Goal: Communication & Community: Share content

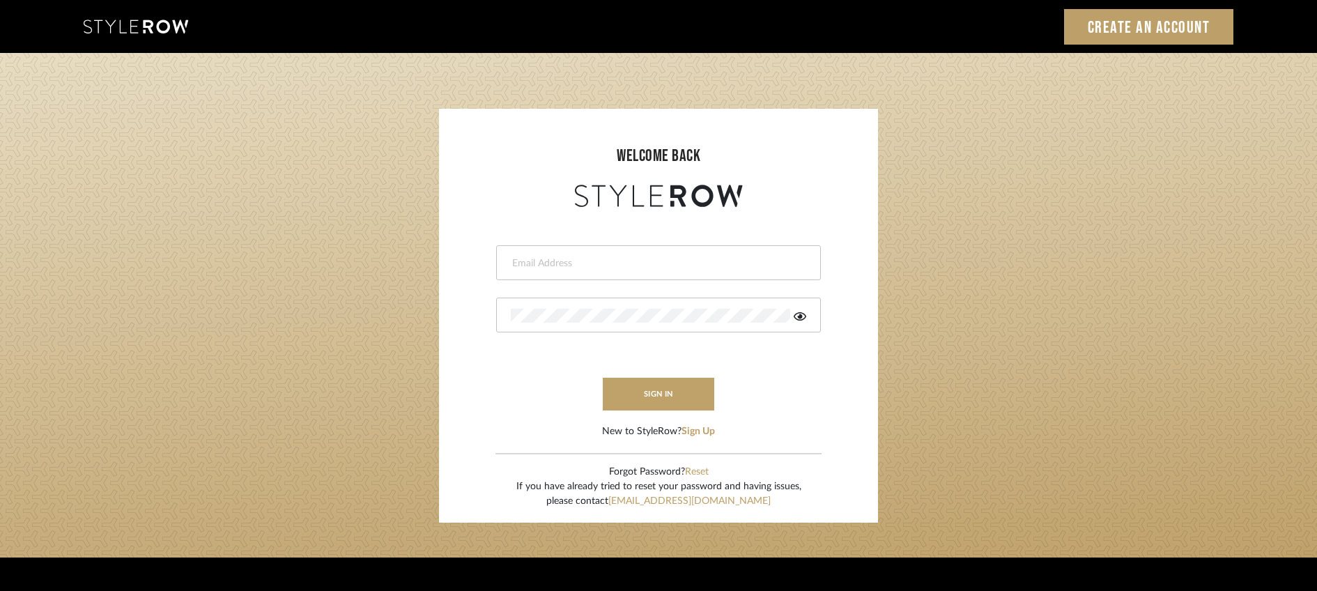
click at [971, 45] on div "Sign In Create an Account" at bounding box center [658, 26] width 1171 height 53
click at [752, 267] on input "email" at bounding box center [657, 263] width 292 height 14
type input "jonathan@denieceduscheone.com"
click at [687, 389] on button "sign in" at bounding box center [658, 394] width 111 height 33
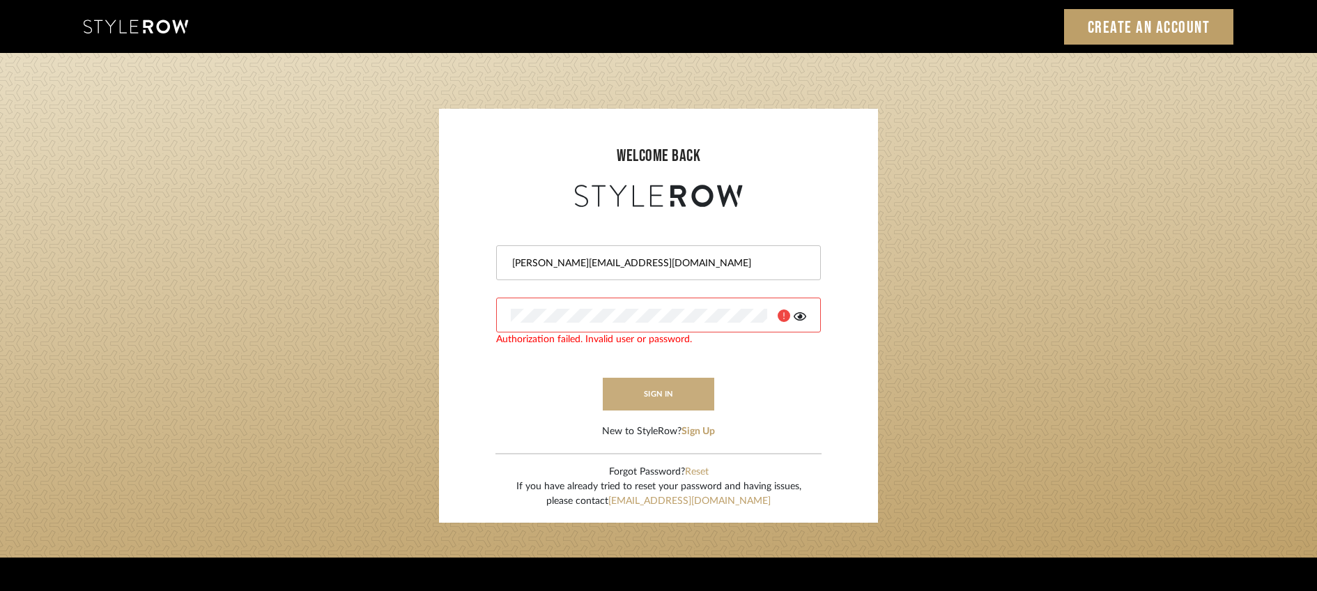
click at [686, 395] on button "sign in" at bounding box center [658, 394] width 111 height 33
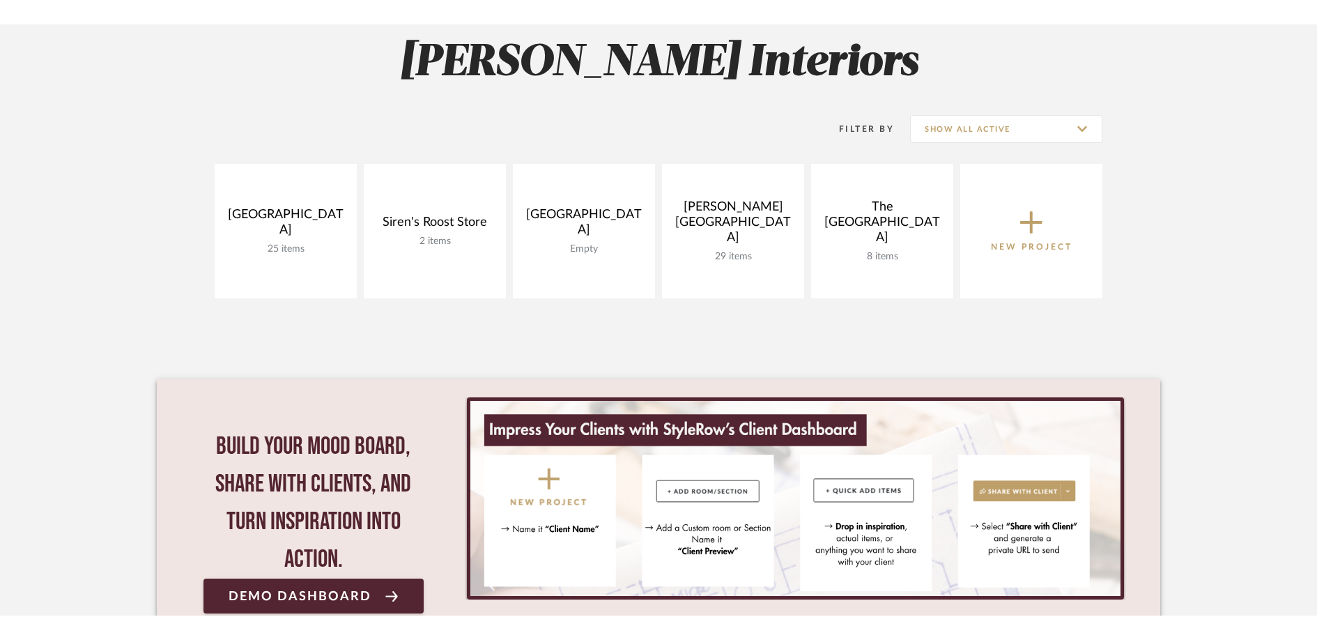
scroll to position [238, 0]
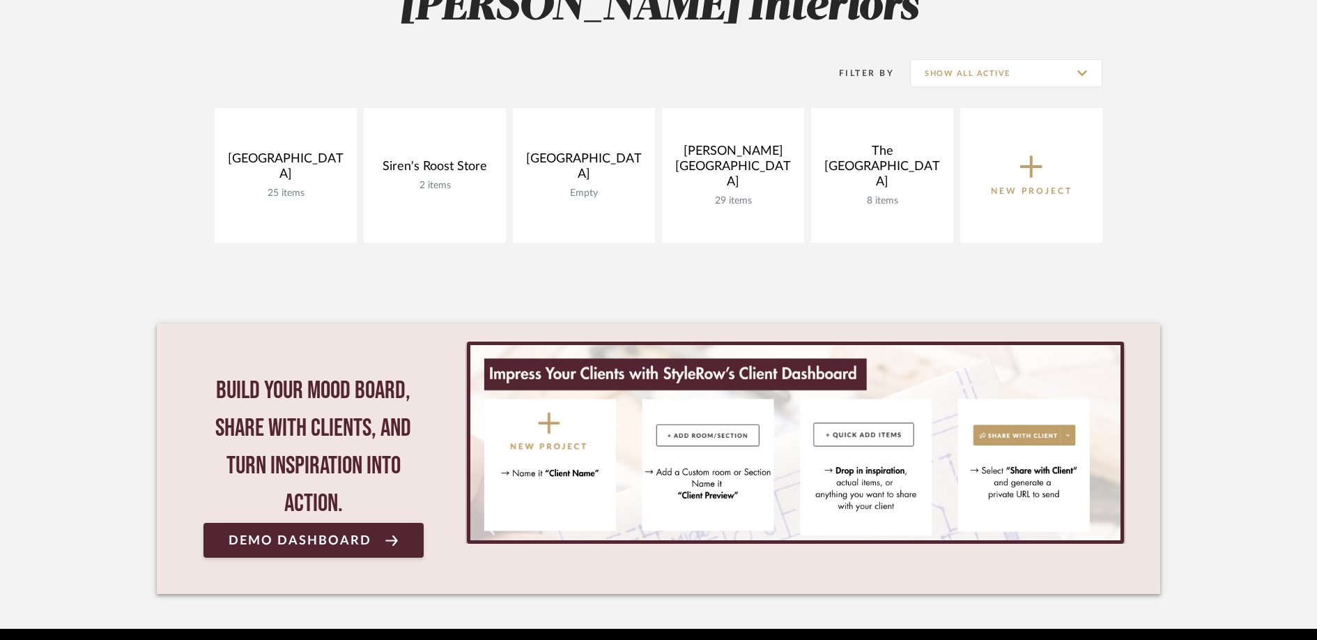
click at [1247, 241] on project-collections "Explore the Client Dashboard in Action! See how mood boards, project files, and…" at bounding box center [658, 246] width 1317 height 766
click at [1164, 242] on project-collections "Explore the Client Dashboard in Action! See how mood boards, project files, and…" at bounding box center [658, 246] width 1317 height 766
click at [1206, 261] on project-collections "Explore the Client Dashboard in Action! See how mood boards, project files, and…" at bounding box center [658, 246] width 1317 height 766
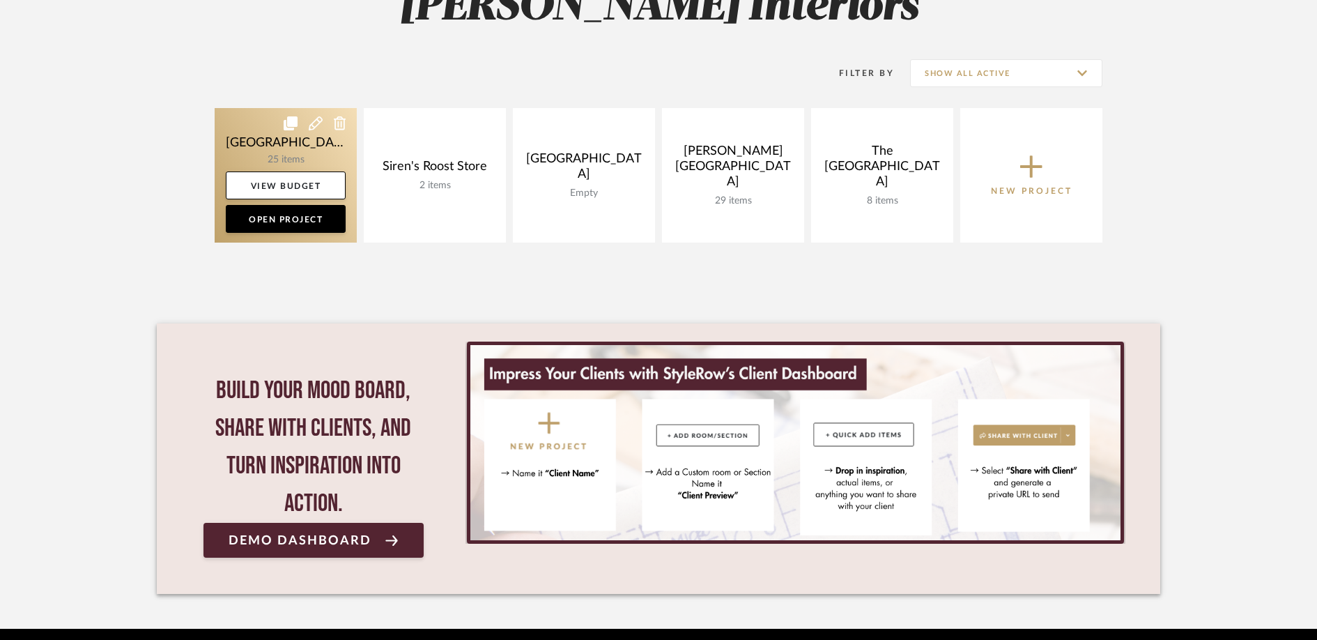
click at [240, 144] on link at bounding box center [286, 175] width 142 height 134
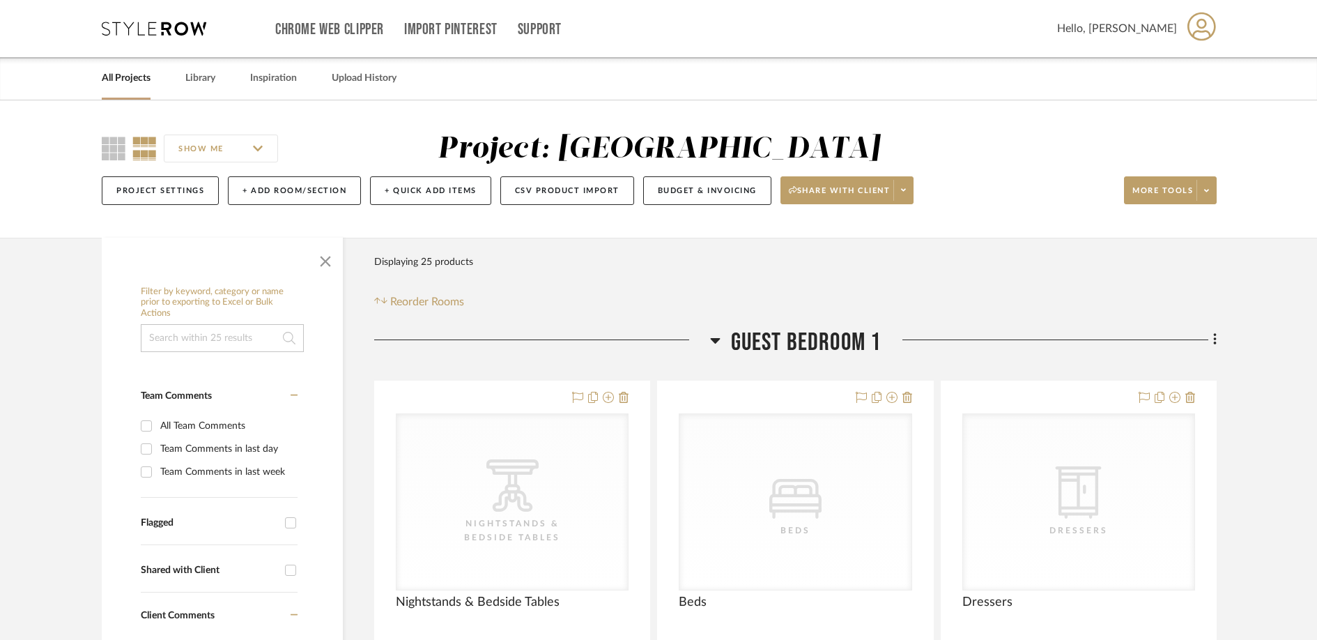
click at [136, 82] on link "All Projects" at bounding box center [126, 78] width 49 height 19
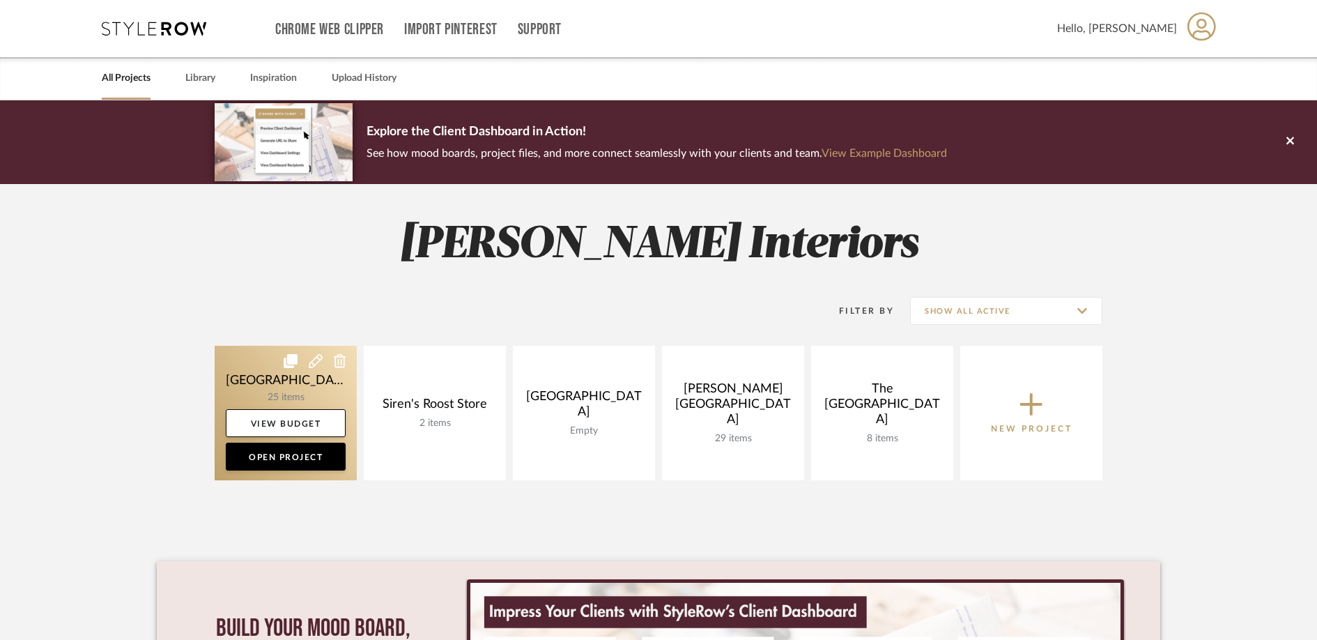
click at [317, 364] on icon at bounding box center [316, 361] width 14 height 14
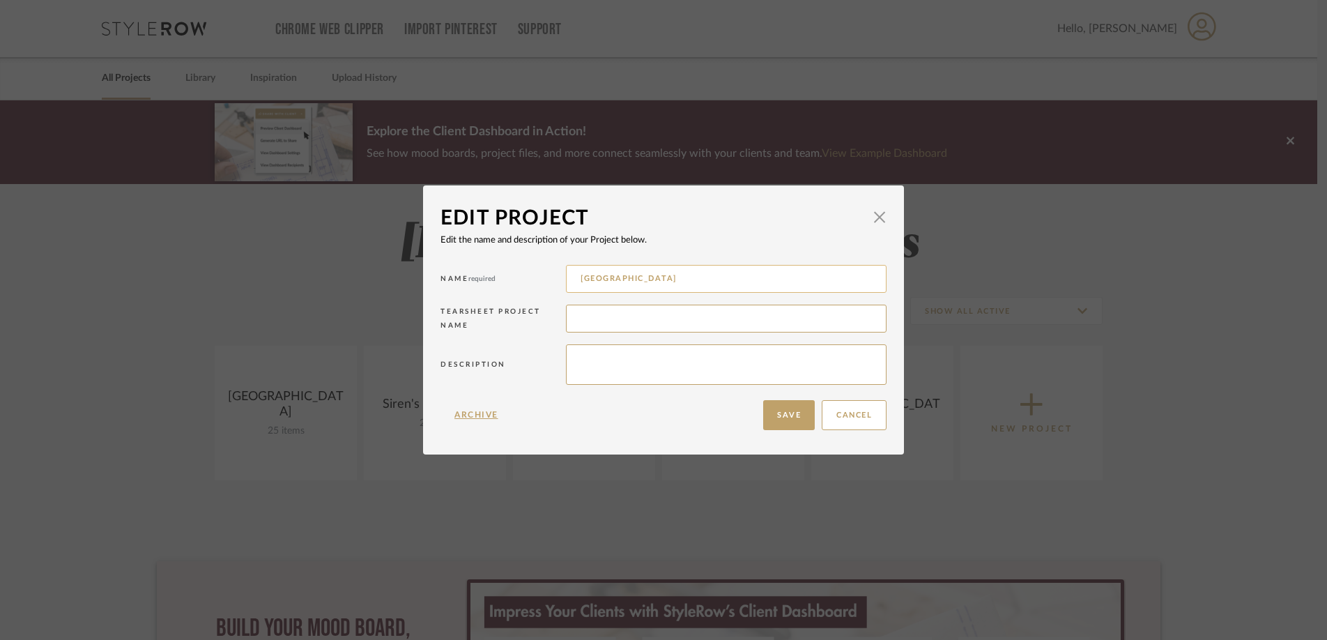
click at [614, 284] on input "Bath House" at bounding box center [726, 279] width 321 height 28
type input "Goose Cove"
click at [794, 415] on button "Save" at bounding box center [789, 415] width 52 height 30
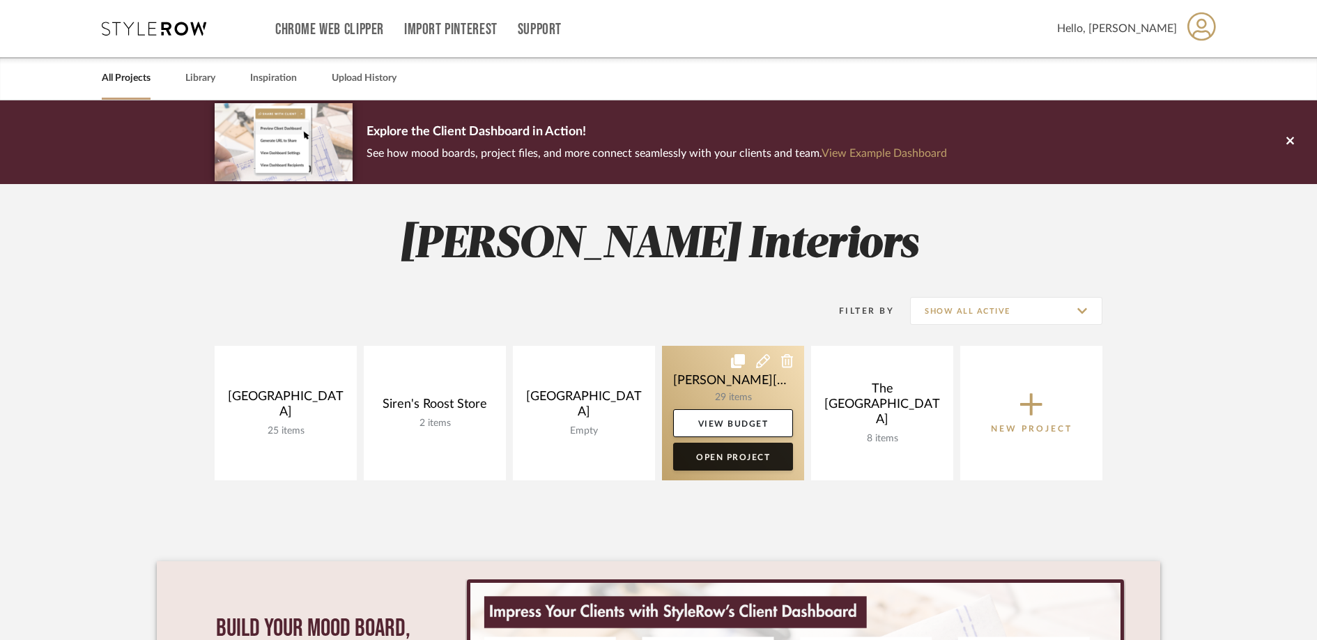
click at [766, 456] on link "Open Project" at bounding box center [733, 456] width 120 height 28
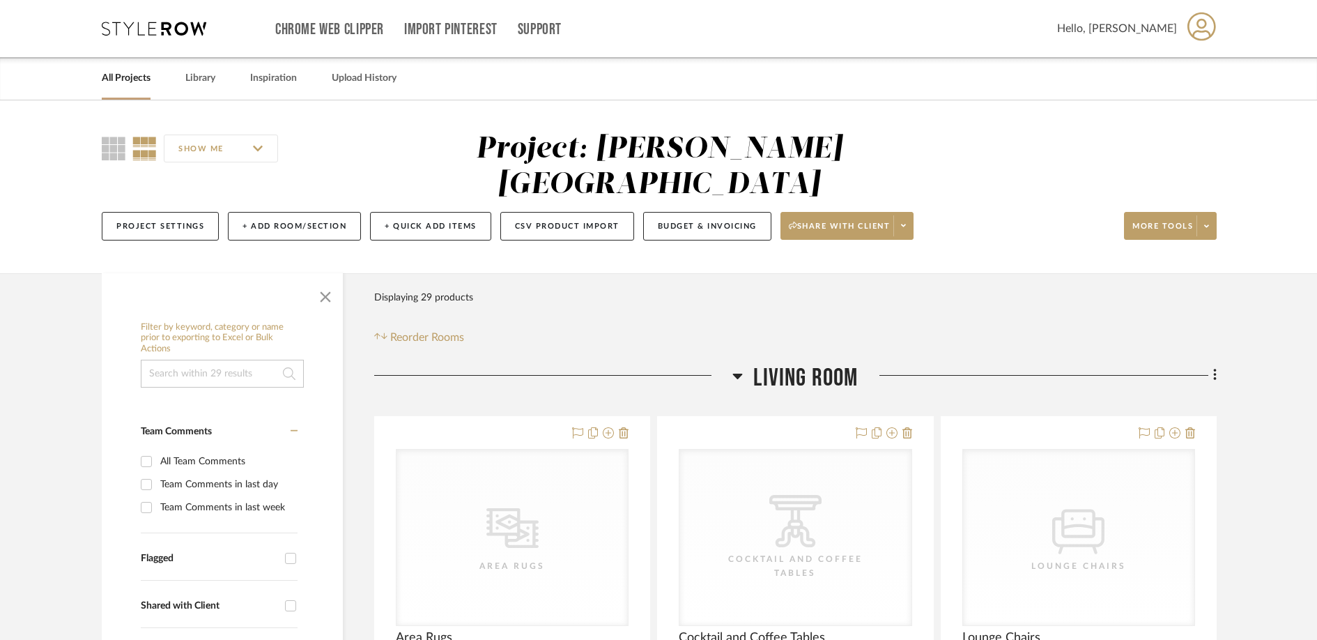
click at [125, 76] on link "All Projects" at bounding box center [126, 78] width 49 height 19
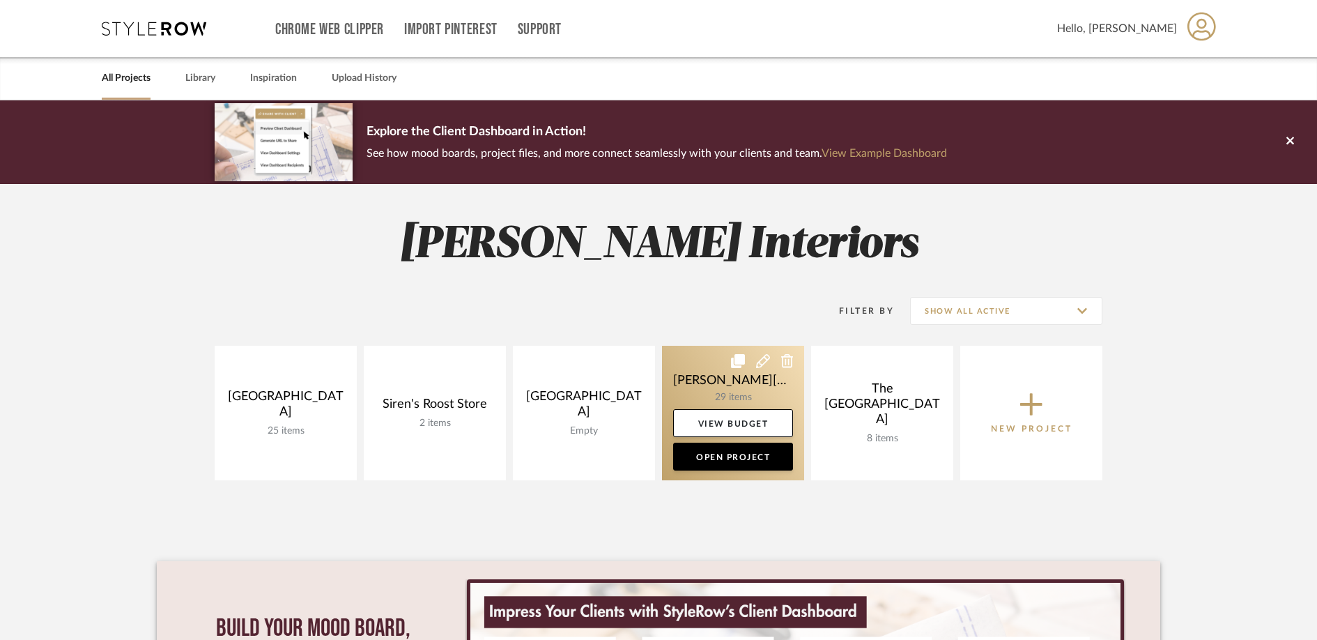
click at [766, 362] on icon at bounding box center [763, 361] width 14 height 14
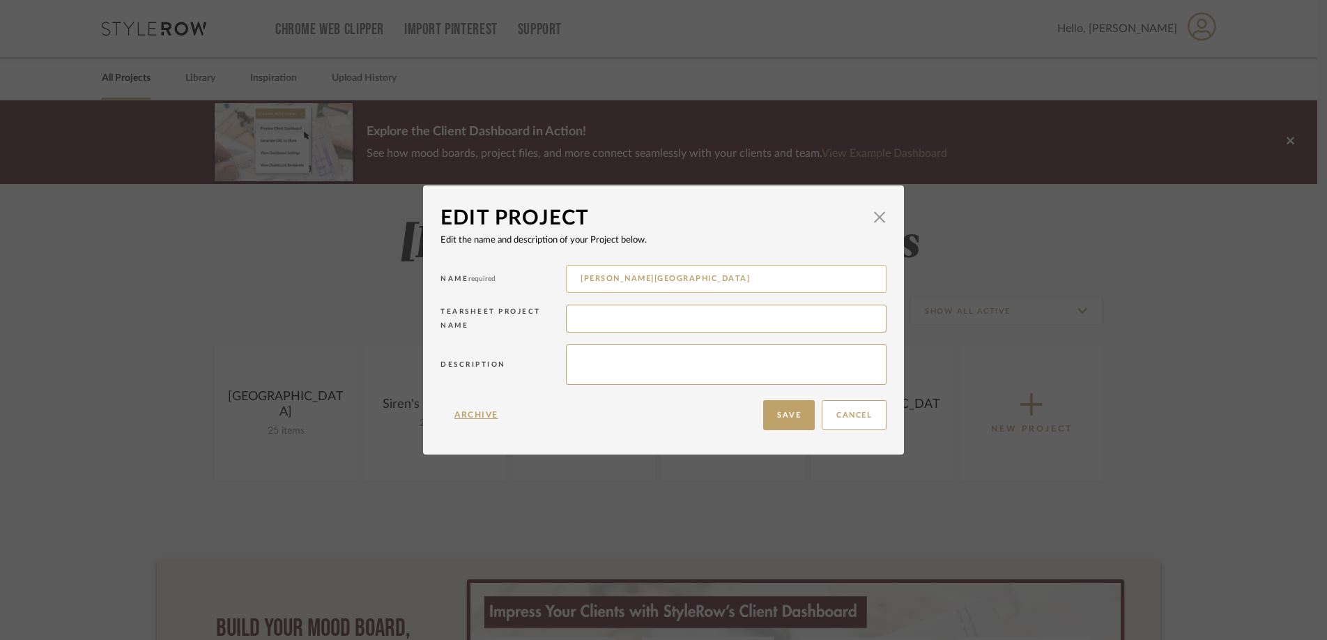
click at [686, 286] on input "Taylor Street" at bounding box center [726, 279] width 321 height 28
type input "1895"
click at [788, 413] on button "Save" at bounding box center [789, 415] width 52 height 30
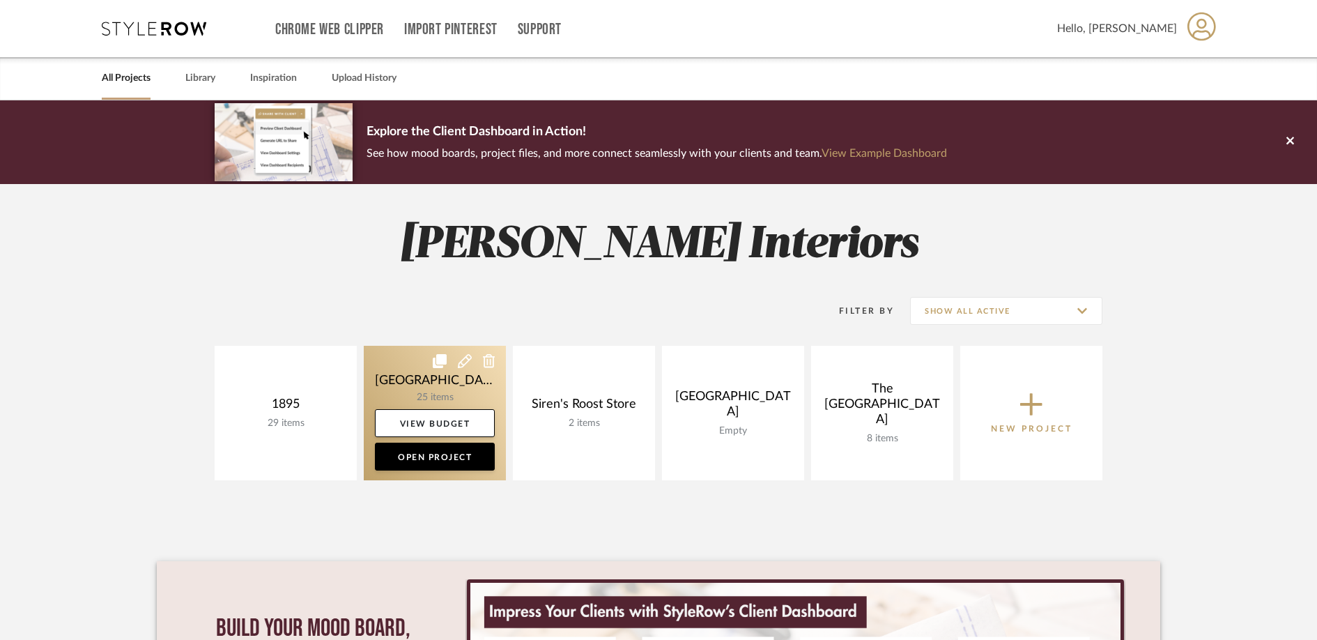
click at [400, 378] on link at bounding box center [435, 413] width 142 height 134
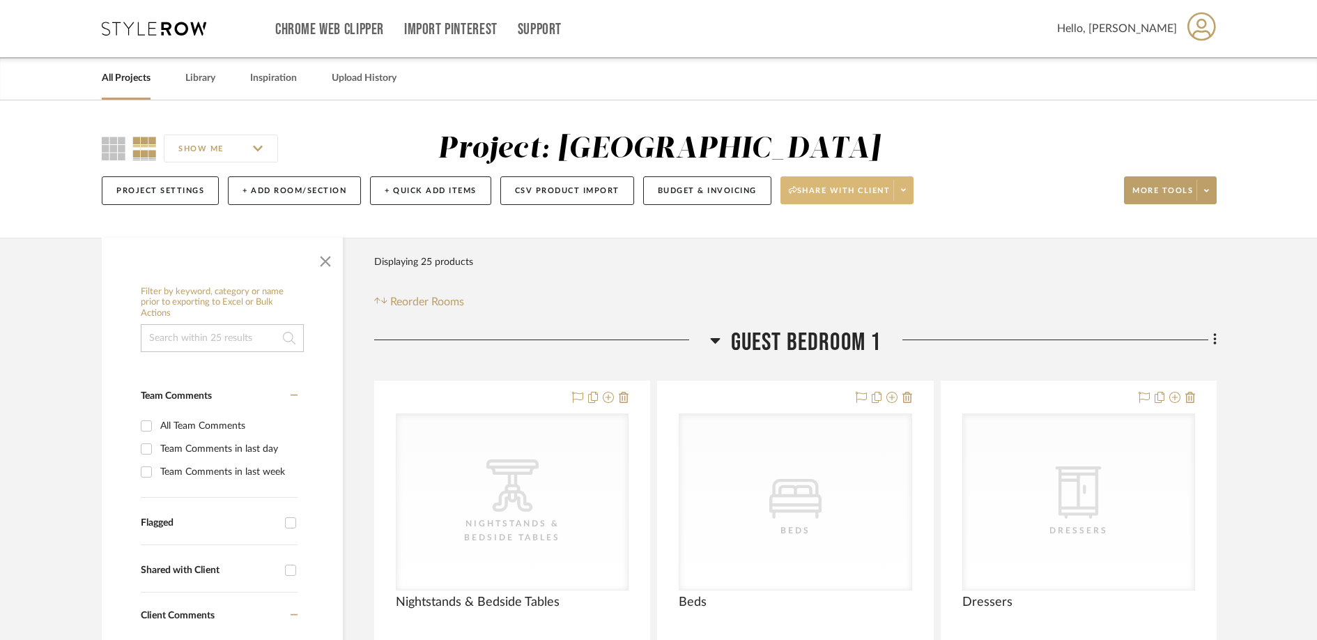
click at [882, 196] on span "Share with client" at bounding box center [840, 195] width 102 height 21
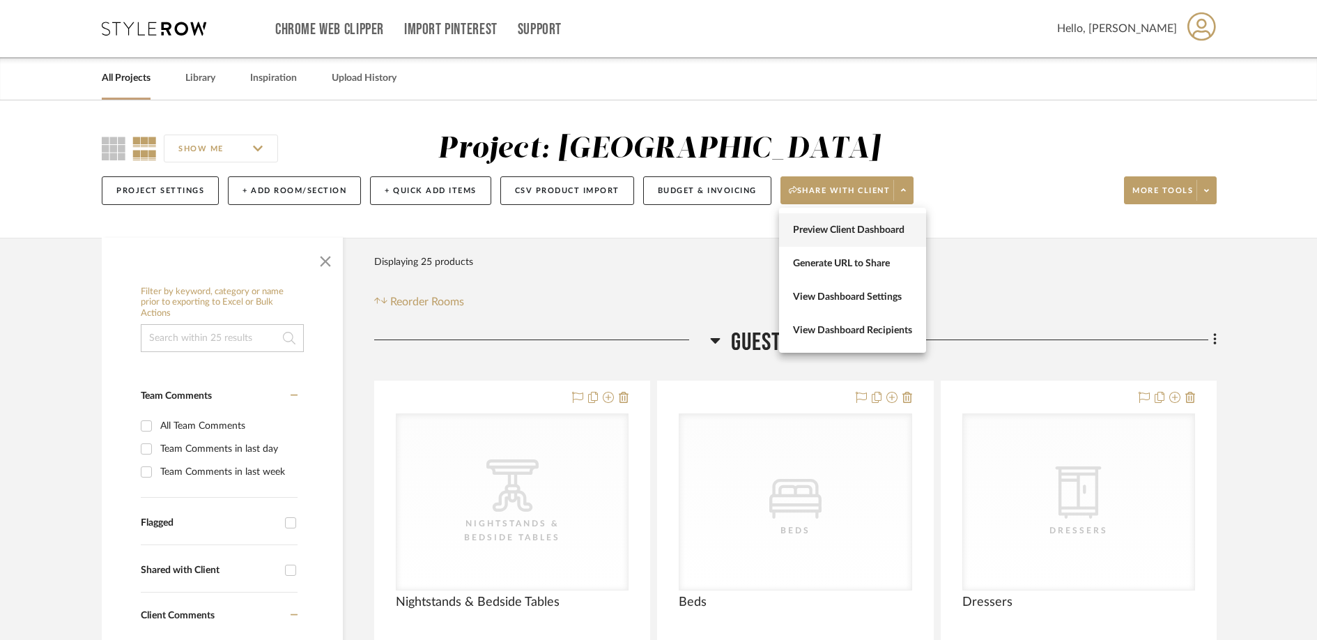
click at [895, 236] on button "Preview Client Dashboard" at bounding box center [852, 229] width 147 height 33
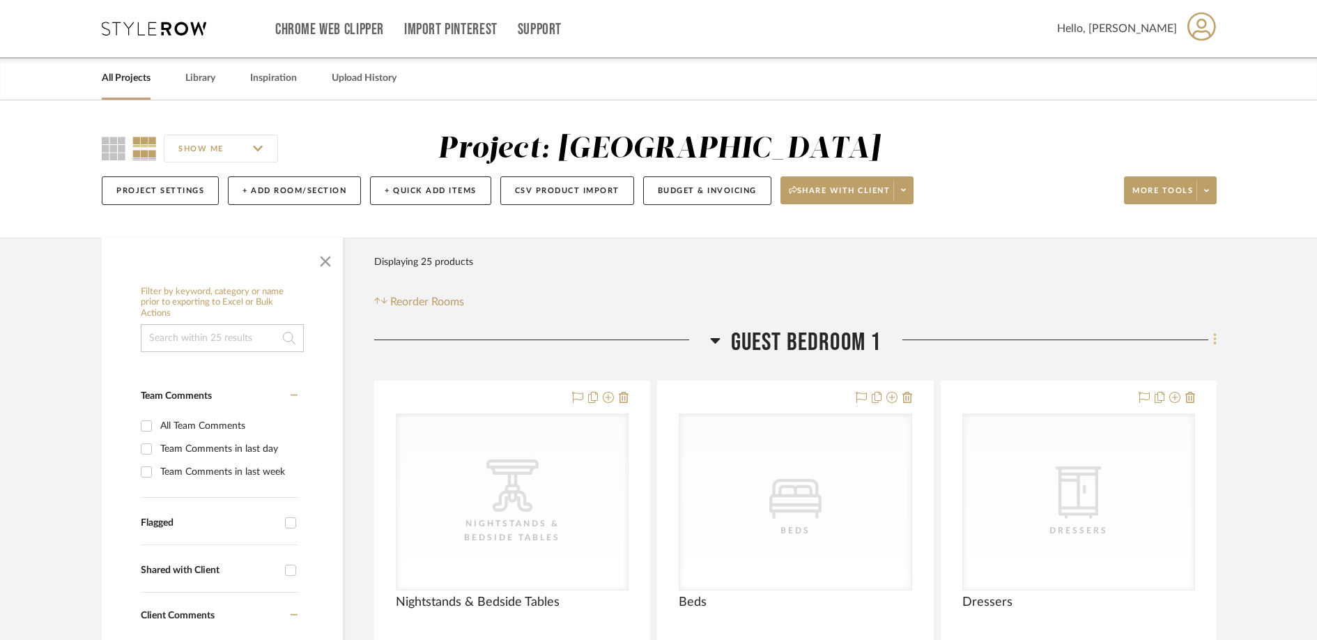
click at [1214, 339] on icon at bounding box center [1215, 339] width 4 height 15
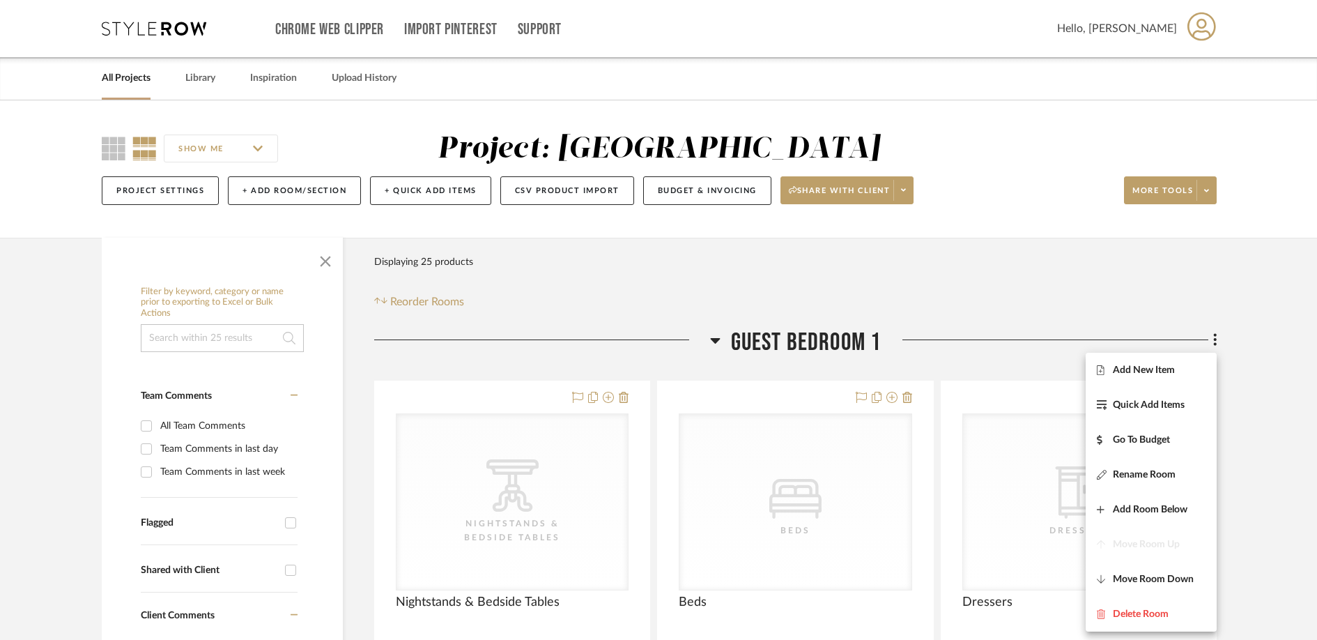
click at [1122, 262] on div at bounding box center [658, 320] width 1317 height 640
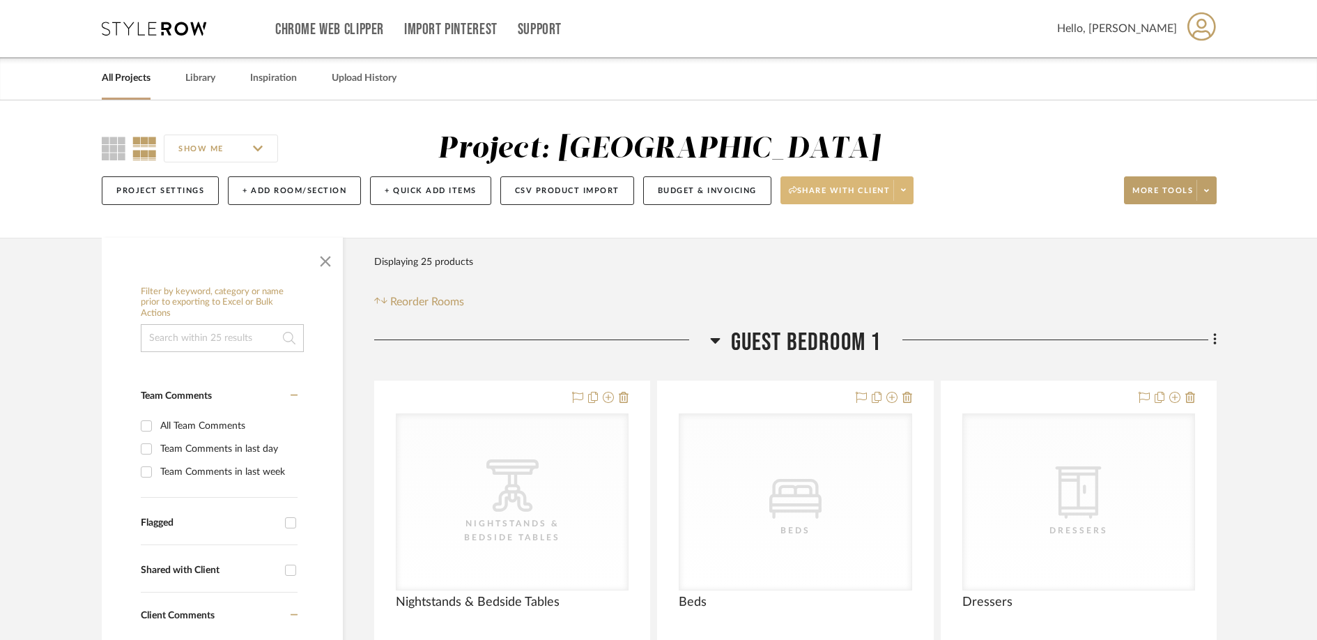
click at [814, 190] on span "Share with client" at bounding box center [840, 195] width 102 height 21
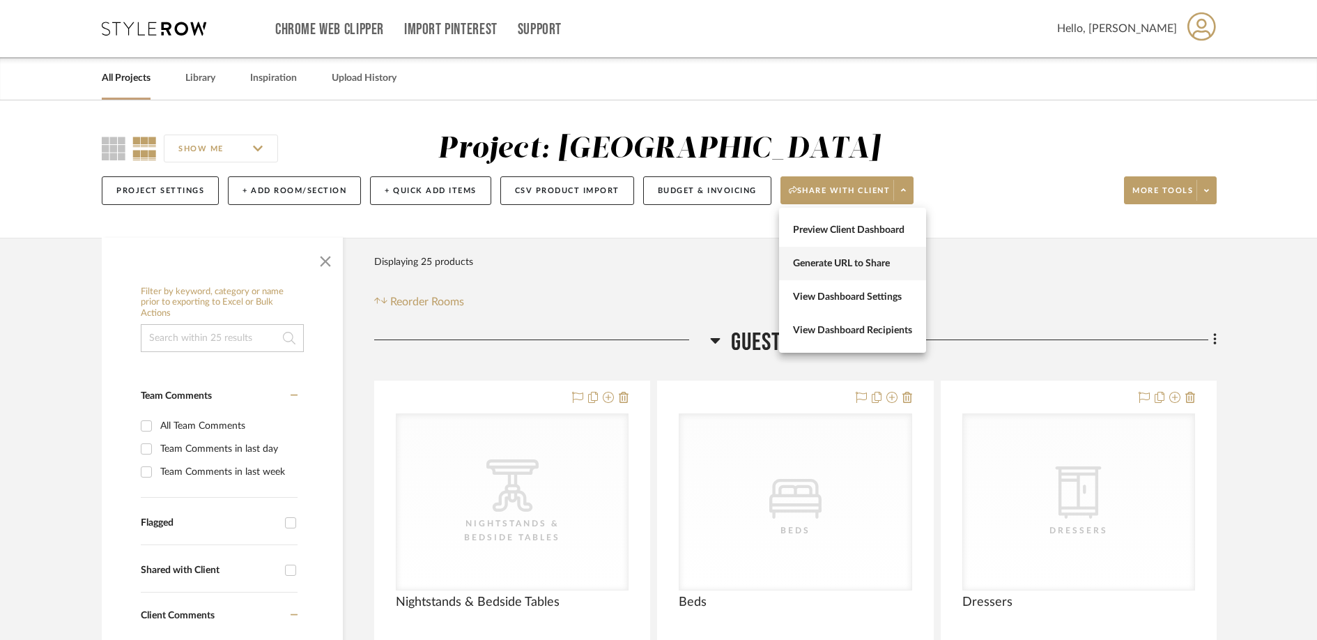
click at [831, 262] on span "Generate URL to Share" at bounding box center [852, 264] width 119 height 12
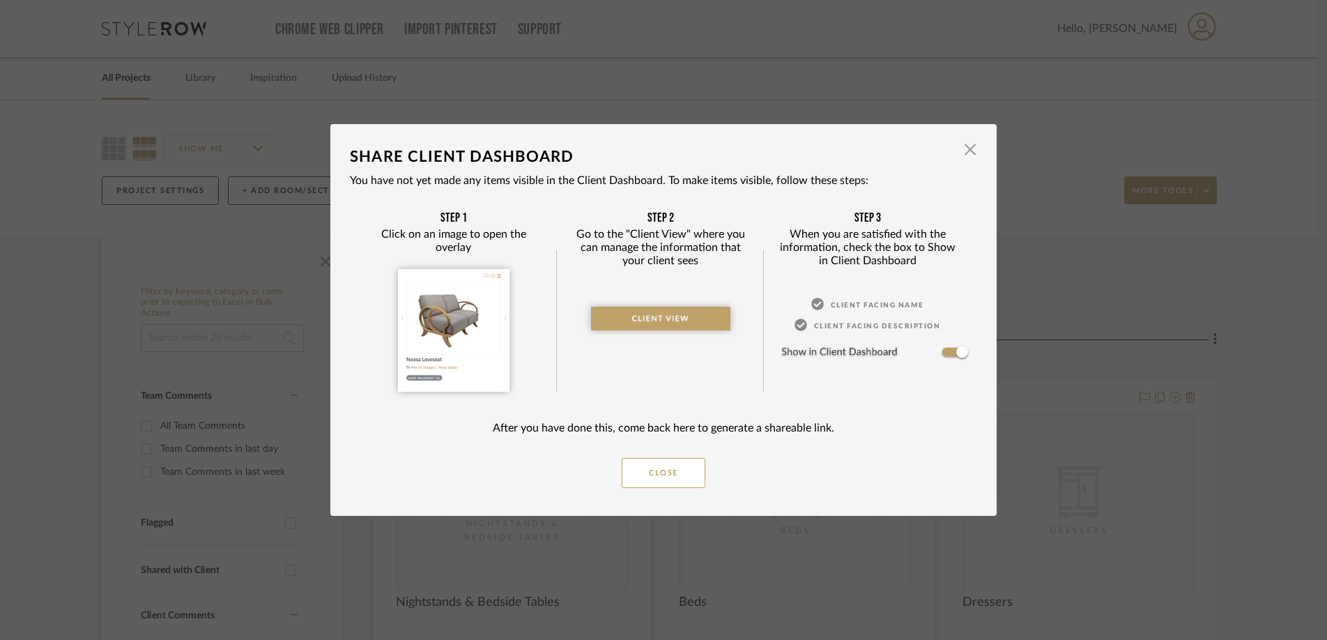
drag, startPoint x: 964, startPoint y: 146, endPoint x: 966, endPoint y: 162, distance: 16.1
click at [965, 146] on span "button" at bounding box center [970, 150] width 28 height 28
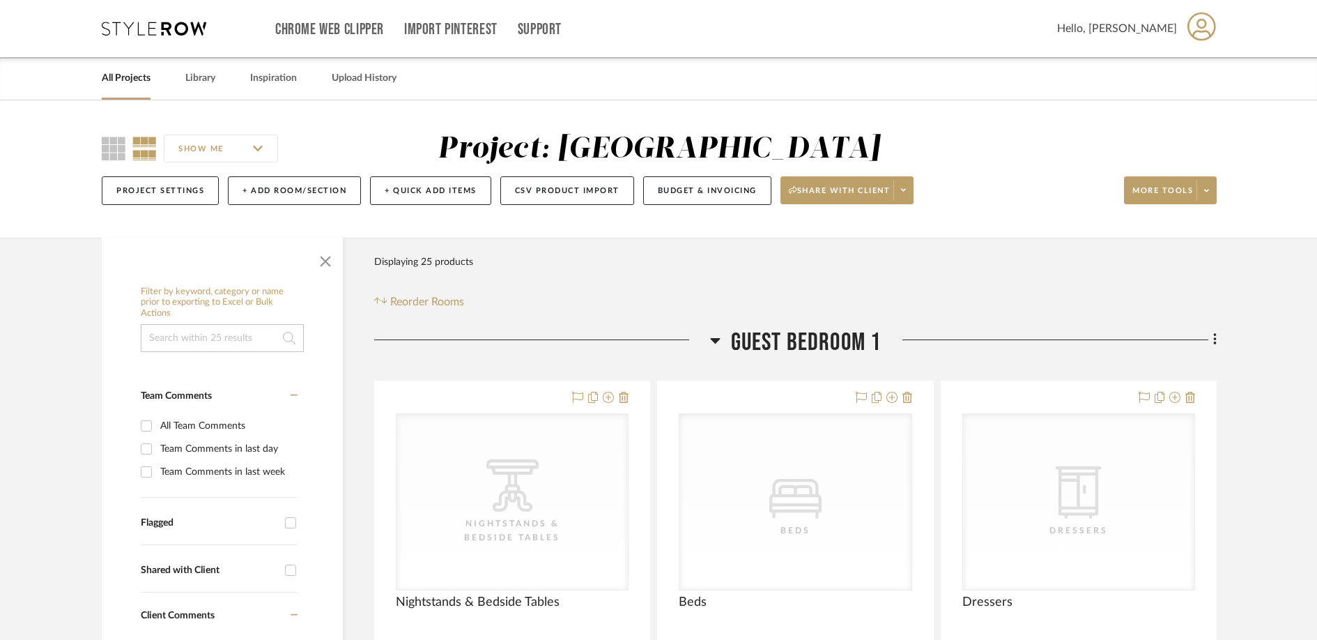
click at [1212, 336] on fa-icon at bounding box center [1212, 341] width 9 height 23
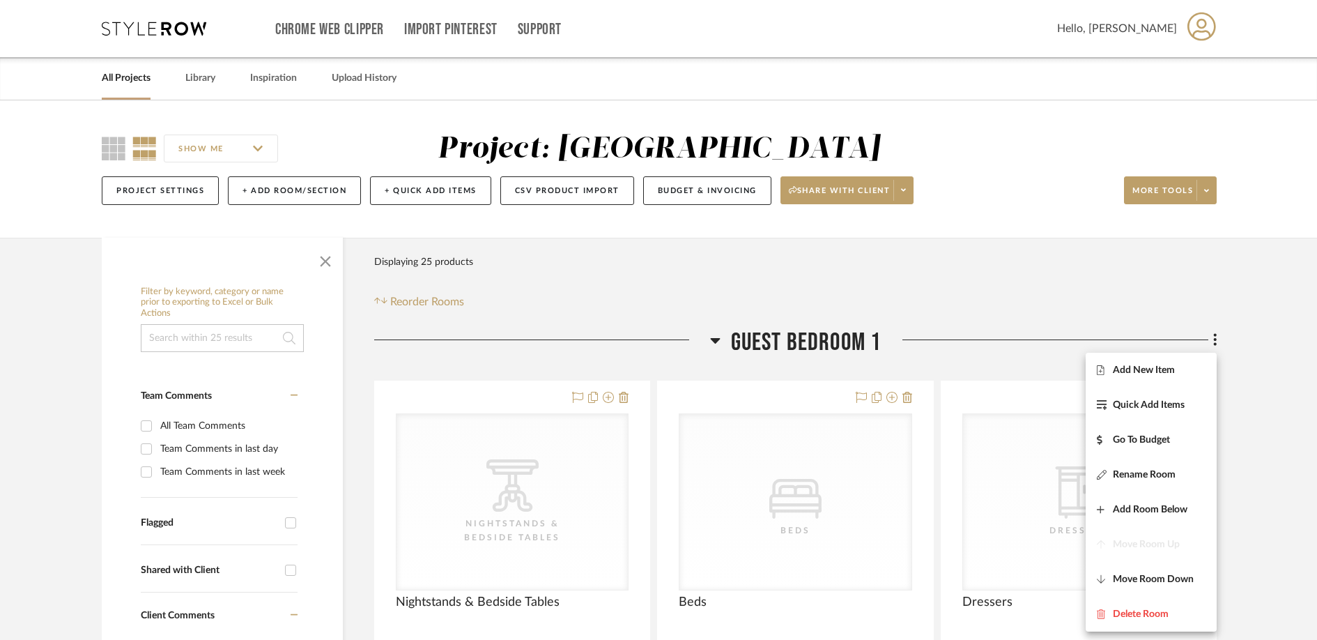
click at [1004, 304] on div at bounding box center [658, 320] width 1317 height 640
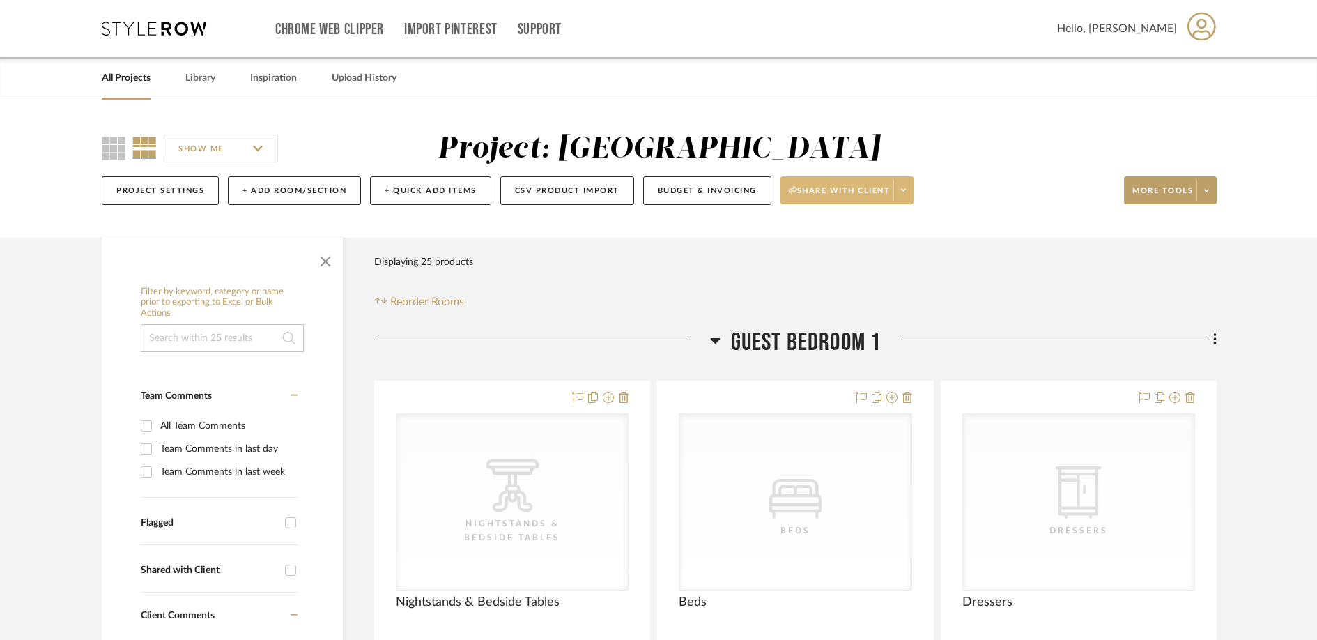
click at [903, 188] on icon at bounding box center [903, 190] width 5 height 8
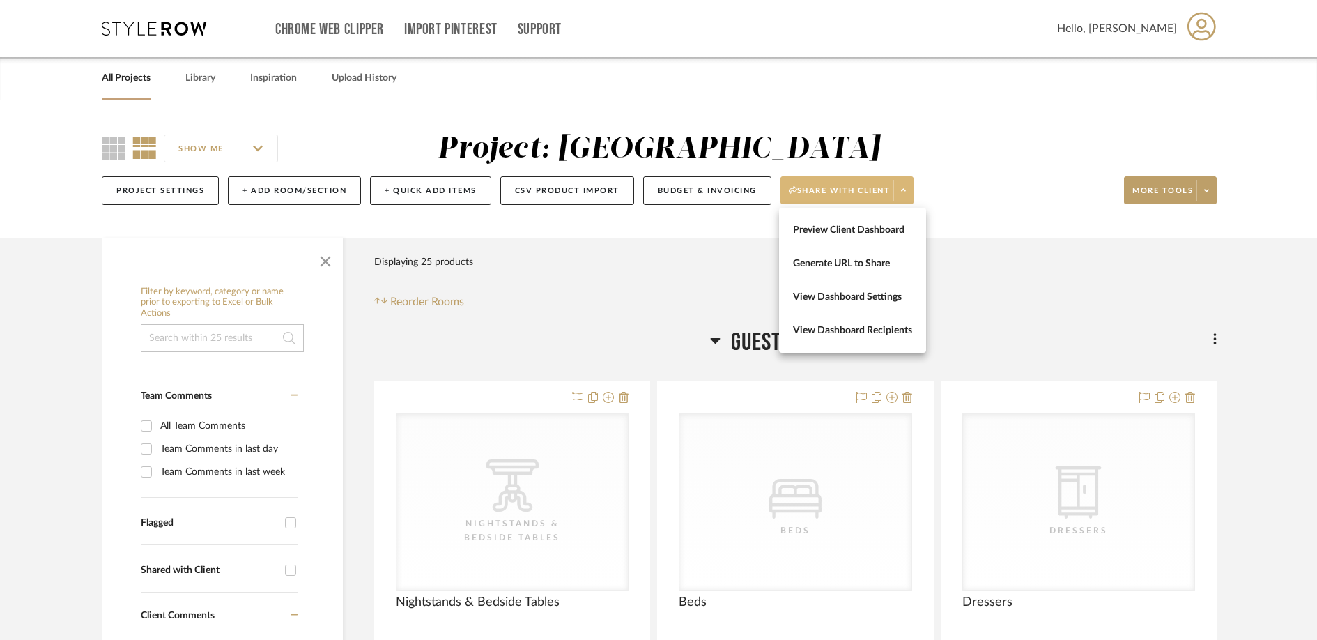
click at [608, 401] on div at bounding box center [658, 320] width 1317 height 640
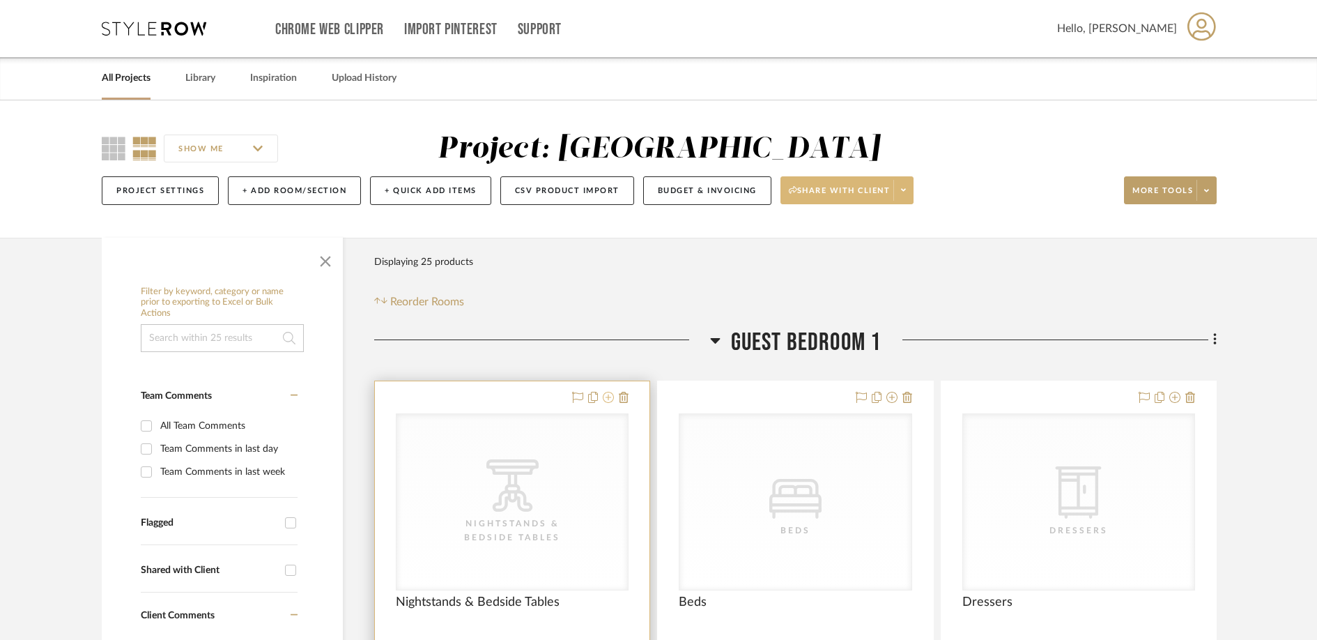
click at [608, 401] on icon at bounding box center [608, 397] width 11 height 11
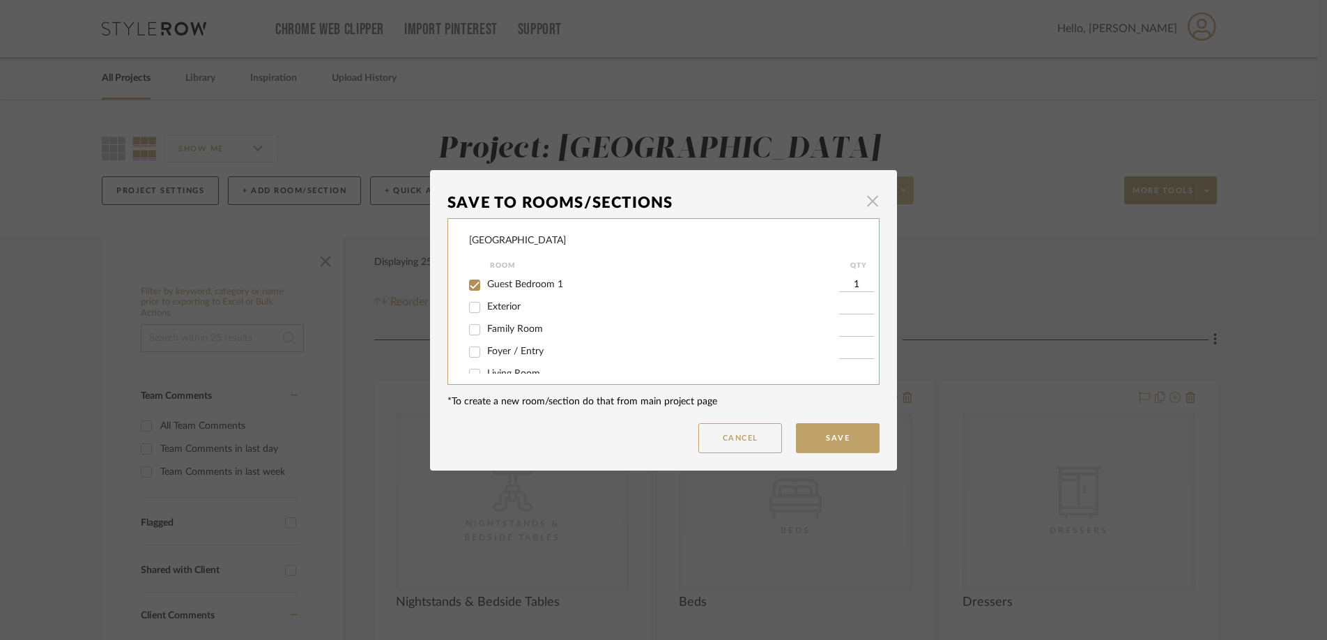
click at [872, 196] on span "button" at bounding box center [872, 201] width 28 height 28
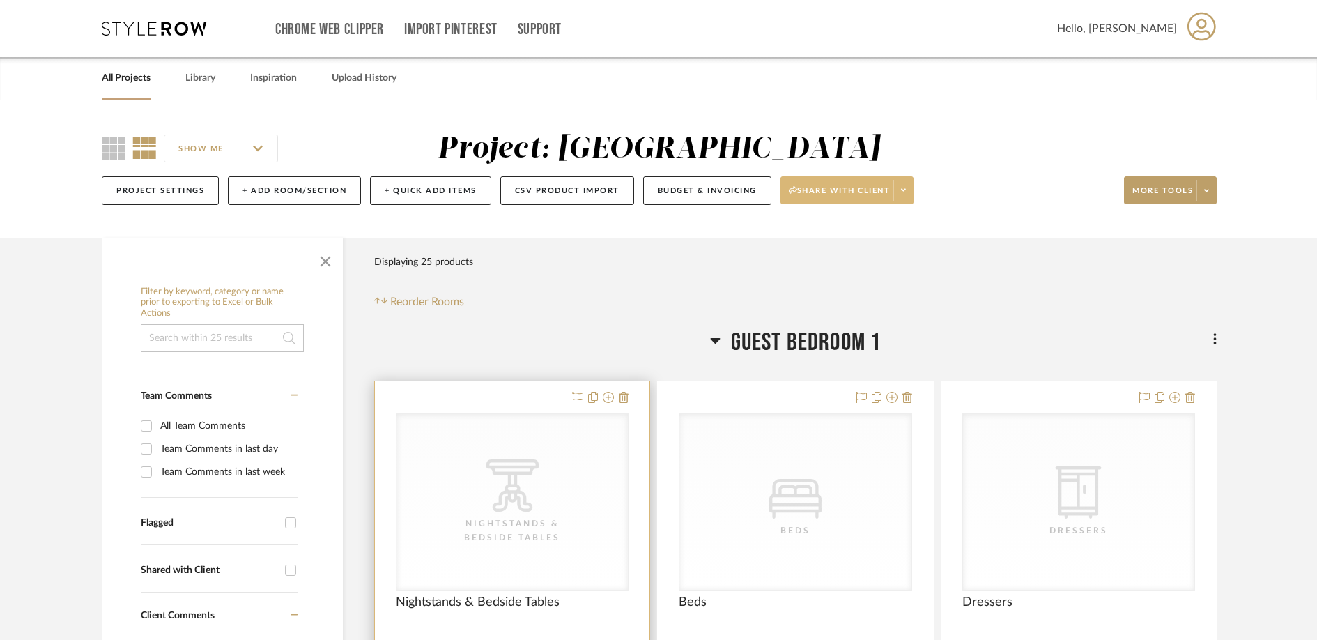
click at [0, 0] on icon at bounding box center [0, 0] width 0 height 0
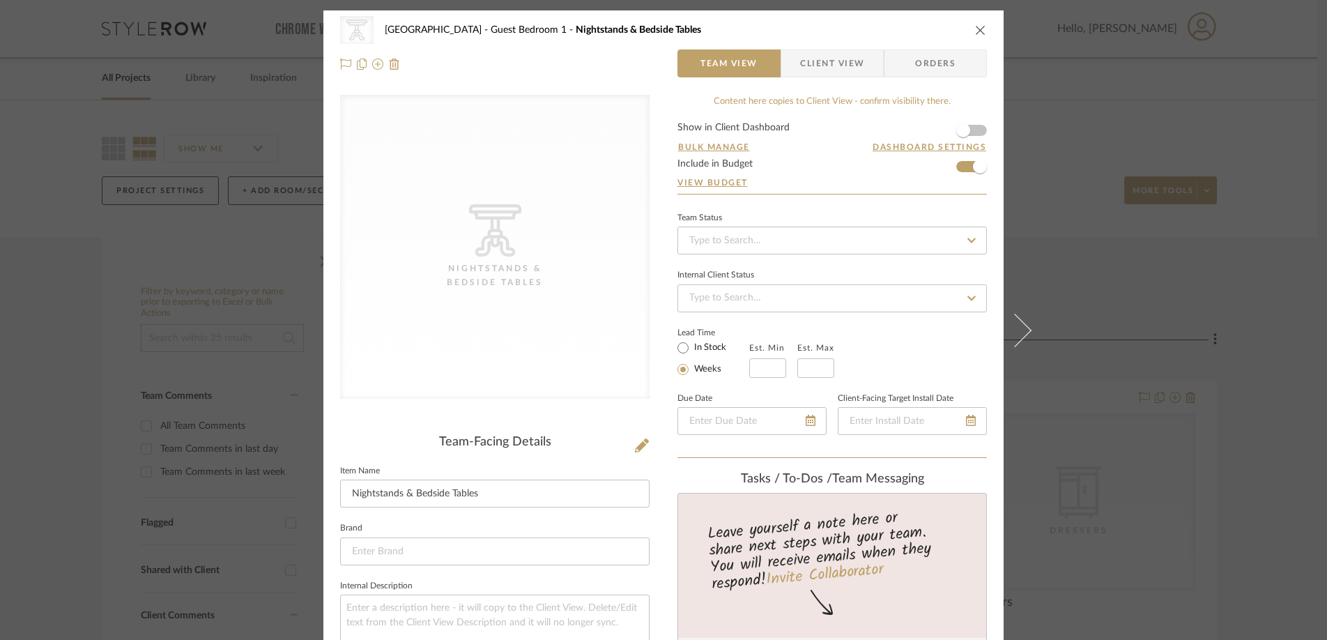
click at [844, 66] on span "Client View" at bounding box center [832, 63] width 64 height 28
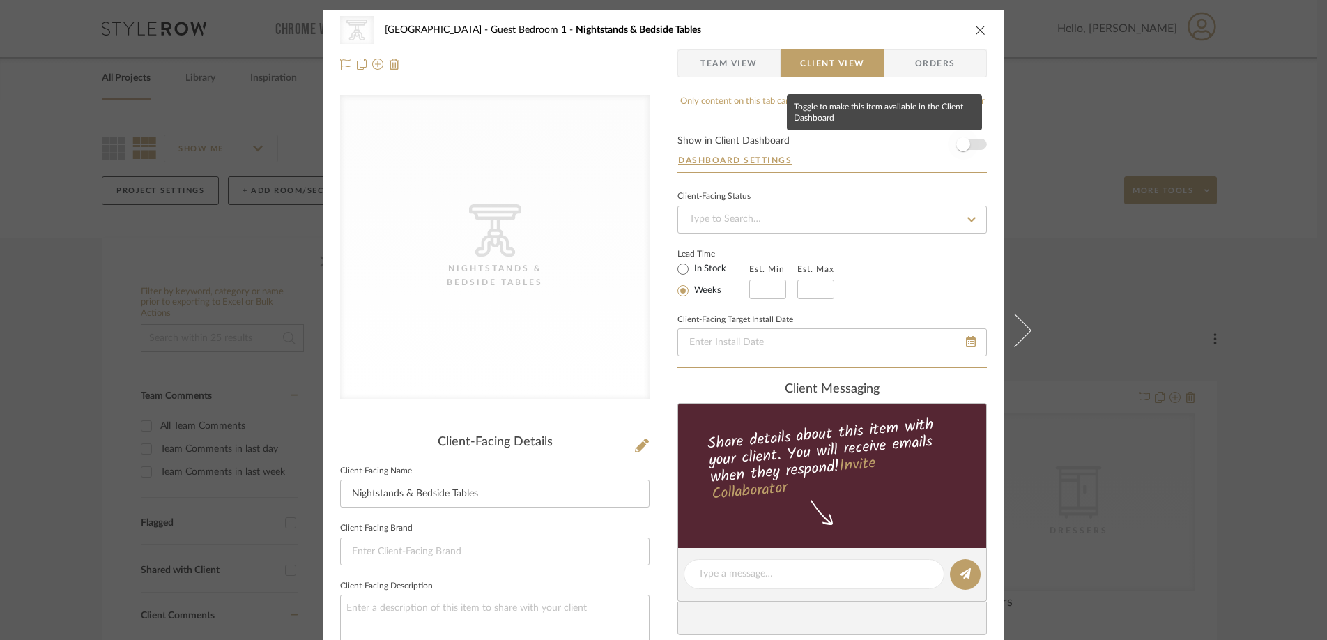
click at [966, 147] on span "button" at bounding box center [963, 144] width 31 height 31
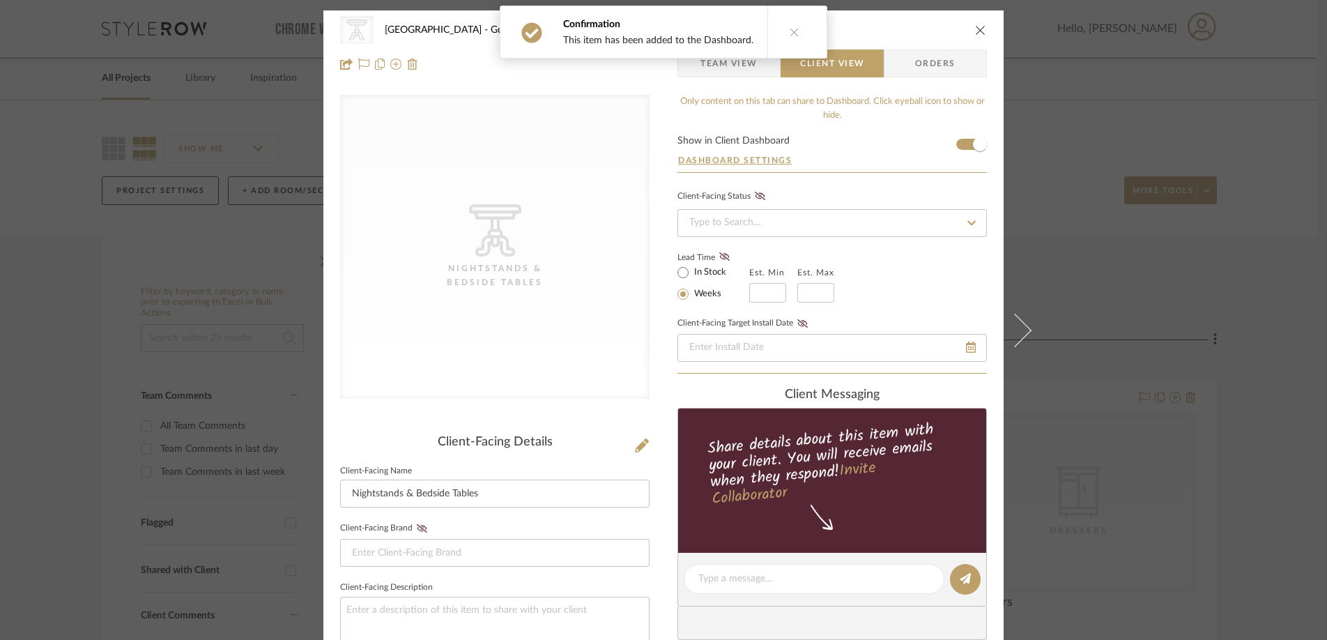
click at [975, 27] on icon "close" at bounding box center [980, 29] width 11 height 11
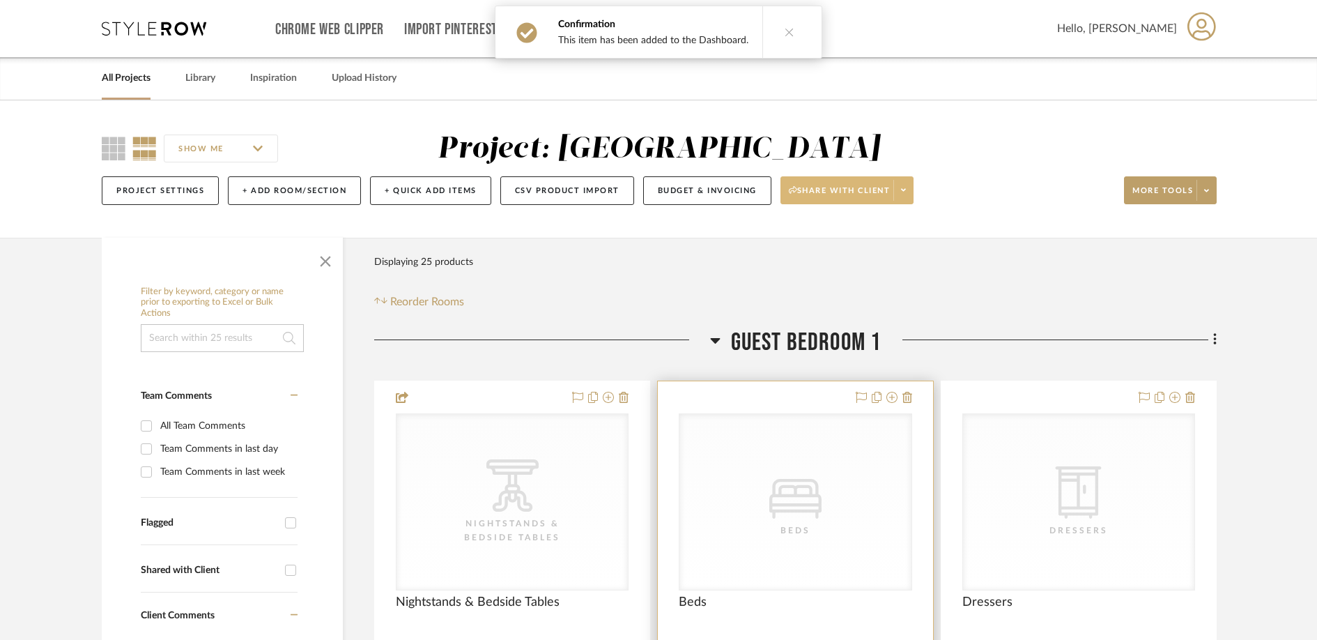
click at [803, 493] on icon "0" at bounding box center [795, 499] width 52 height 40
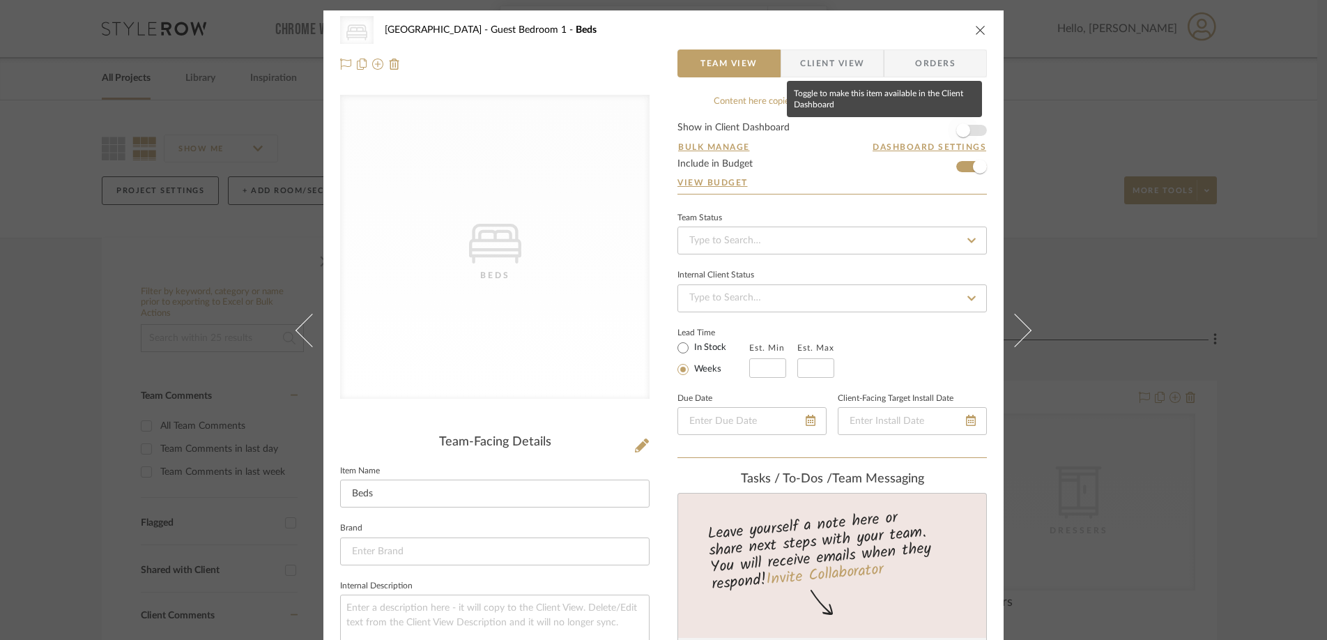
click at [958, 132] on span "button" at bounding box center [963, 130] width 14 height 14
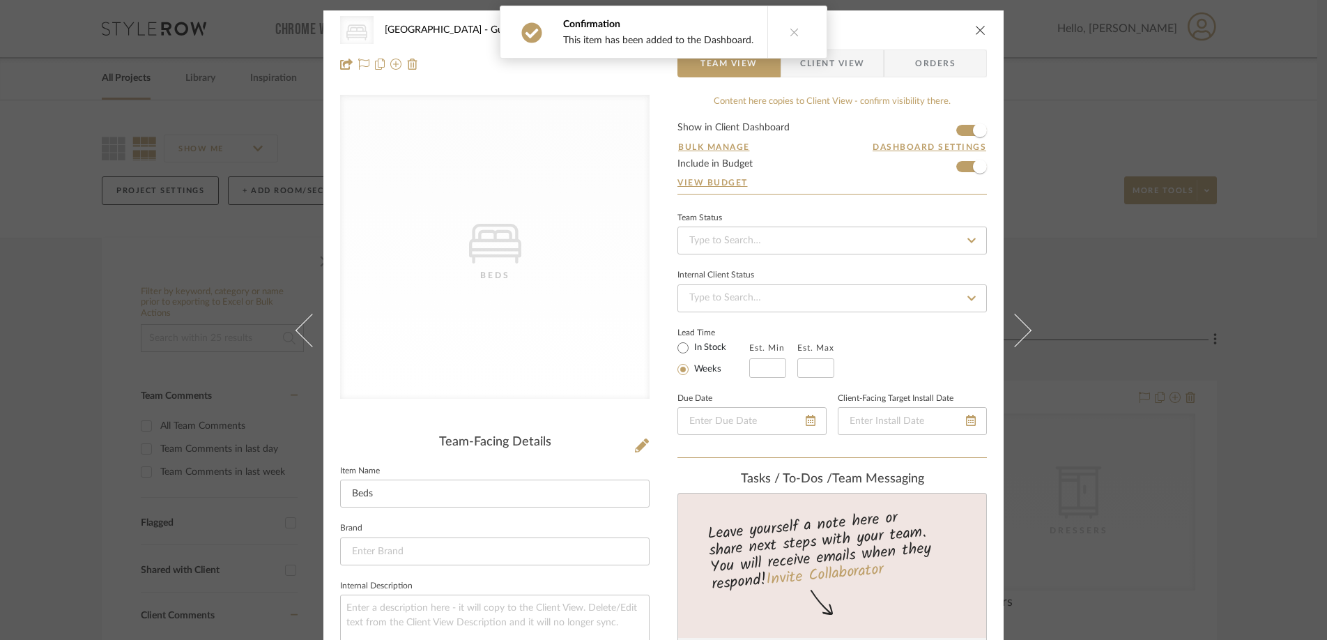
click at [976, 25] on icon "close" at bounding box center [980, 29] width 11 height 11
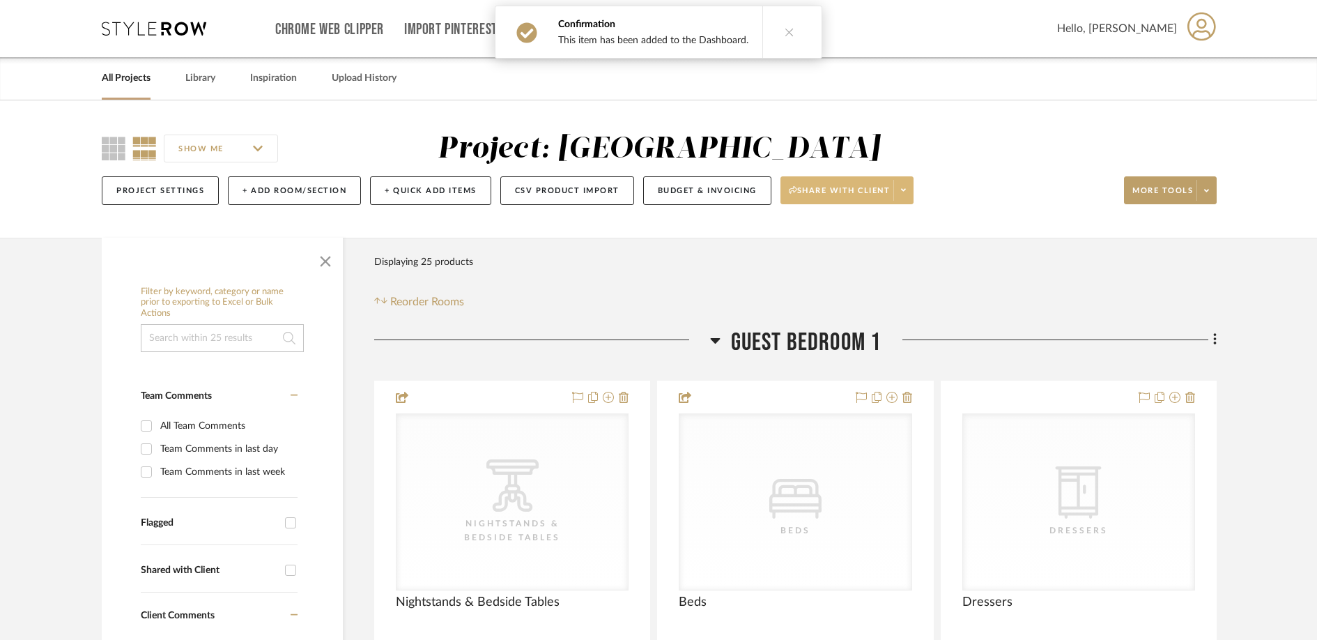
click at [902, 187] on span at bounding box center [903, 190] width 20 height 21
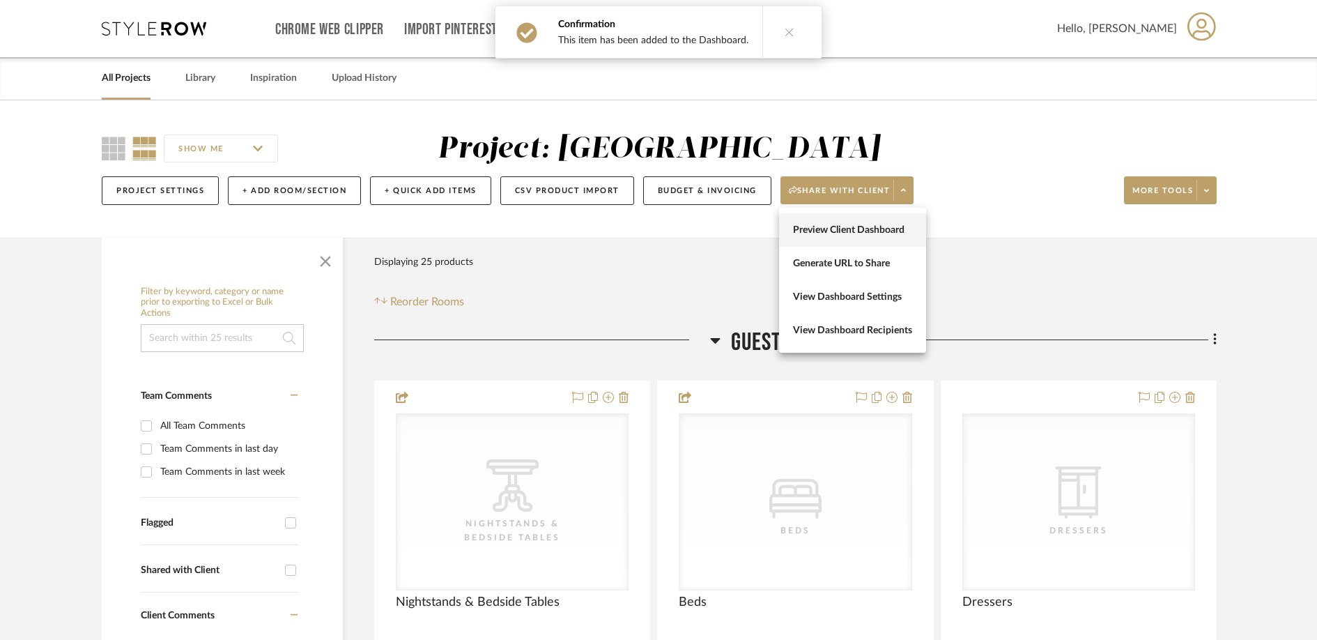
click at [884, 233] on span "Preview Client Dashboard" at bounding box center [852, 230] width 119 height 12
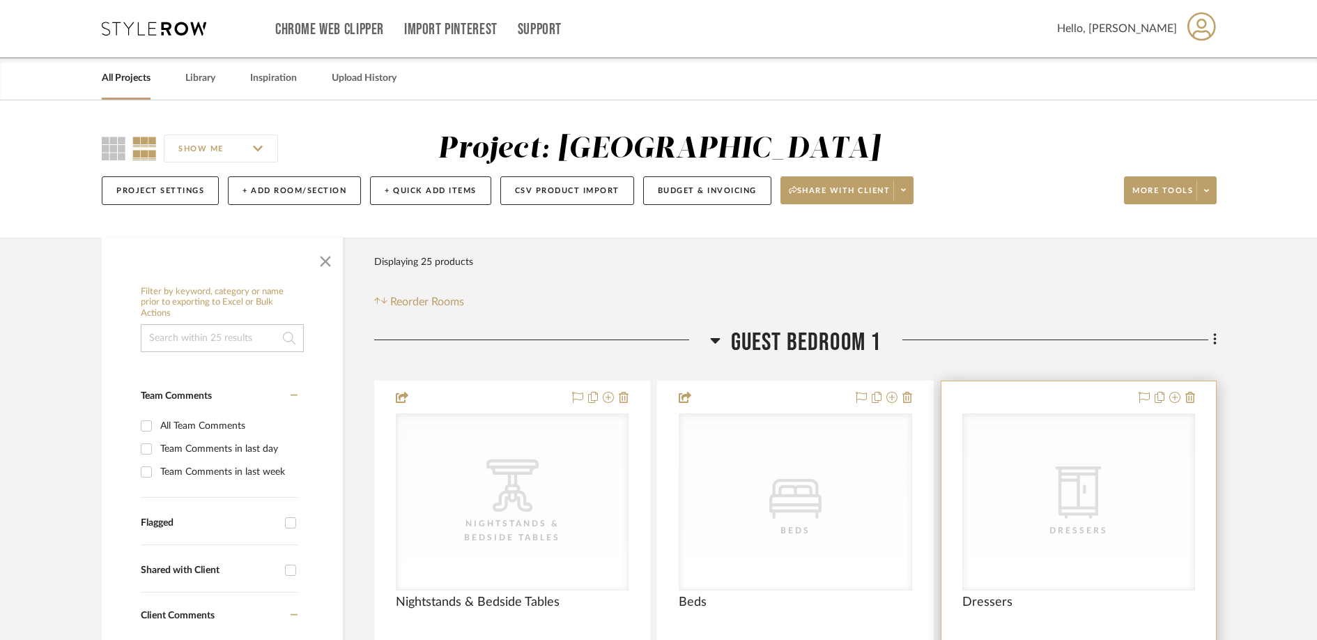
click at [1112, 496] on div "CategoryIconStorage Created with Sketch. Dressers" at bounding box center [1078, 502] width 231 height 176
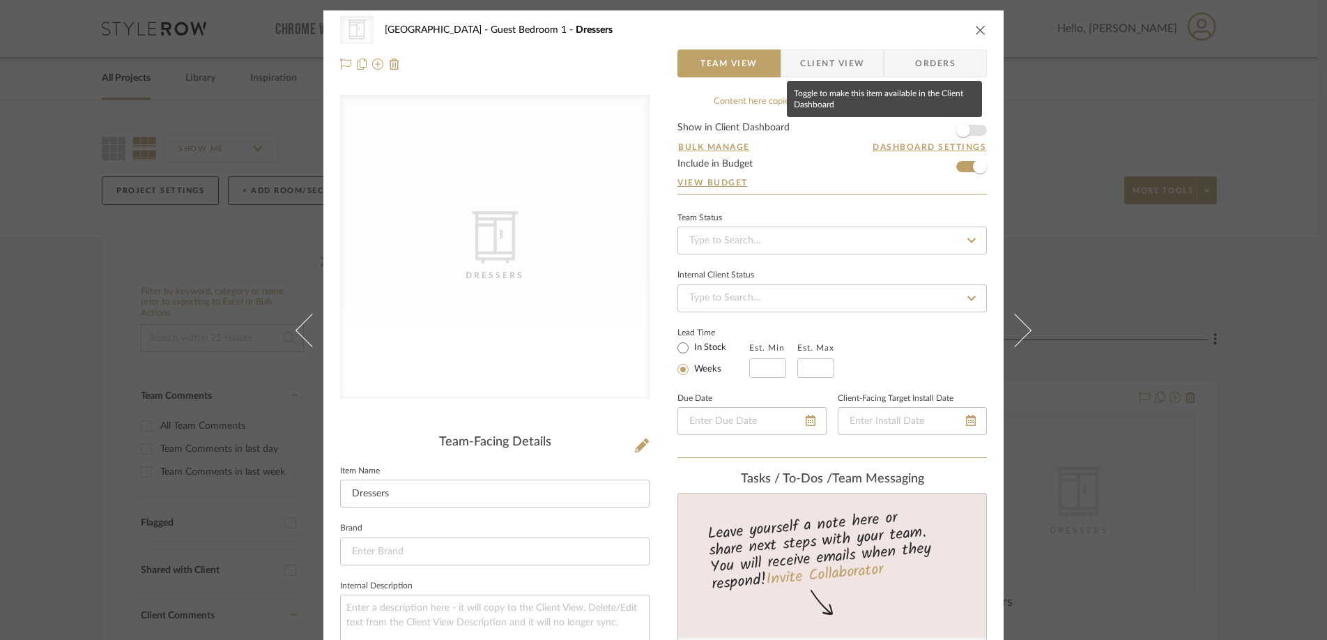
click at [958, 131] on span "button" at bounding box center [963, 130] width 14 height 14
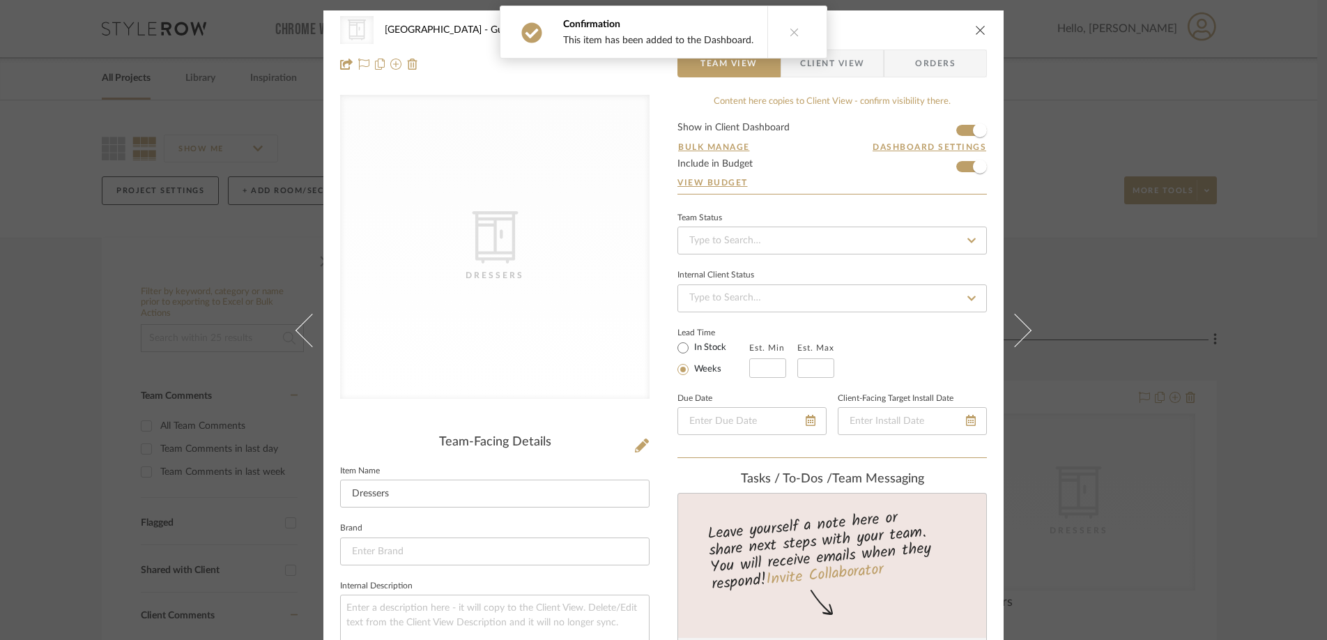
click at [978, 27] on icon "close" at bounding box center [980, 29] width 11 height 11
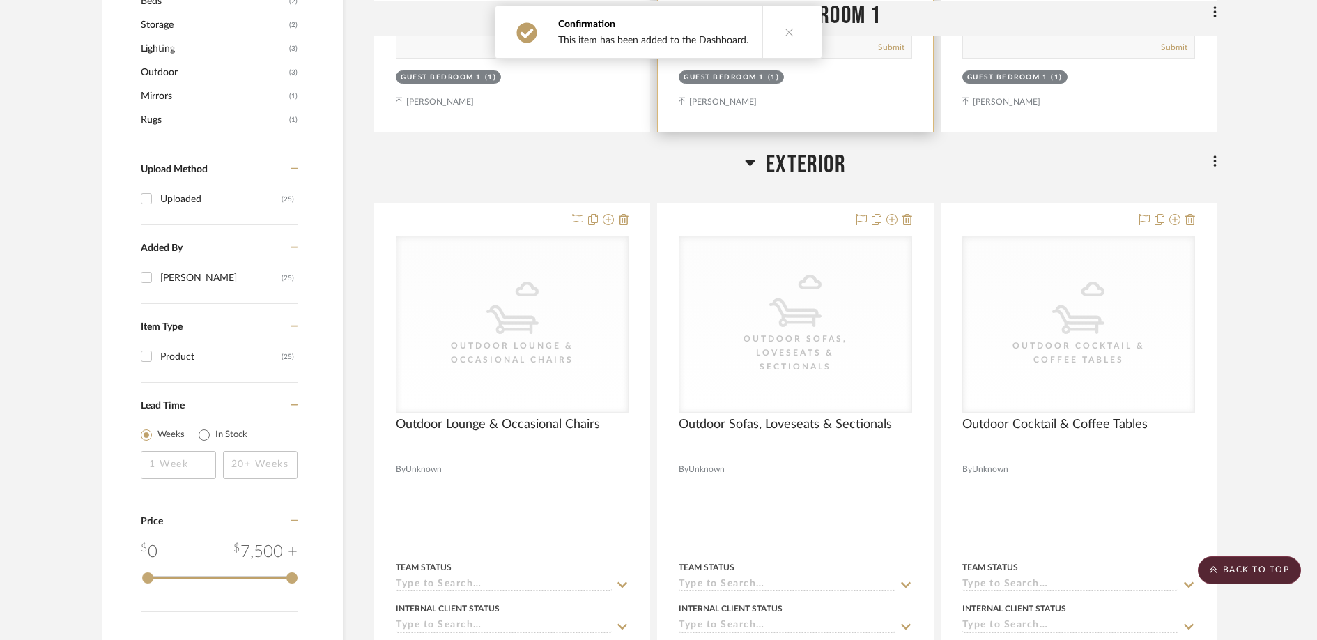
scroll to position [890, 0]
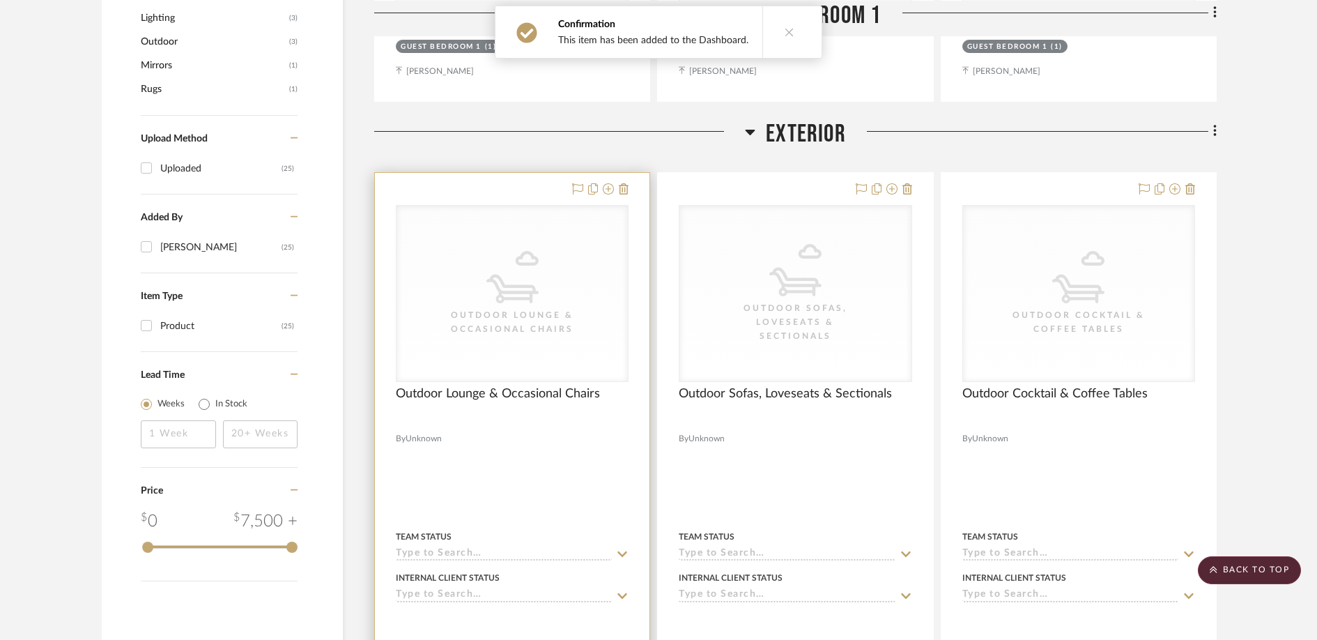
click at [0, 0] on icon "CategoryIconOutdoor" at bounding box center [0, 0] width 0 height 0
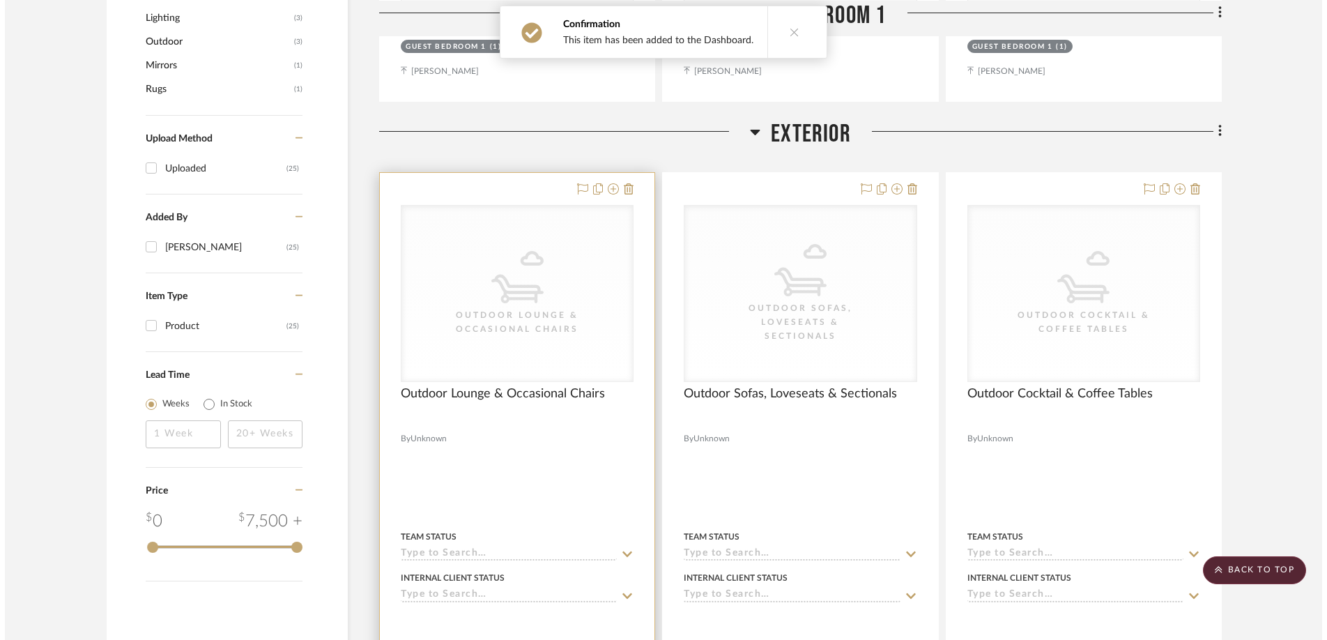
scroll to position [0, 0]
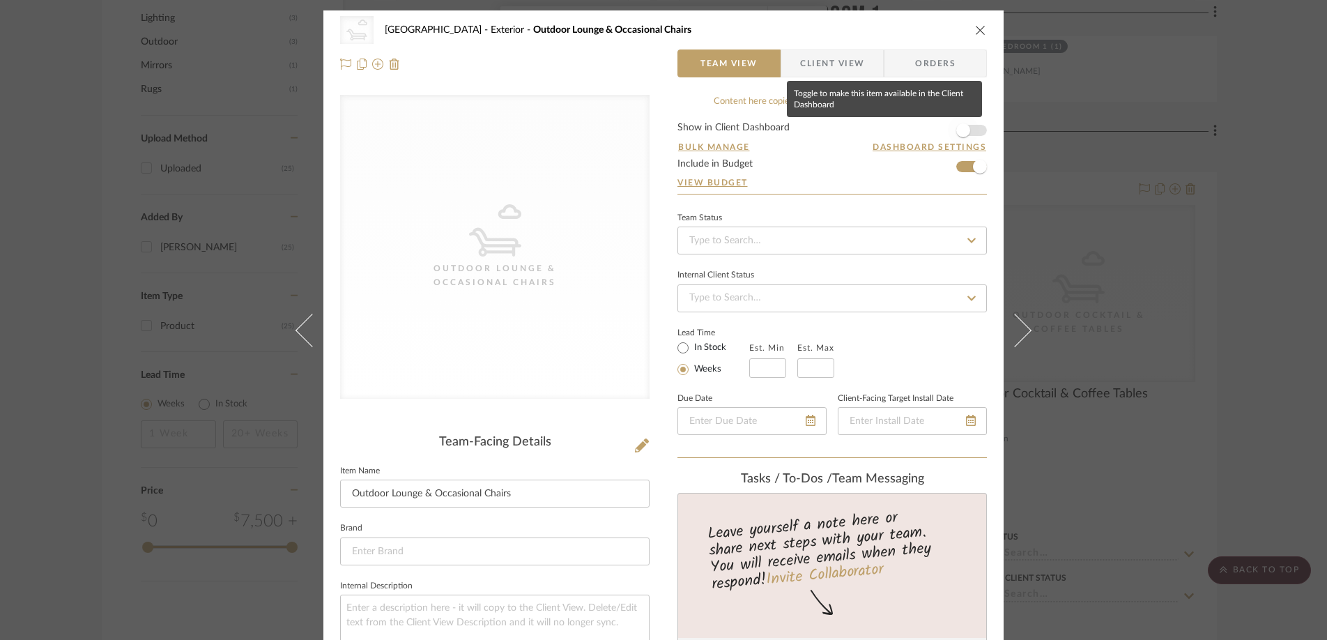
click at [964, 127] on span "button" at bounding box center [963, 130] width 14 height 14
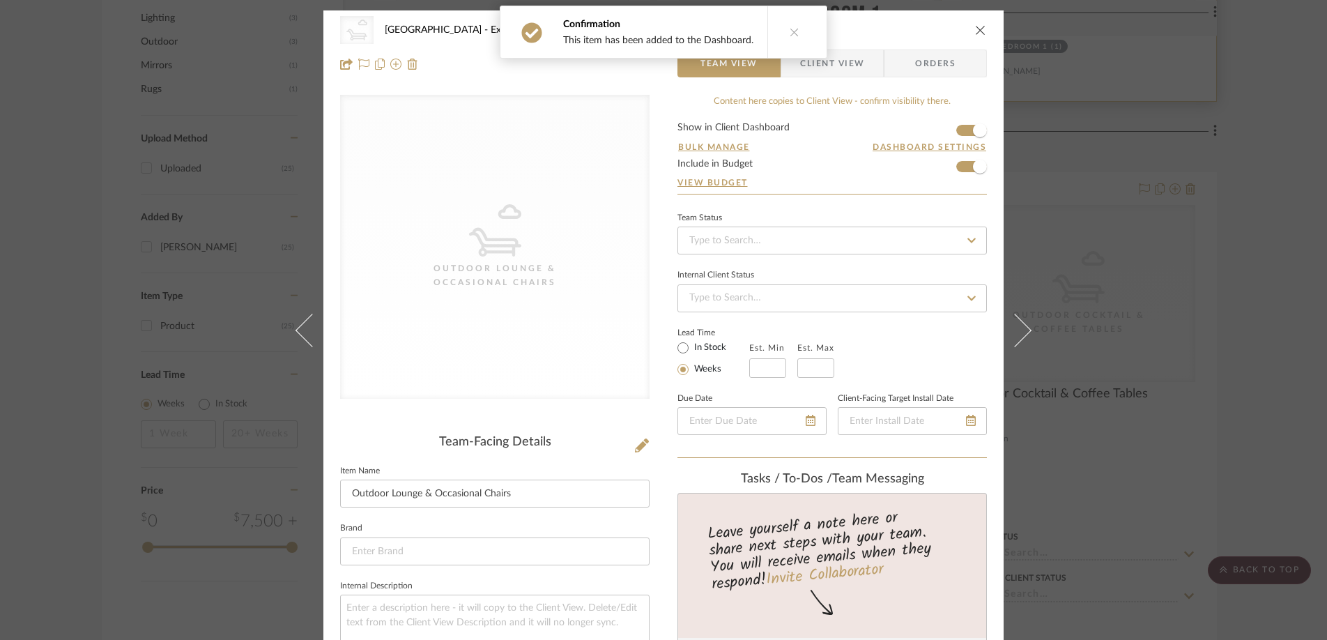
drag, startPoint x: 980, startPoint y: 31, endPoint x: 973, endPoint y: 40, distance: 12.0
click at [980, 31] on icon "close" at bounding box center [980, 29] width 11 height 11
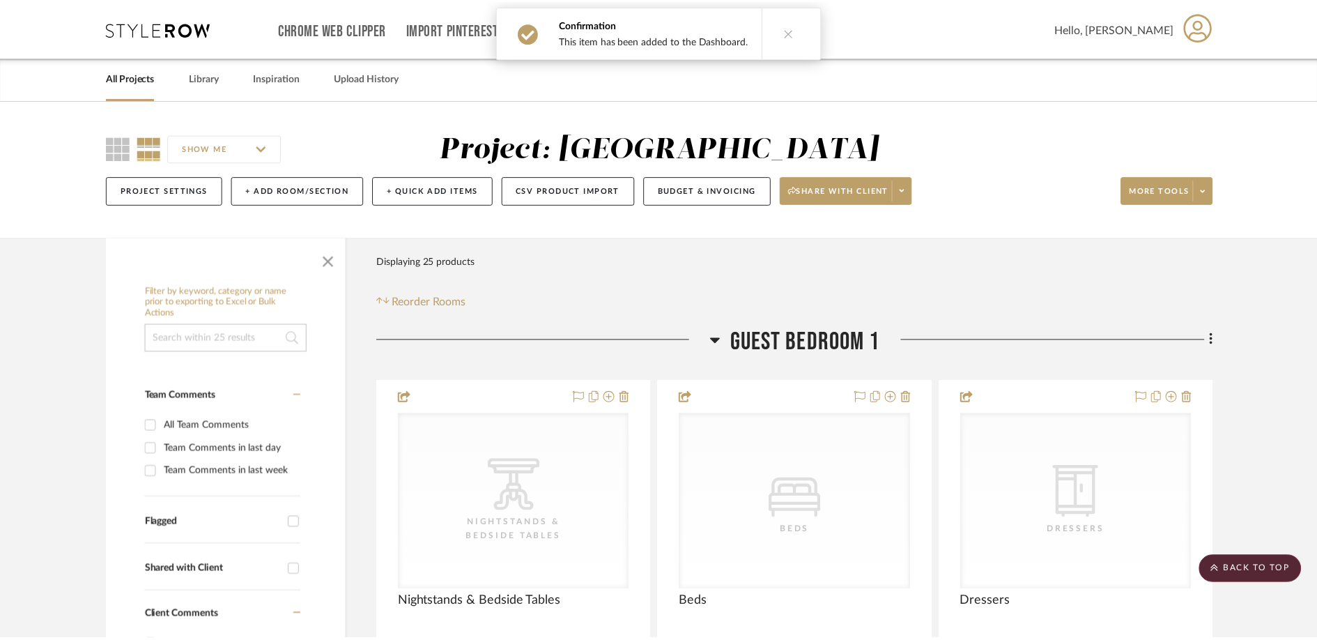
scroll to position [890, 0]
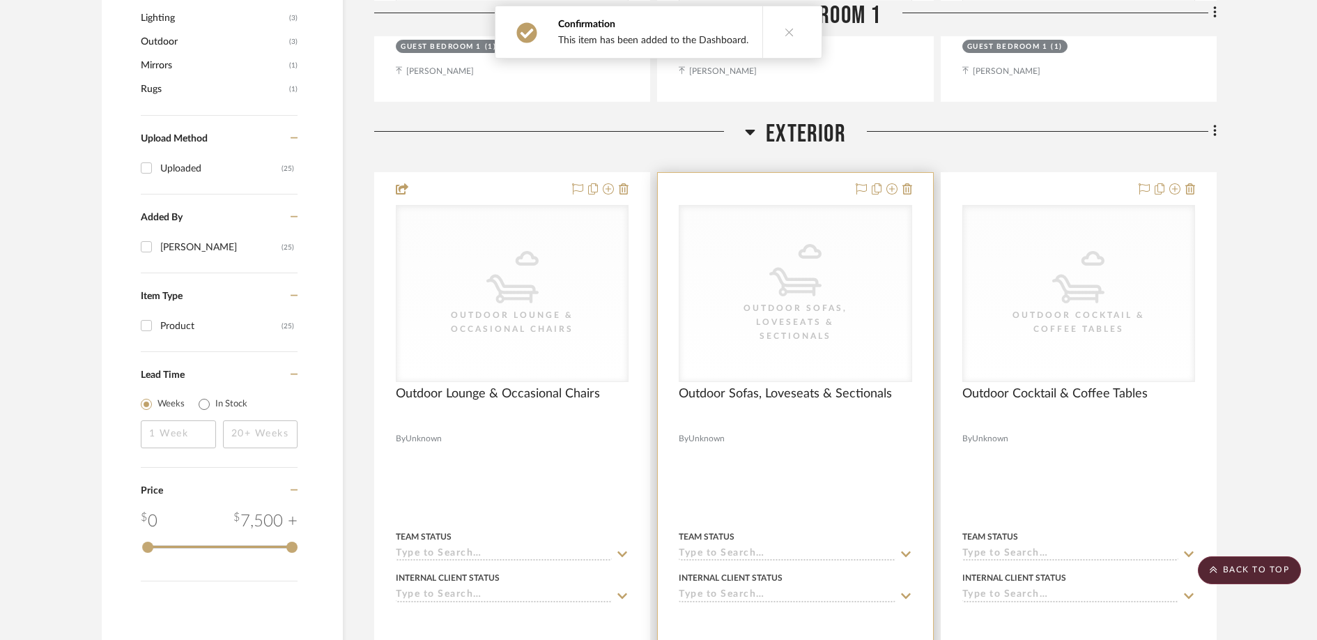
click at [767, 308] on div "Outdoor Sofas, Loveseats & Sectionals" at bounding box center [794, 322] width 139 height 42
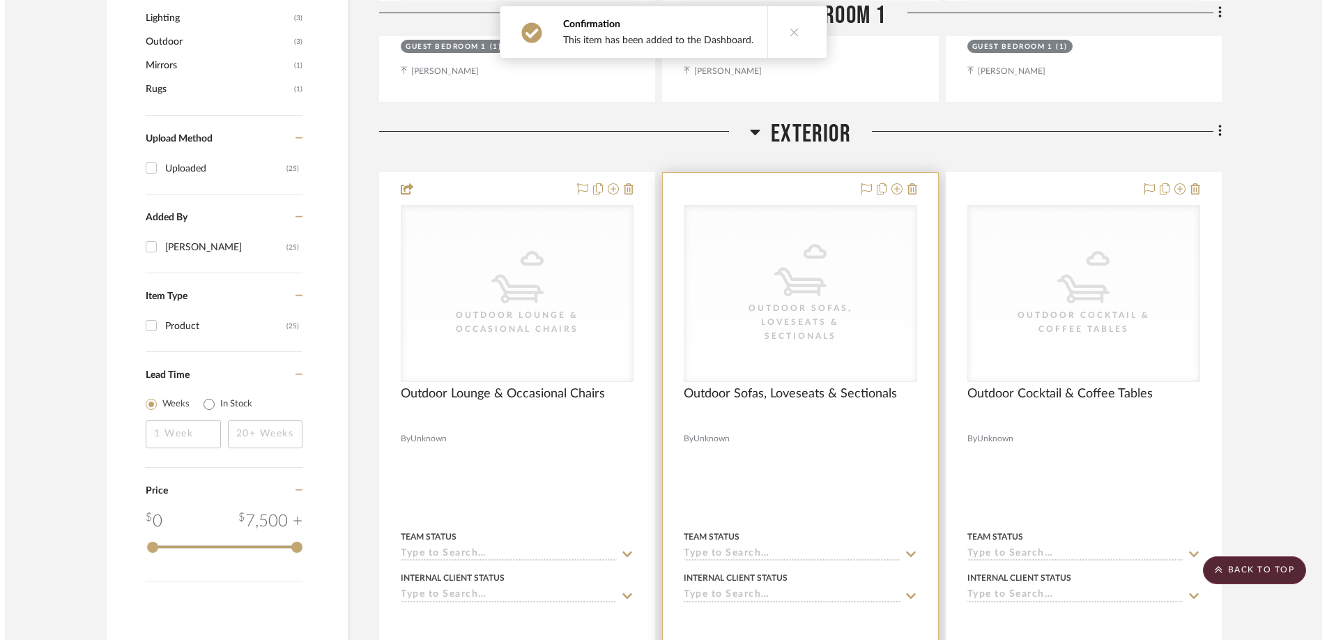
scroll to position [0, 0]
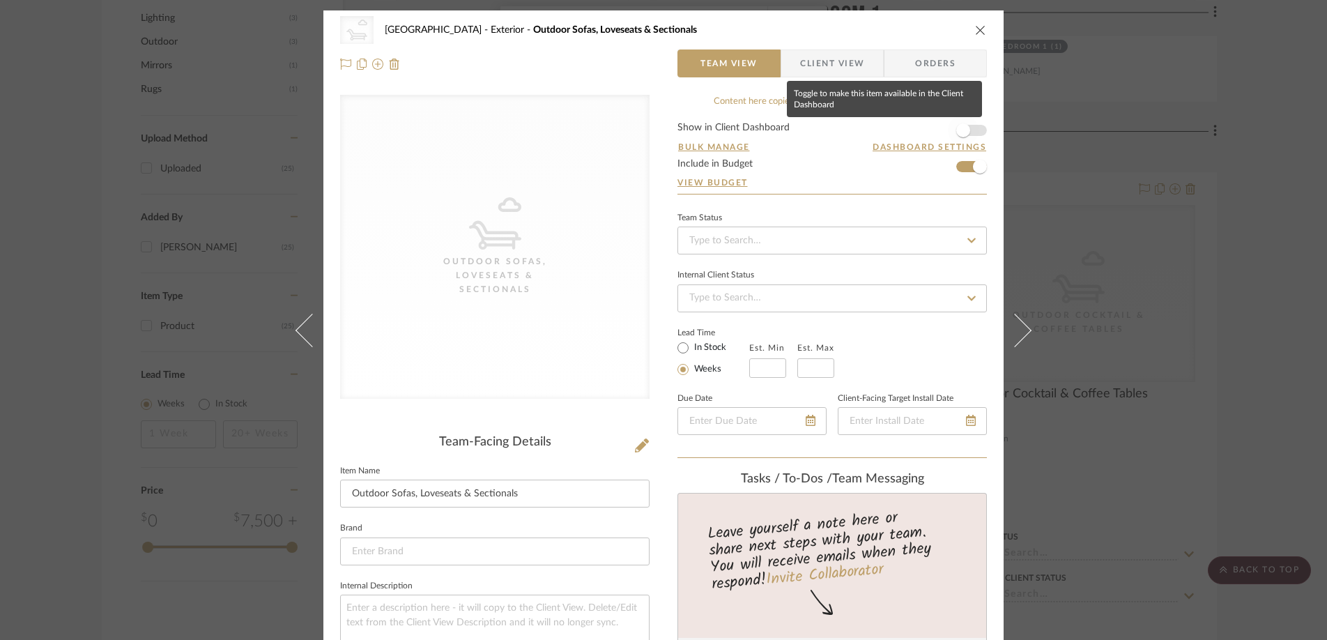
click at [963, 130] on span "button" at bounding box center [963, 130] width 14 height 14
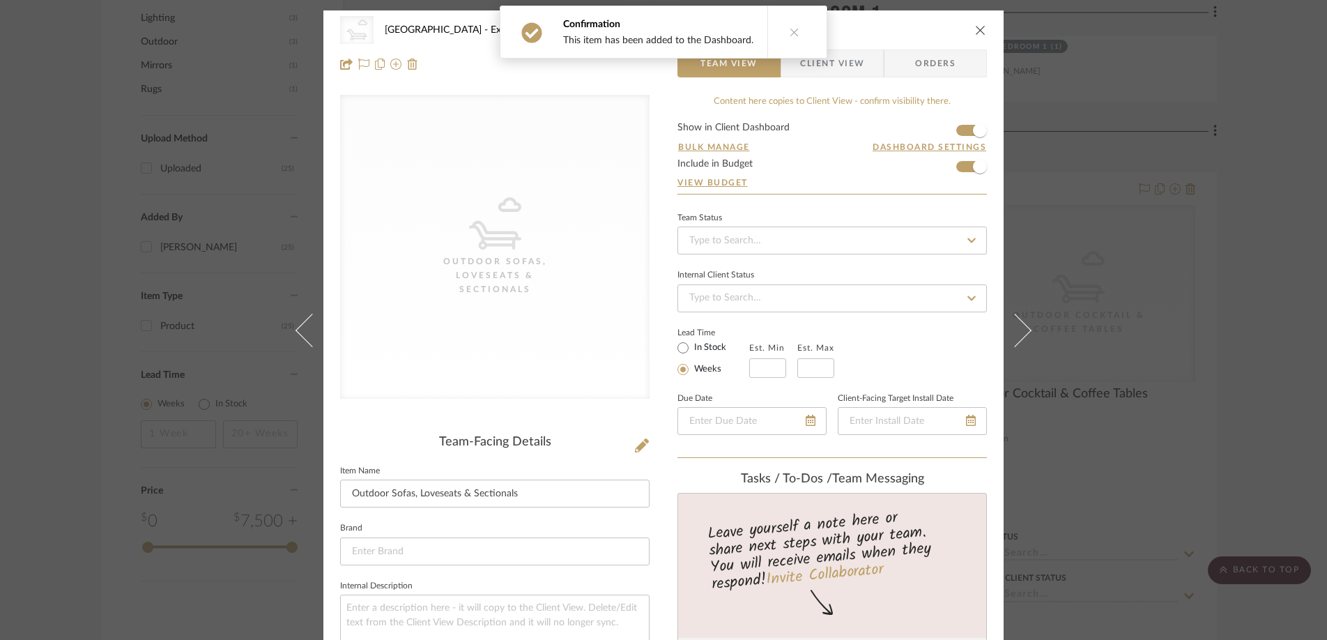
click at [975, 25] on icon "close" at bounding box center [980, 29] width 11 height 11
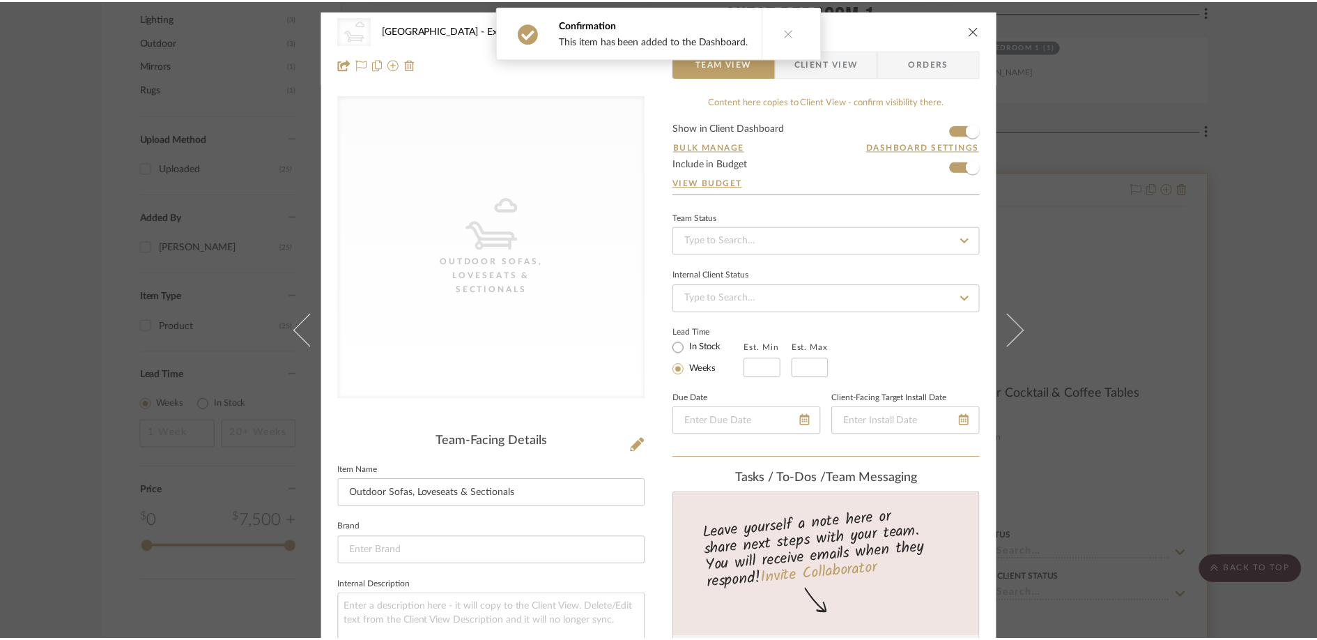
scroll to position [890, 0]
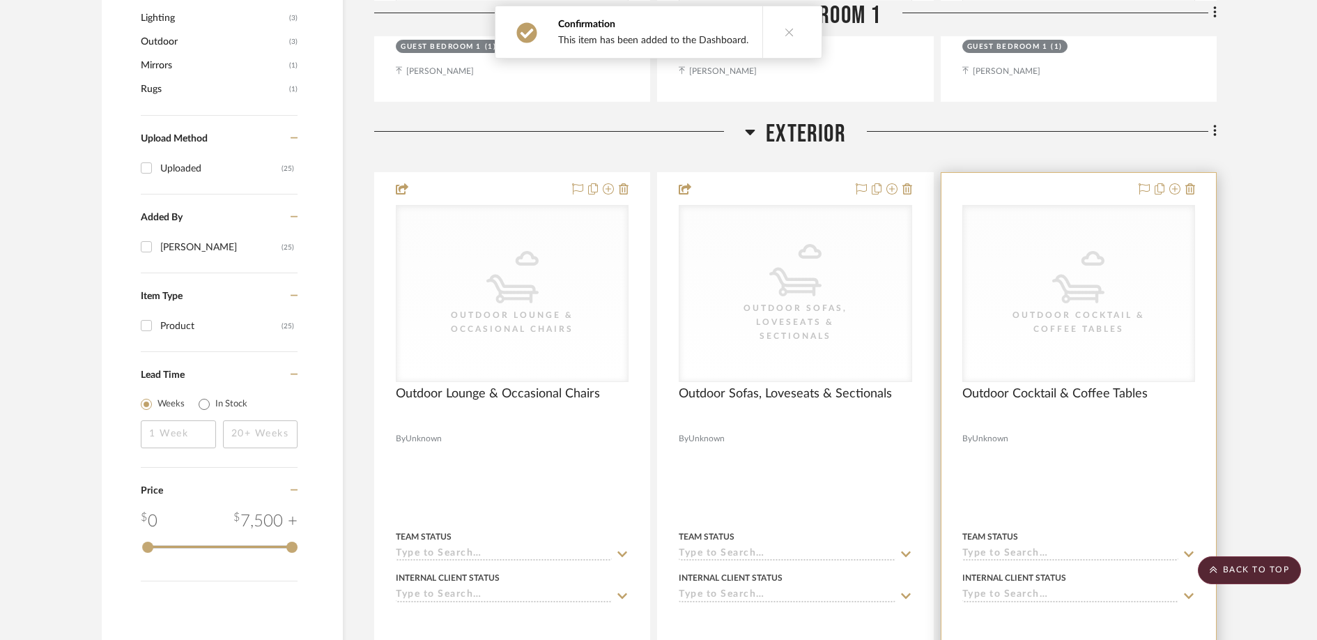
click at [0, 0] on div "Outdoor Cocktail & Coffee Tables" at bounding box center [0, 0] width 0 height 0
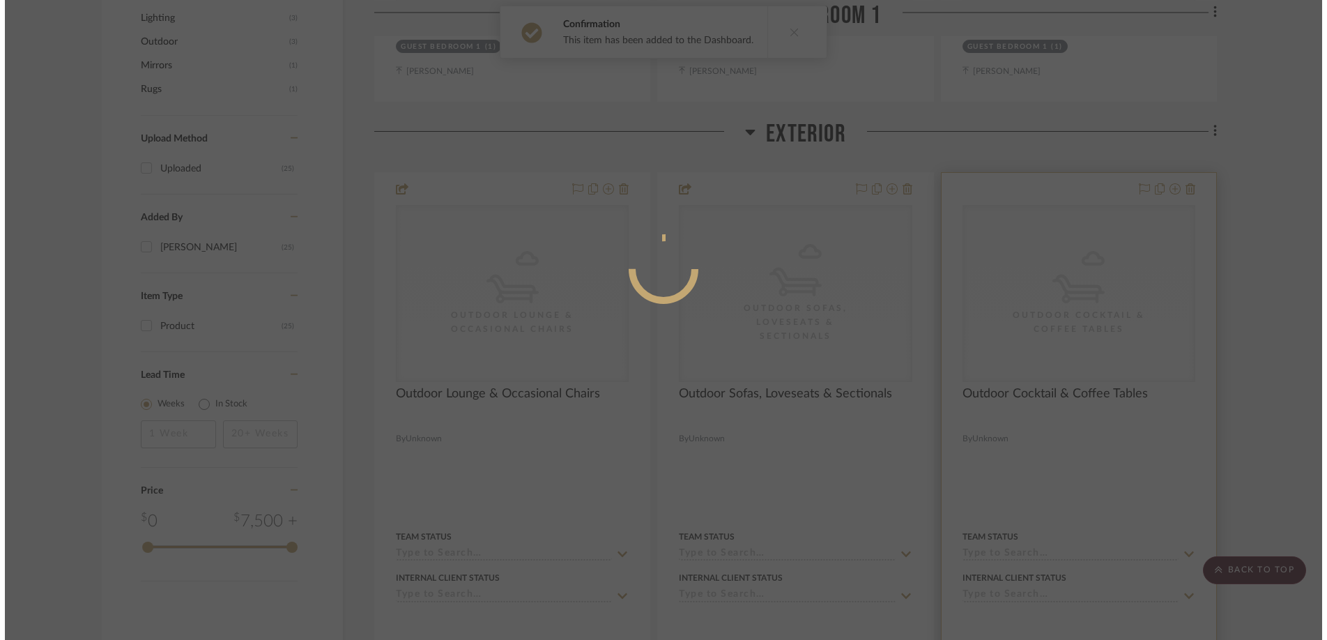
scroll to position [0, 0]
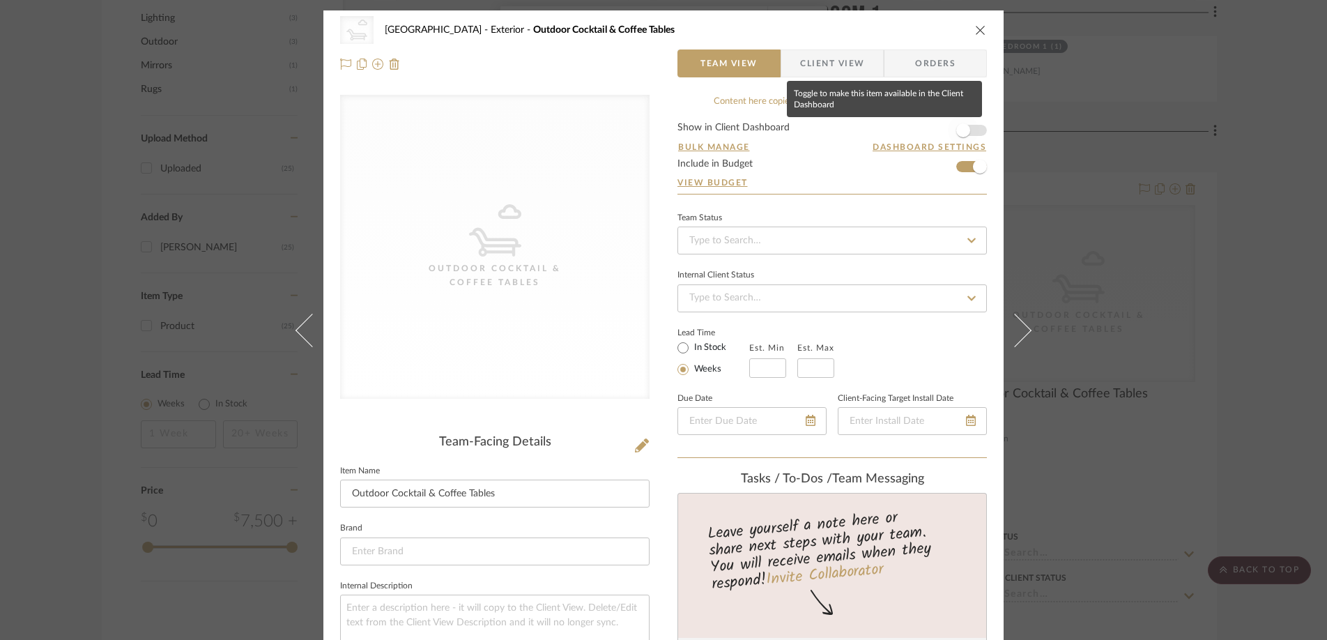
click at [956, 126] on span "button" at bounding box center [963, 130] width 14 height 14
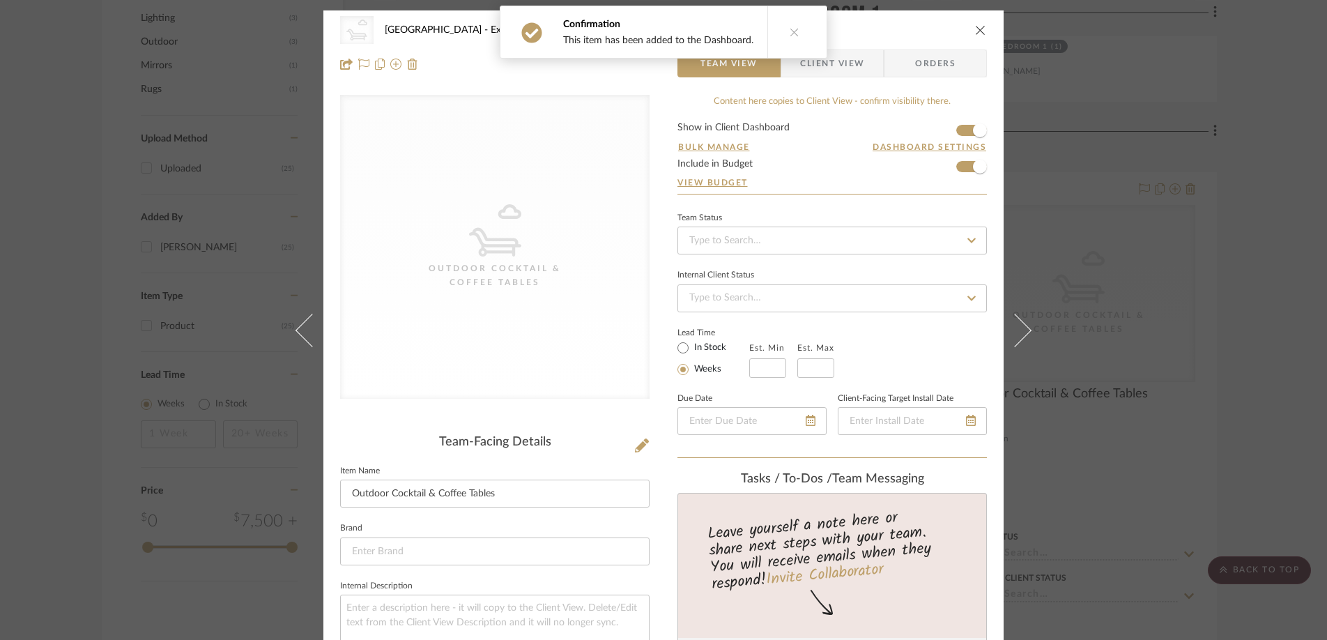
click at [953, 16] on div "CategoryIconOutdoor Outdoor Cocktail & Coffee Tables Goose Cove Exterior Outdoo…" at bounding box center [663, 30] width 647 height 28
click at [980, 29] on icon "close" at bounding box center [980, 29] width 11 height 11
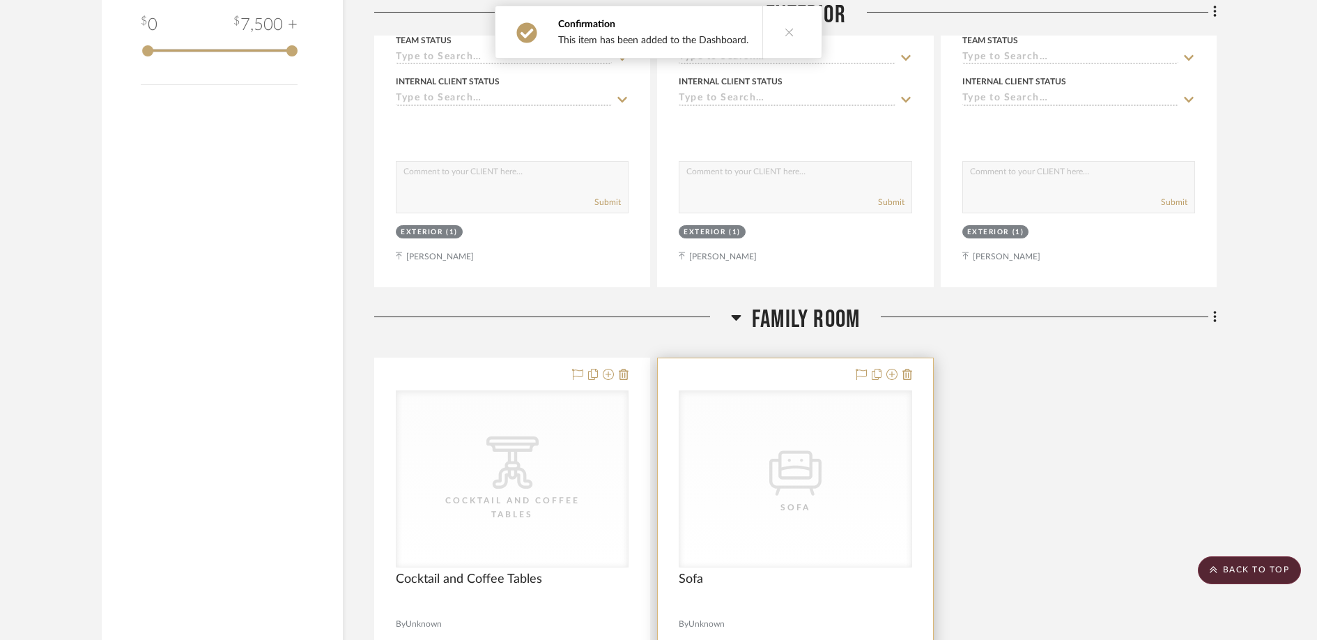
scroll to position [1399, 0]
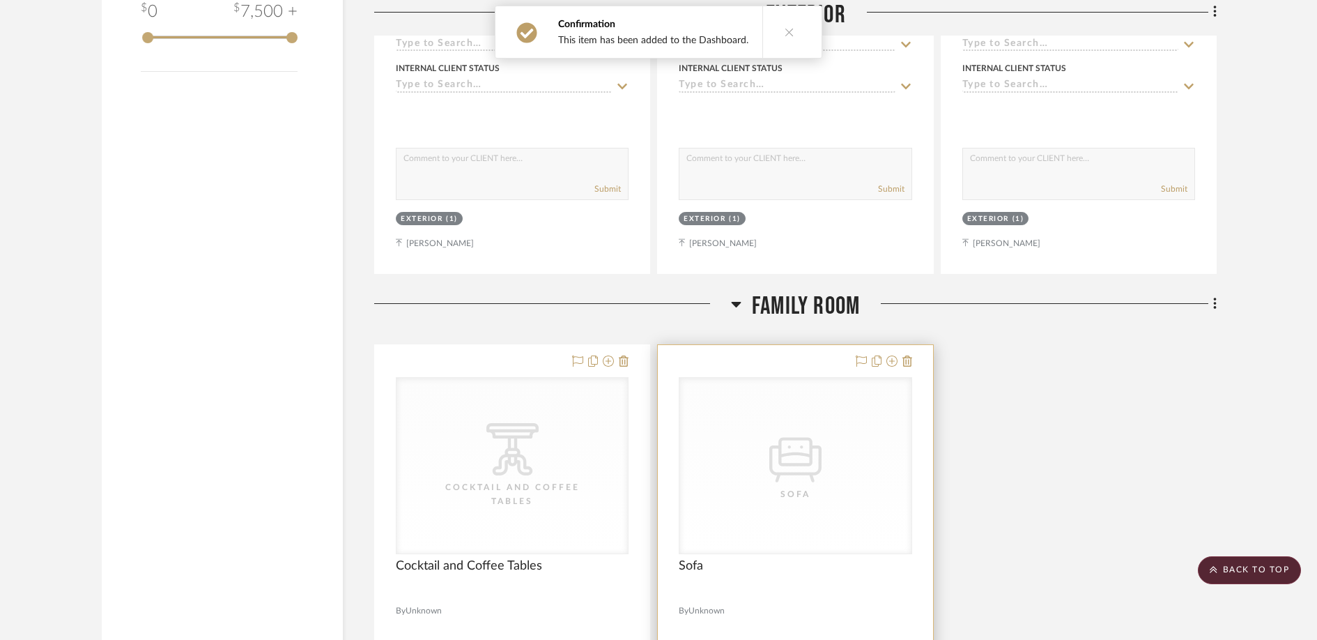
click at [0, 0] on icon "CategoryIconSeating Created with Sketch." at bounding box center [0, 0] width 0 height 0
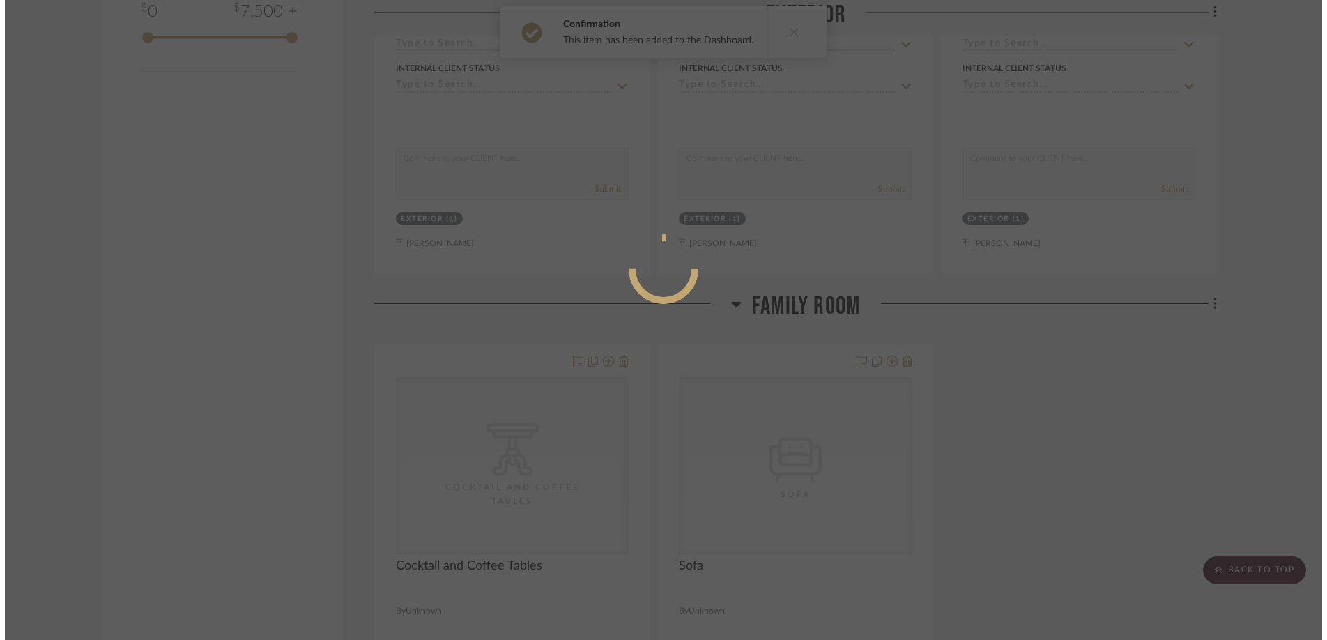
scroll to position [0, 0]
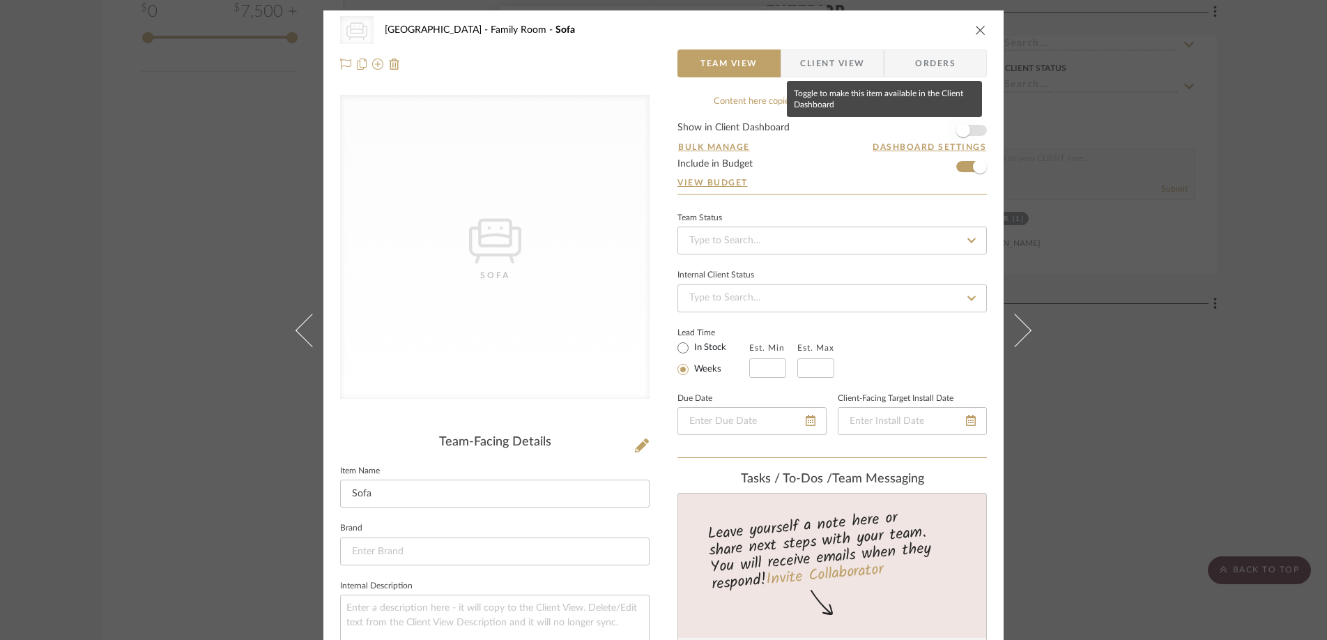
click at [959, 131] on span "button" at bounding box center [963, 130] width 14 height 14
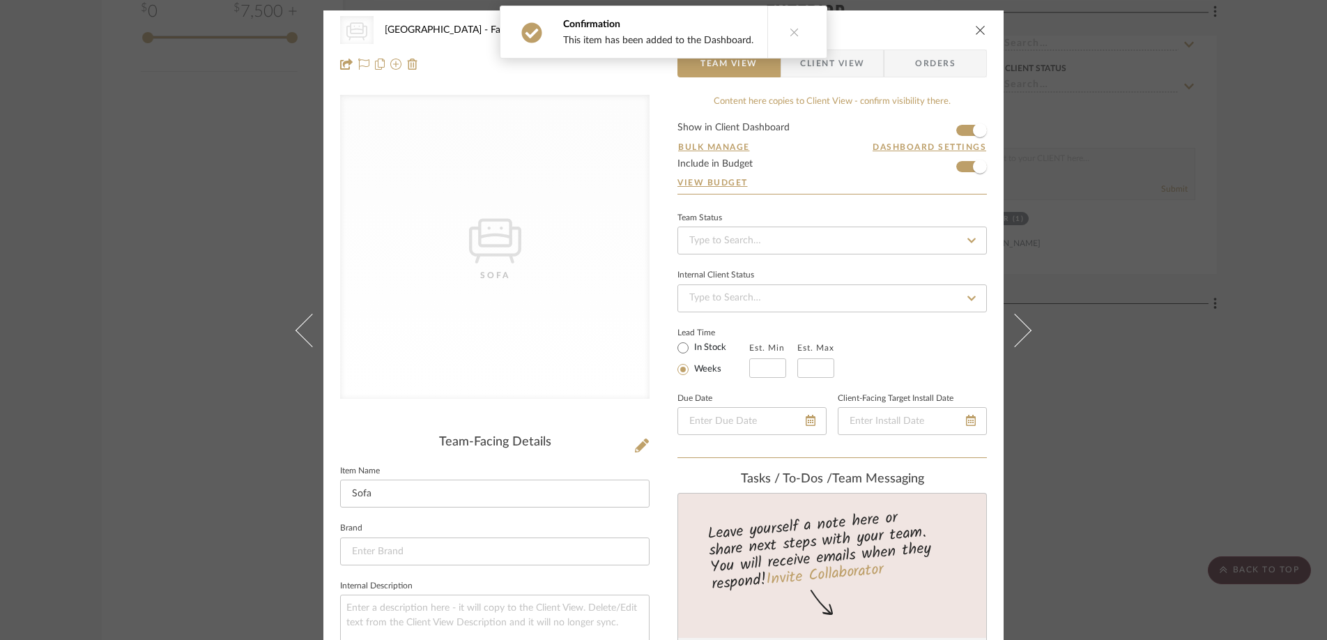
click at [975, 26] on icon "close" at bounding box center [980, 29] width 11 height 11
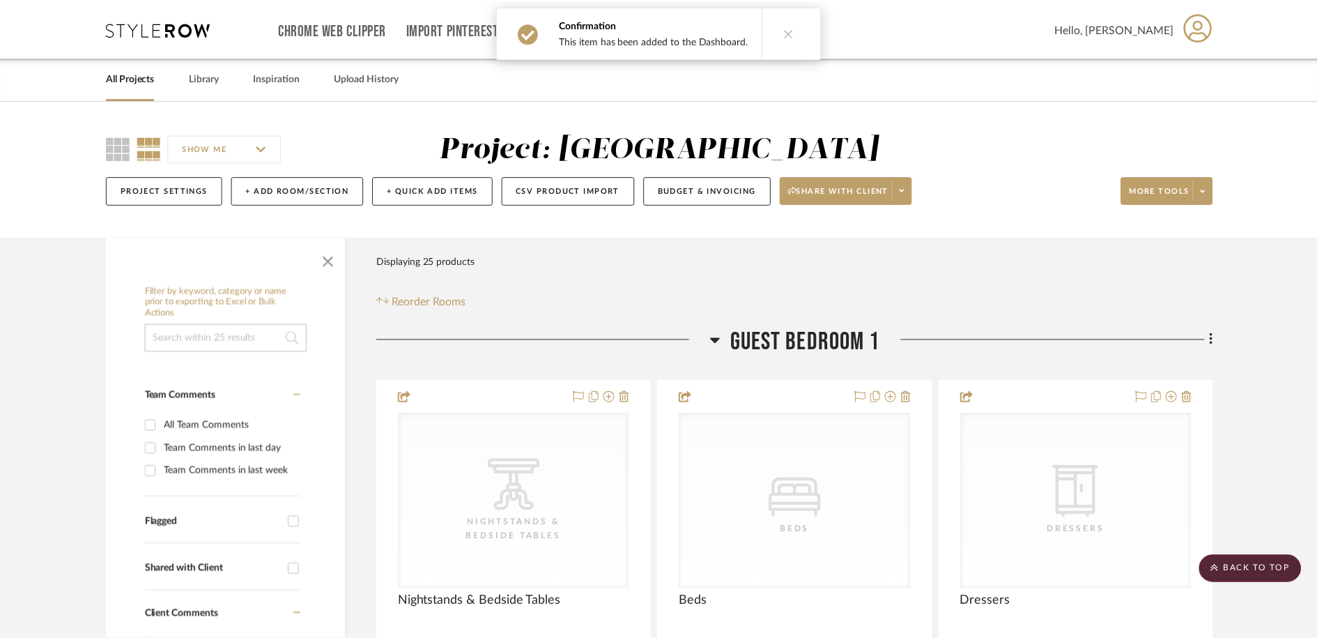
scroll to position [1399, 0]
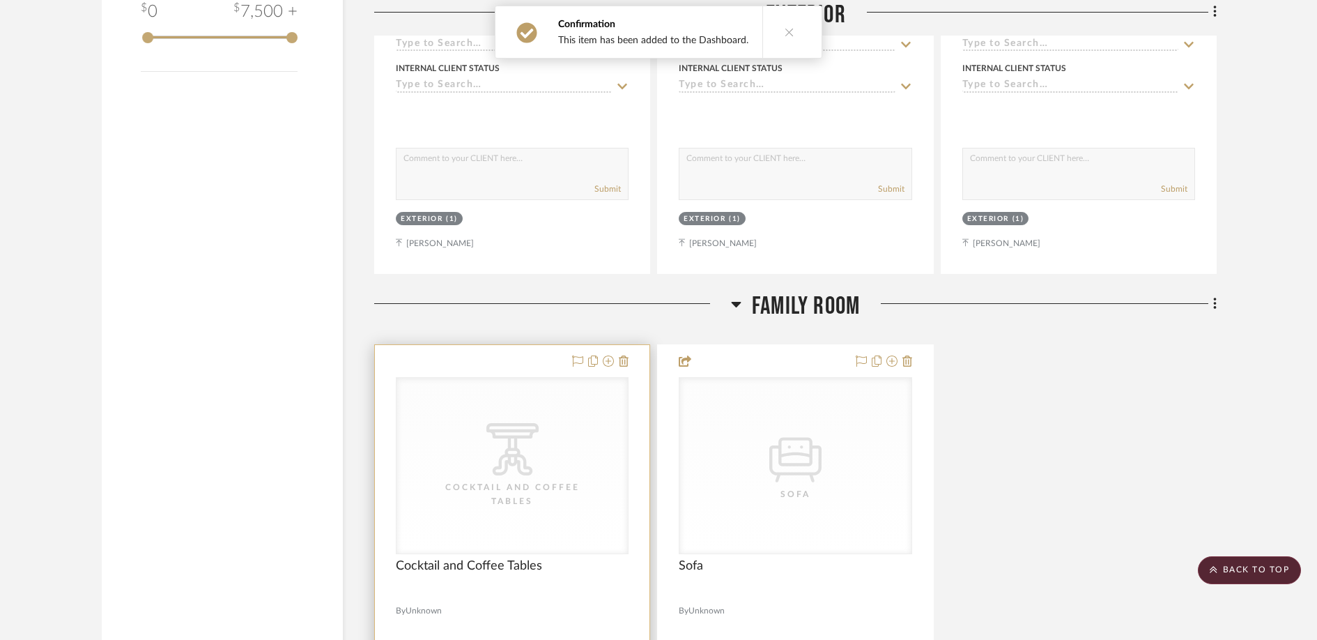
click at [0, 0] on div "CategoryIconTables Created with Sketch. Cocktail and Coffee Tables" at bounding box center [0, 0] width 0 height 0
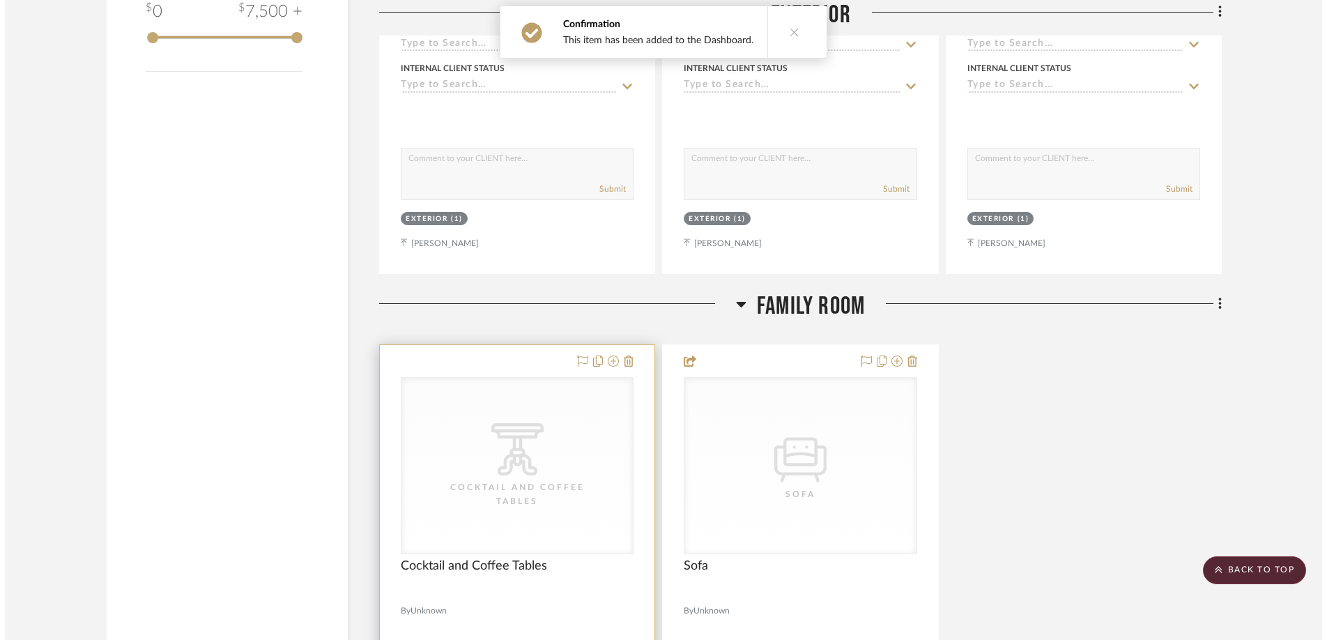
scroll to position [0, 0]
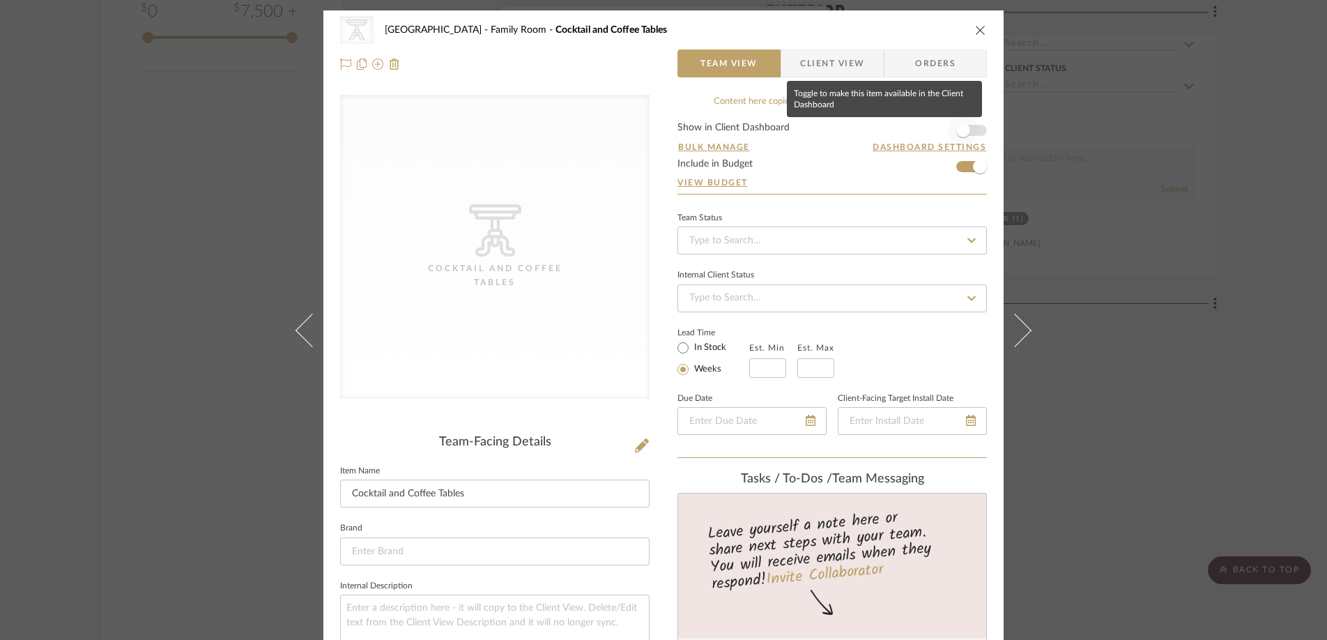
click at [956, 129] on span "button" at bounding box center [963, 130] width 14 height 14
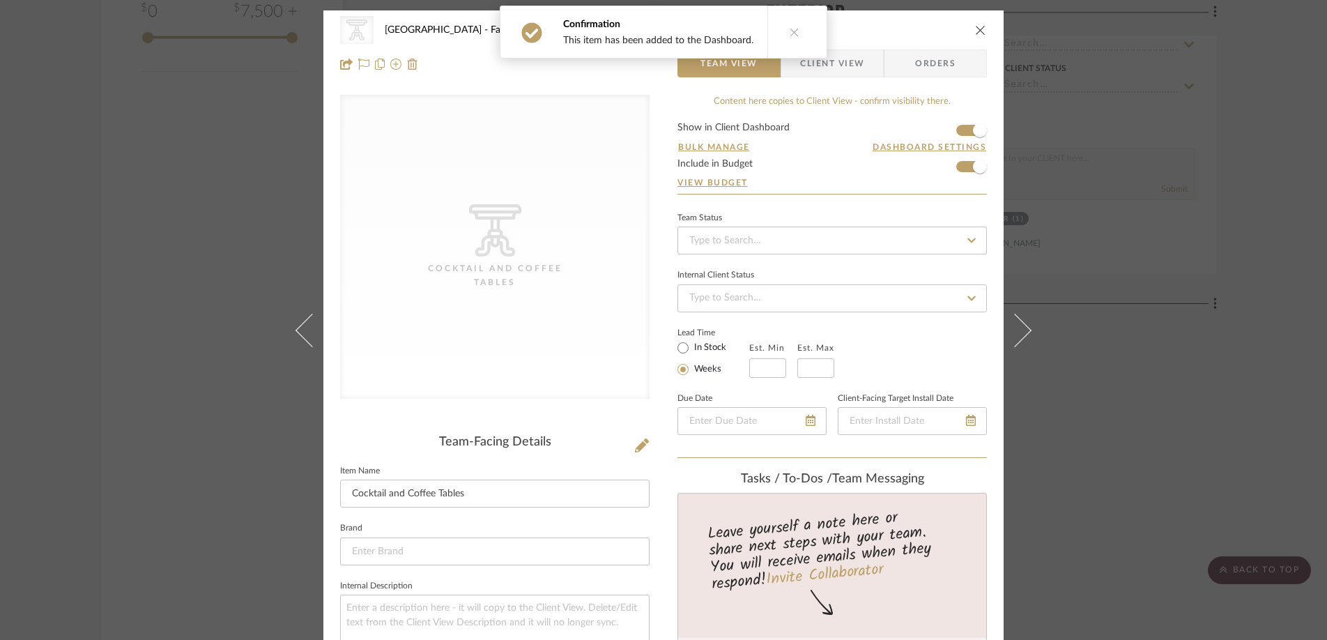
click at [978, 31] on icon "close" at bounding box center [980, 29] width 11 height 11
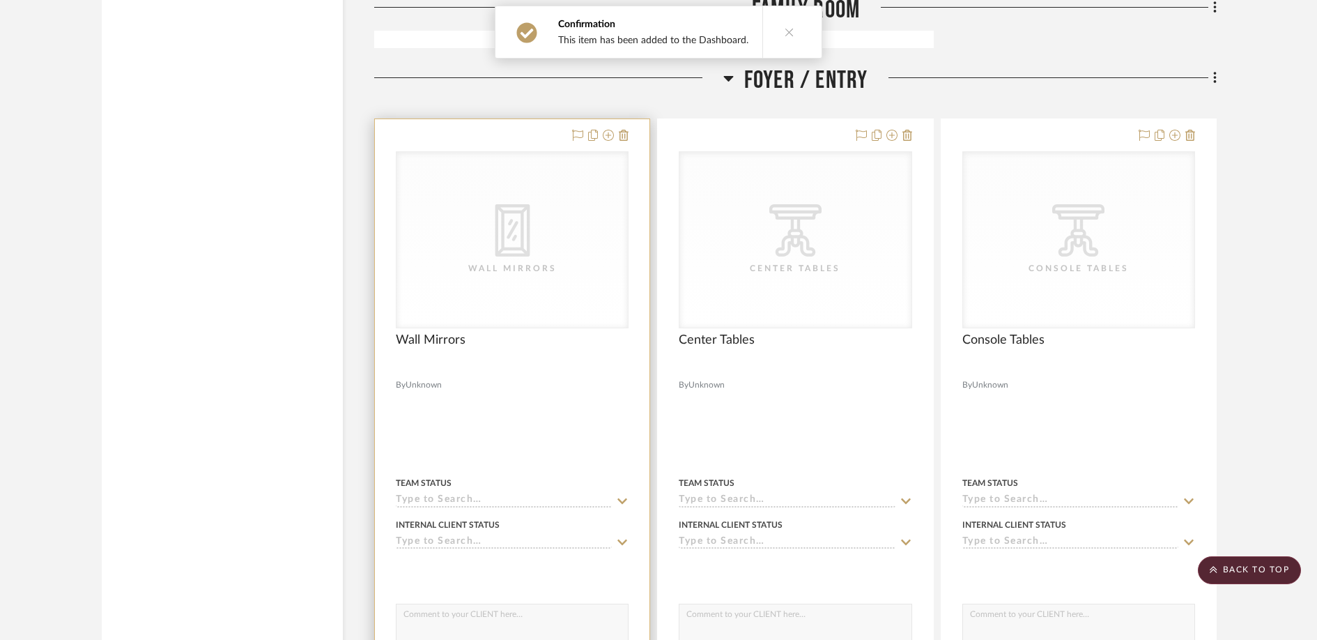
scroll to position [2307, 0]
click at [0, 0] on div "Wall Mirrors" at bounding box center [0, 0] width 0 height 0
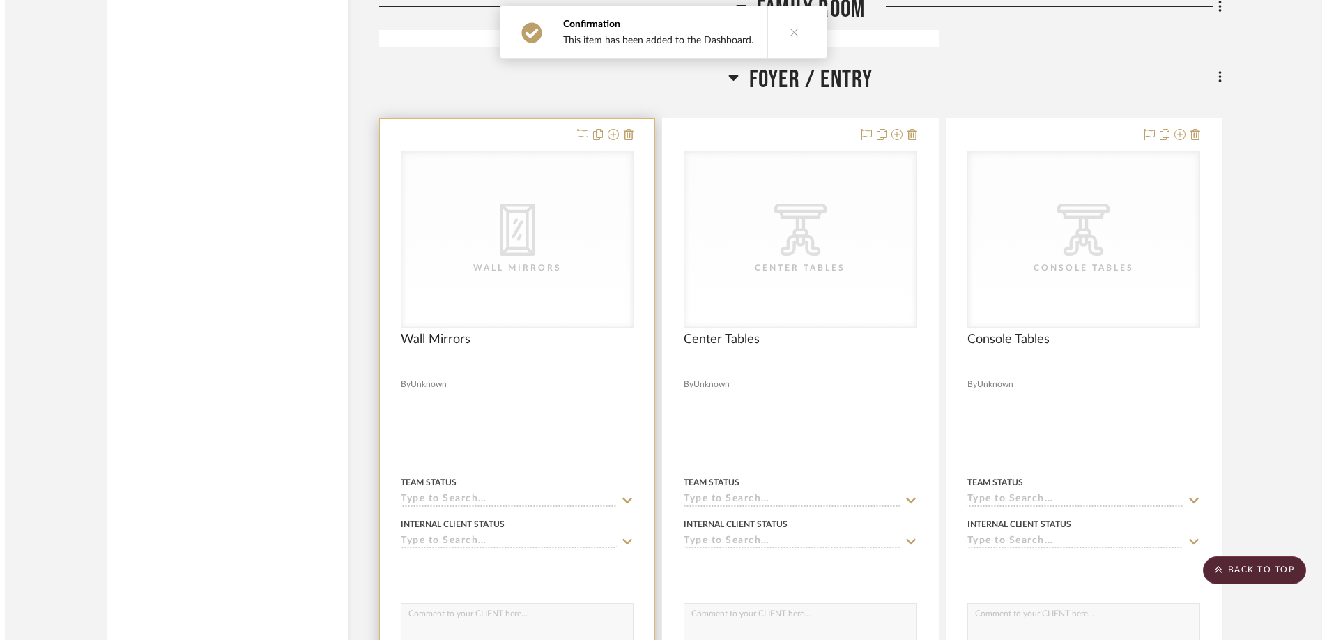
scroll to position [0, 0]
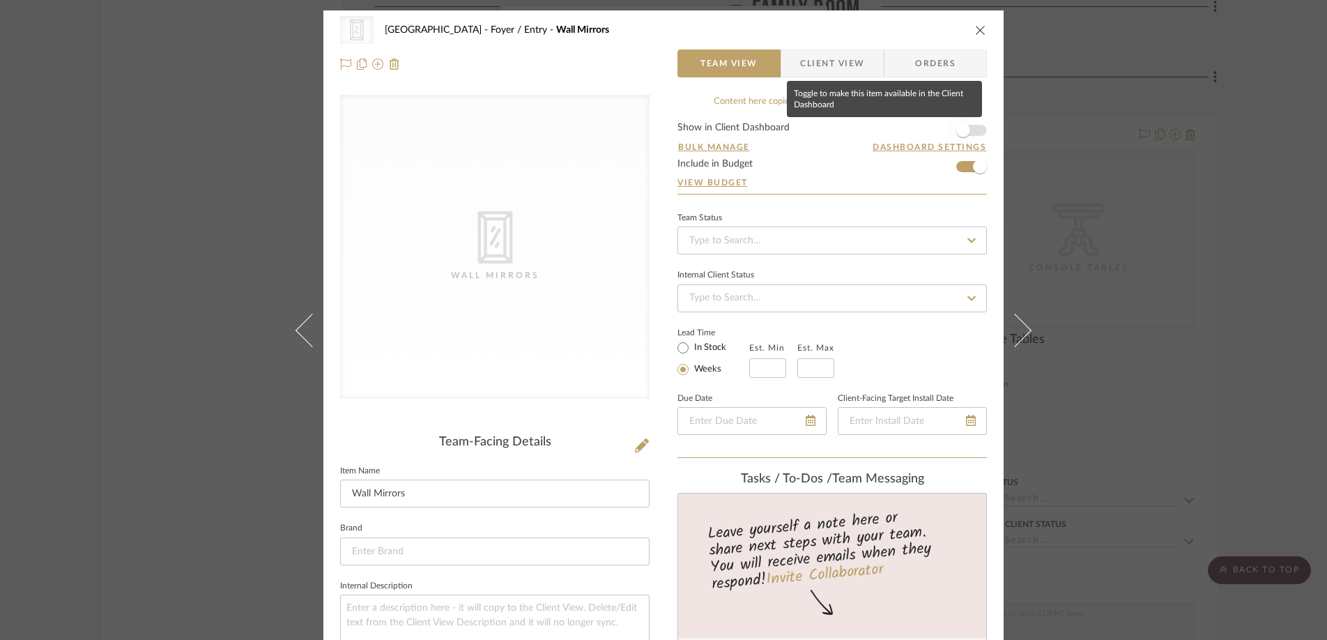
click at [956, 132] on span "button" at bounding box center [963, 130] width 14 height 14
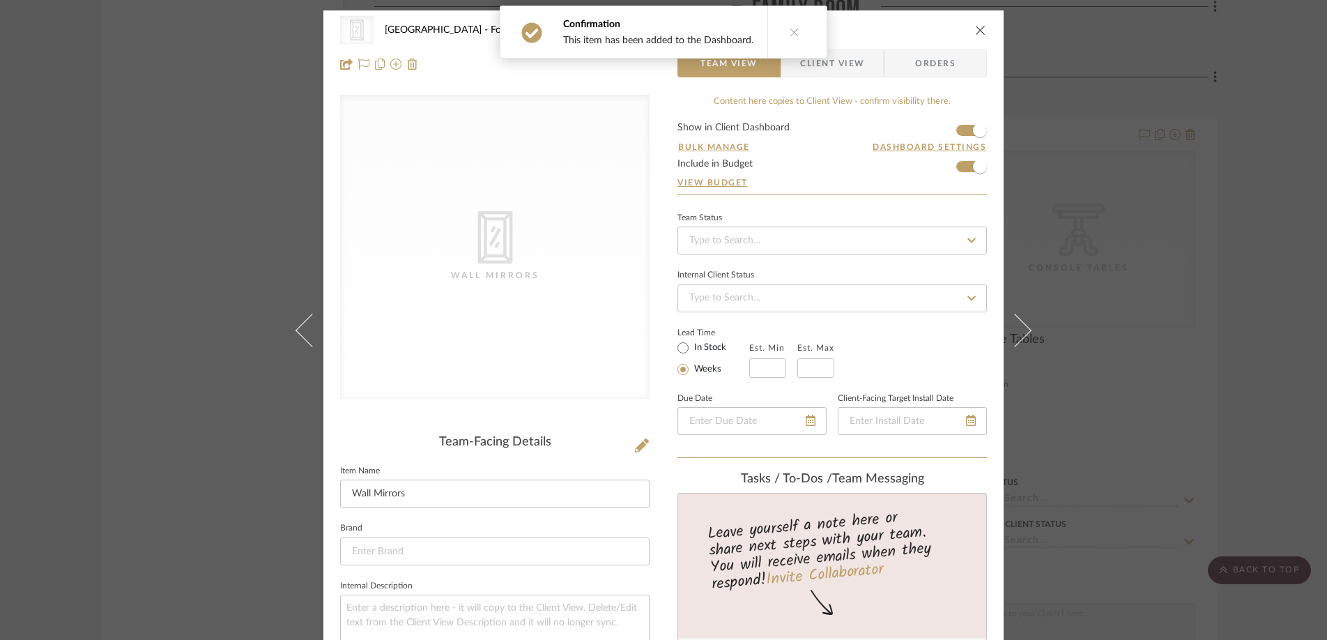
click at [978, 29] on icon "close" at bounding box center [980, 29] width 11 height 11
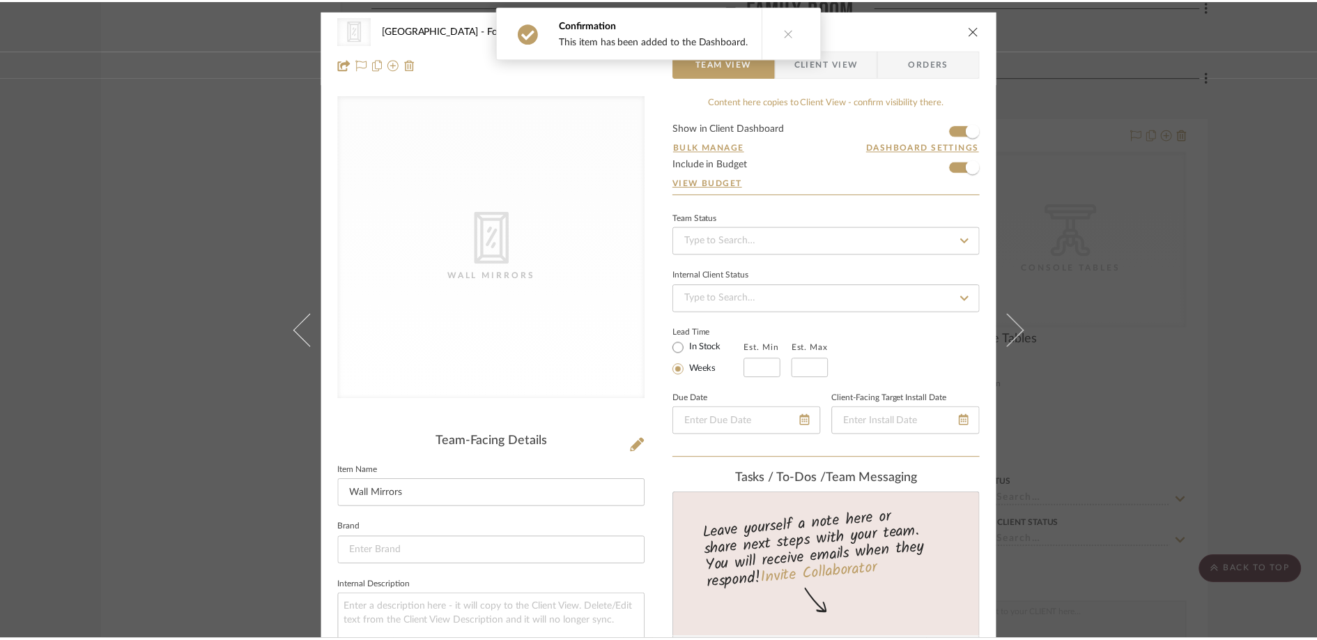
scroll to position [2307, 0]
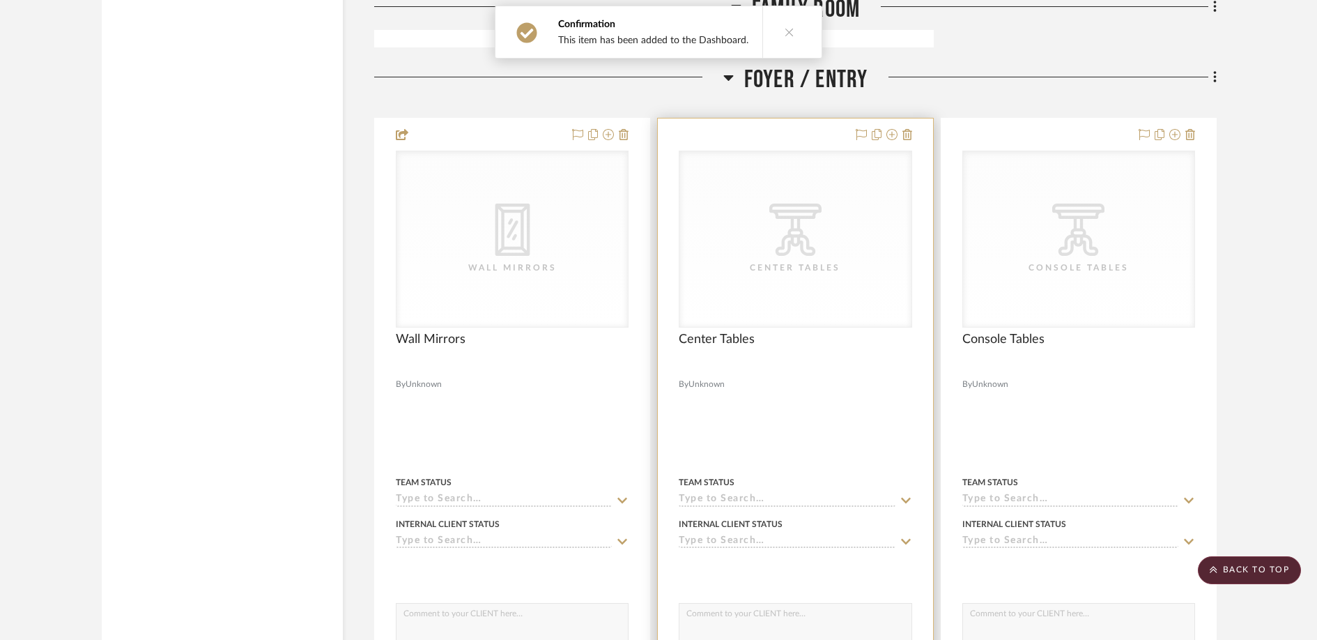
click at [760, 290] on div "CategoryIconTables Created with Sketch. Center Tables" at bounding box center [794, 239] width 231 height 176
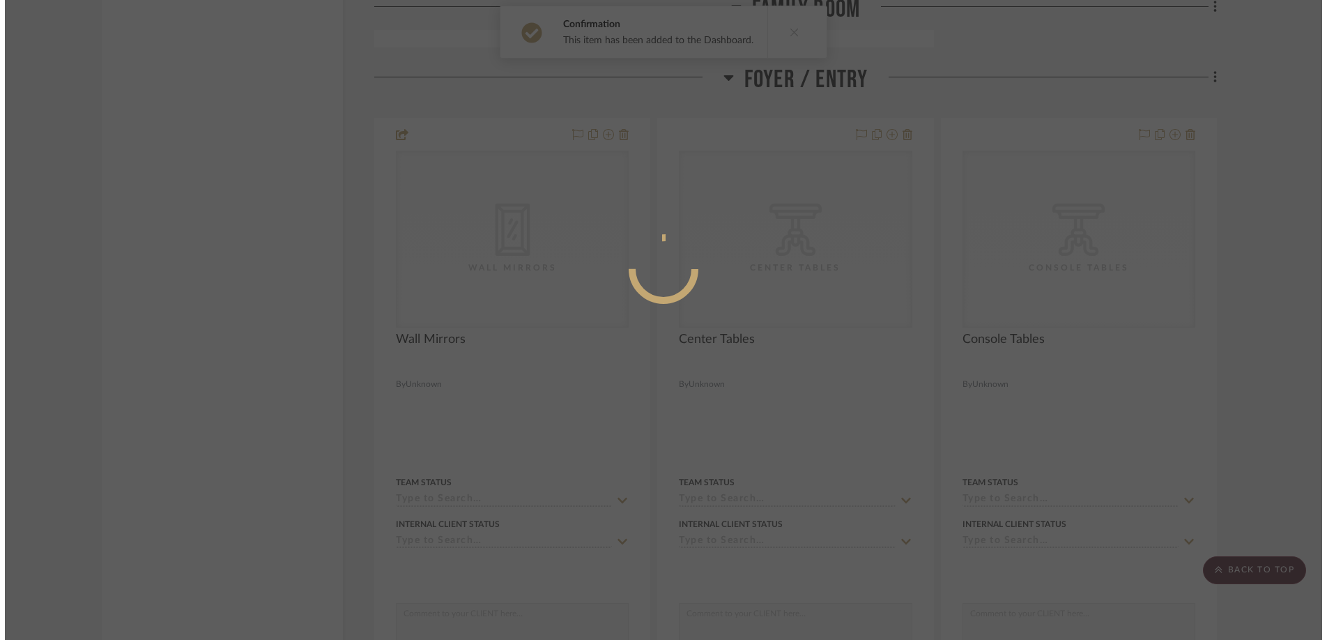
scroll to position [0, 0]
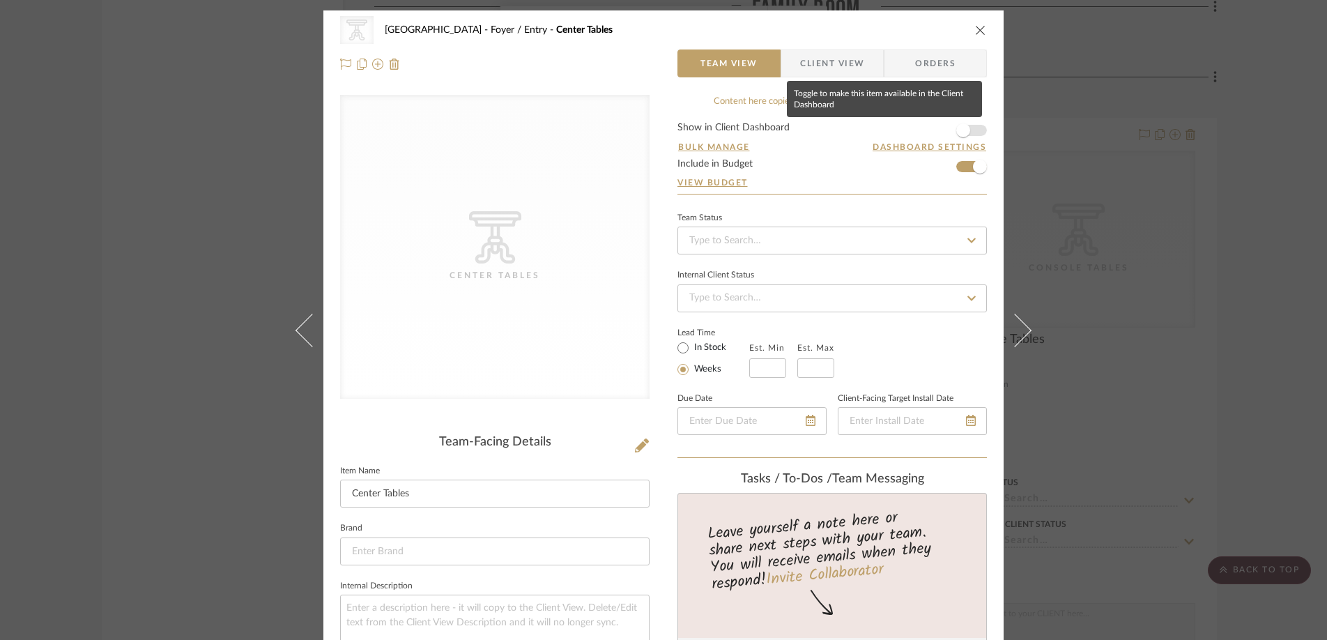
click at [961, 125] on span "button" at bounding box center [963, 130] width 14 height 14
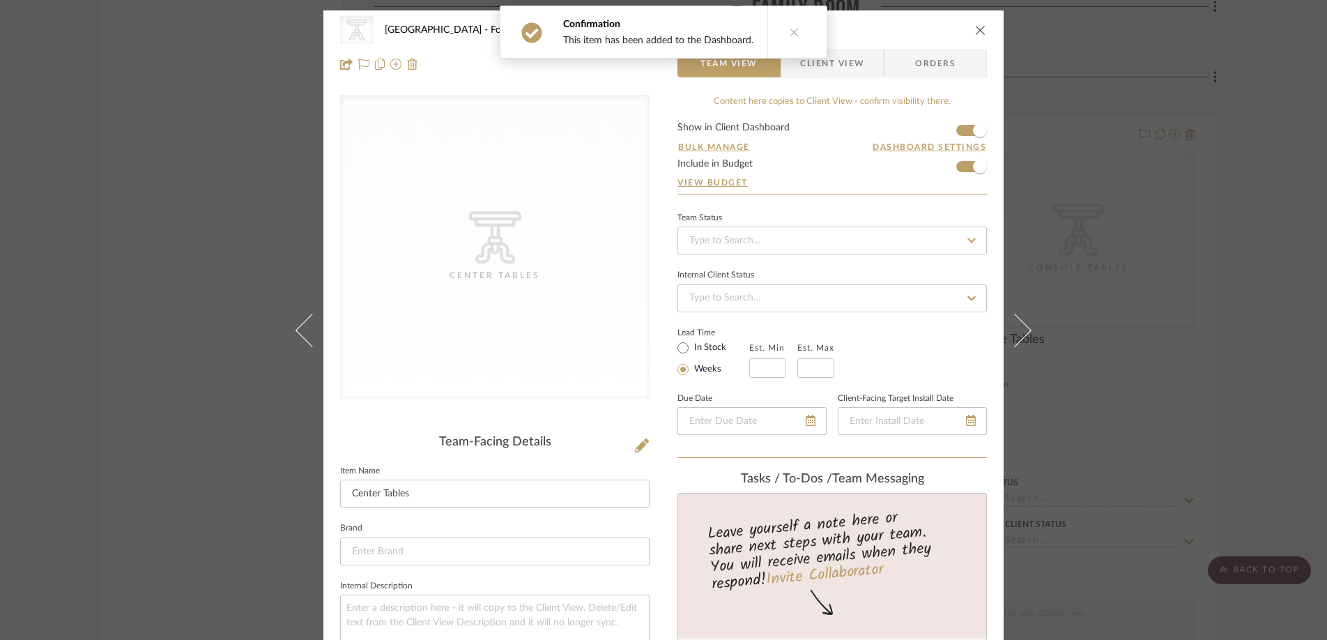
click at [975, 33] on icon "close" at bounding box center [980, 29] width 11 height 11
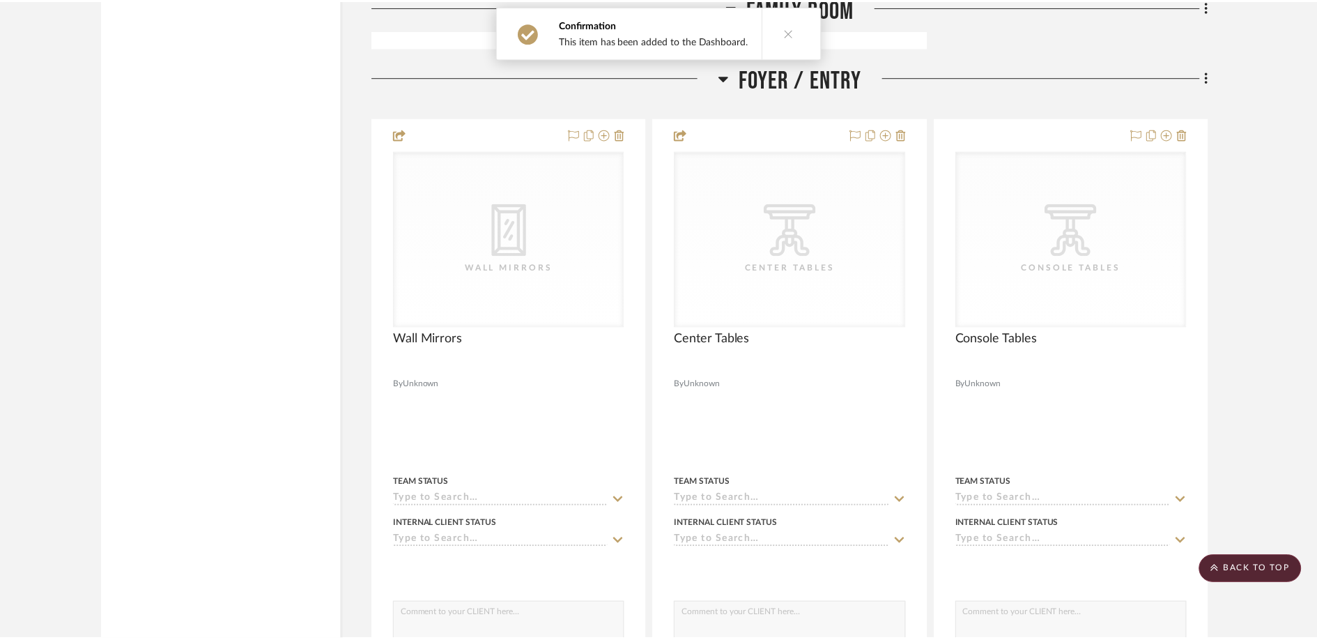
scroll to position [2307, 0]
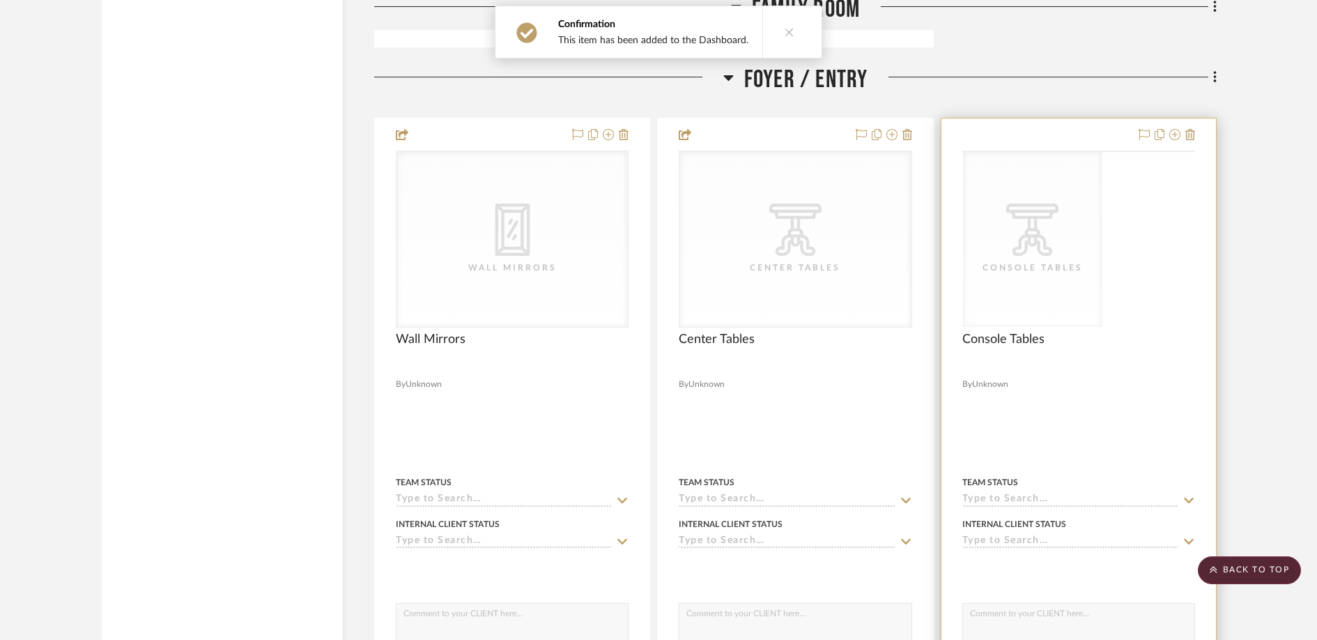
click at [0, 0] on div "CategoryIconTables Created with Sketch. Console Tables" at bounding box center [0, 0] width 0 height 0
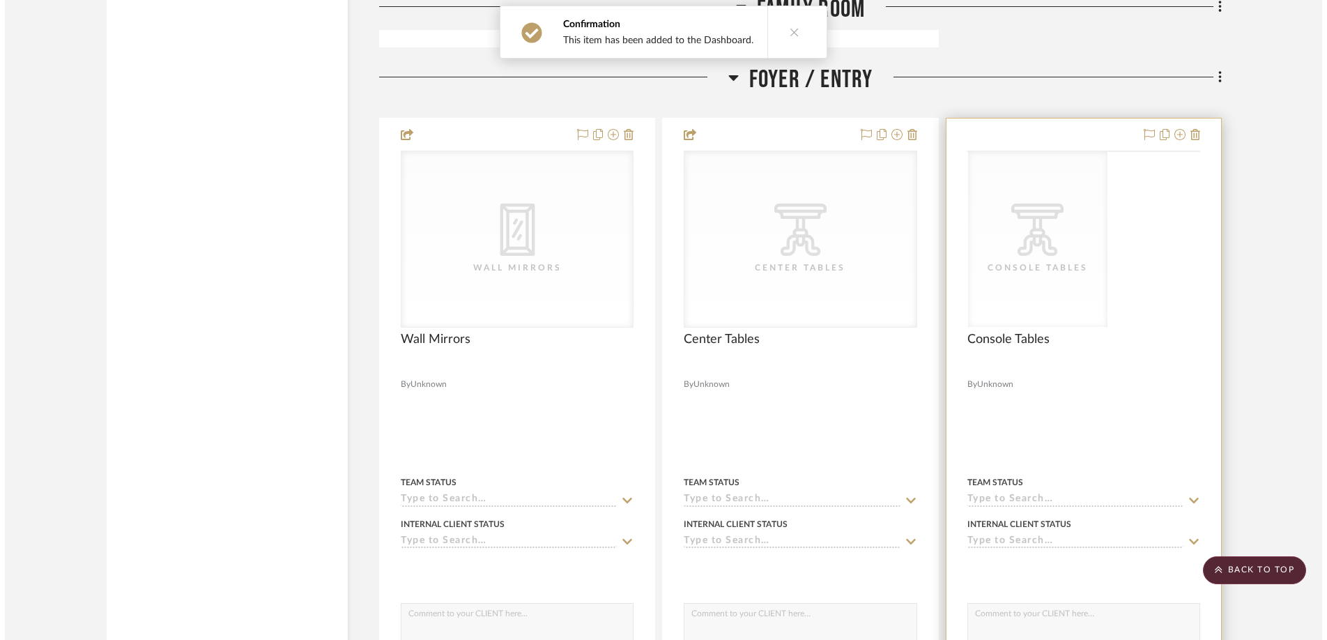
scroll to position [0, 0]
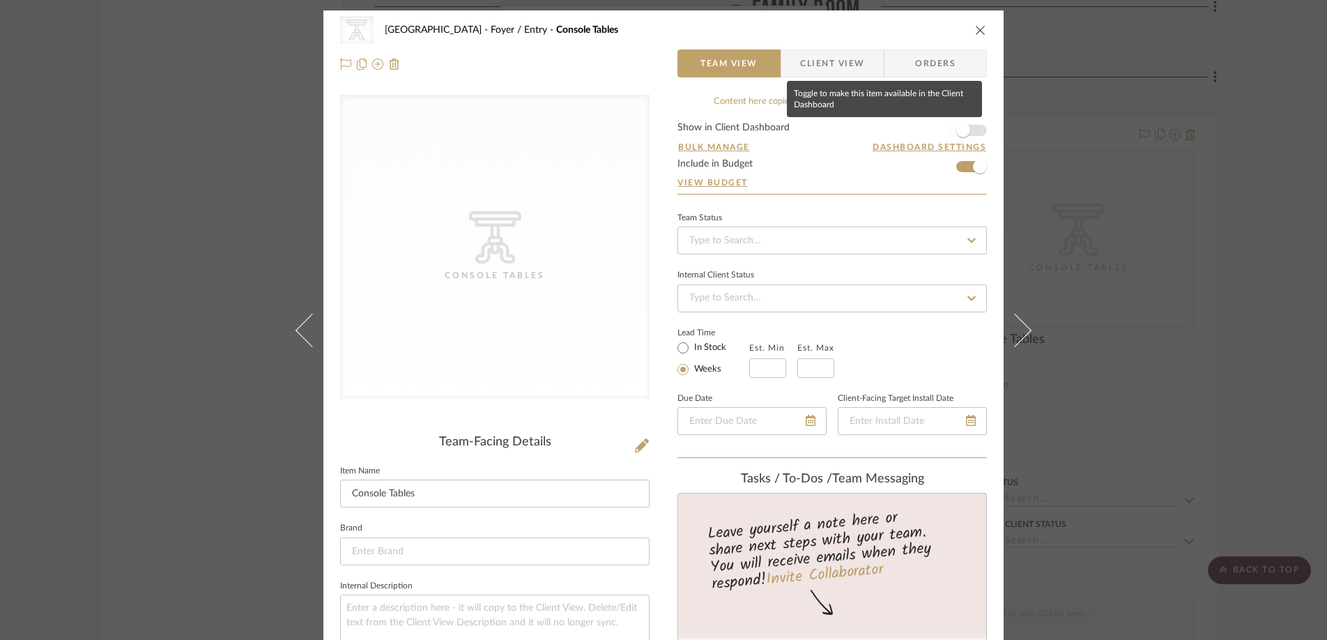
click at [956, 125] on span "button" at bounding box center [963, 130] width 14 height 14
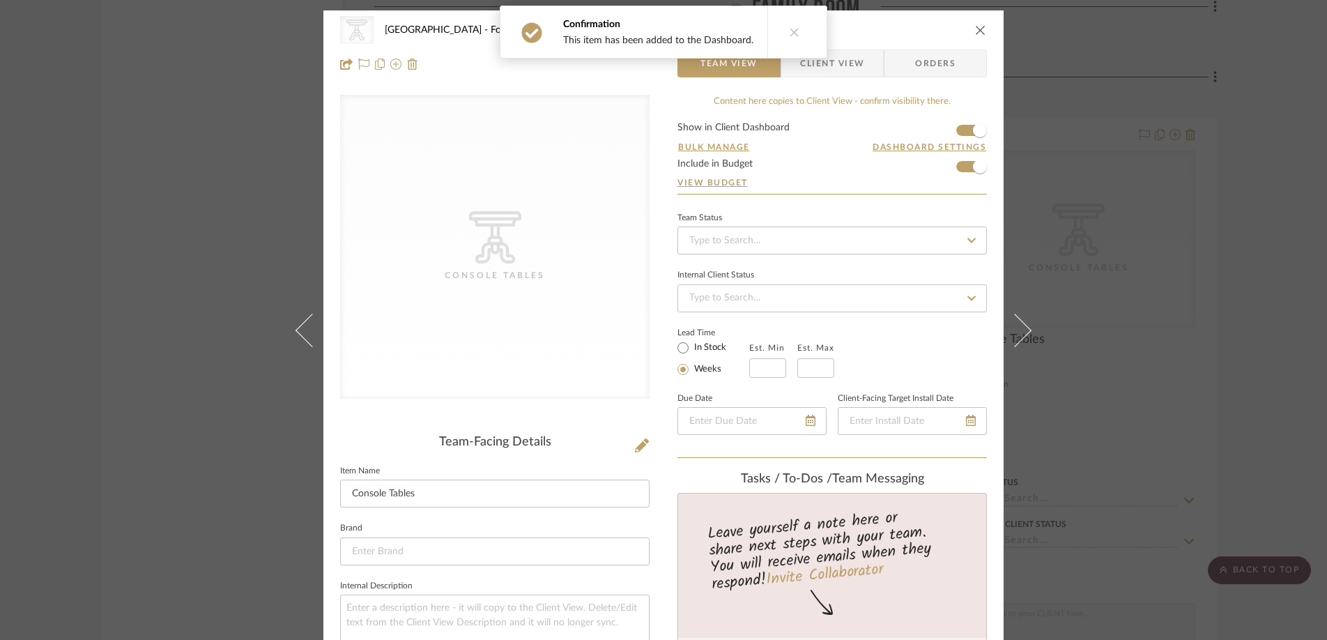
click at [975, 30] on icon "close" at bounding box center [980, 29] width 11 height 11
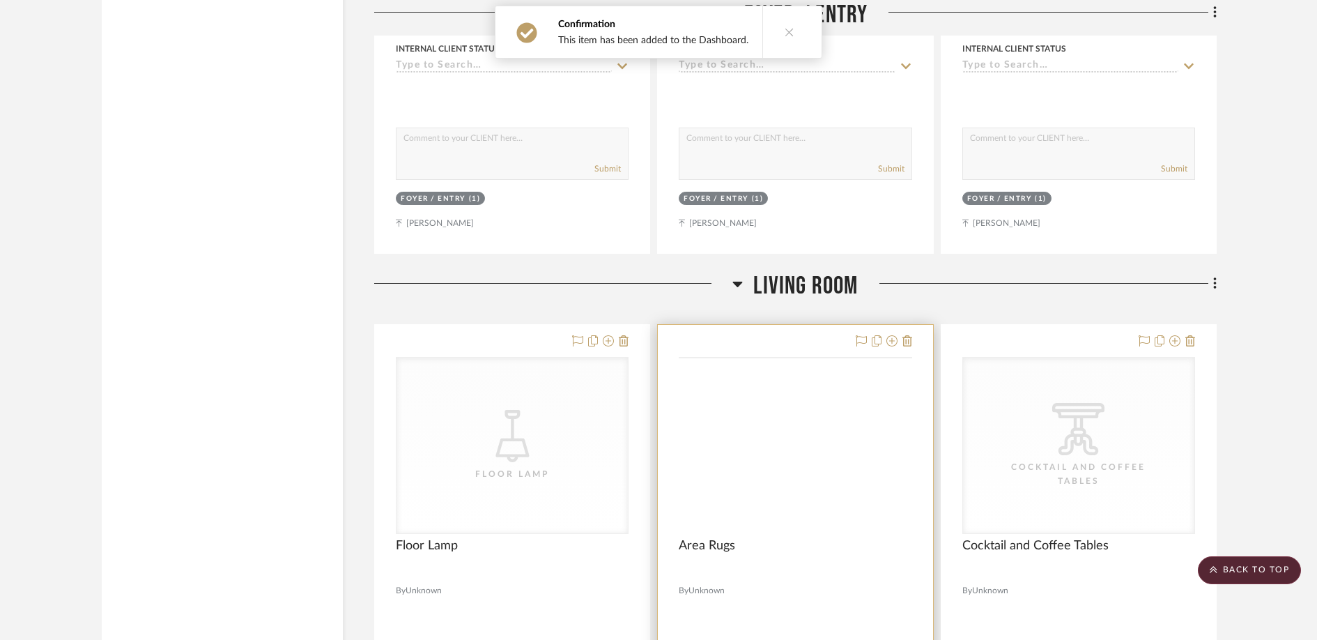
scroll to position [2783, 0]
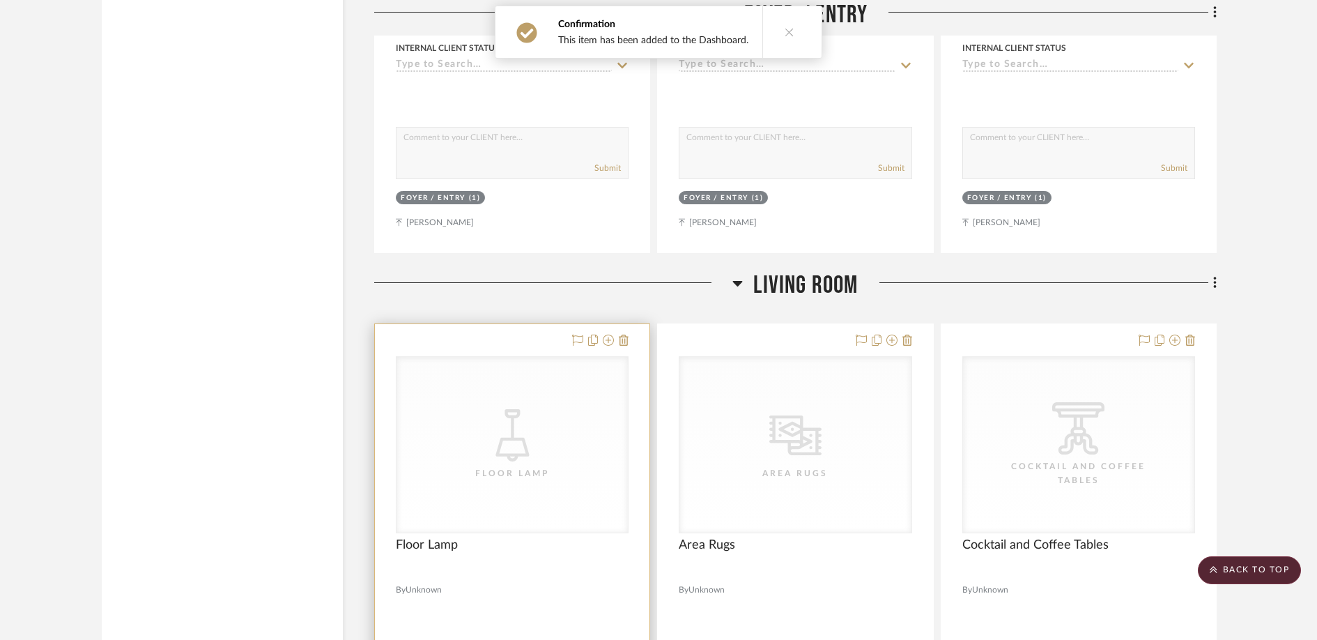
click at [0, 0] on div "CategoryIconLighting Created with Sketch. Floor Lamp" at bounding box center [0, 0] width 0 height 0
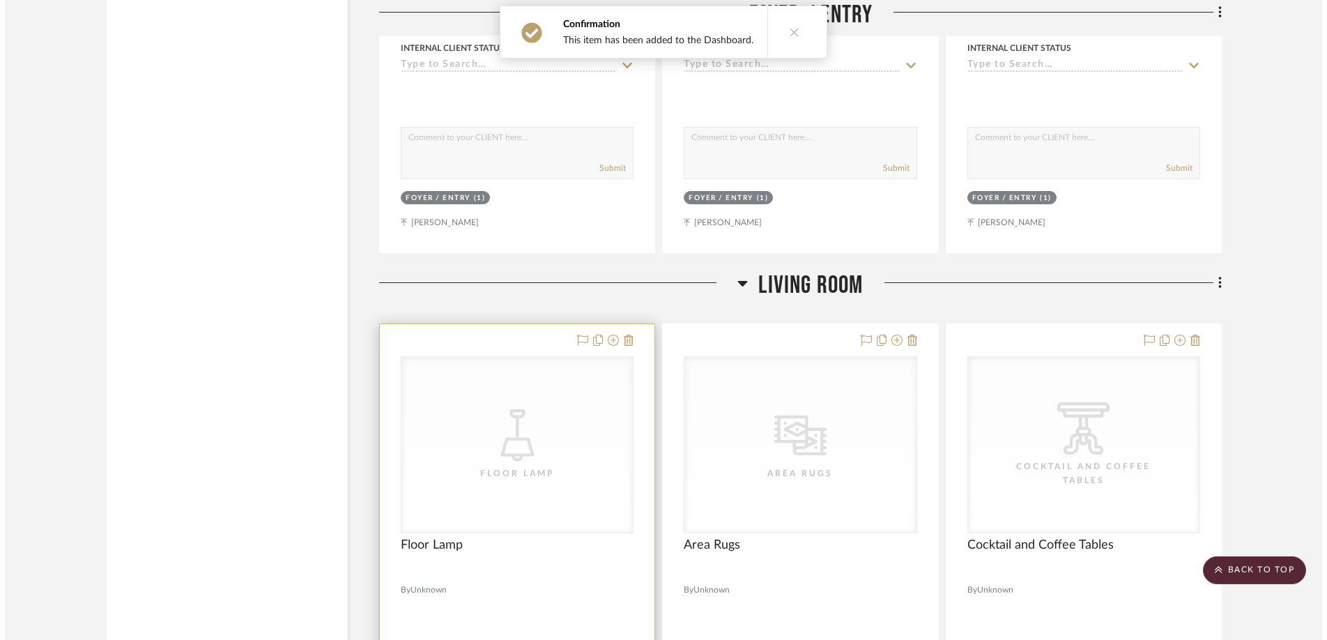
scroll to position [0, 0]
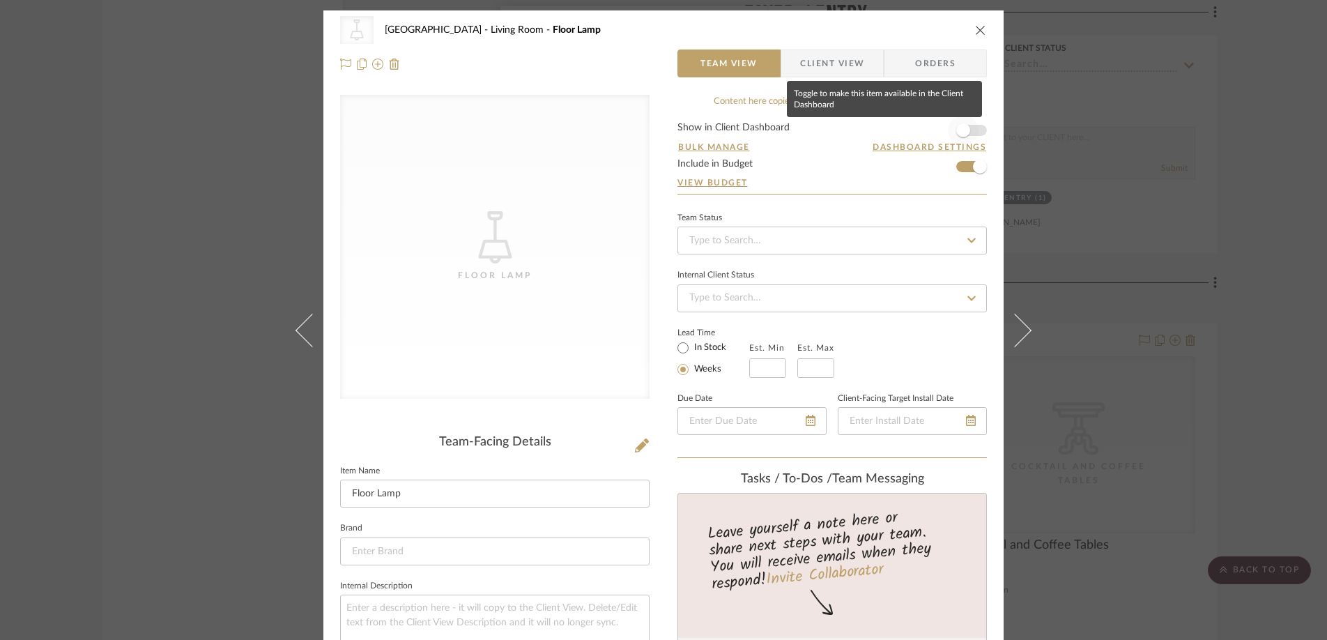
click at [955, 122] on span "button" at bounding box center [963, 130] width 31 height 31
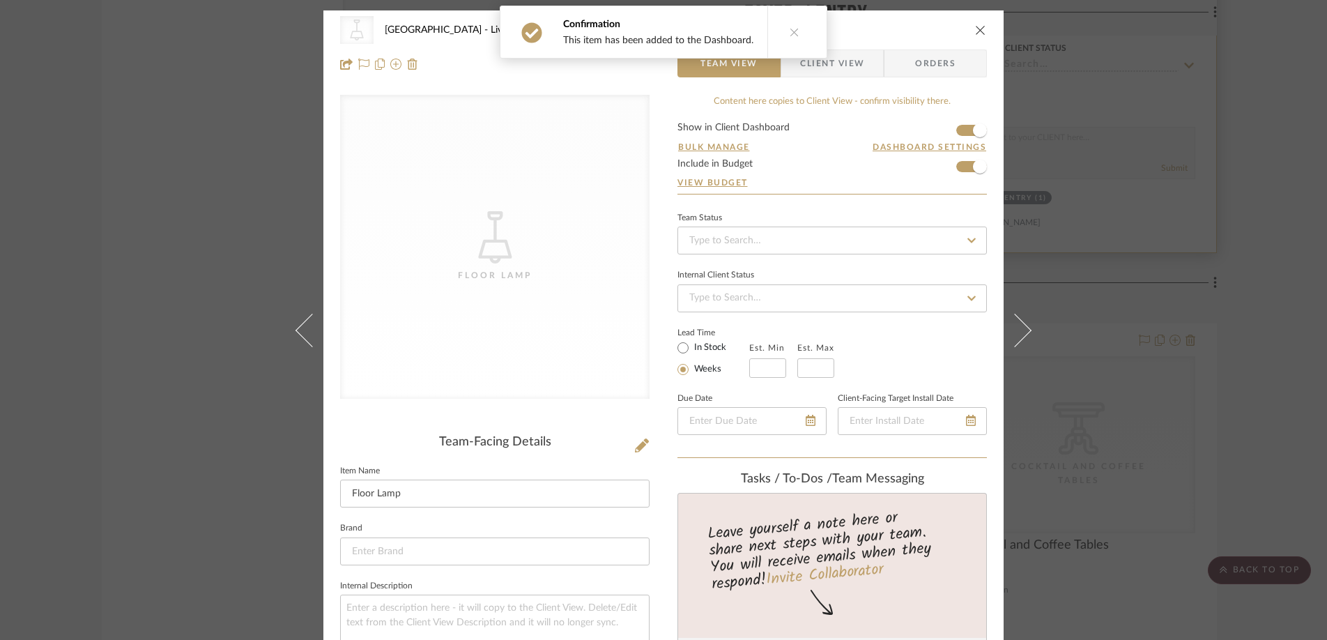
drag, startPoint x: 975, startPoint y: 27, endPoint x: 948, endPoint y: 62, distance: 44.6
click at [976, 27] on icon "close" at bounding box center [980, 29] width 11 height 11
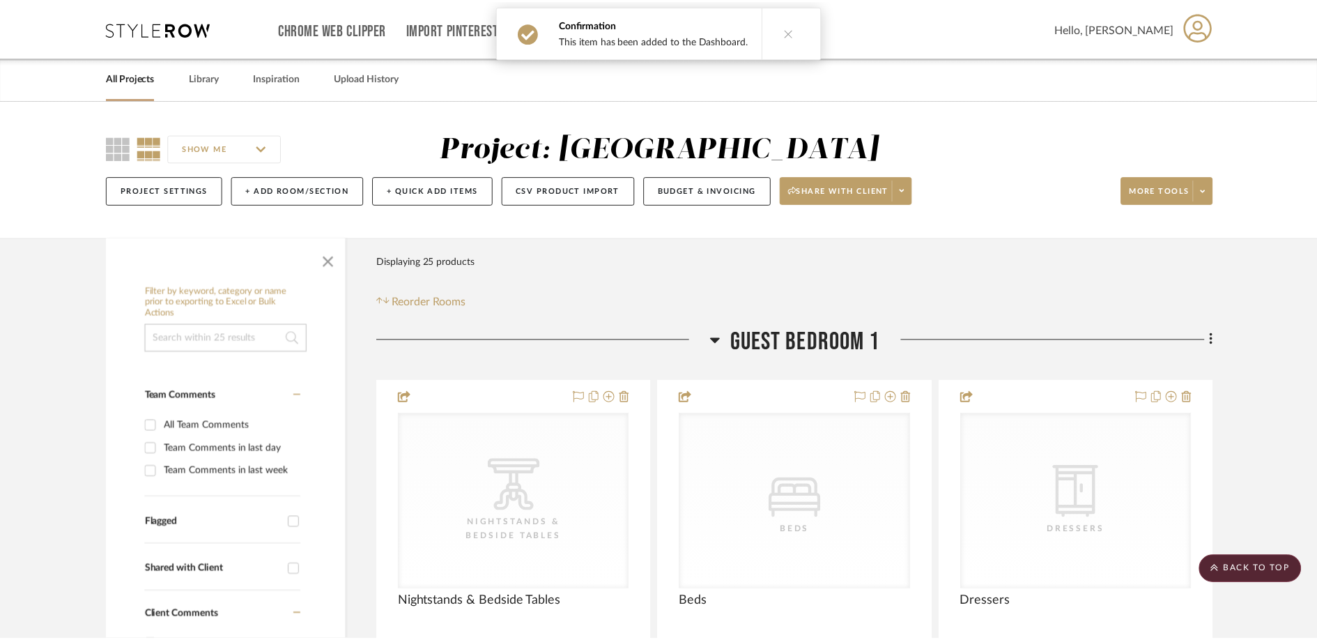
scroll to position [2783, 0]
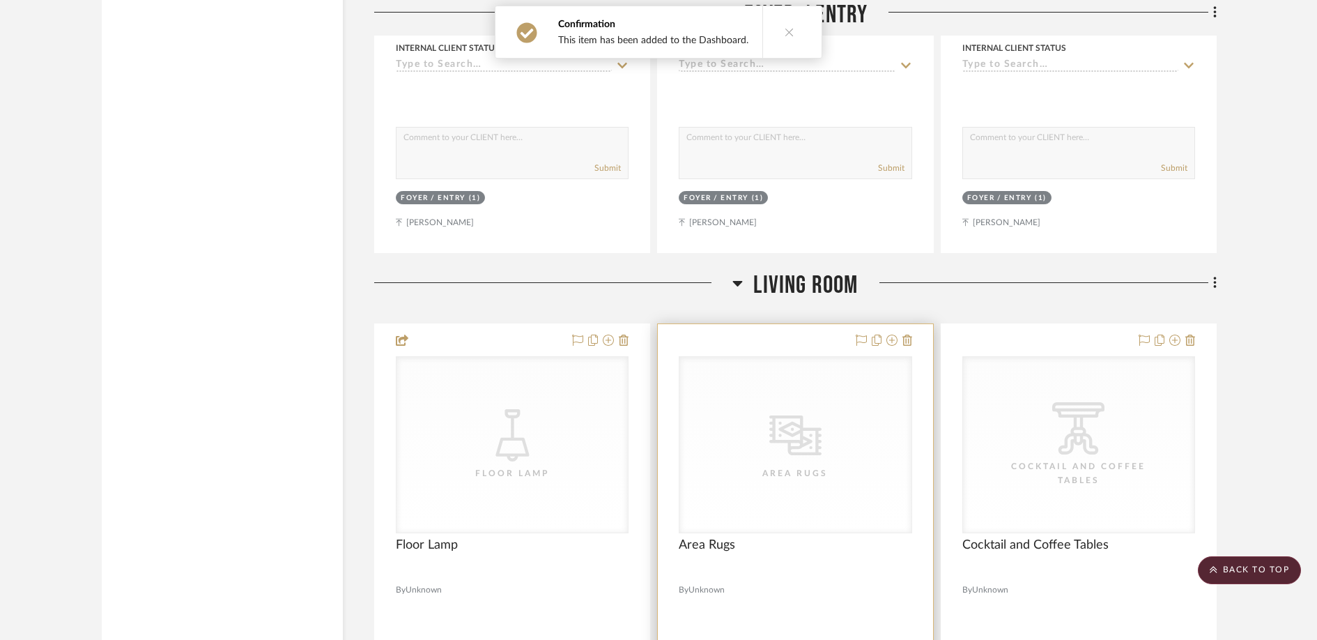
click at [745, 451] on div "CategoryIconRugs Created with Sketch. Area Rugs" at bounding box center [794, 445] width 231 height 176
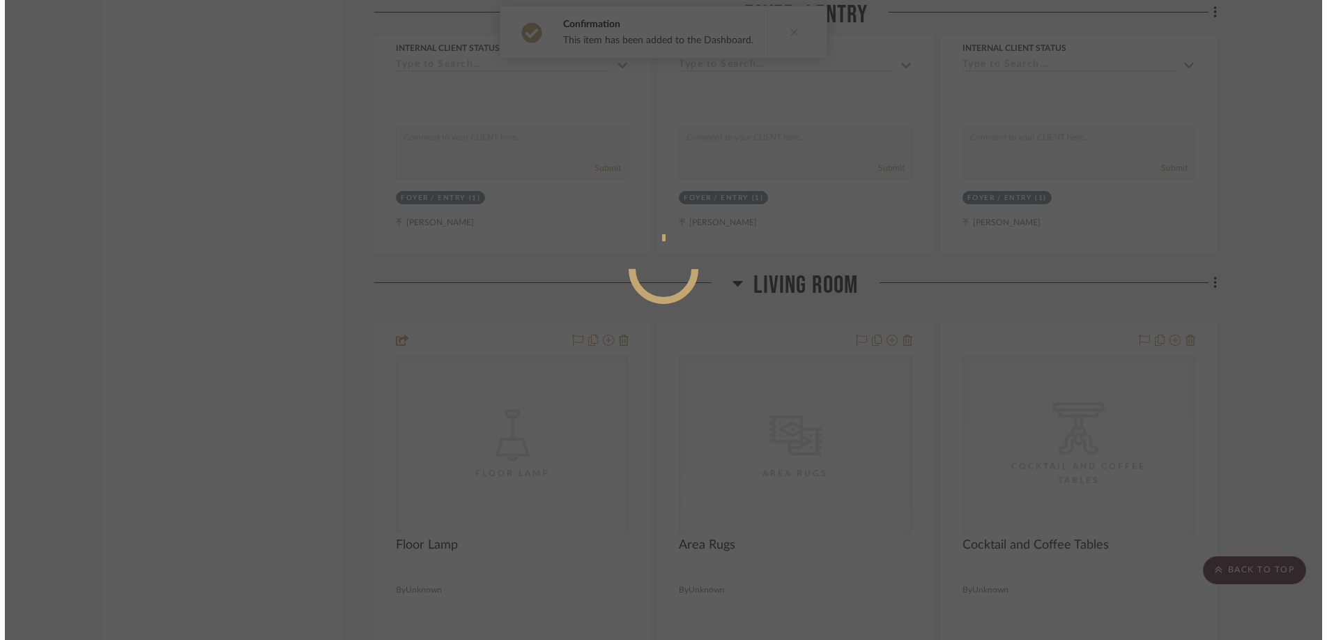
scroll to position [0, 0]
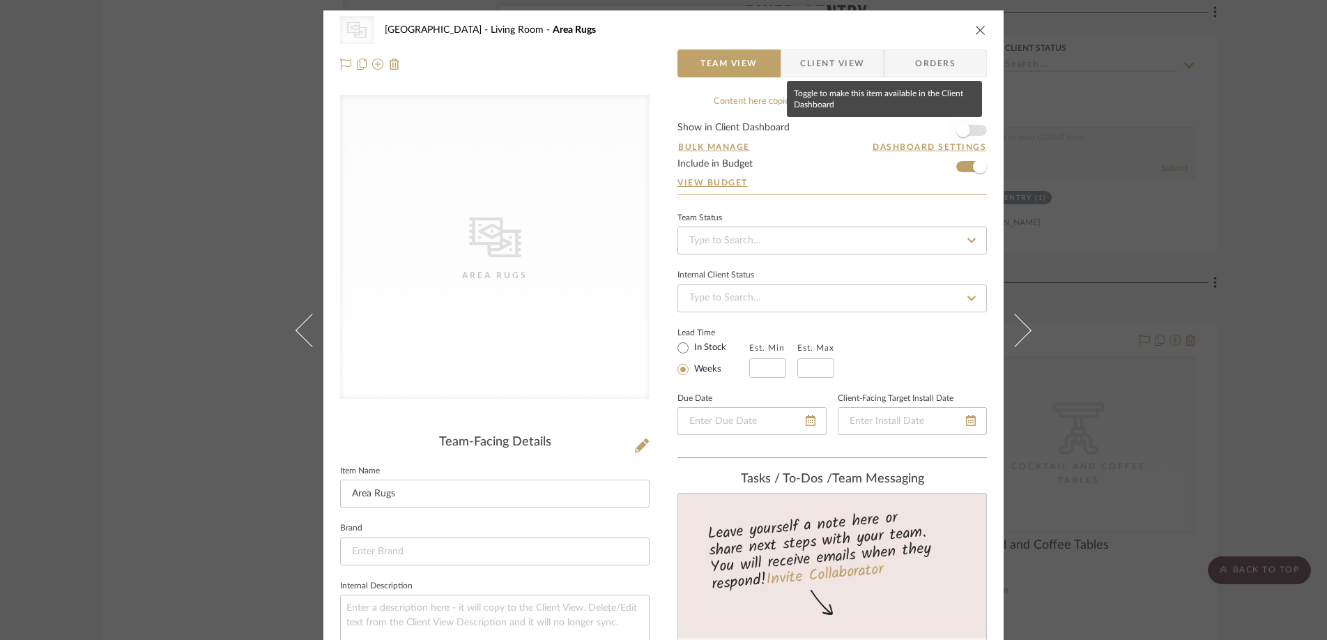
click at [956, 124] on span "button" at bounding box center [963, 130] width 14 height 14
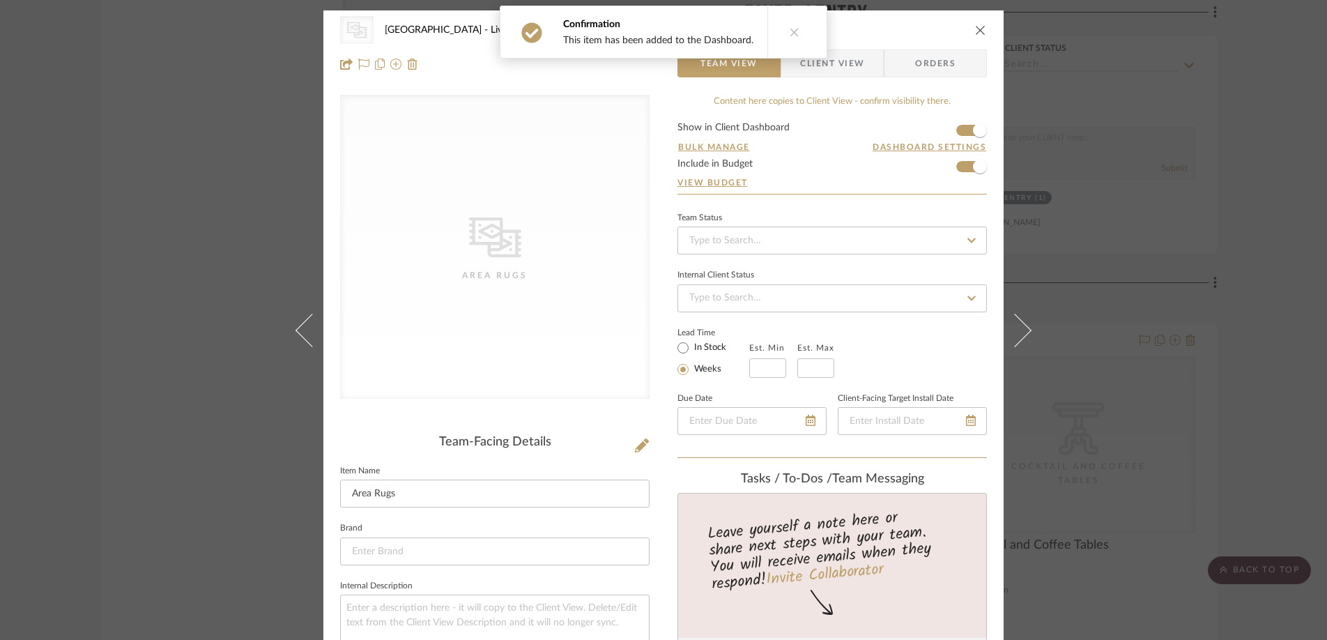
click at [975, 33] on icon "close" at bounding box center [980, 29] width 11 height 11
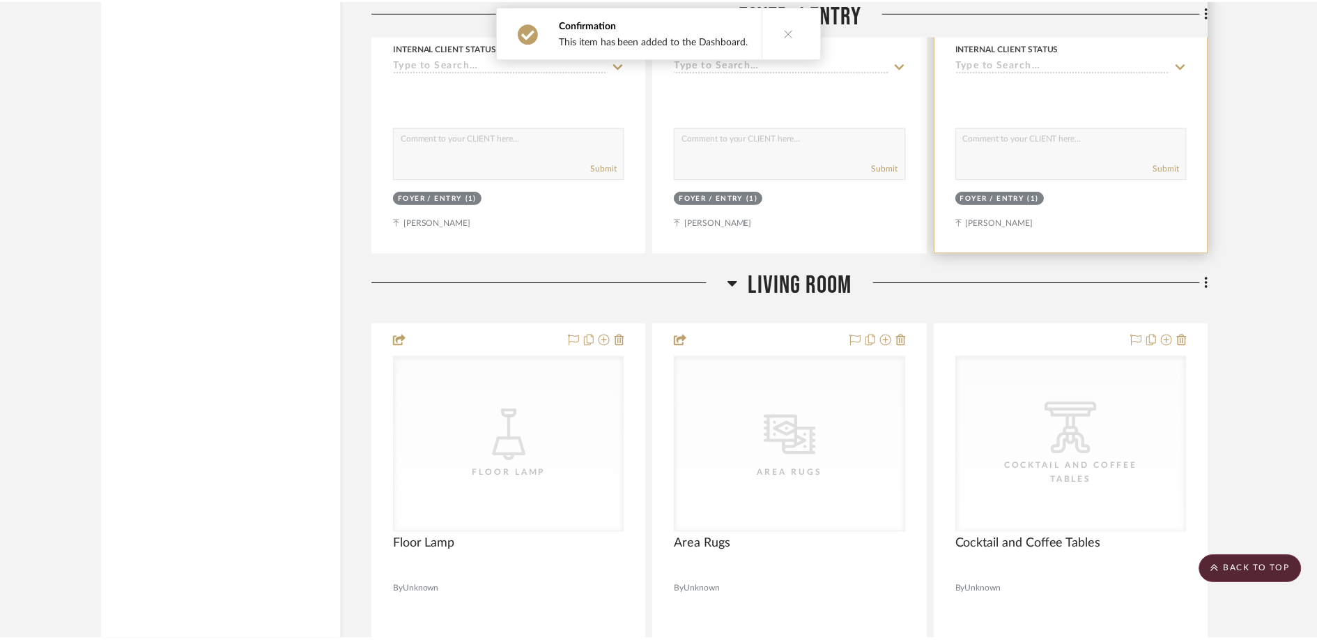
scroll to position [2783, 0]
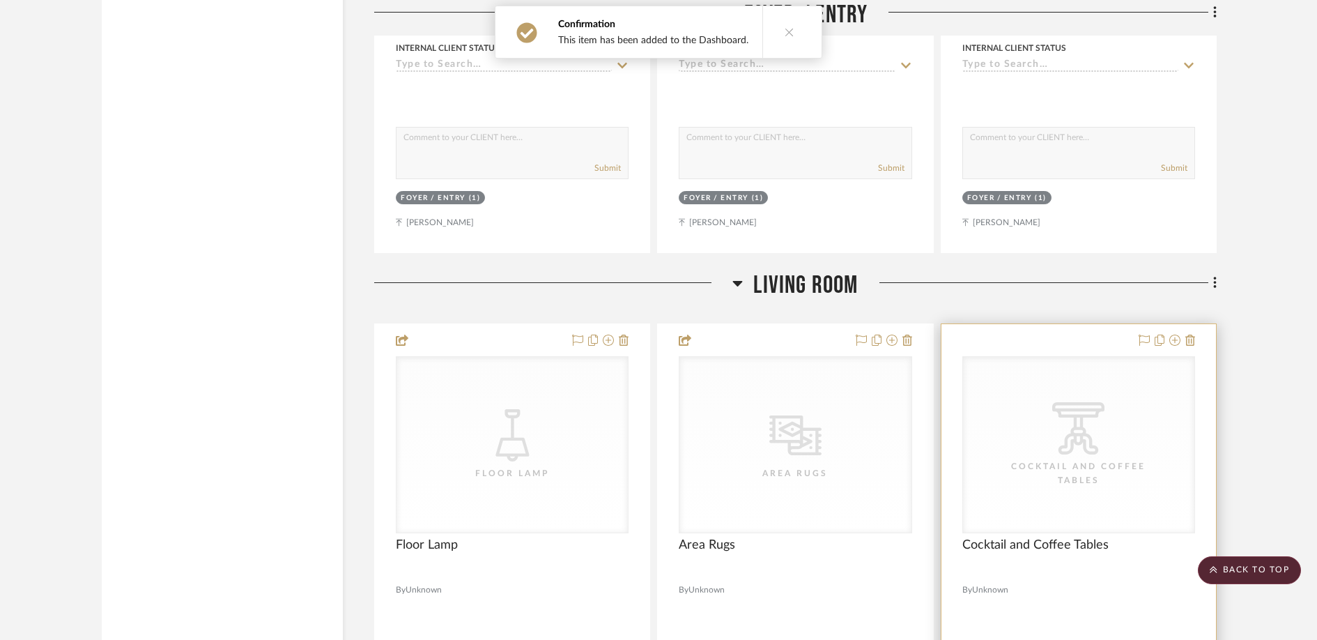
click at [0, 0] on icon at bounding box center [0, 0] width 0 height 0
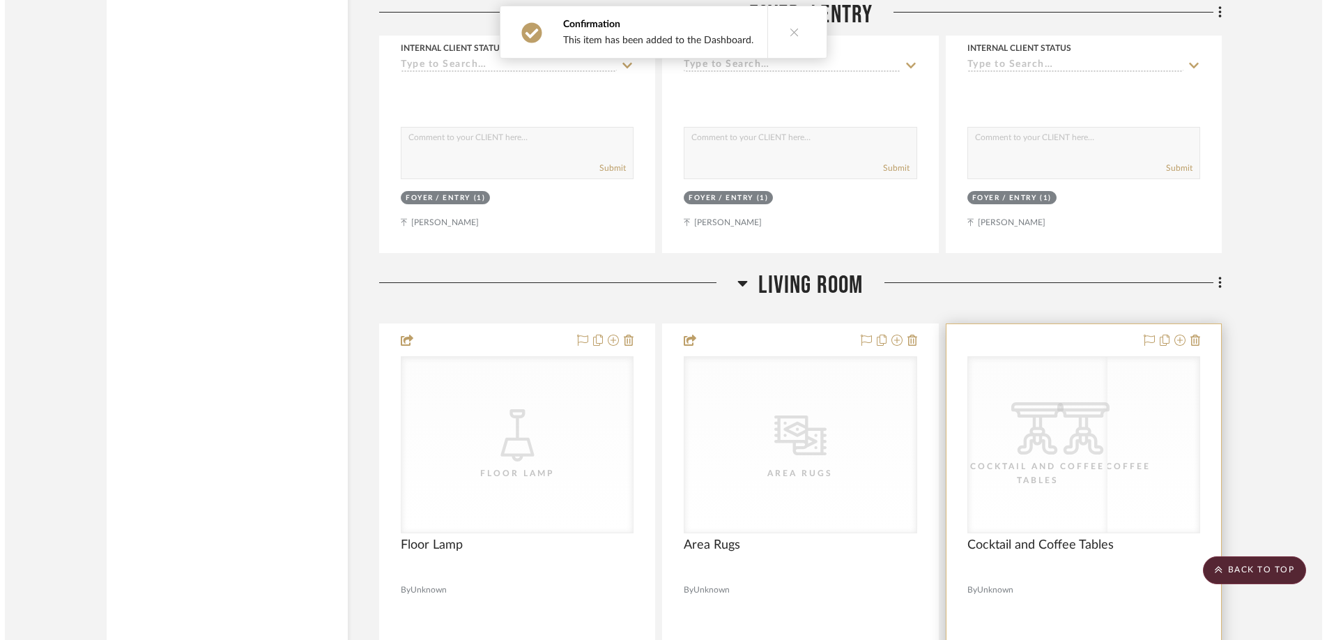
scroll to position [0, 0]
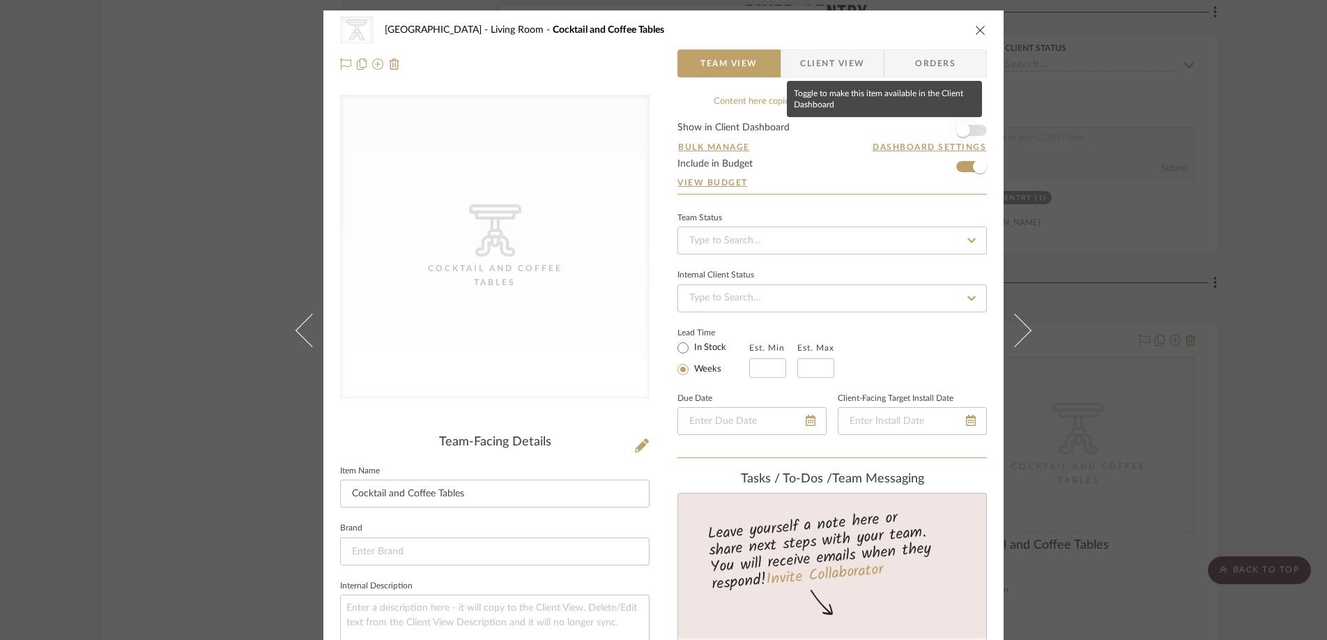
drag, startPoint x: 959, startPoint y: 130, endPoint x: 964, endPoint y: 72, distance: 58.0
click at [959, 130] on span "button" at bounding box center [963, 130] width 14 height 14
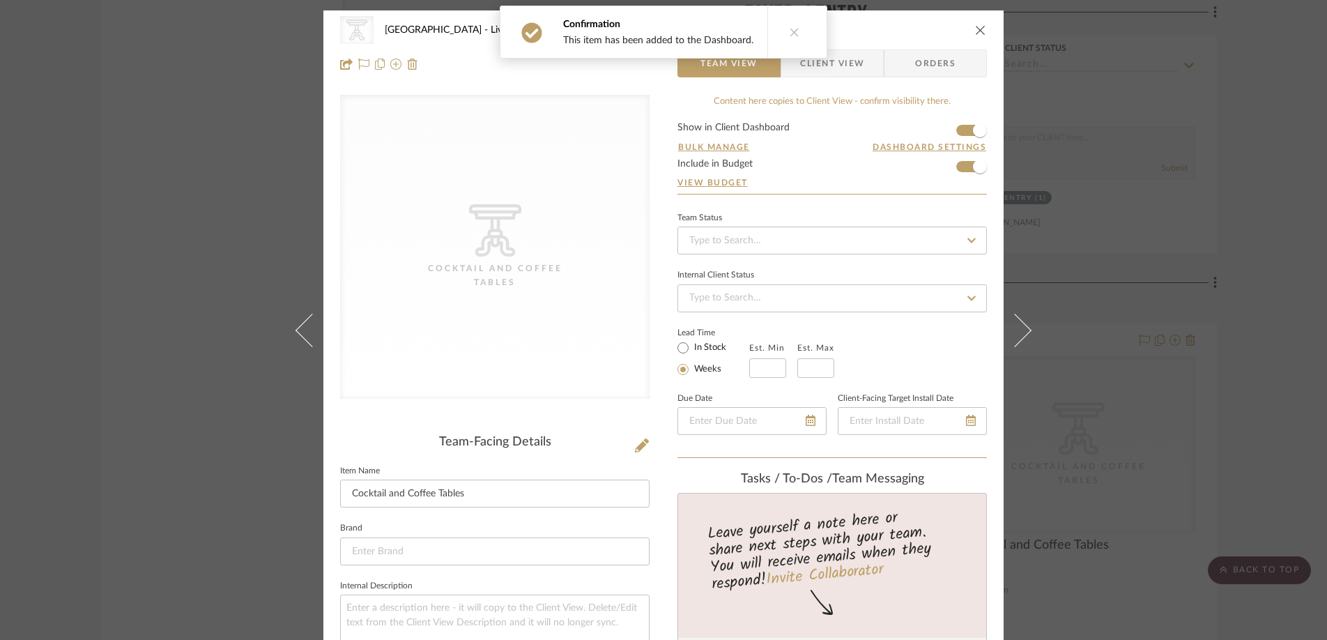
drag, startPoint x: 972, startPoint y: 26, endPoint x: 966, endPoint y: 34, distance: 9.5
click at [975, 26] on icon "close" at bounding box center [980, 29] width 11 height 11
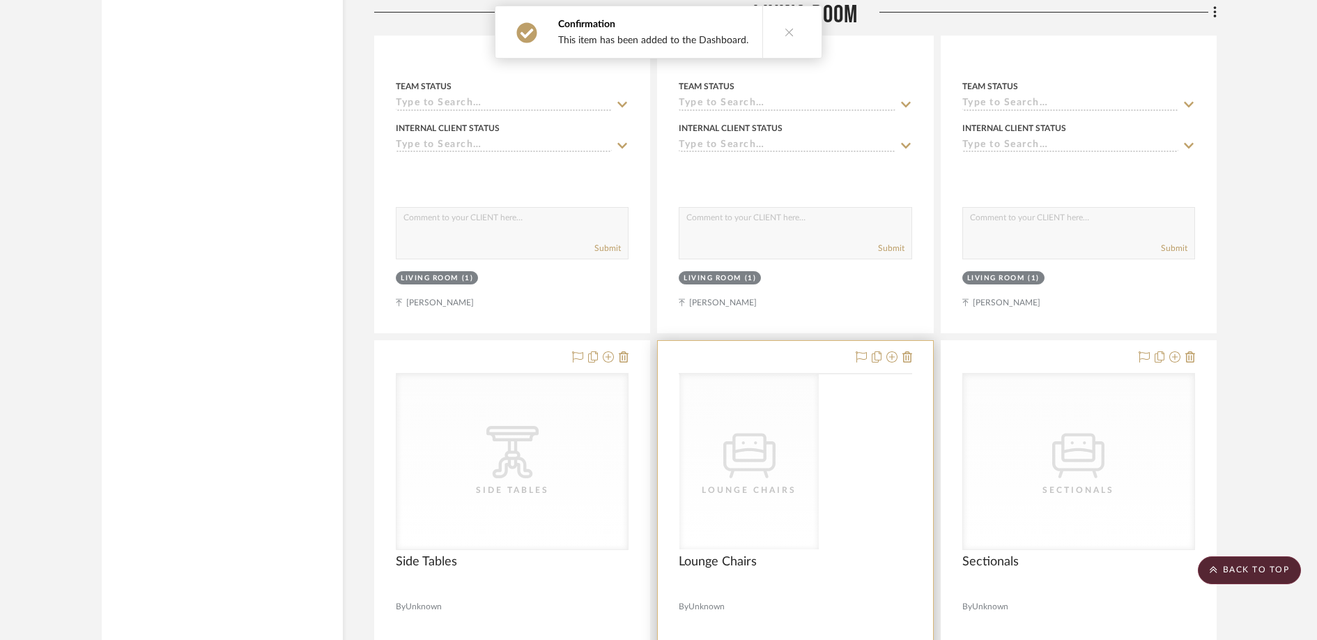
scroll to position [3580, 0]
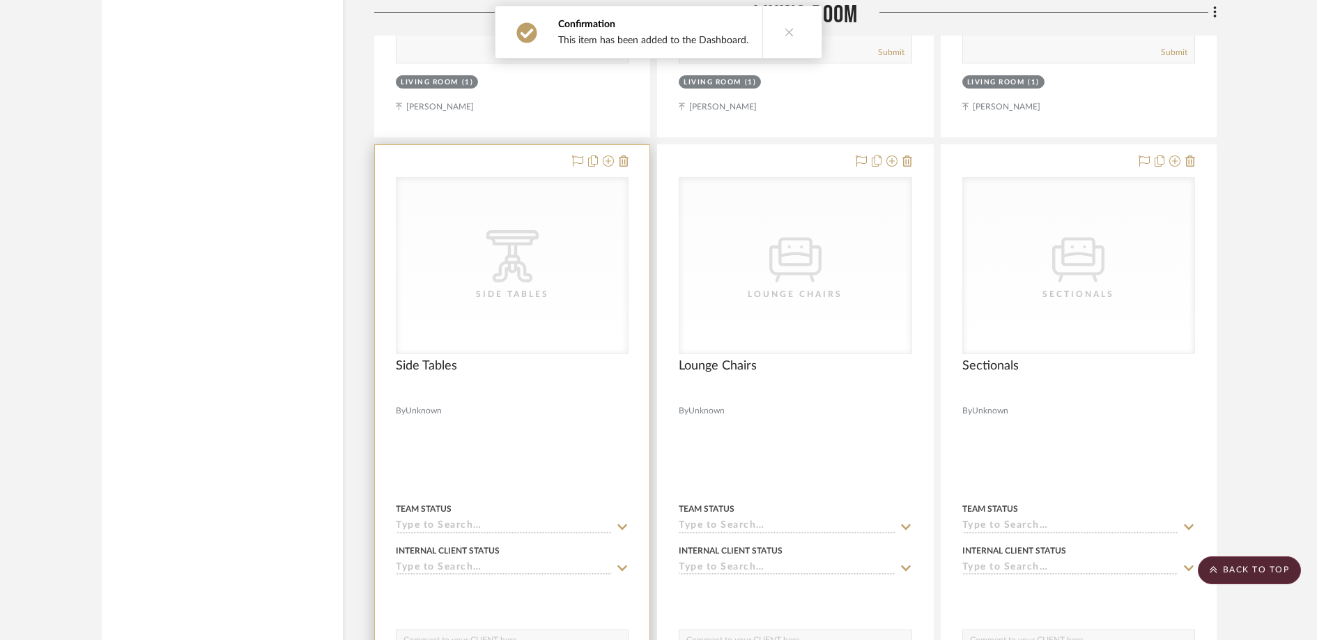
click at [0, 0] on div "CategoryIconTables Created with Sketch. Side Tables" at bounding box center [0, 0] width 0 height 0
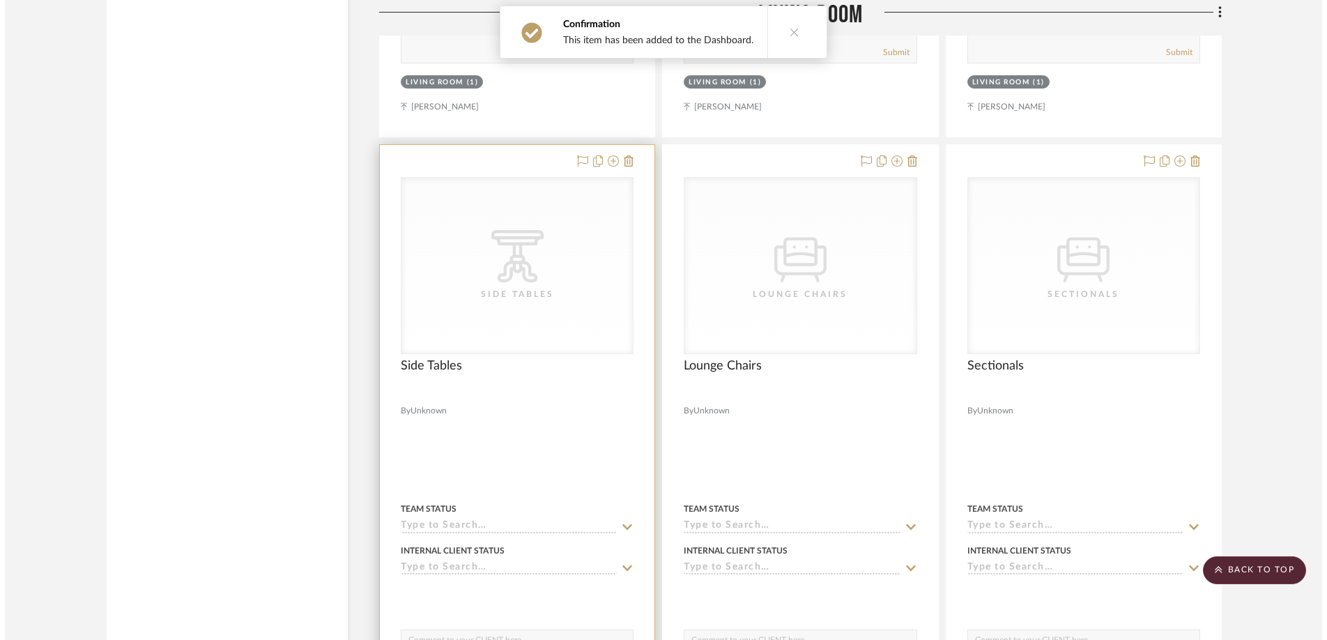
scroll to position [0, 0]
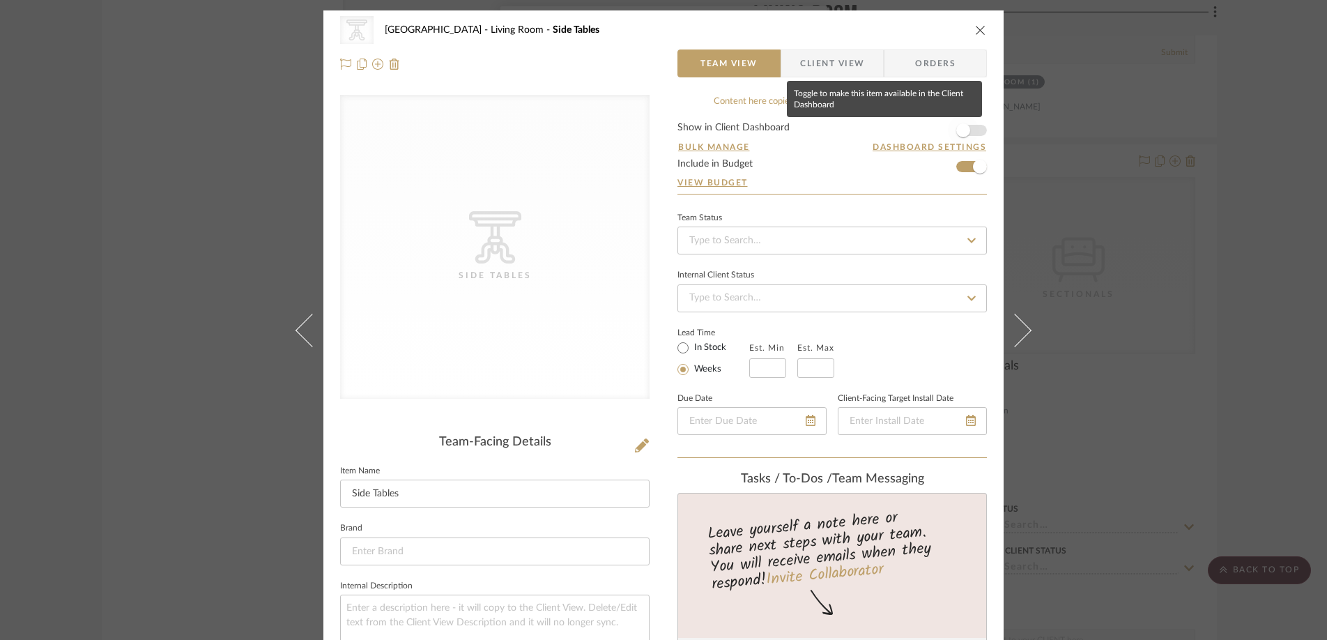
click at [965, 127] on span "button" at bounding box center [963, 130] width 31 height 31
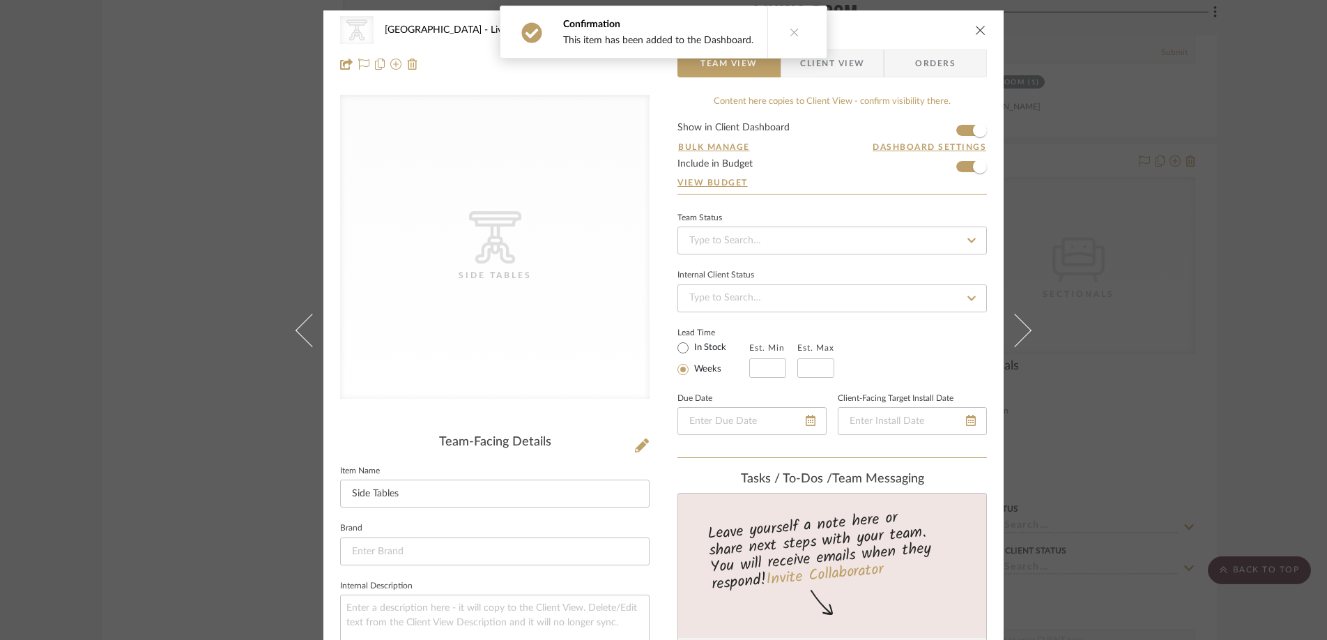
click at [982, 30] on div "CategoryIconTables Created with Sketch. Side Tables Goose Cove Living Room Side…" at bounding box center [663, 46] width 680 height 73
click at [975, 29] on icon "close" at bounding box center [980, 29] width 11 height 11
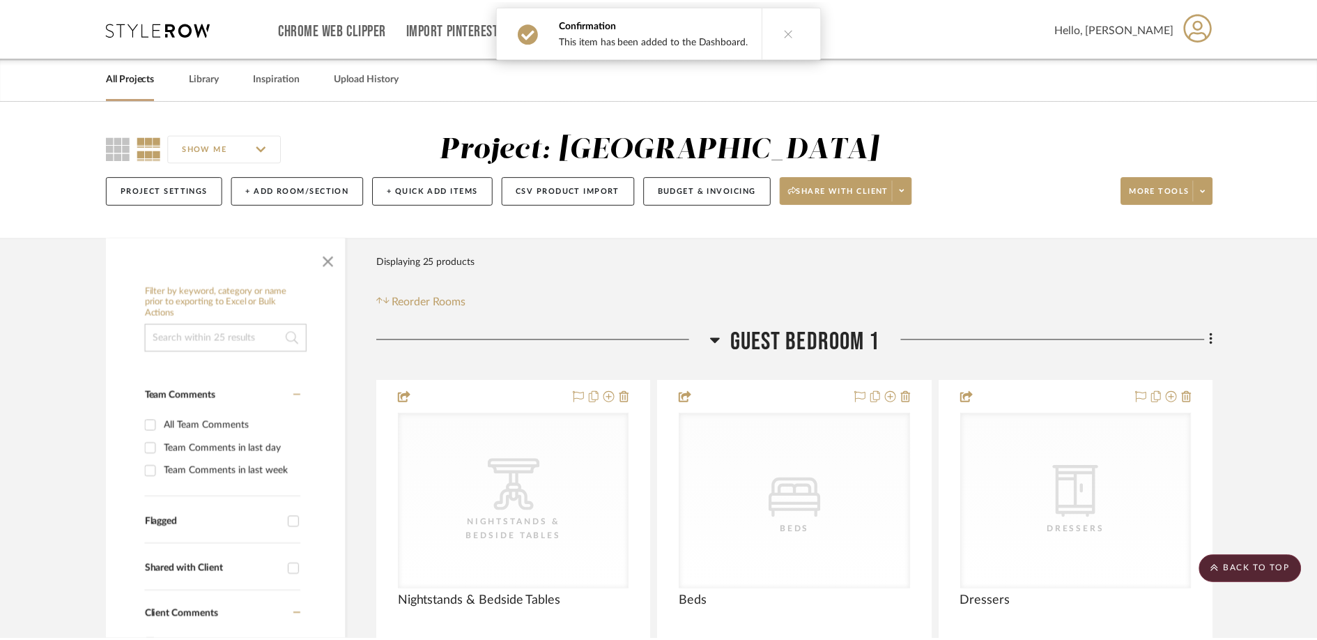
scroll to position [3580, 0]
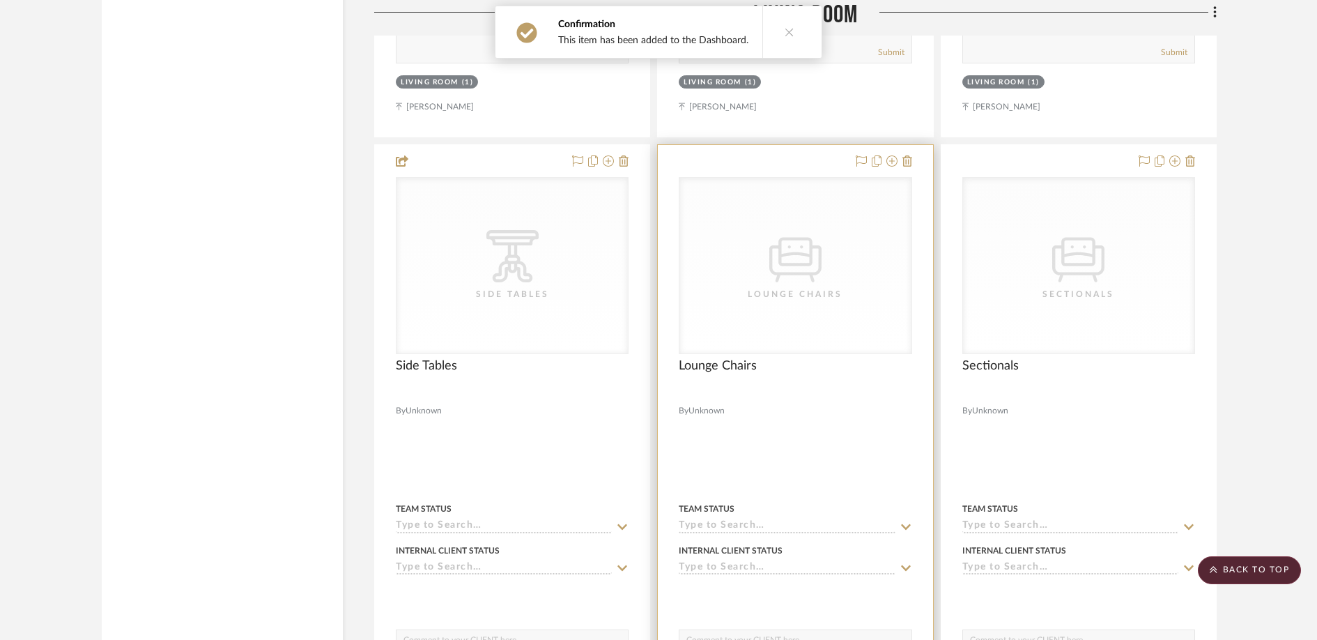
click at [754, 297] on div "Lounge Chairs" at bounding box center [794, 294] width 139 height 14
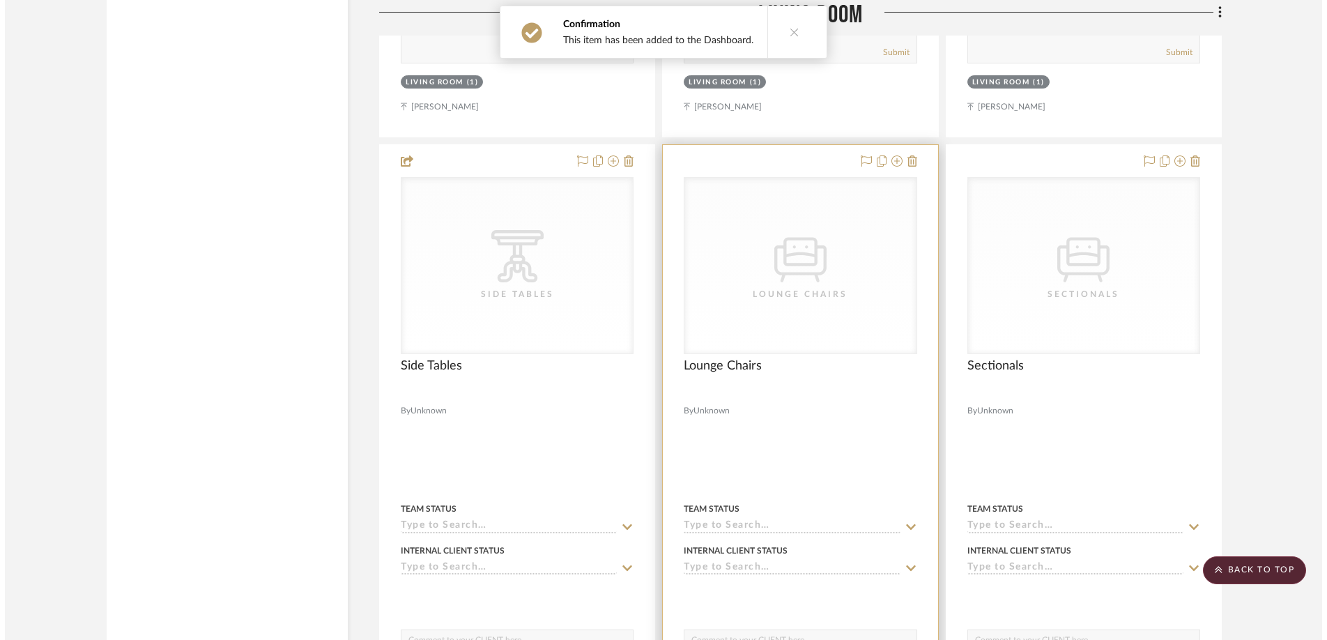
scroll to position [0, 0]
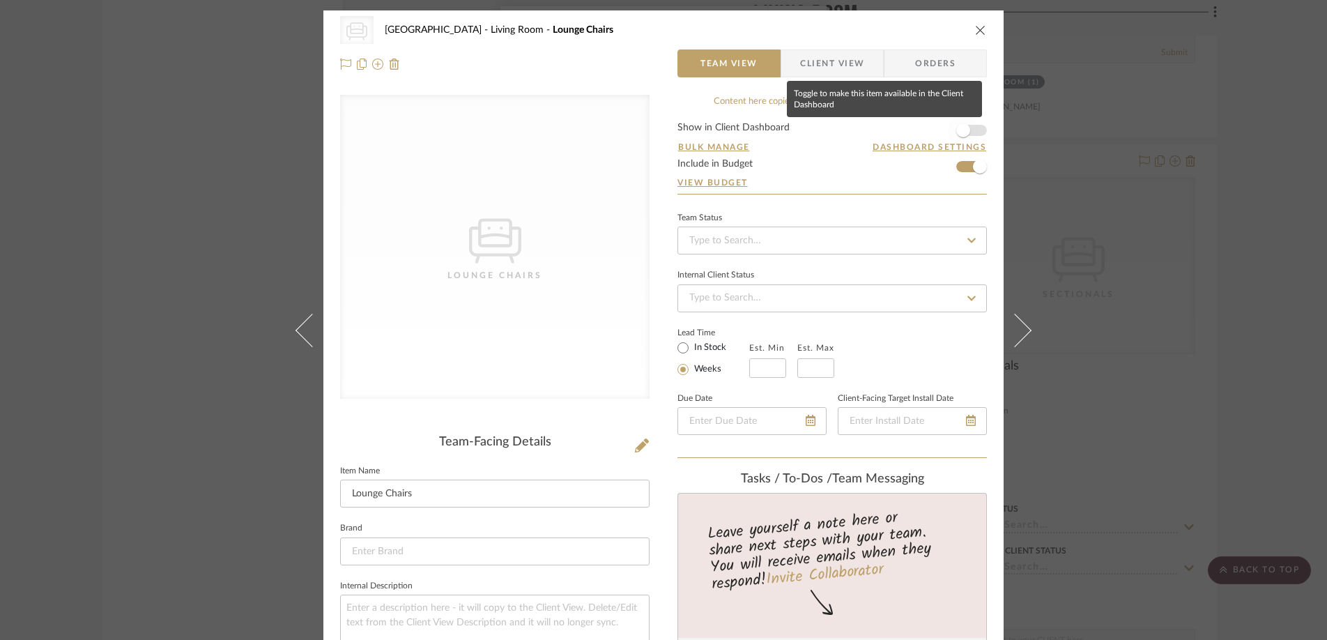
click at [966, 136] on span "button" at bounding box center [963, 130] width 31 height 31
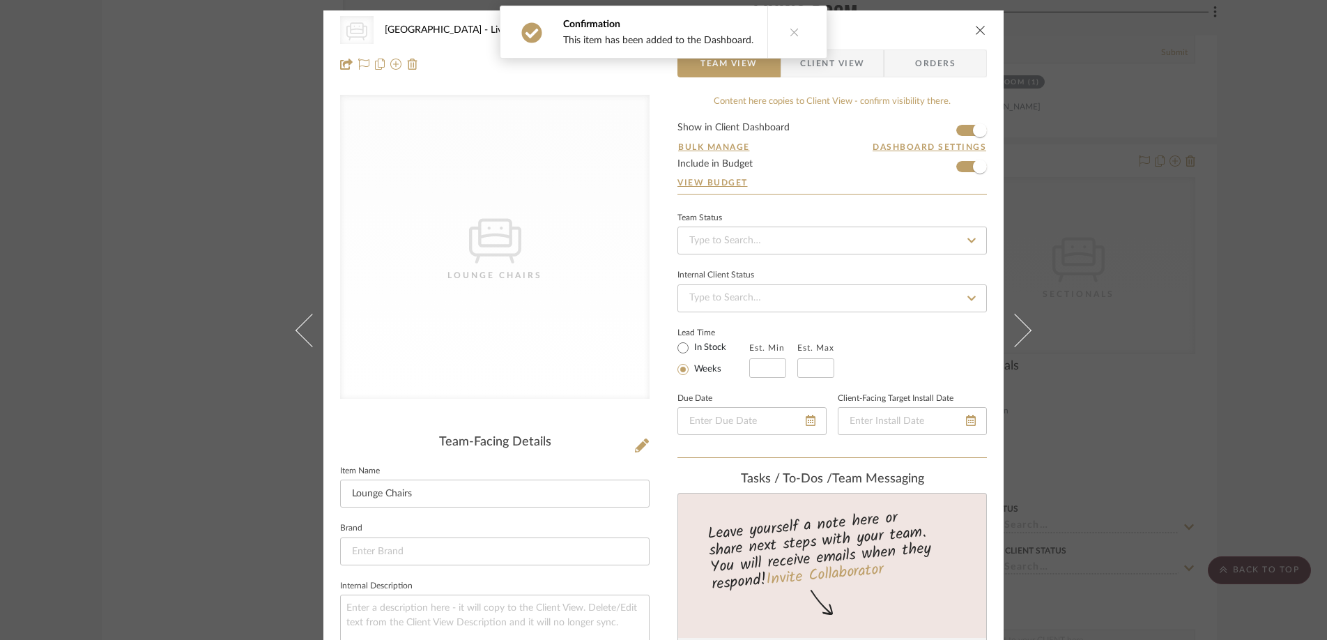
drag, startPoint x: 975, startPoint y: 26, endPoint x: 981, endPoint y: 39, distance: 14.4
click at [975, 26] on icon "close" at bounding box center [980, 29] width 11 height 11
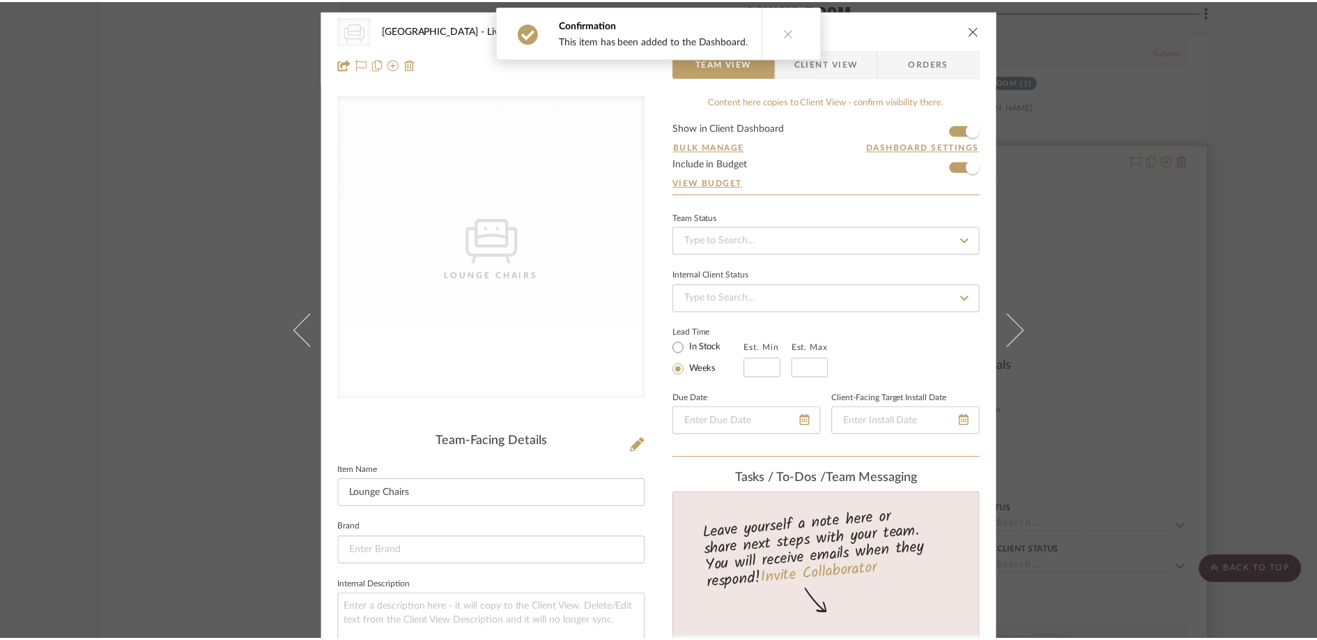
scroll to position [3580, 0]
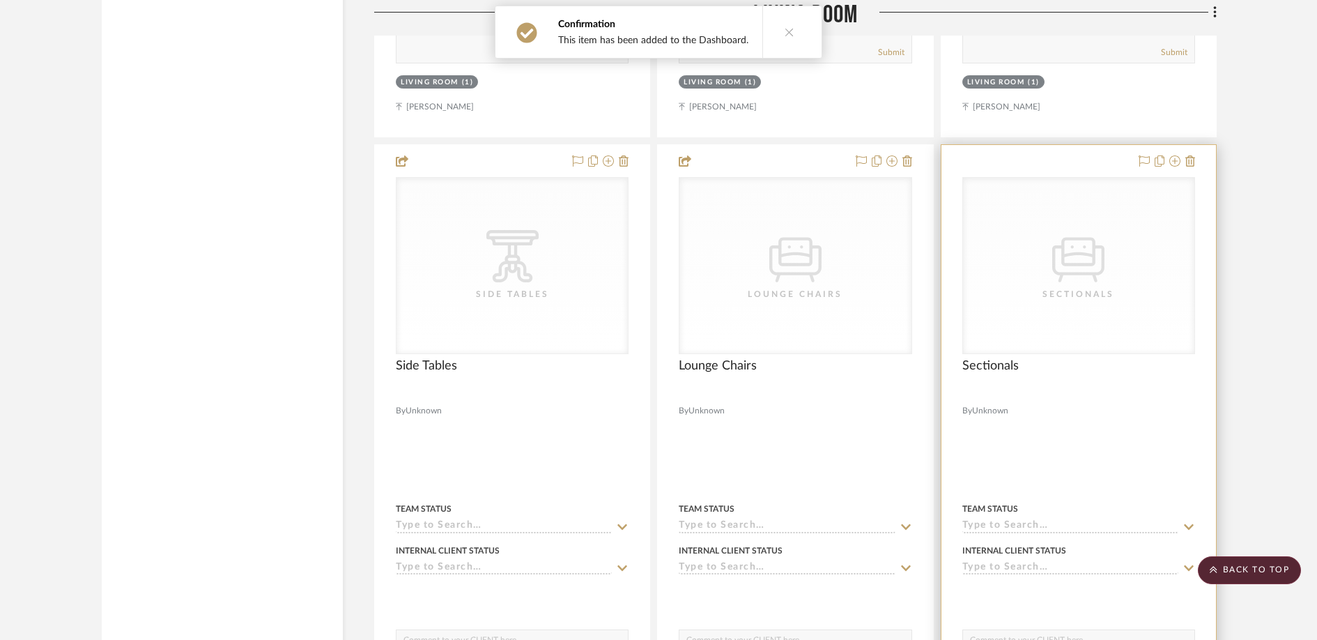
click at [0, 0] on div "CategoryIconSeating Created with Sketch. Sectionals" at bounding box center [0, 0] width 0 height 0
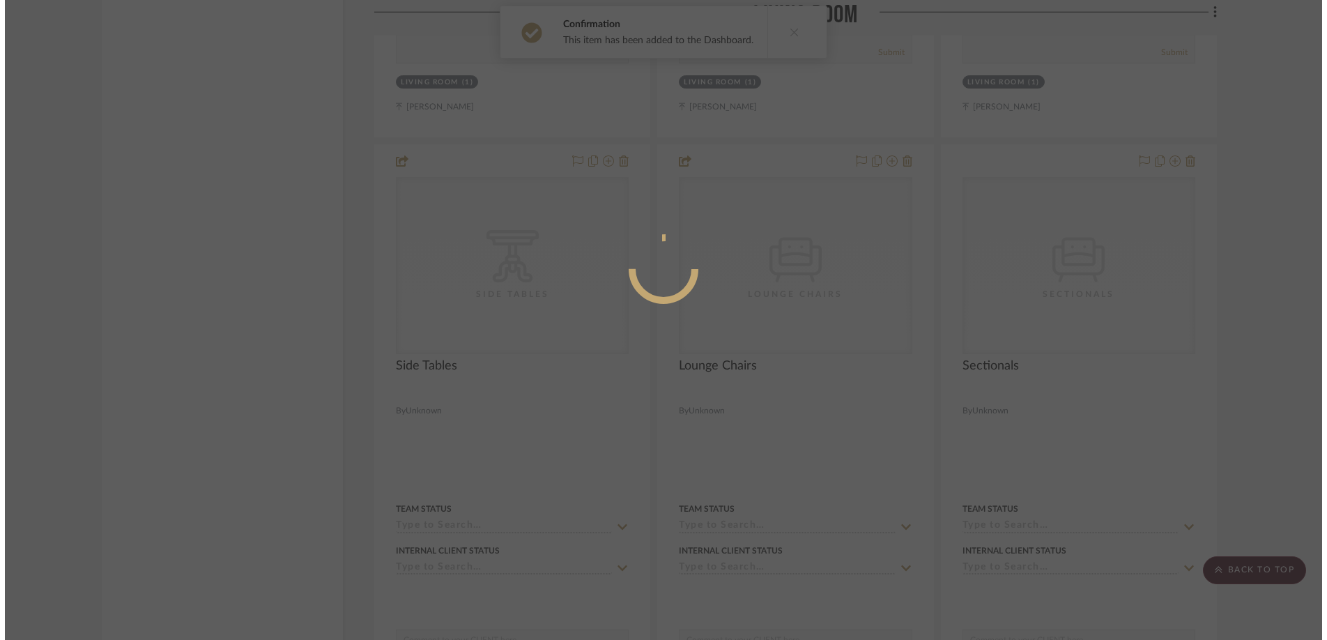
scroll to position [0, 0]
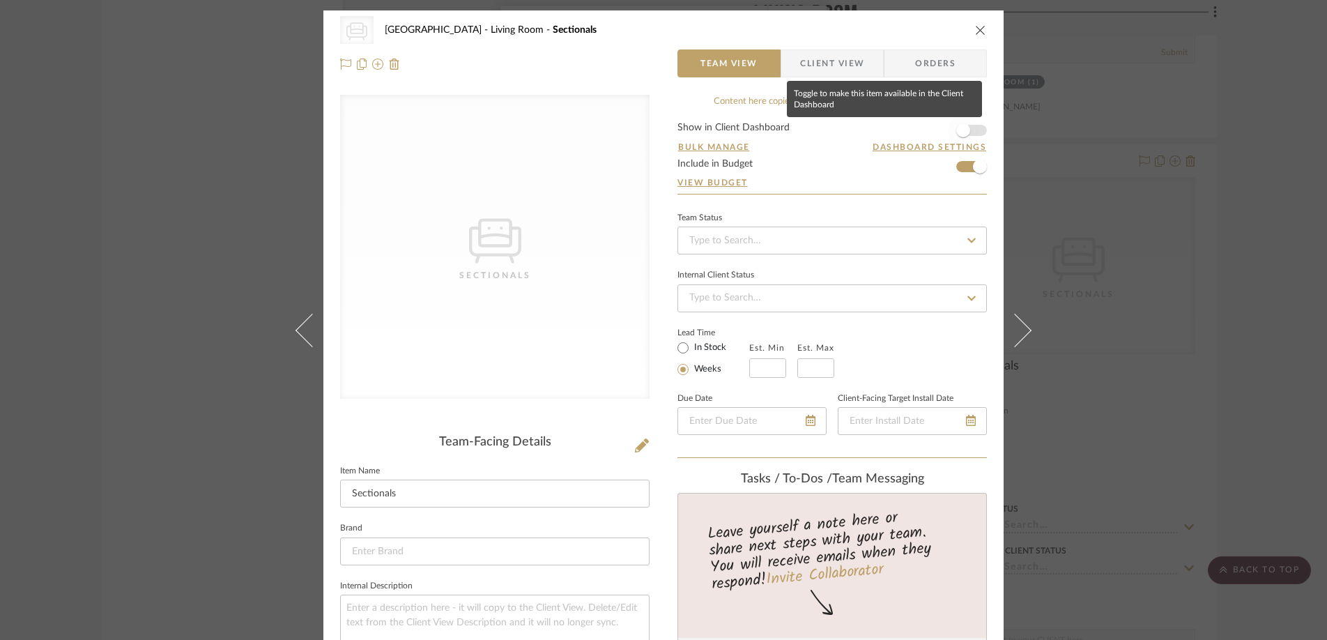
click at [958, 134] on span "button" at bounding box center [963, 130] width 14 height 14
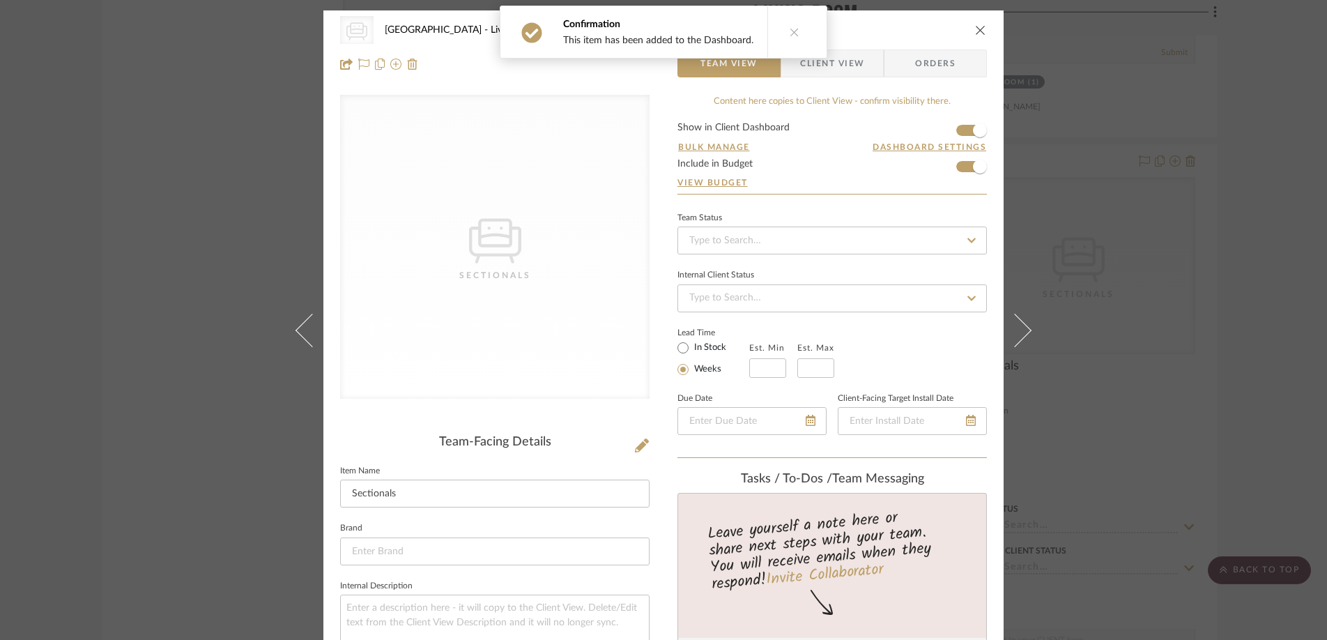
click at [979, 29] on icon "close" at bounding box center [980, 29] width 11 height 11
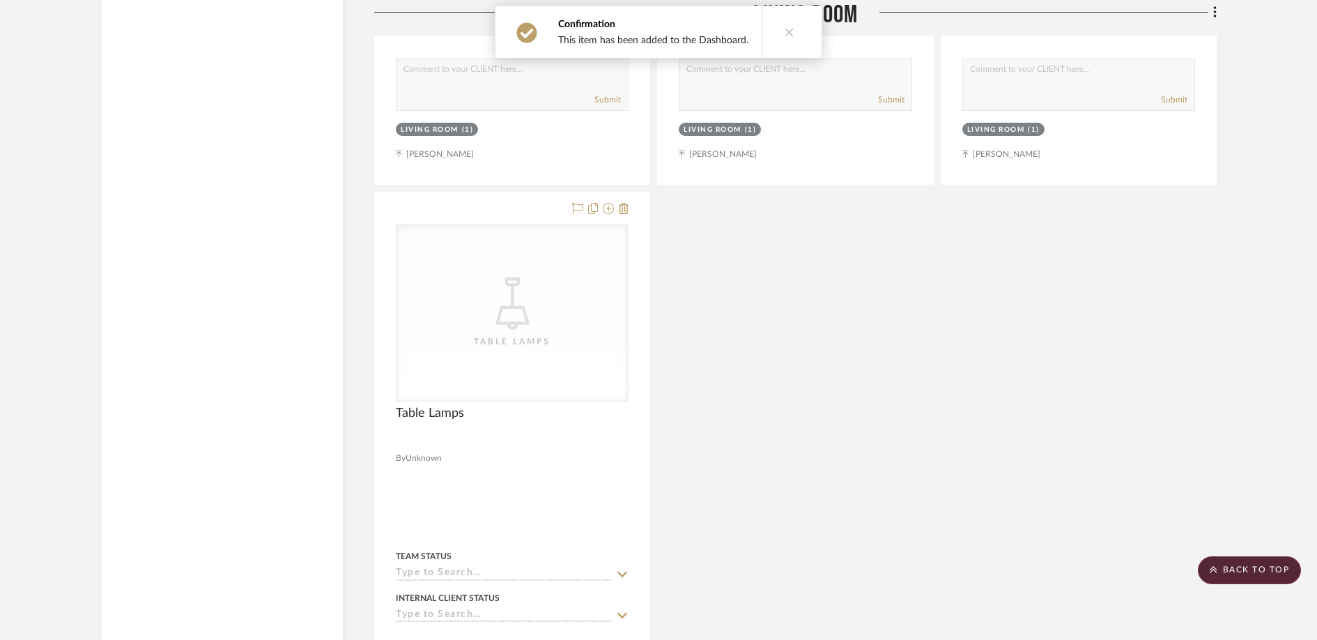
scroll to position [4155, 0]
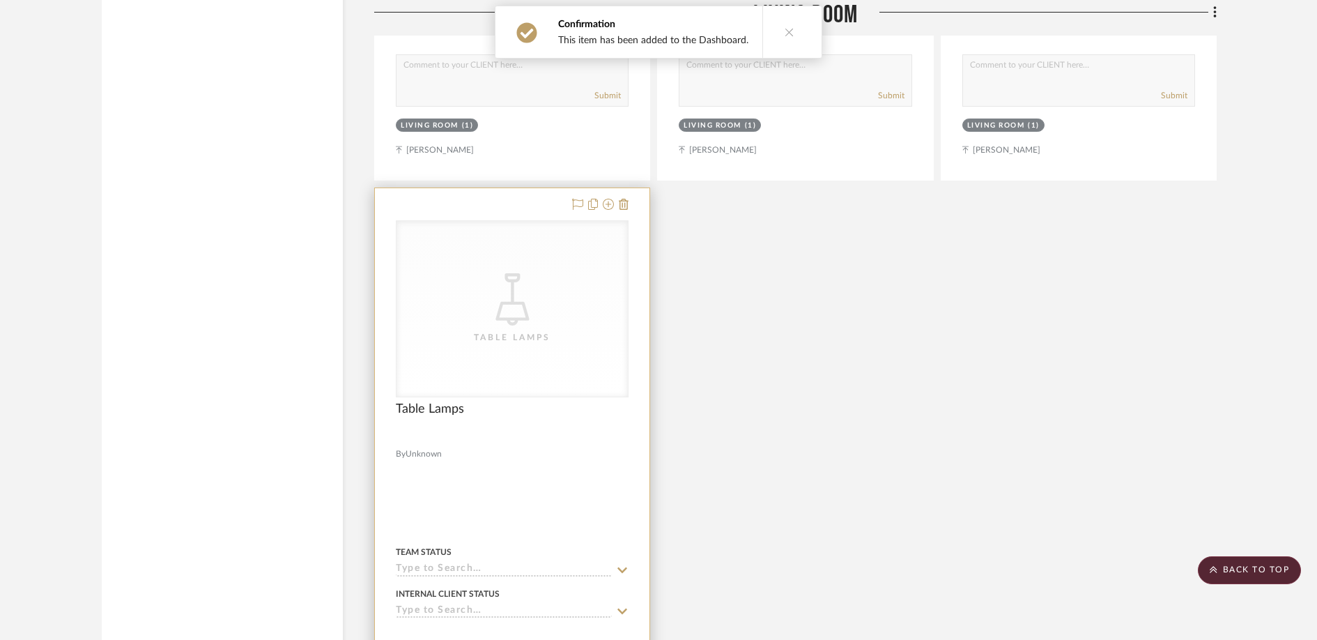
click at [0, 0] on div "CategoryIconLighting Created with Sketch. Table Lamps" at bounding box center [0, 0] width 0 height 0
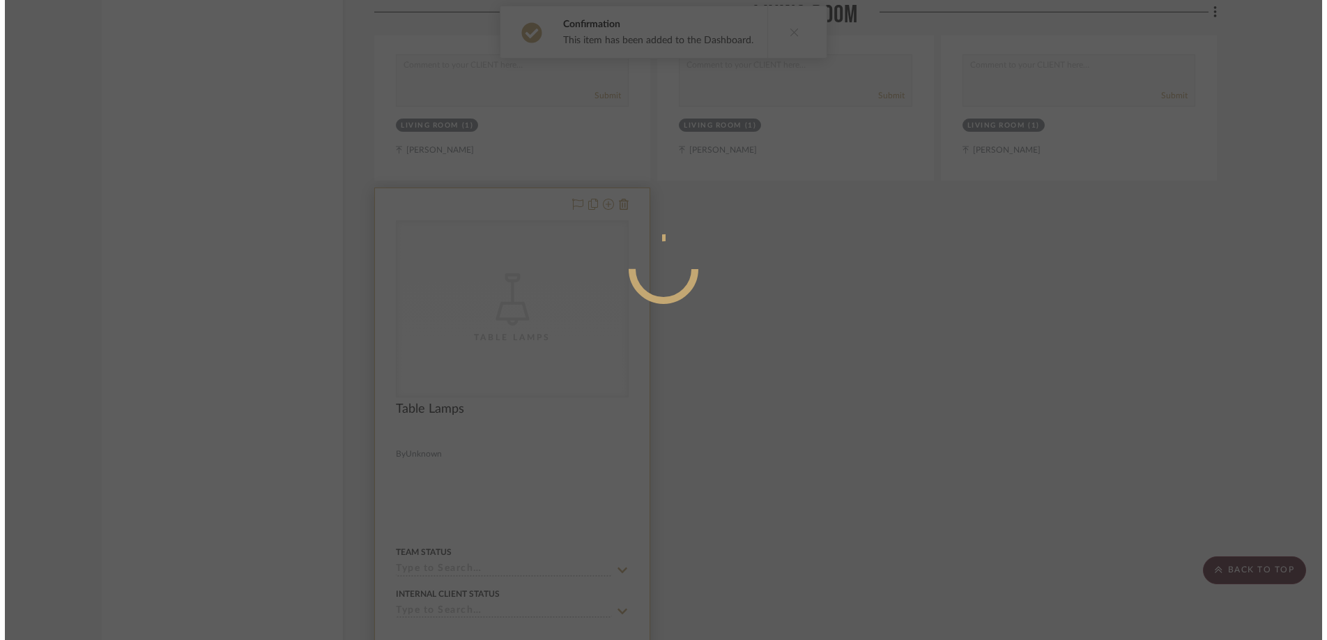
scroll to position [0, 0]
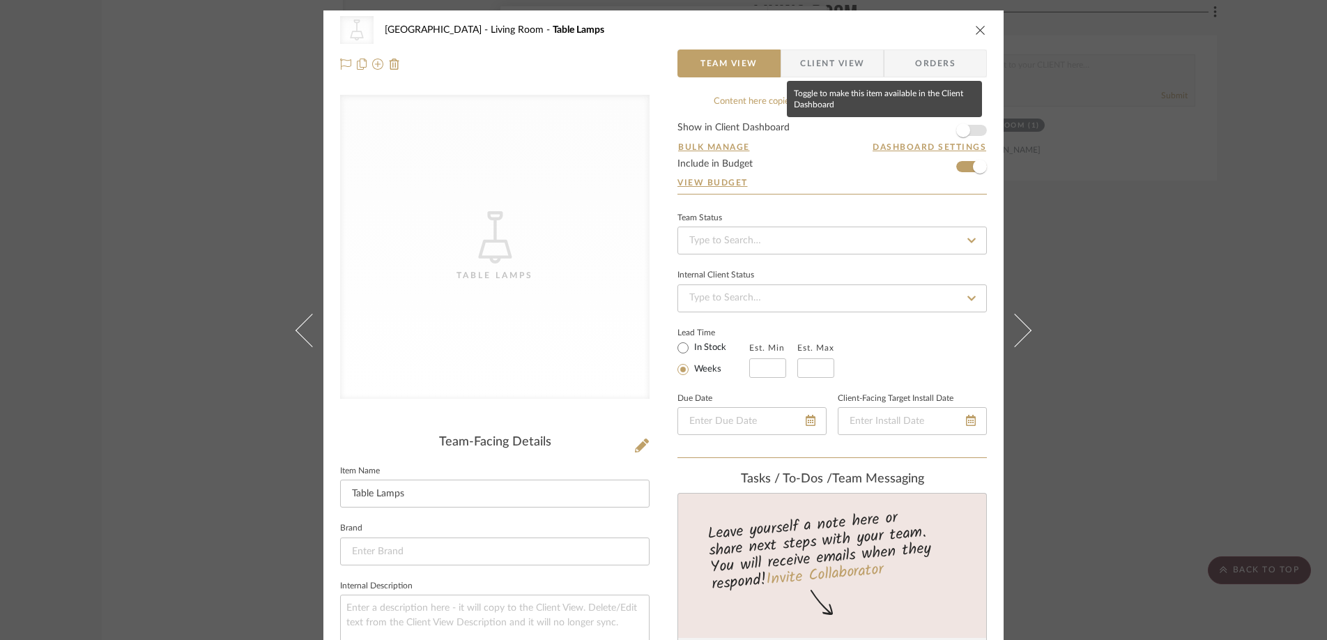
drag, startPoint x: 954, startPoint y: 128, endPoint x: 955, endPoint y: 99, distance: 28.6
click at [956, 128] on span "button" at bounding box center [963, 130] width 14 height 14
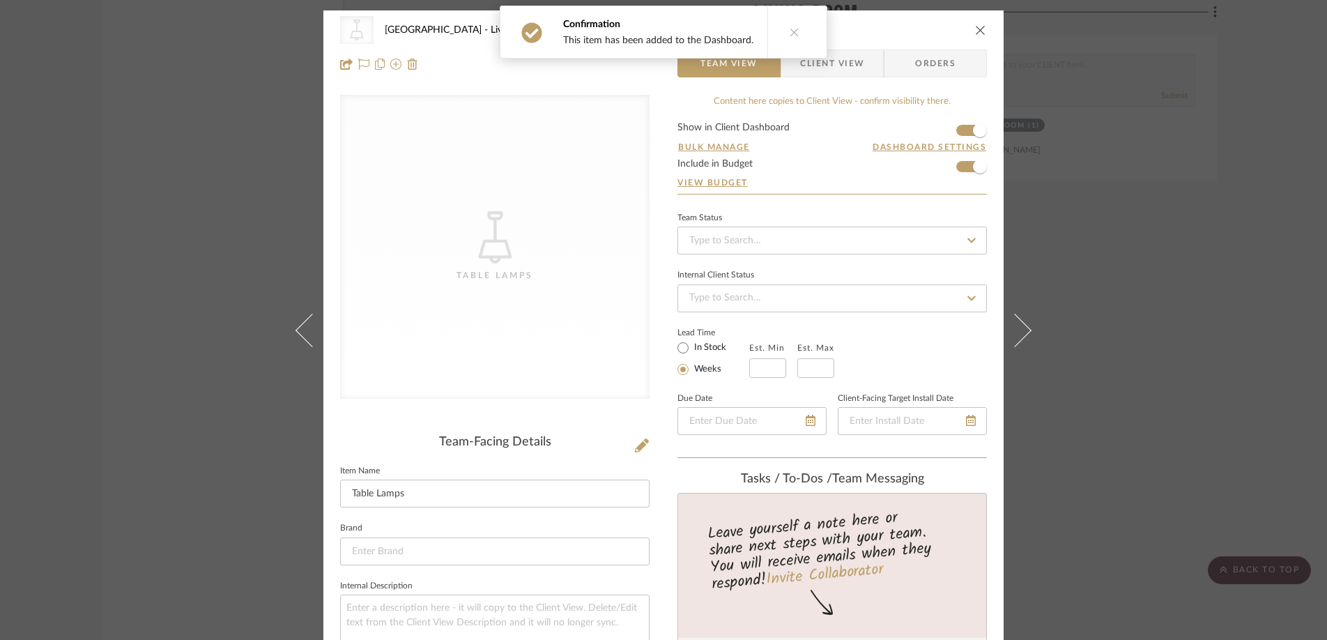
click at [975, 28] on icon "close" at bounding box center [980, 29] width 11 height 11
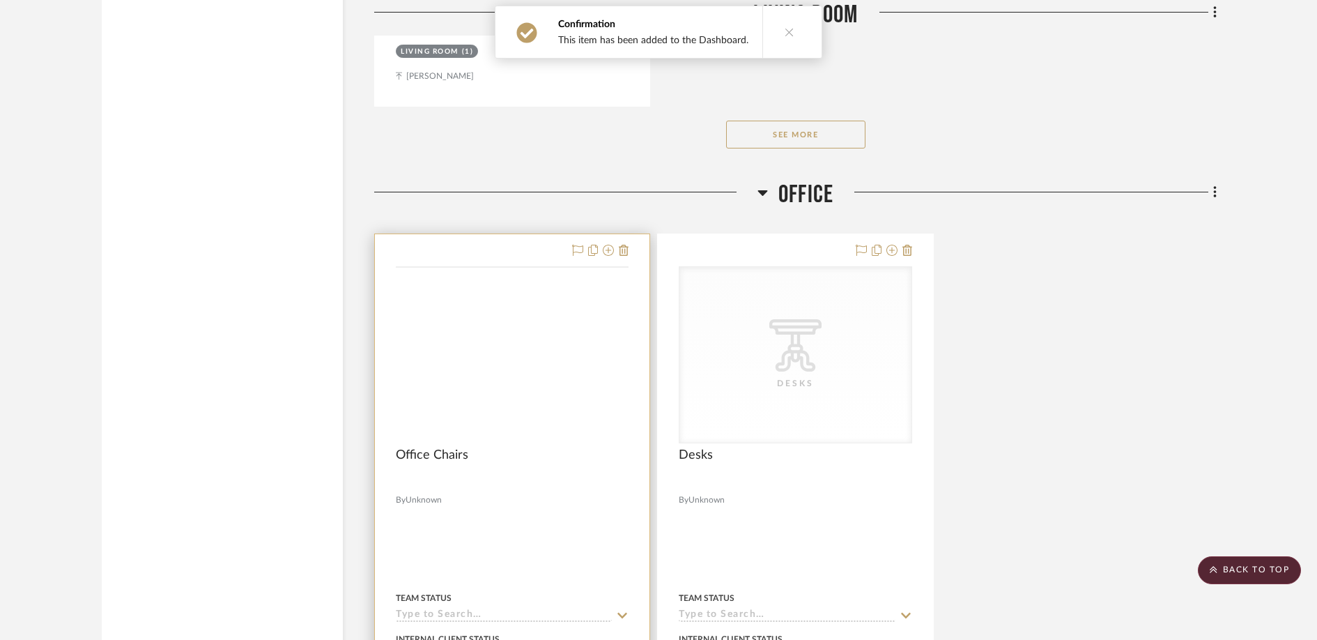
click at [0, 0] on div "CategoryIconSeating Created with Sketch. Office Chairs" at bounding box center [0, 0] width 0 height 0
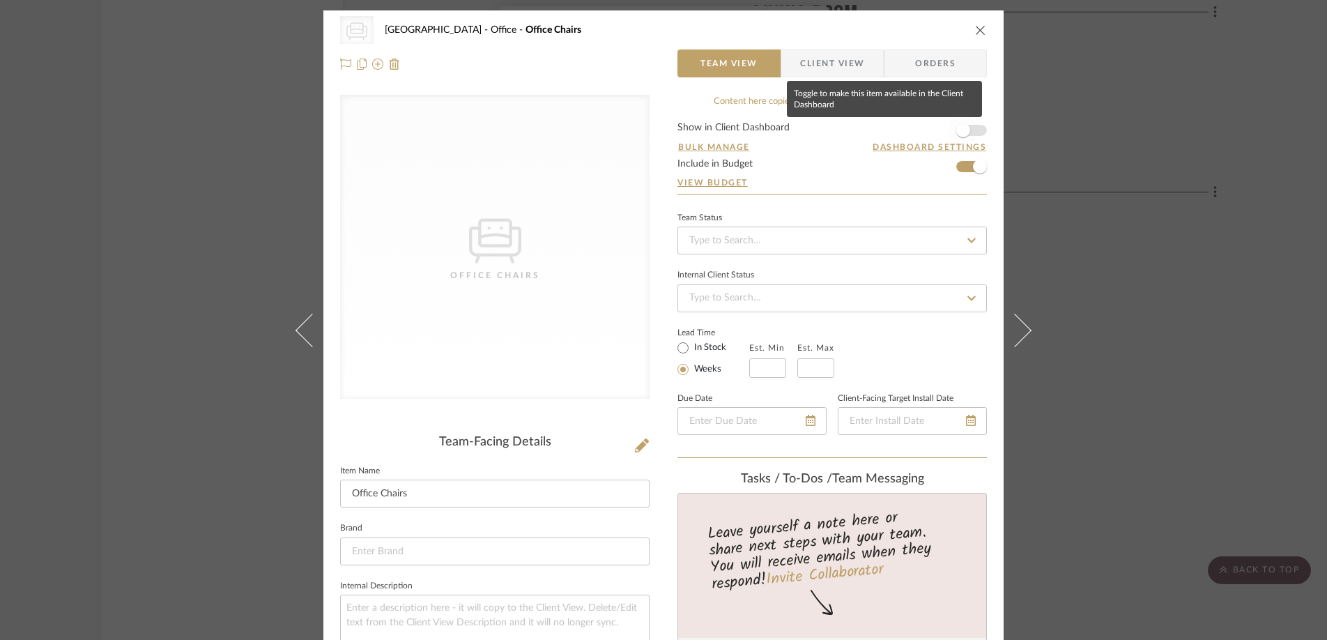
click at [962, 125] on span "button" at bounding box center [963, 130] width 14 height 14
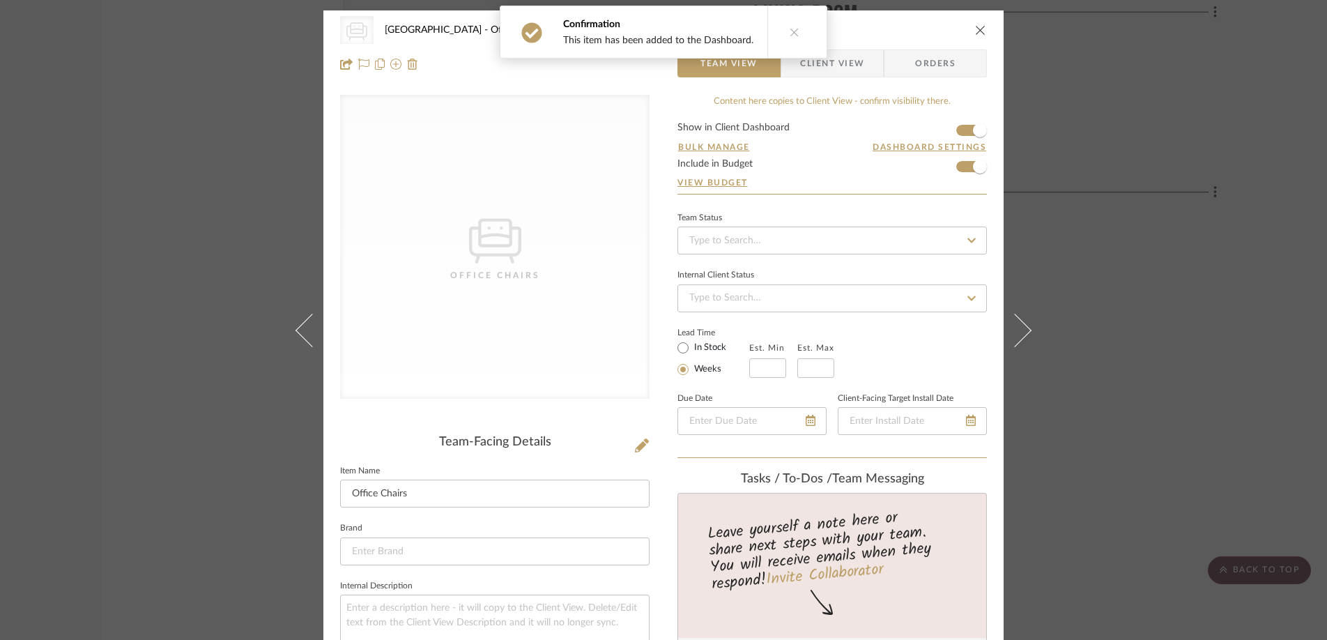
click at [977, 29] on icon "close" at bounding box center [980, 29] width 11 height 11
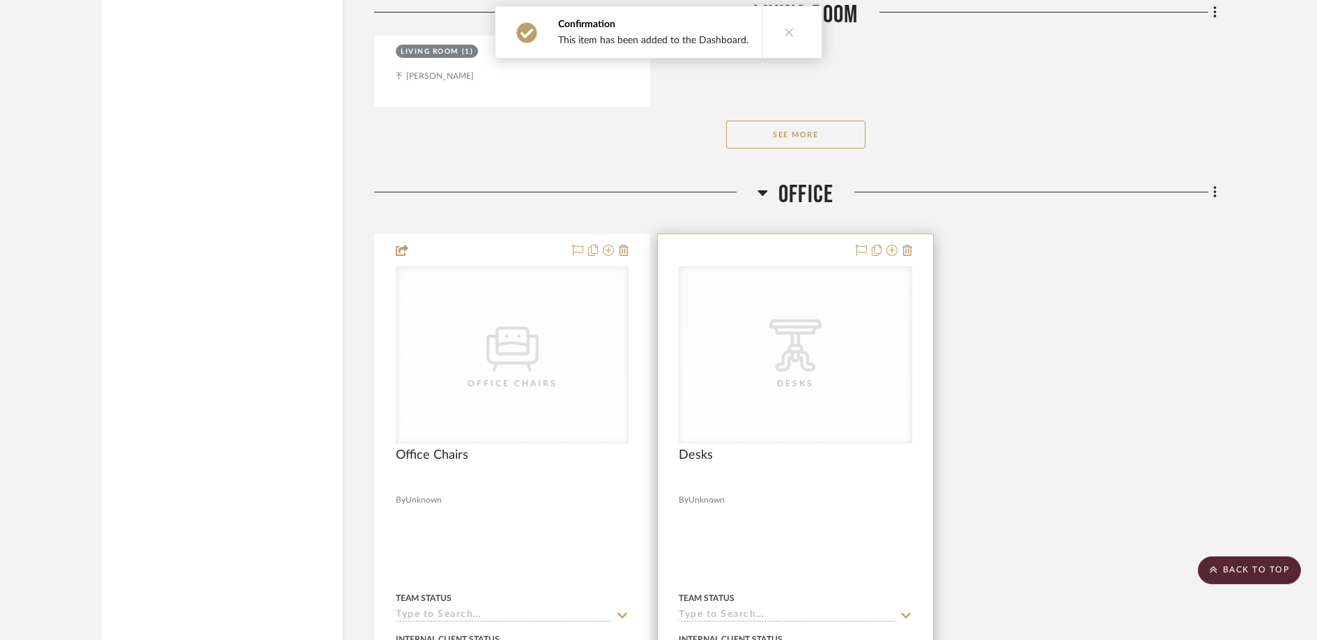
click at [808, 364] on icon "0" at bounding box center [795, 345] width 52 height 52
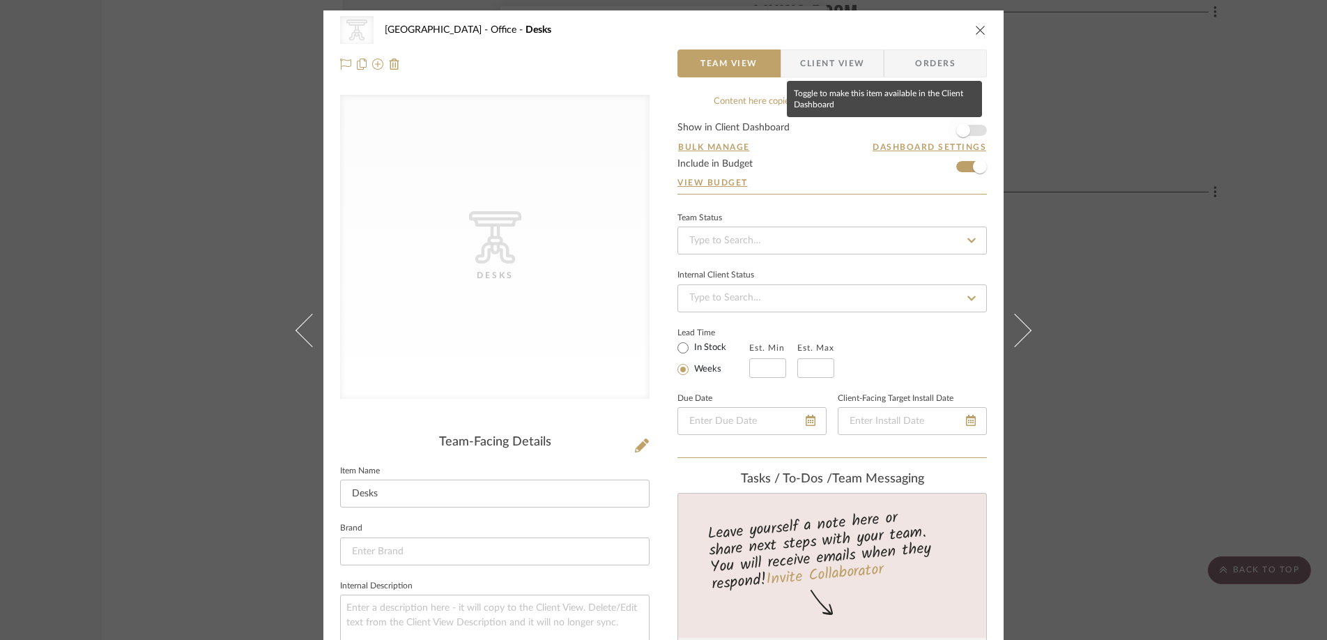
click at [963, 134] on span "button" at bounding box center [963, 130] width 14 height 14
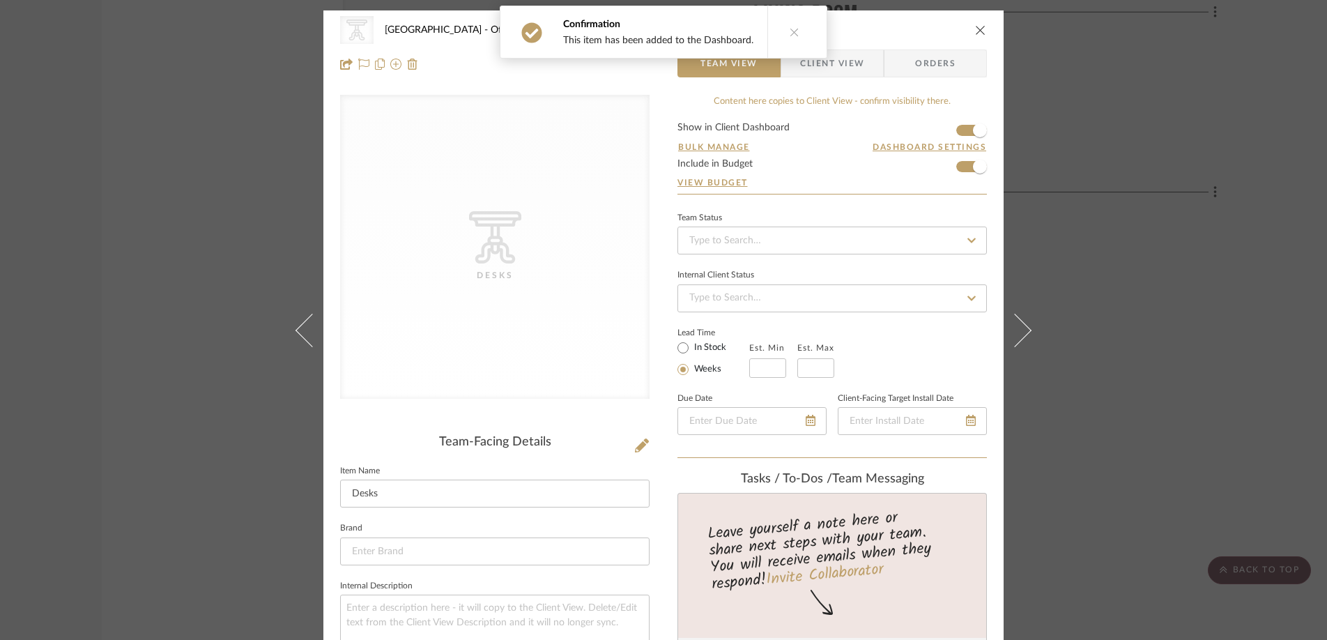
click at [979, 29] on icon "close" at bounding box center [980, 29] width 11 height 11
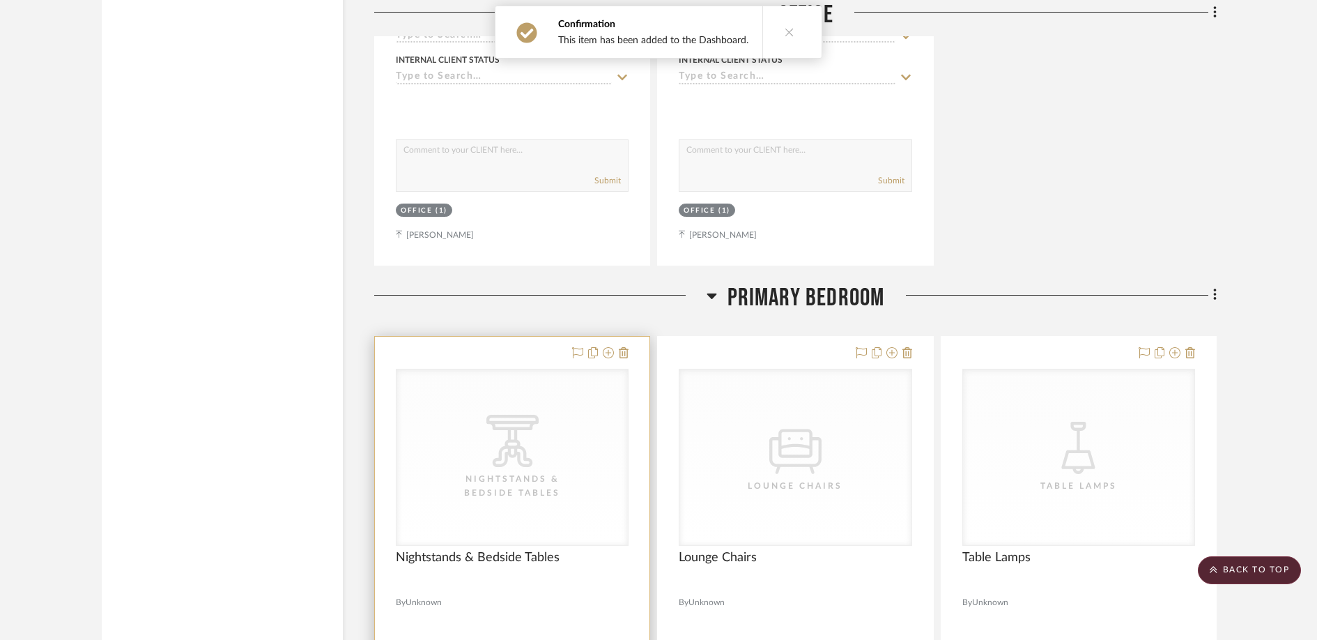
click at [0, 0] on icon "CategoryIconTables Created with Sketch." at bounding box center [0, 0] width 0 height 0
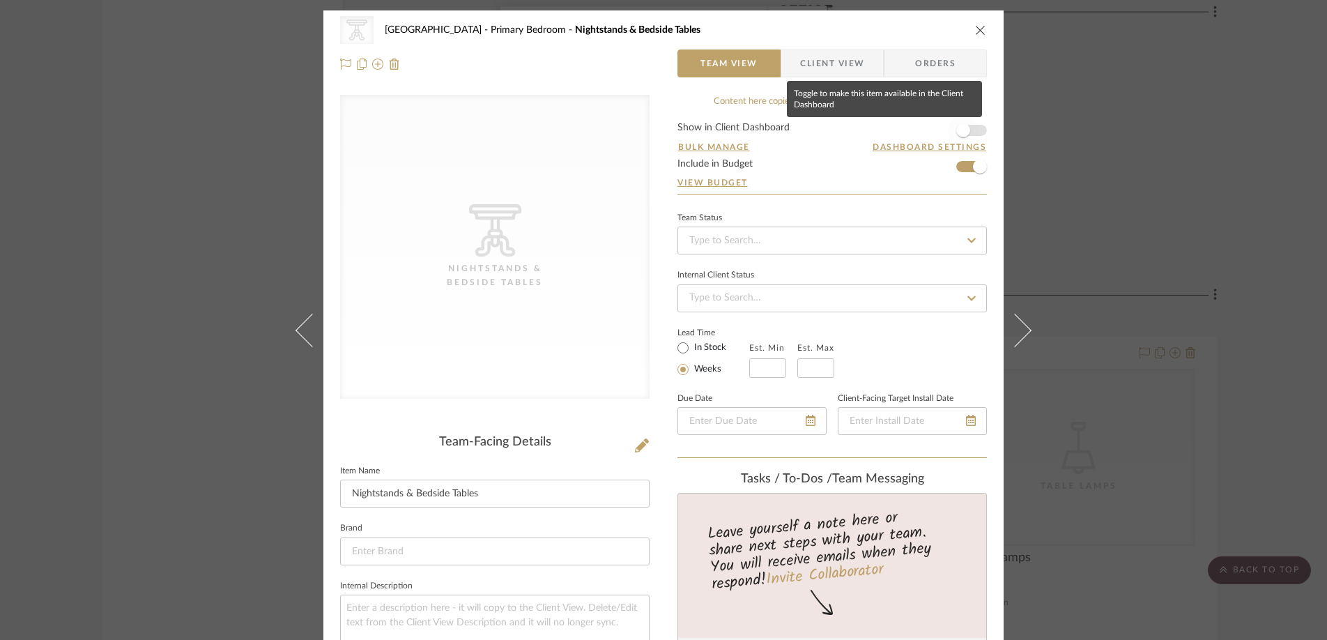
click at [949, 129] on span "button" at bounding box center [963, 130] width 31 height 31
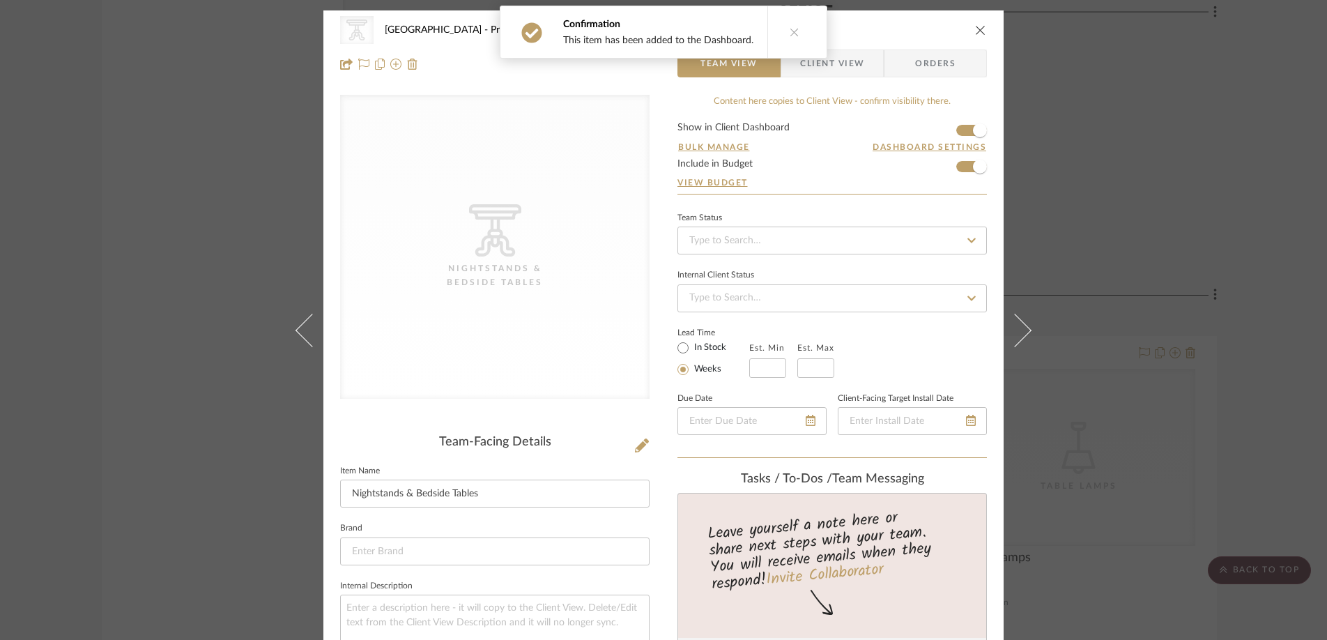
click at [975, 26] on icon "close" at bounding box center [980, 29] width 11 height 11
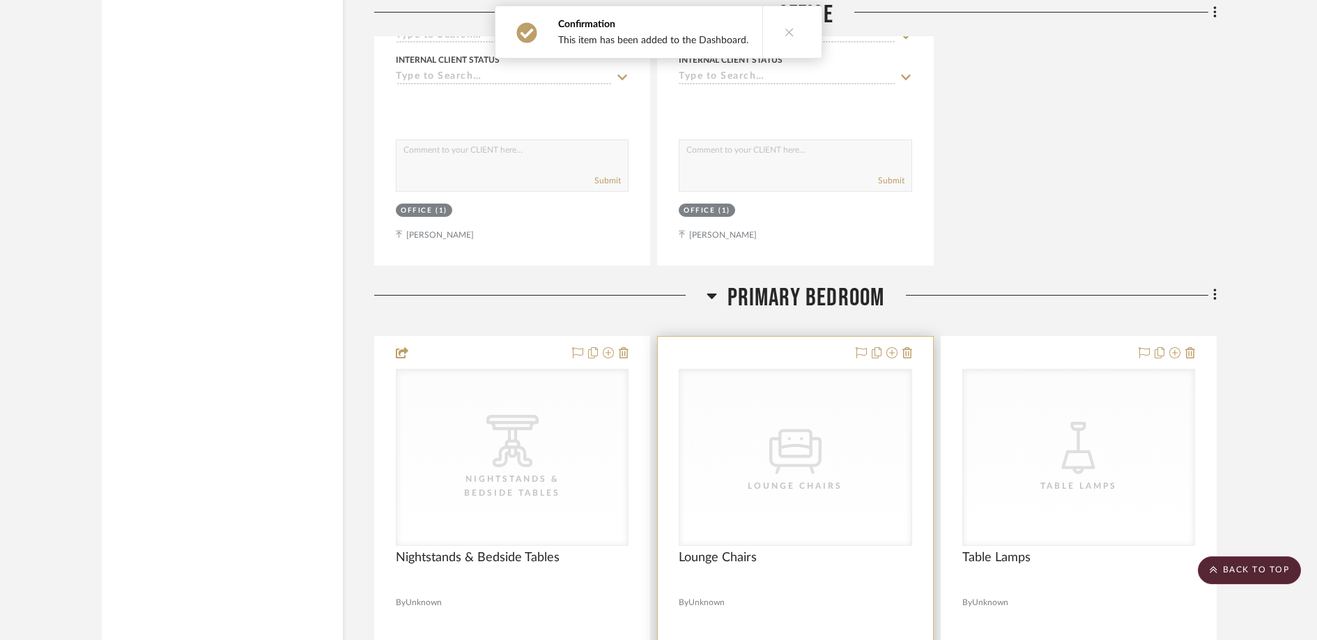
click at [759, 454] on div "CategoryIconSeating Created with Sketch. Lounge Chairs" at bounding box center [794, 457] width 231 height 176
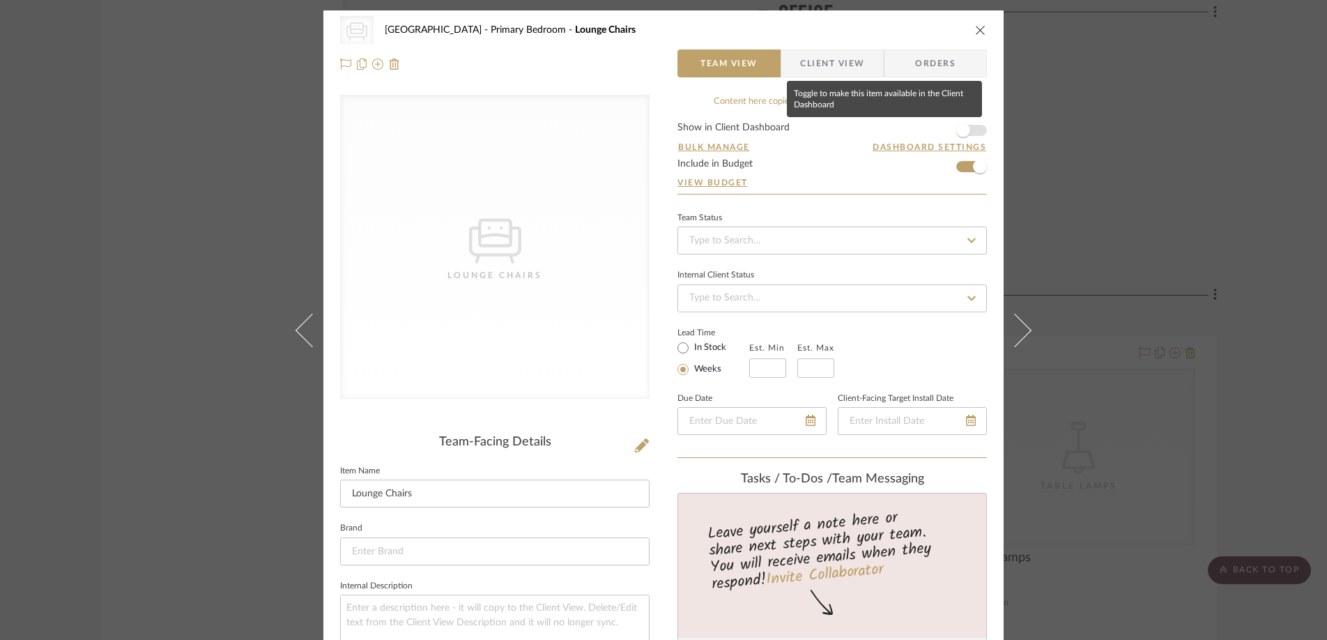
drag, startPoint x: 966, startPoint y: 128, endPoint x: 971, endPoint y: 109, distance: 19.4
click at [966, 128] on span "button" at bounding box center [963, 130] width 31 height 31
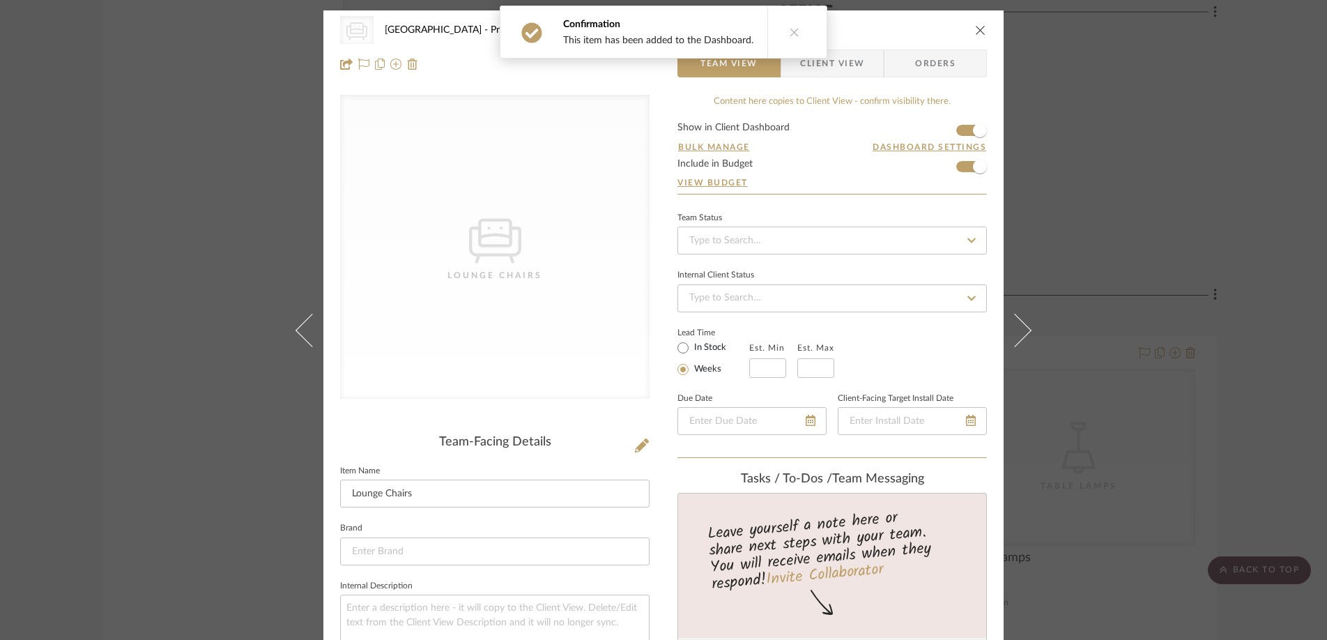
click at [974, 24] on button "close" at bounding box center [980, 30] width 13 height 13
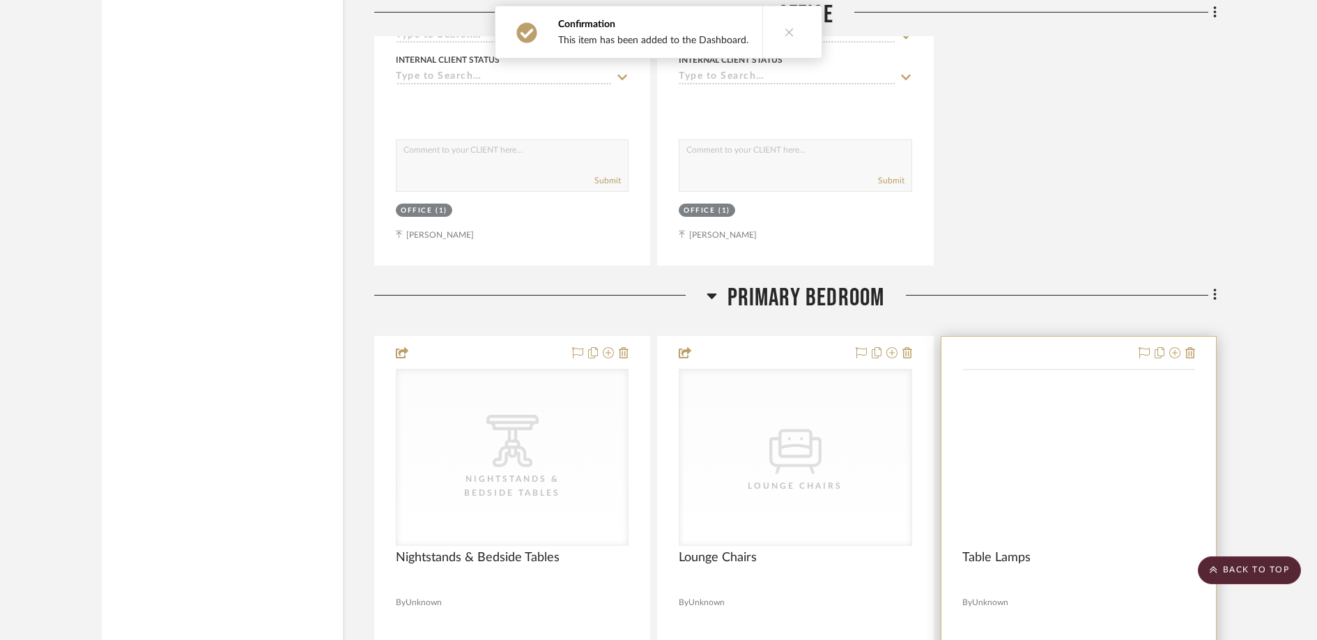
click at [0, 0] on div "CategoryIconLighting Created with Sketch. Table Lamps" at bounding box center [0, 0] width 0 height 0
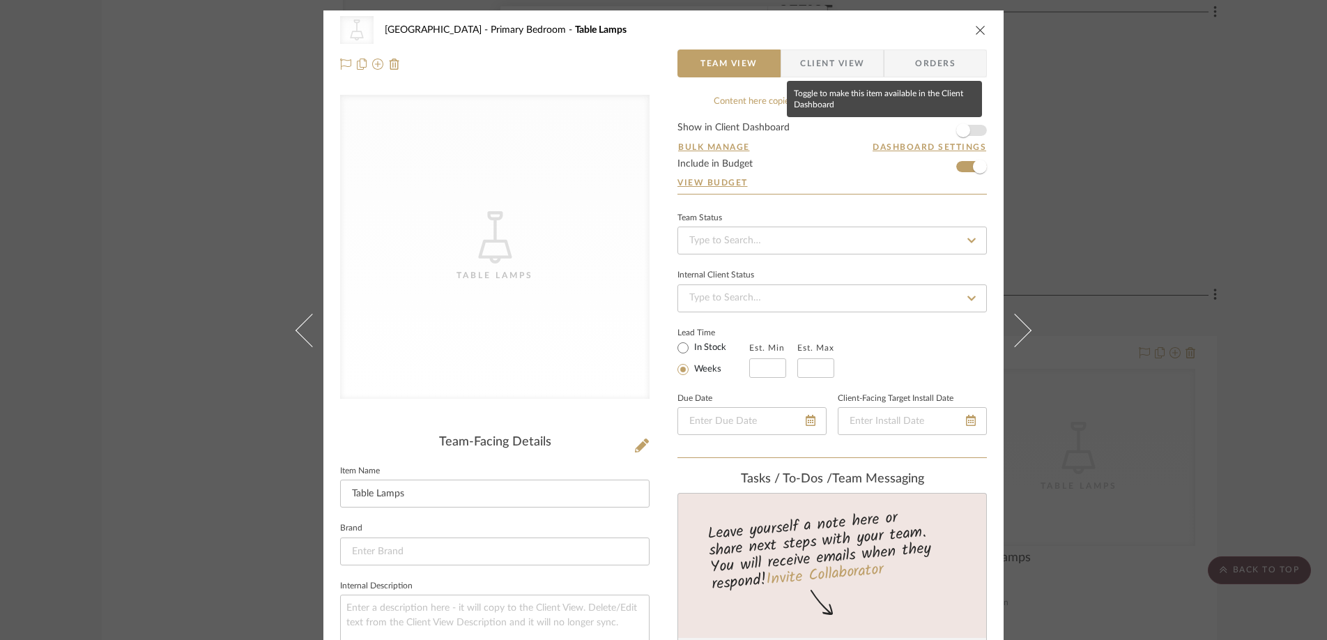
drag, startPoint x: 962, startPoint y: 127, endPoint x: 975, endPoint y: 40, distance: 87.3
click at [962, 127] on span "button" at bounding box center [963, 130] width 14 height 14
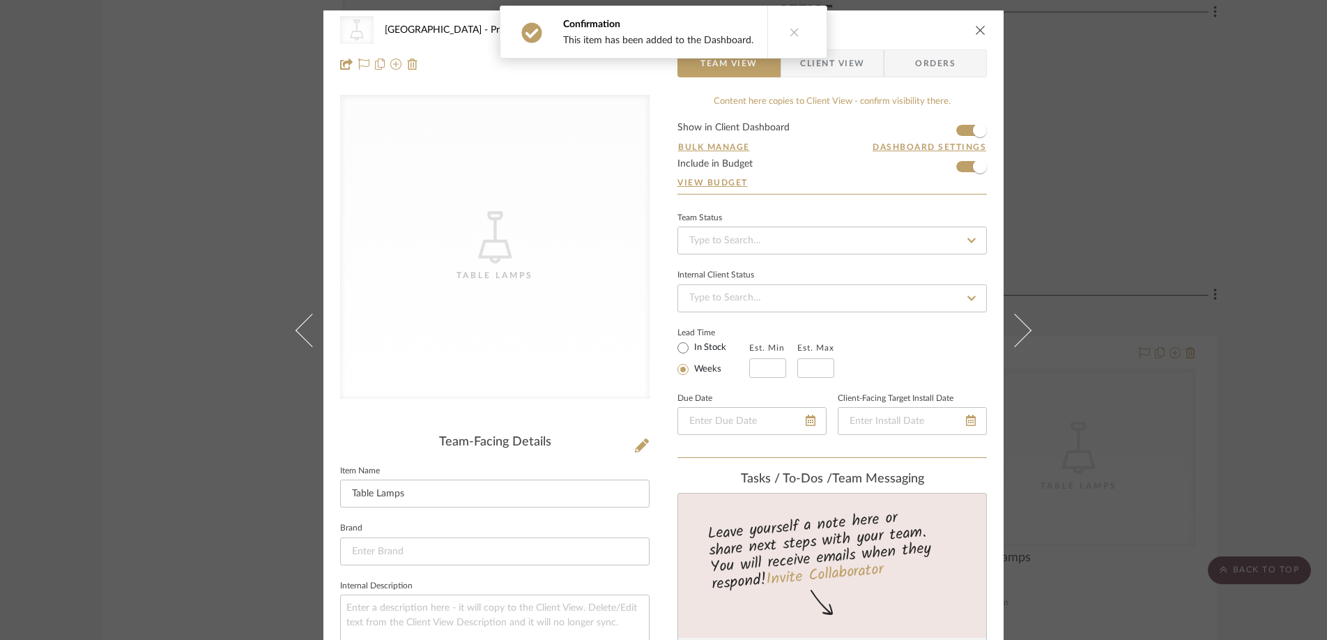
click at [978, 29] on icon "close" at bounding box center [980, 29] width 11 height 11
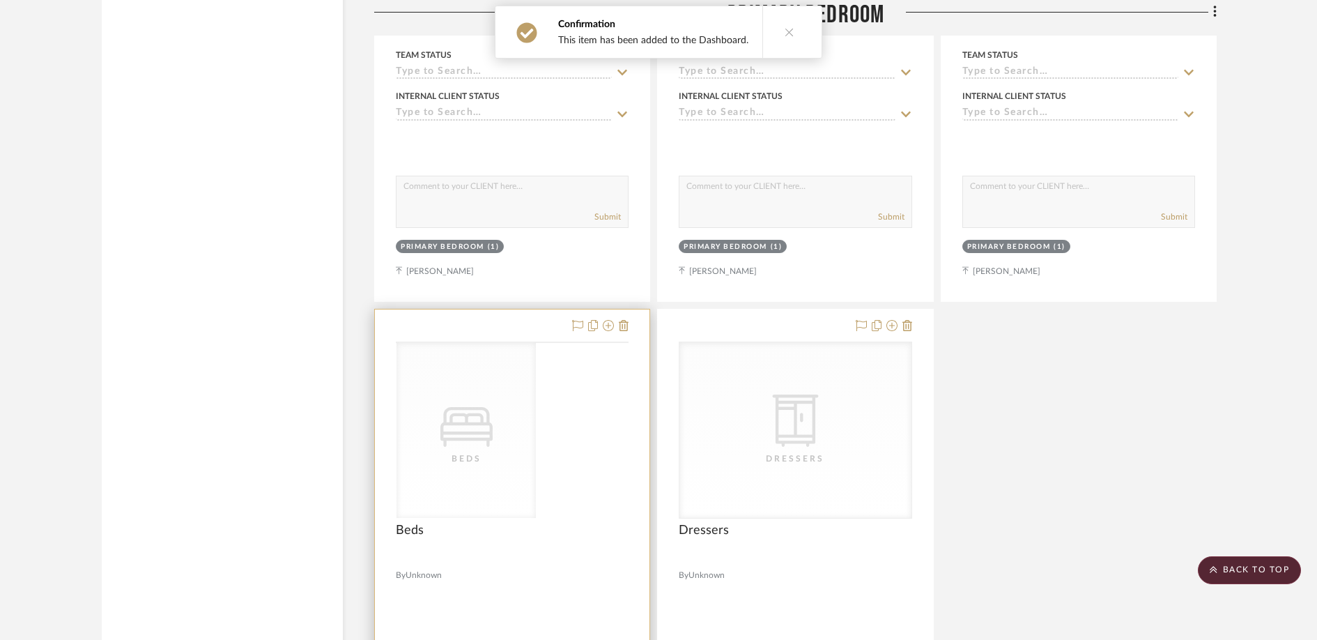
click at [0, 0] on icon at bounding box center [0, 0] width 0 height 0
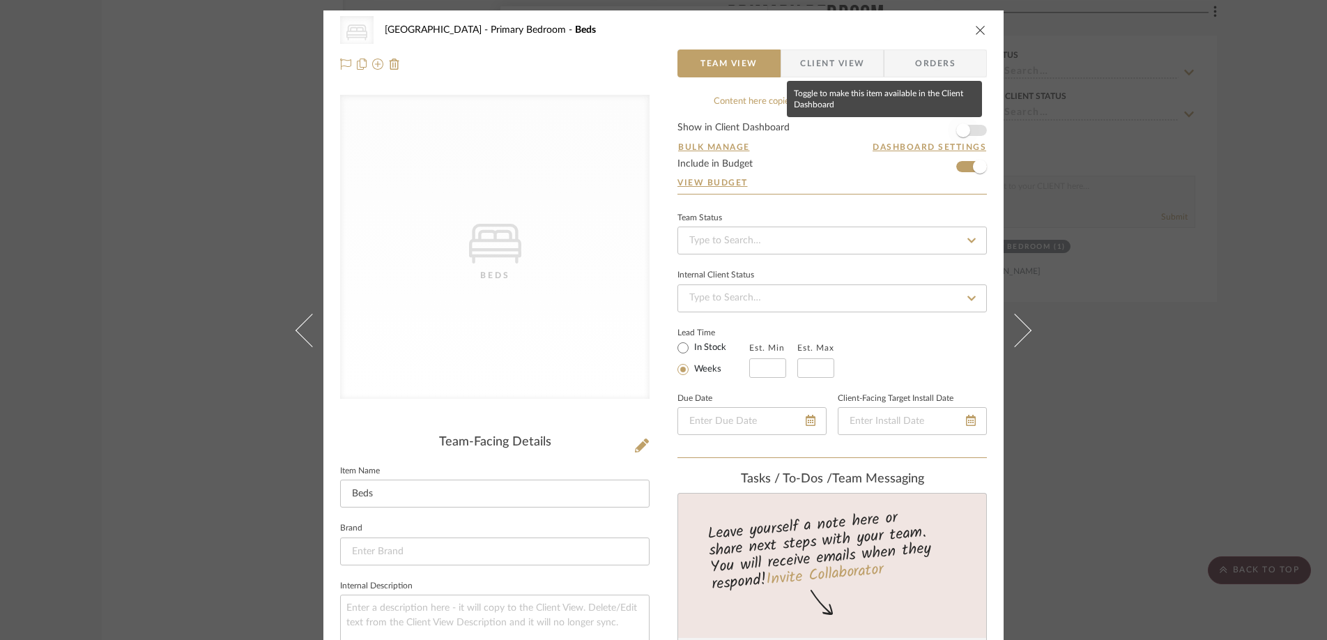
drag, startPoint x: 967, startPoint y: 130, endPoint x: 968, endPoint y: 121, distance: 9.8
click at [967, 130] on span "button" at bounding box center [963, 130] width 31 height 31
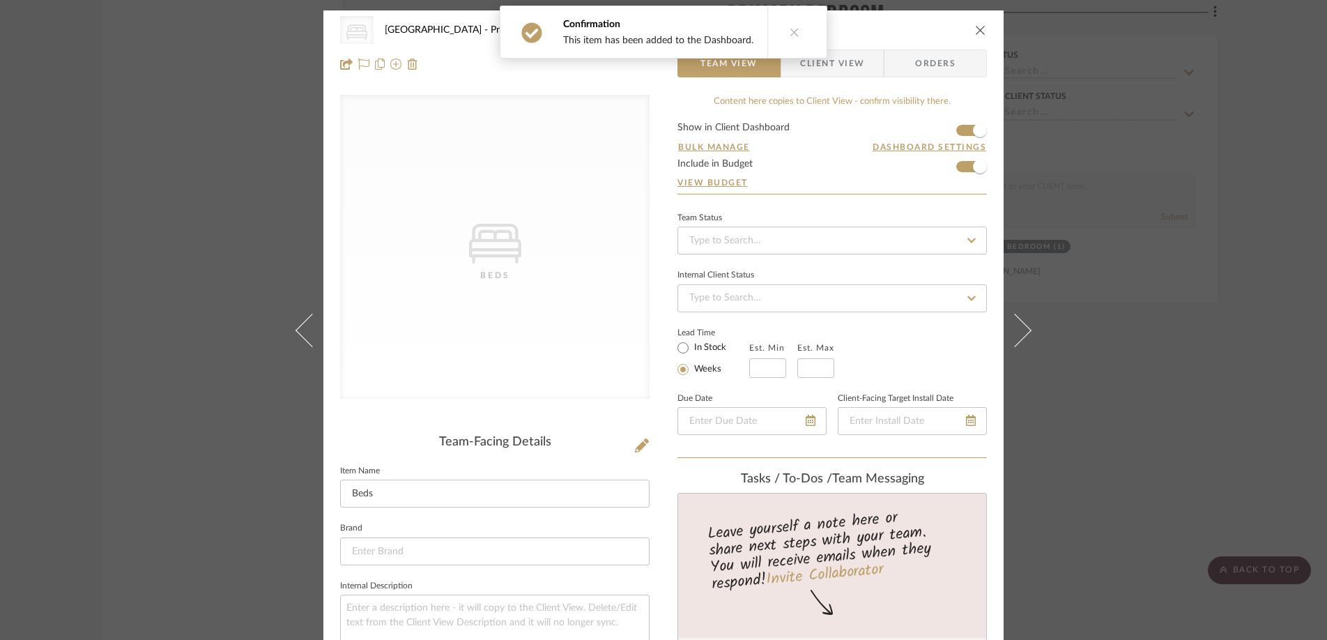
click at [977, 27] on icon "close" at bounding box center [980, 29] width 11 height 11
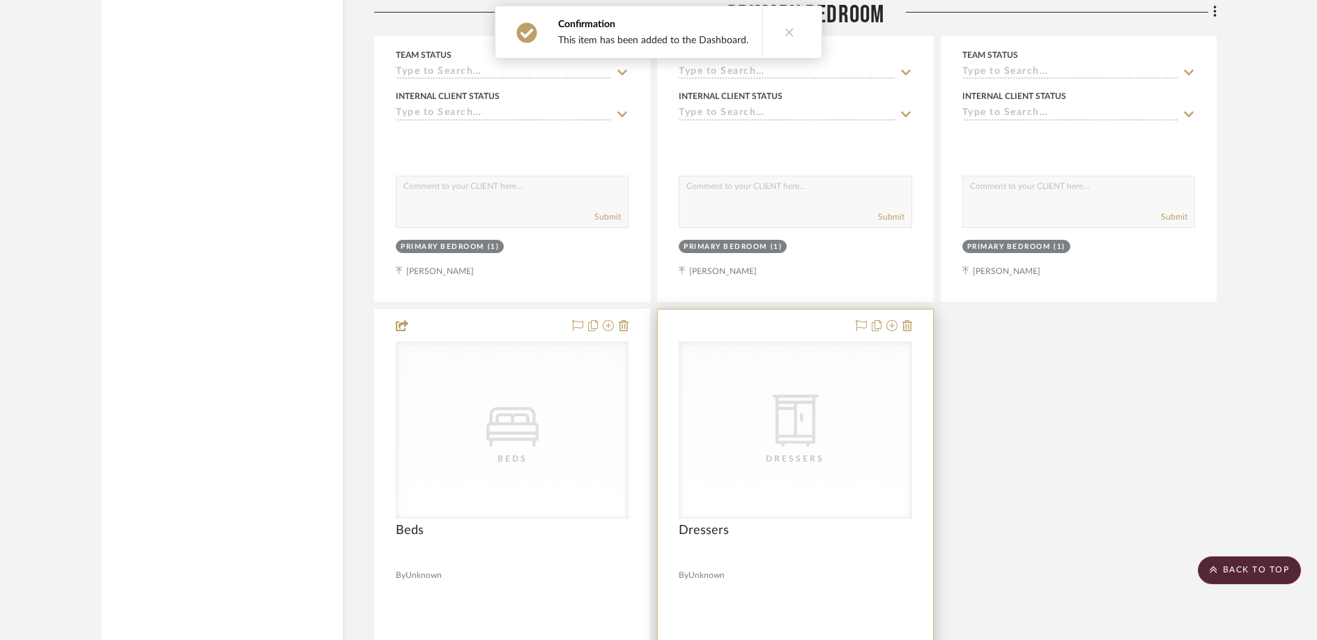
click at [827, 415] on div "CategoryIconStorage Created with Sketch. Dressers" at bounding box center [794, 430] width 231 height 176
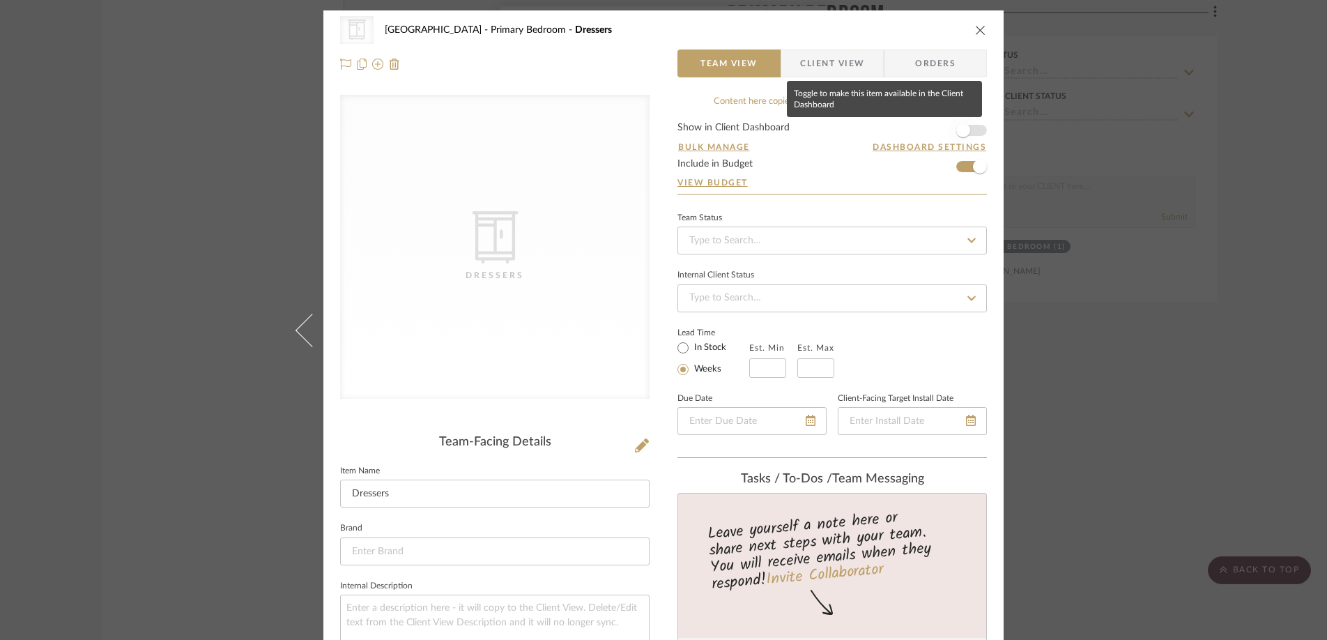
click at [961, 128] on span "button" at bounding box center [963, 130] width 14 height 14
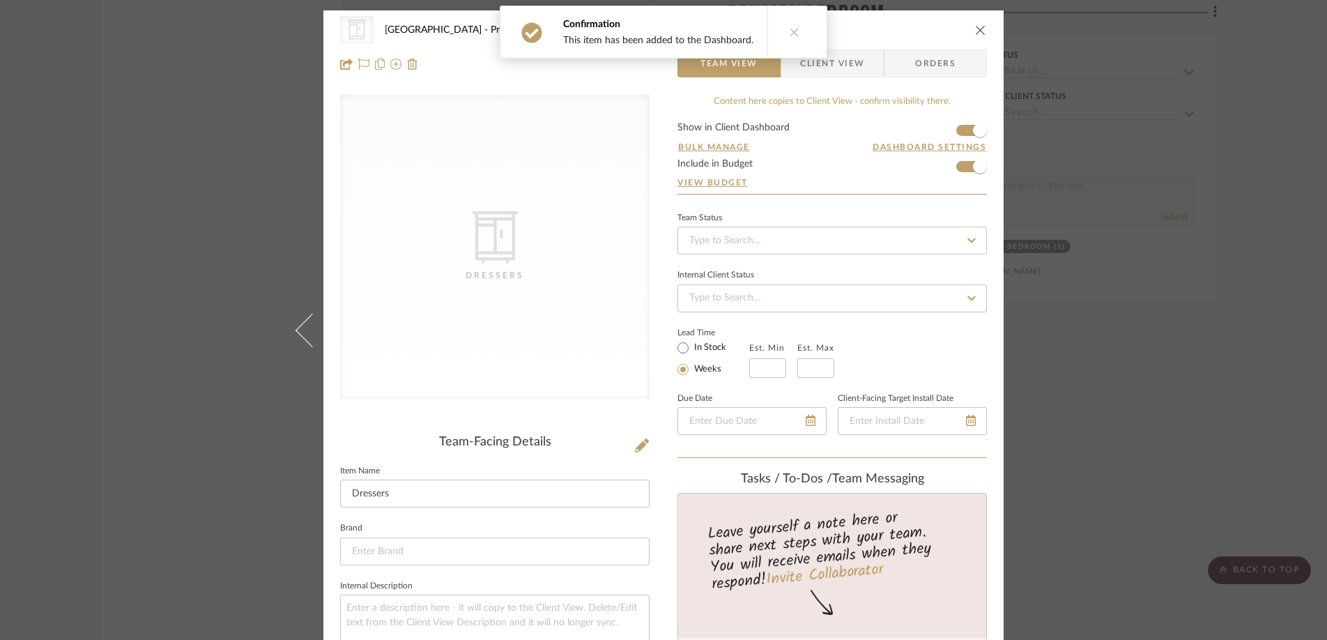
click at [979, 25] on icon "close" at bounding box center [980, 29] width 11 height 11
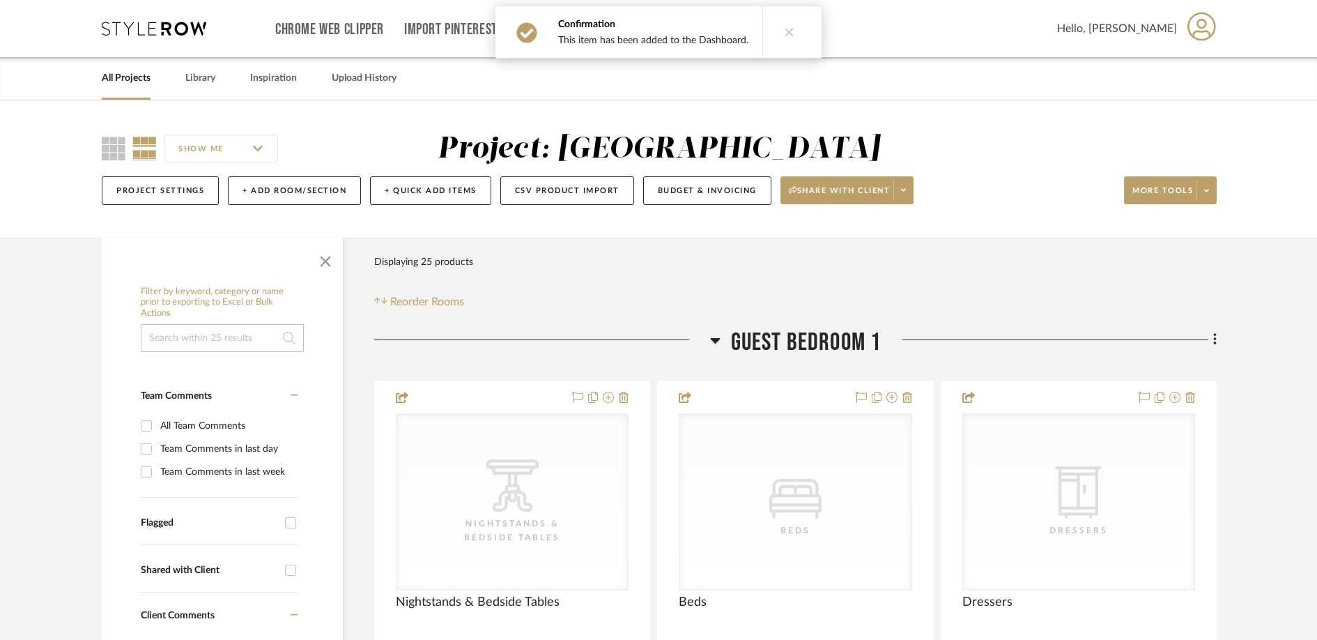
click at [906, 192] on icon at bounding box center [903, 190] width 5 height 8
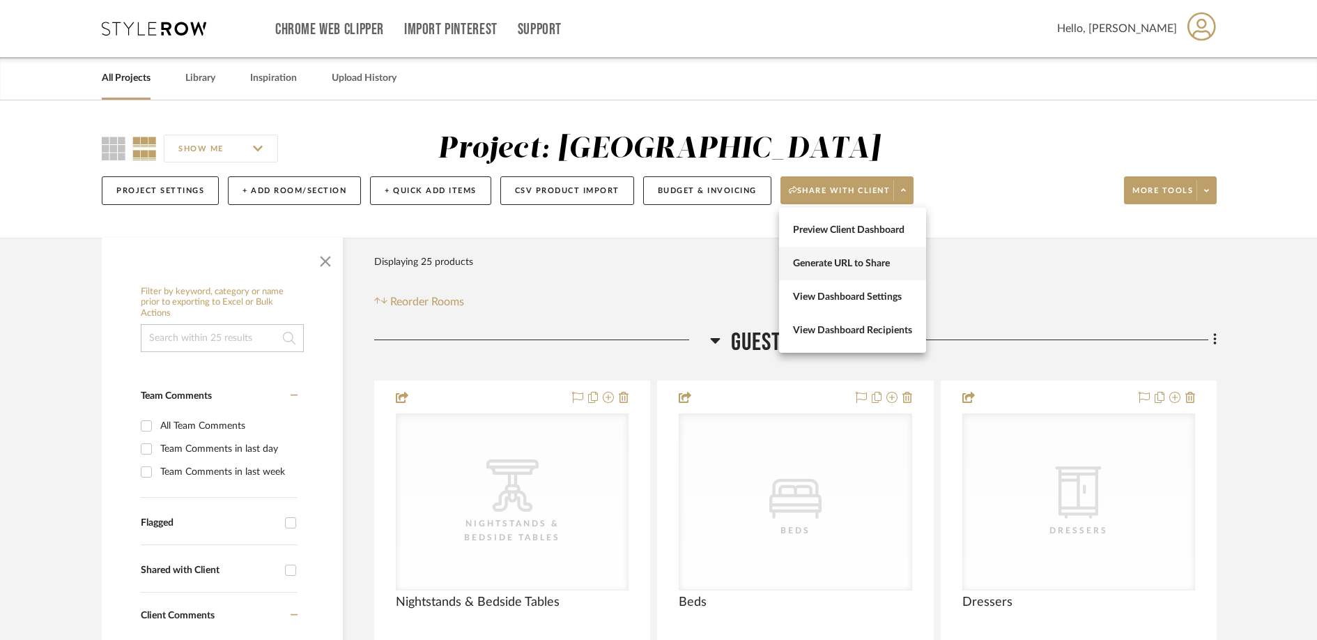
click at [889, 271] on button "Generate URL to Share" at bounding box center [852, 263] width 147 height 33
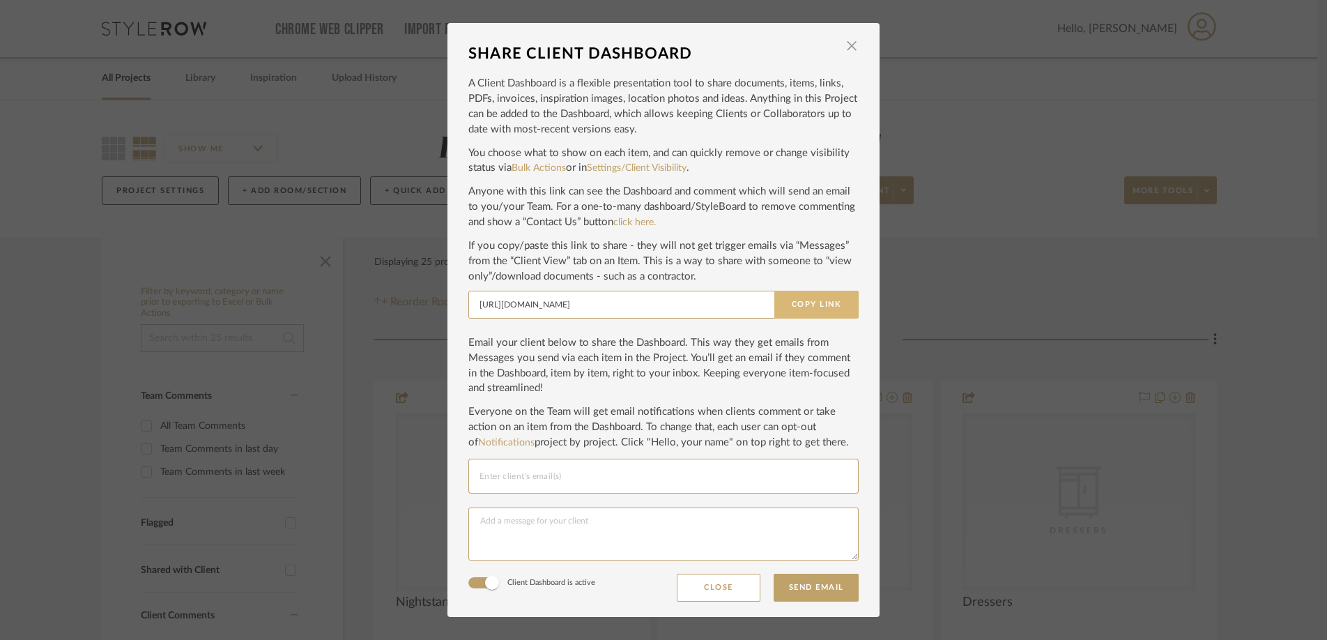
click at [808, 296] on button "Copy Link" at bounding box center [816, 305] width 84 height 28
click at [521, 480] on input "Email selection" at bounding box center [663, 476] width 368 height 17
paste input "sara.litt@me.com"
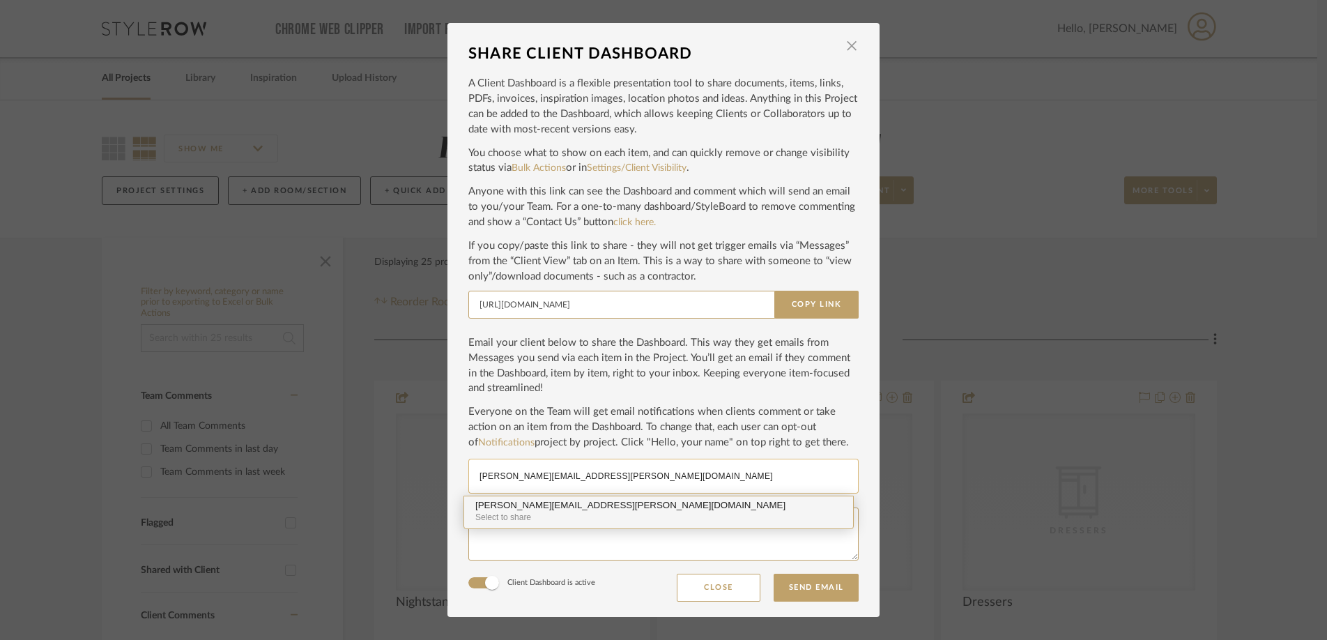
click at [566, 507] on div "sara.litt@me.com" at bounding box center [658, 505] width 366 height 10
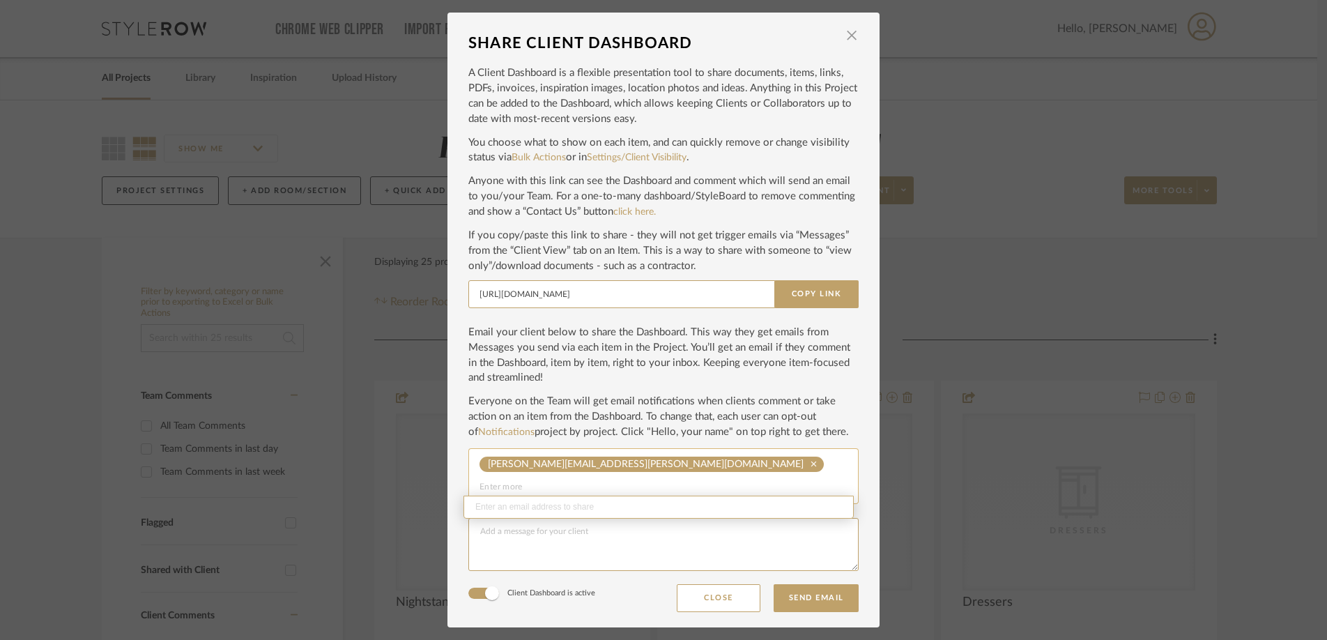
paste input "andrew.w.litt@gmail.com"
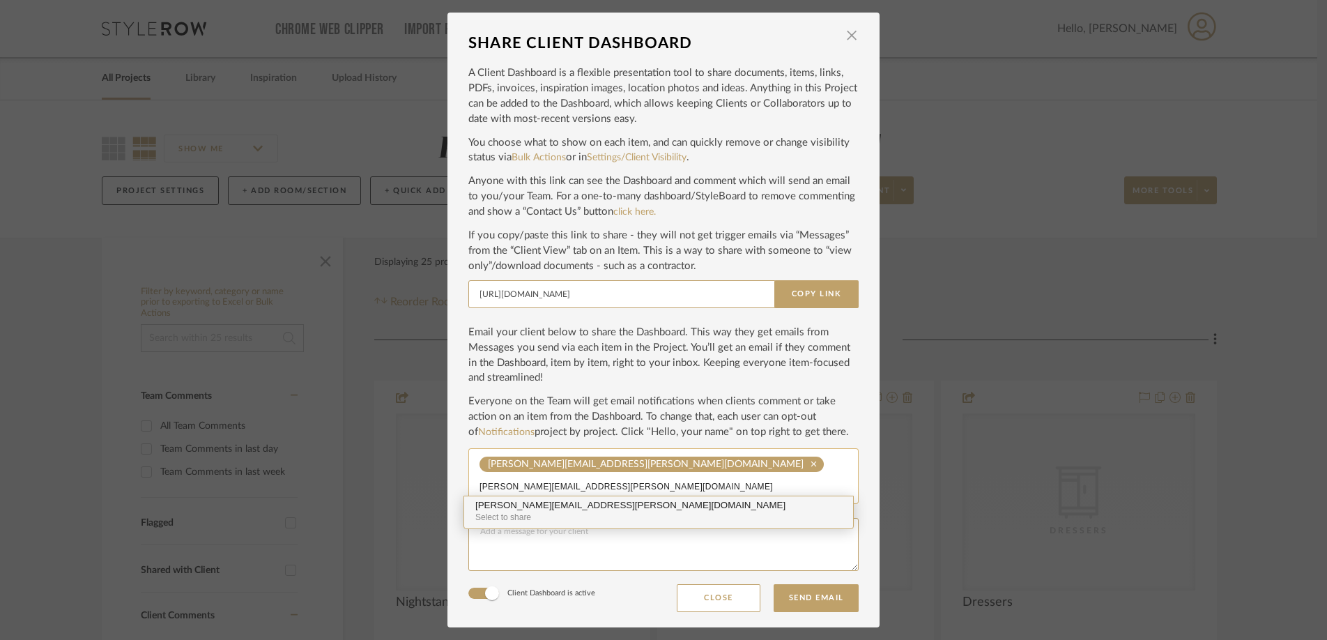
click at [634, 514] on div "Select to share" at bounding box center [658, 517] width 366 height 13
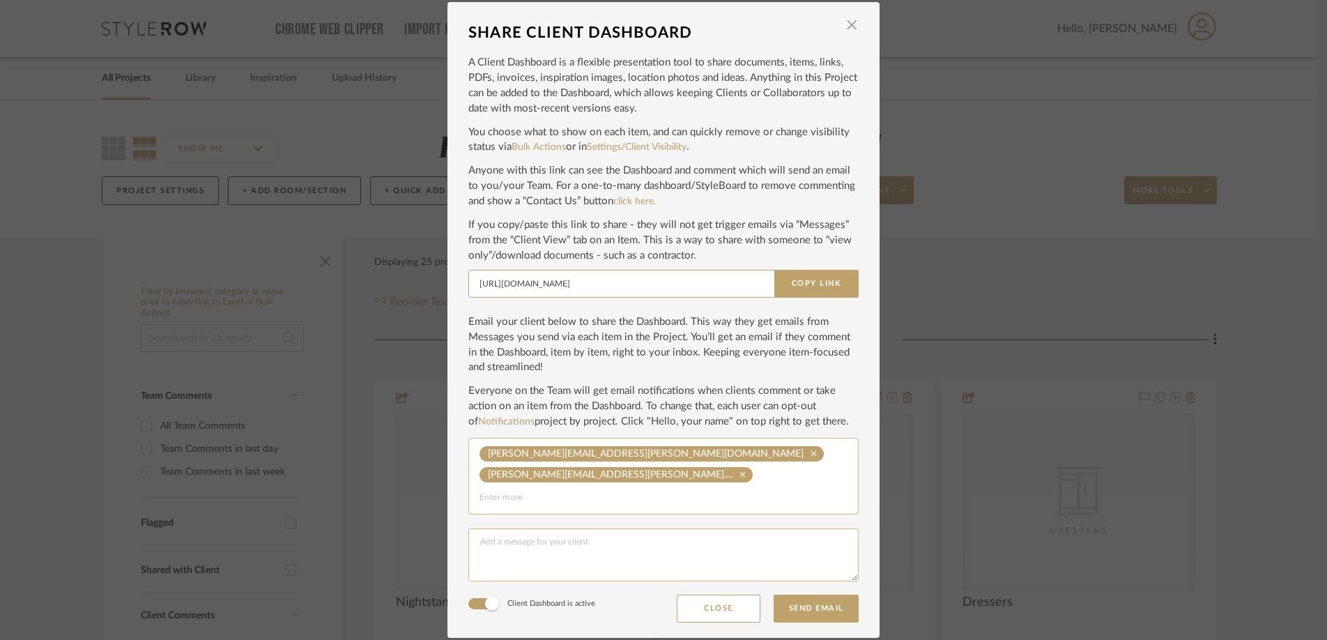
click at [572, 537] on textarea at bounding box center [663, 554] width 390 height 53
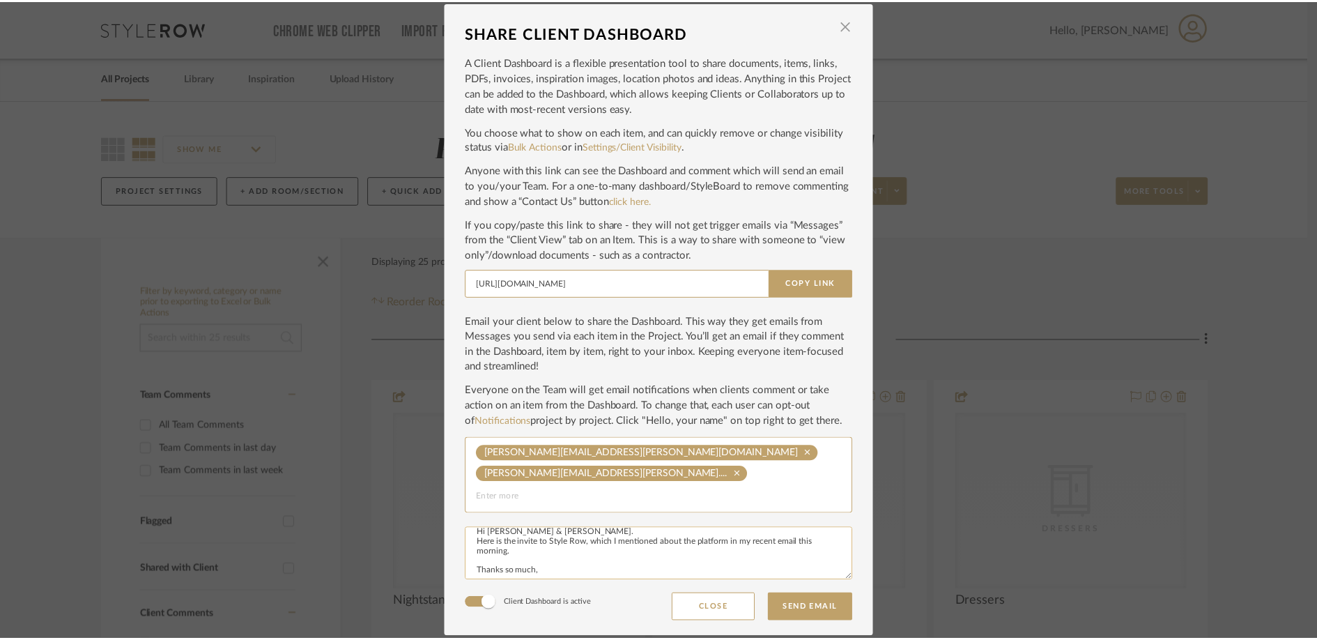
scroll to position [28, 0]
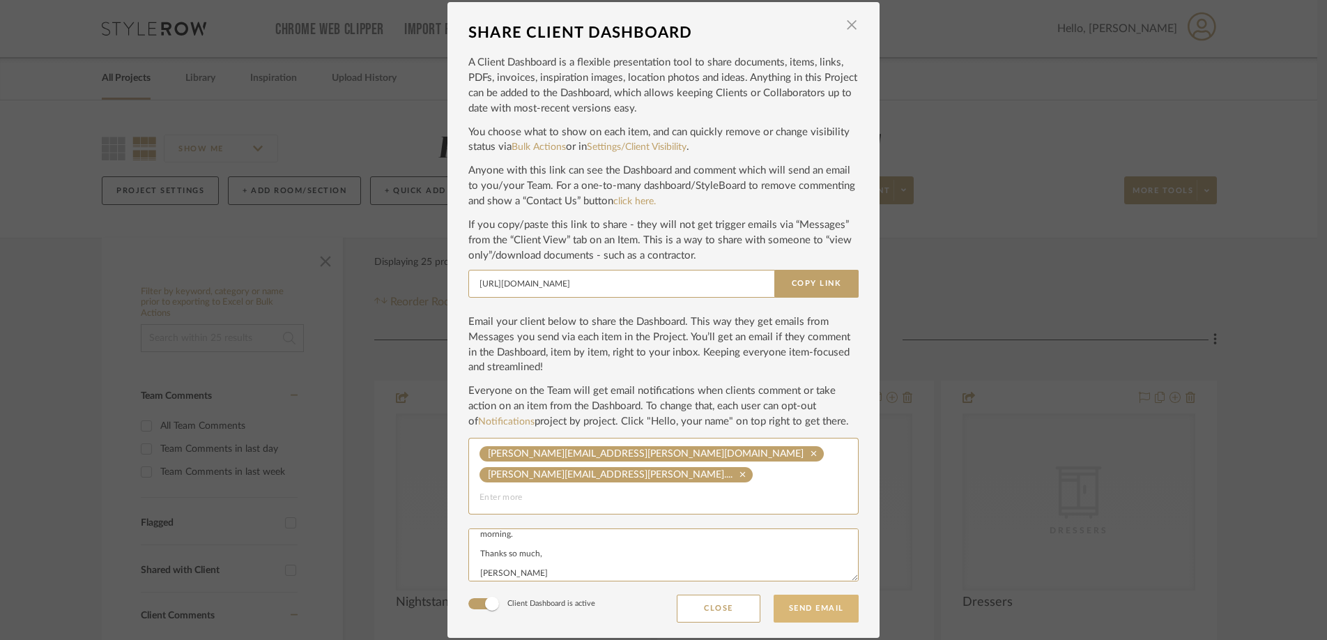
click at [817, 590] on button "Send Email" at bounding box center [815, 608] width 85 height 28
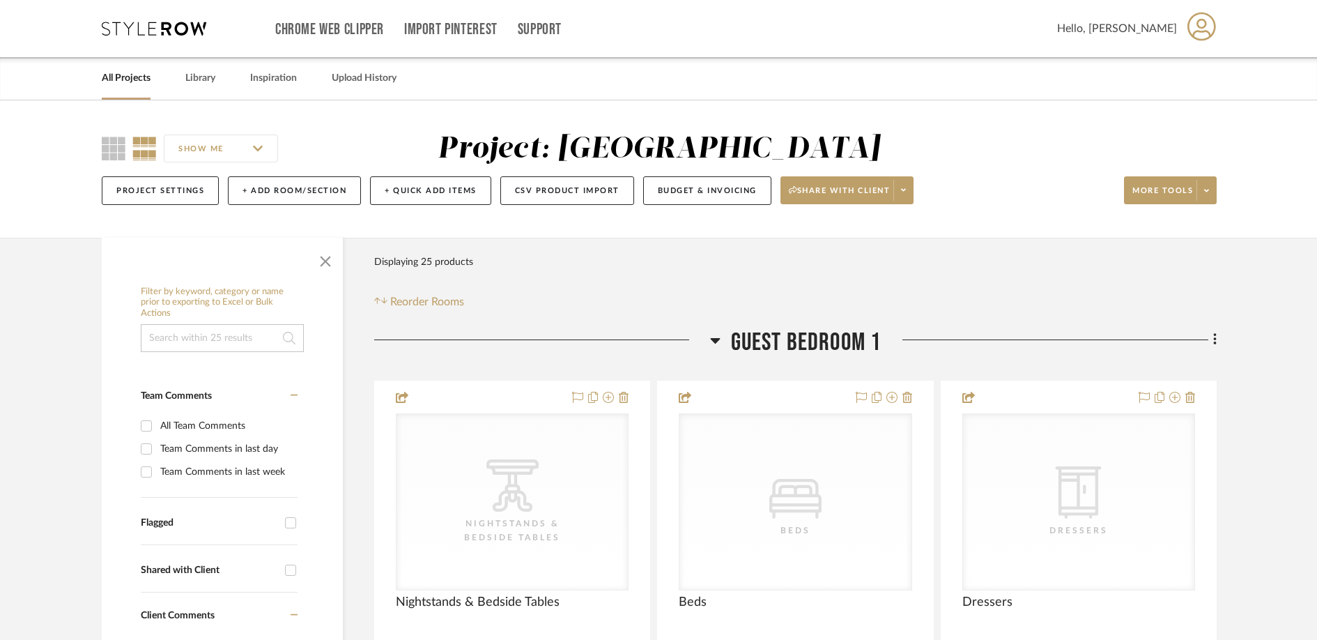
click at [125, 75] on link "All Projects" at bounding box center [126, 78] width 49 height 19
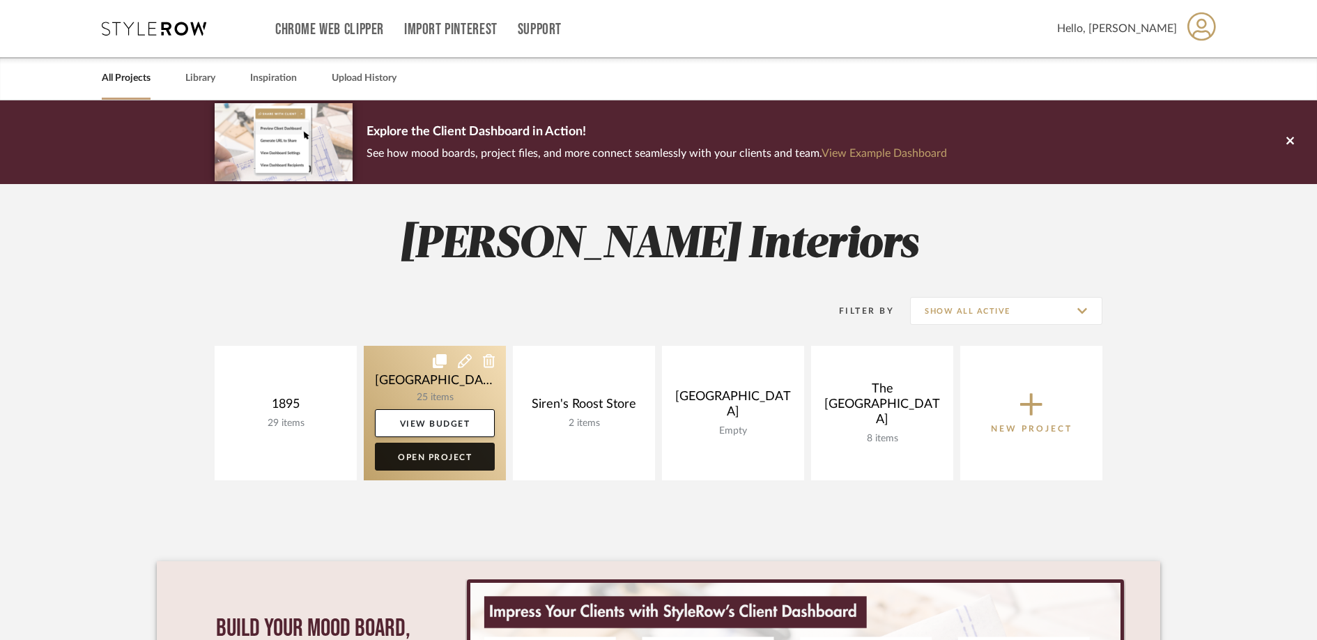
click at [438, 460] on link "Open Project" at bounding box center [435, 456] width 120 height 28
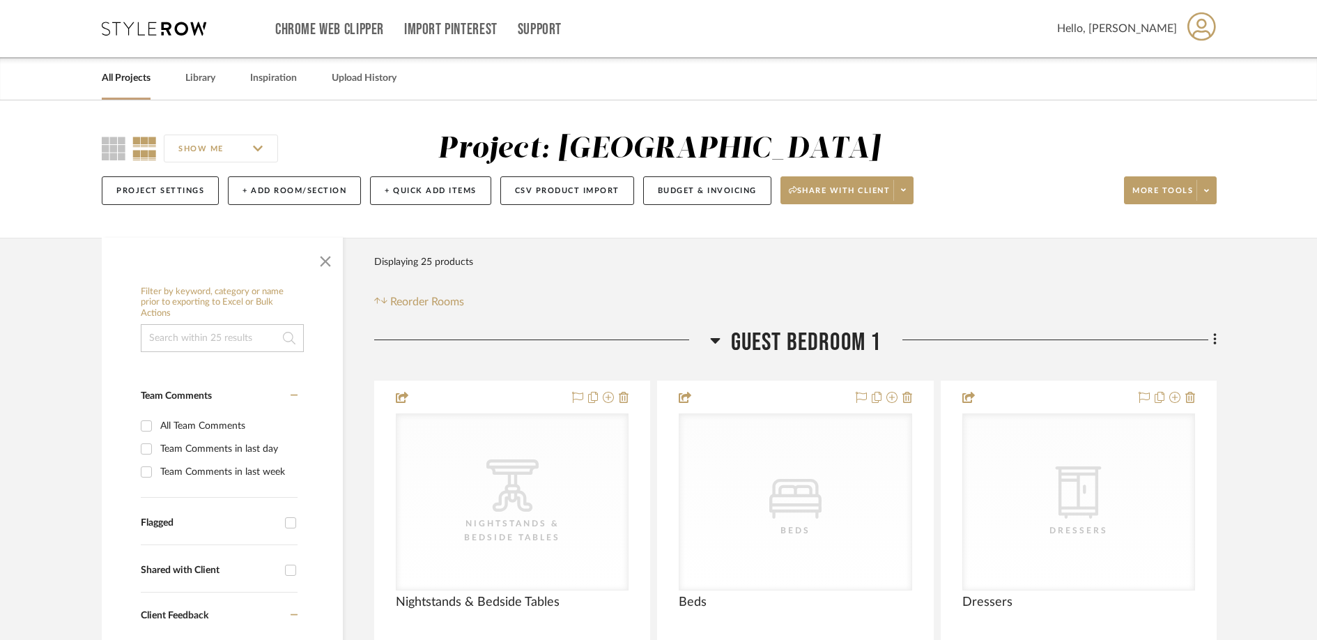
click at [136, 79] on link "All Projects" at bounding box center [126, 78] width 49 height 19
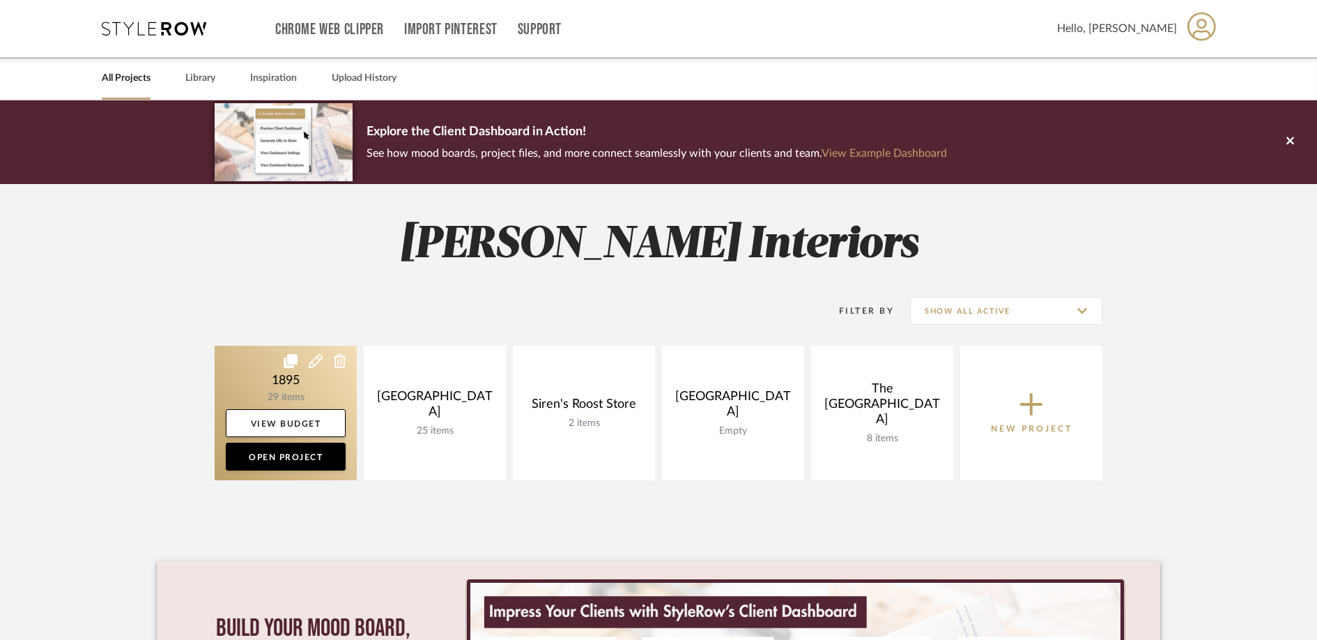
click at [270, 390] on link at bounding box center [286, 413] width 142 height 134
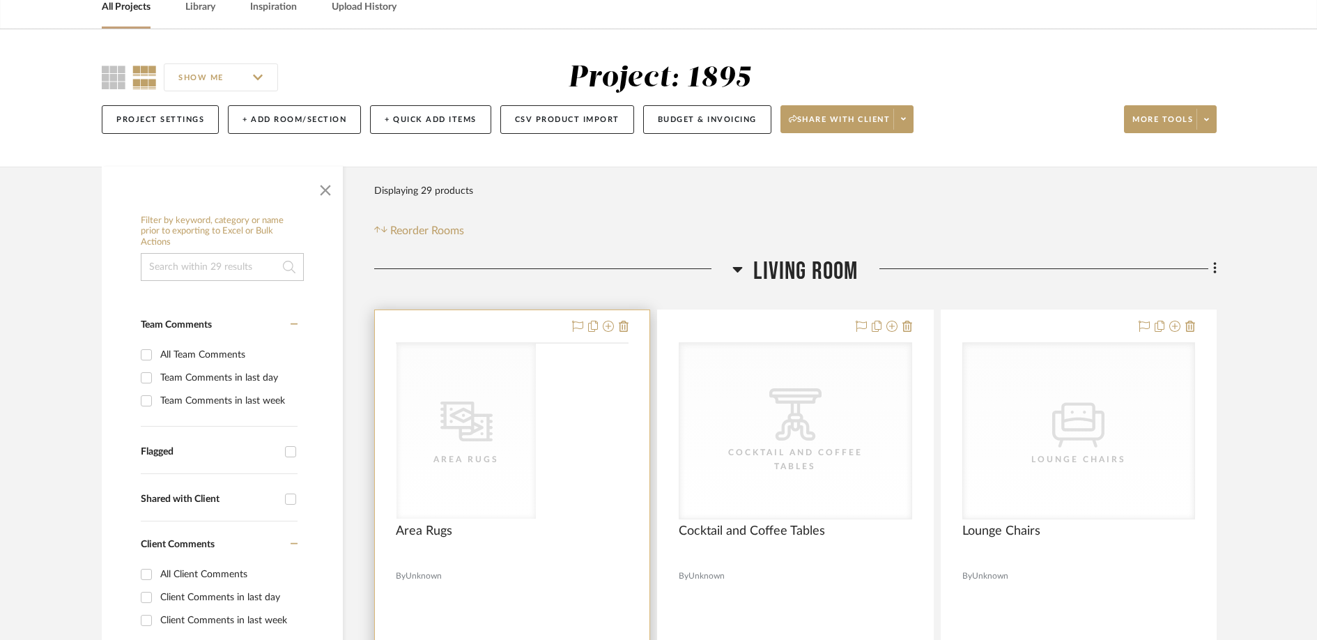
scroll to position [98, 0]
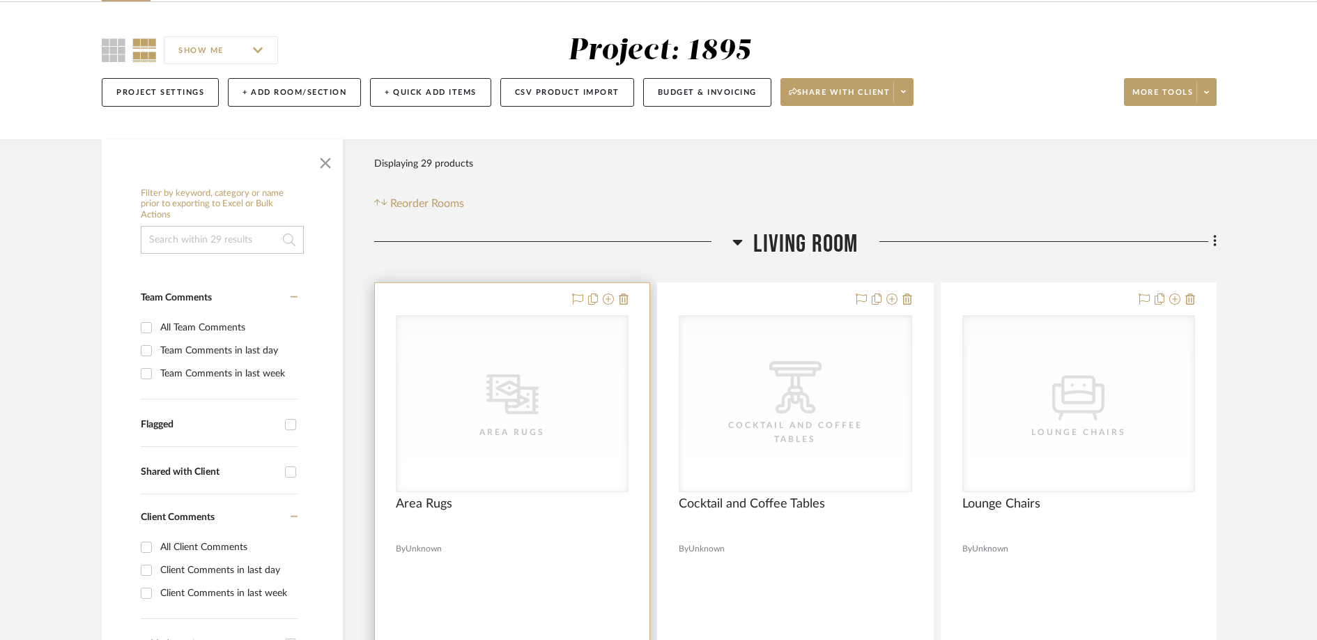
click at [0, 0] on icon "CategoryIconRugs Created with Sketch." at bounding box center [0, 0] width 0 height 0
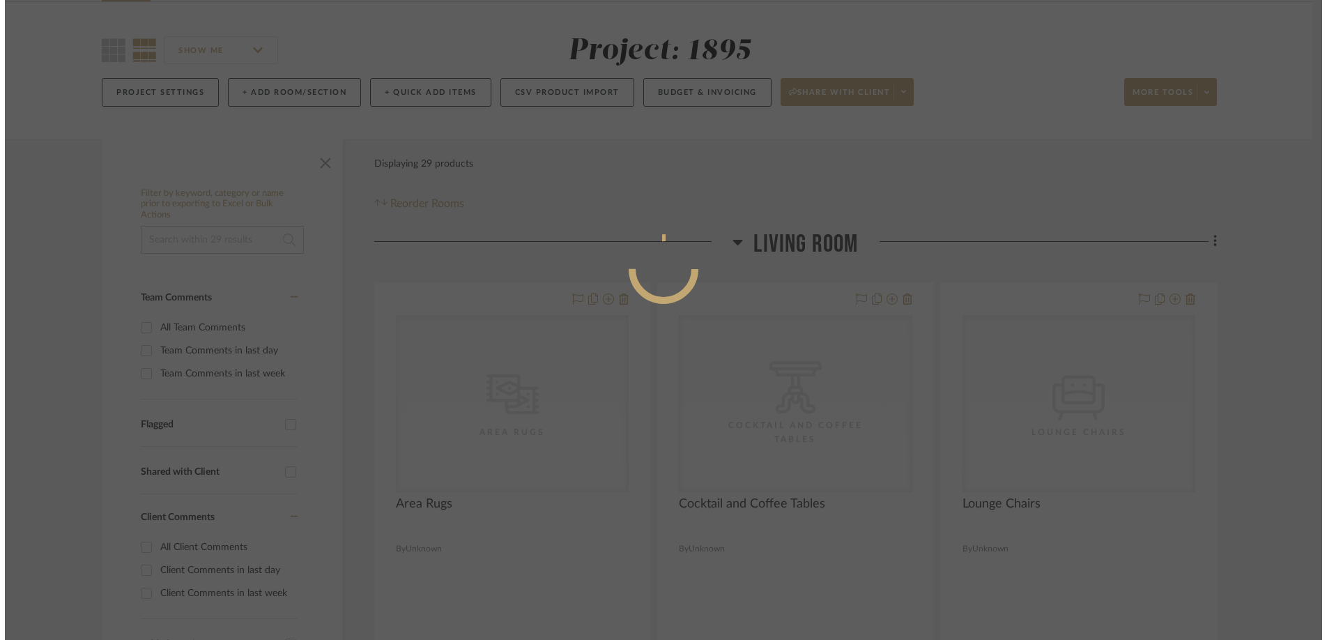
scroll to position [0, 0]
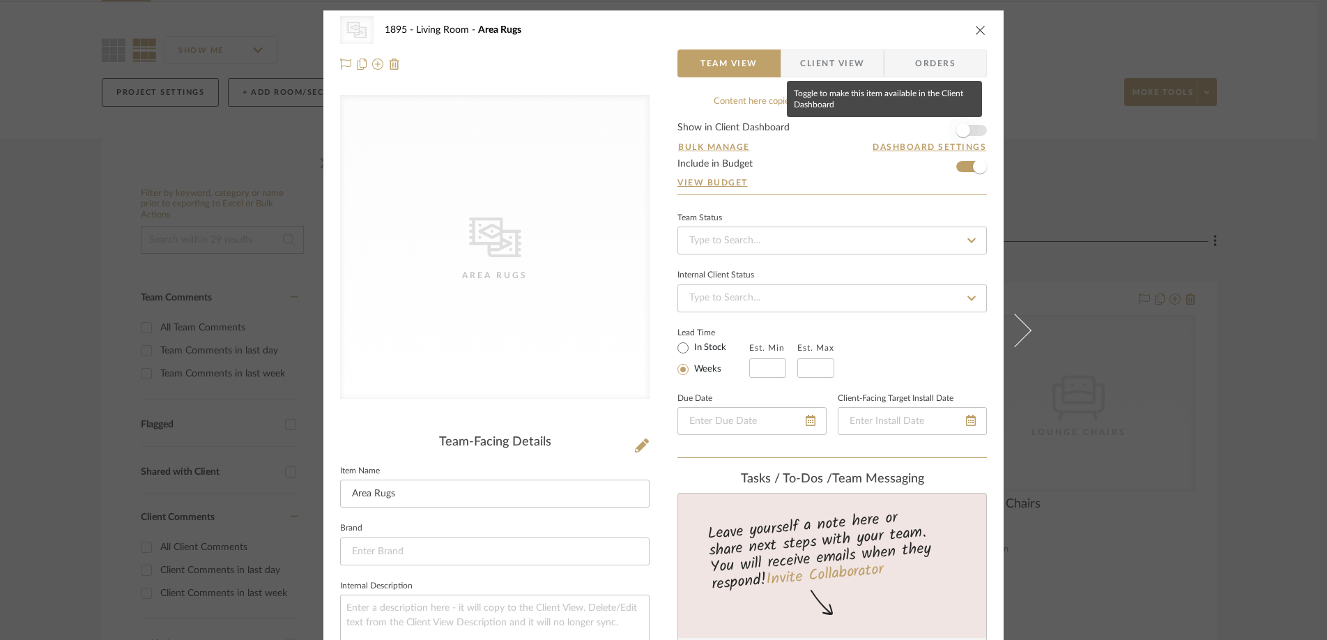
drag, startPoint x: 957, startPoint y: 129, endPoint x: 978, endPoint y: 65, distance: 67.4
click at [957, 129] on span "button" at bounding box center [963, 130] width 14 height 14
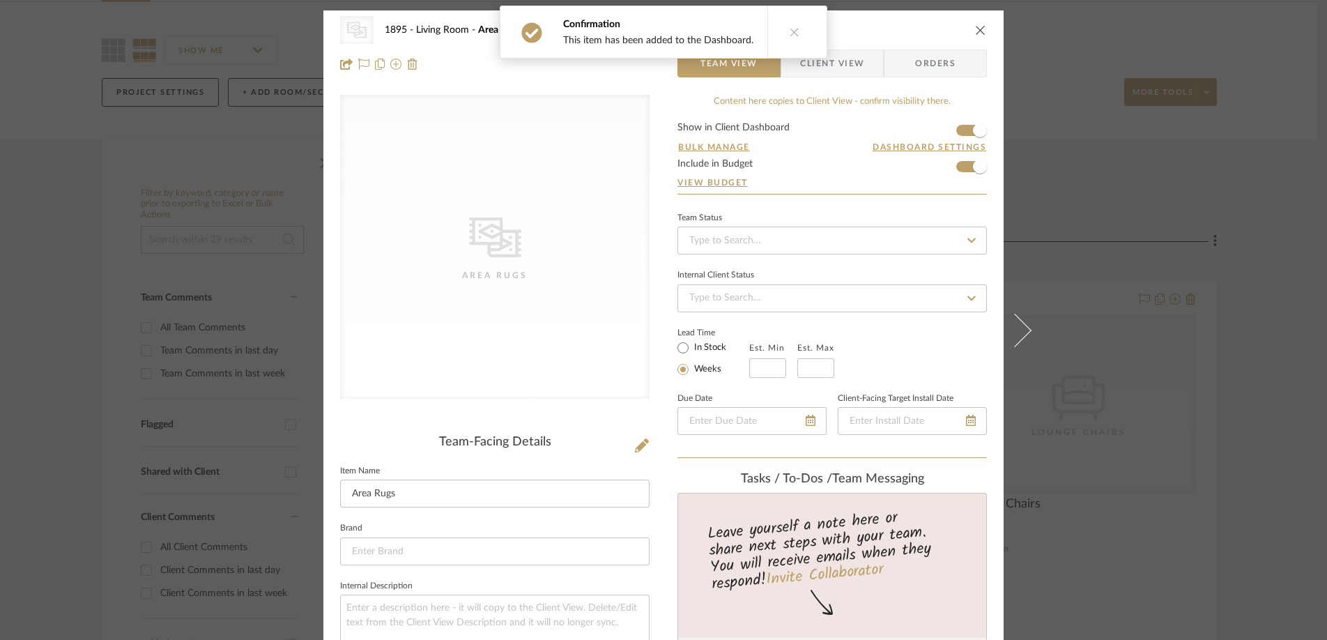
click at [976, 29] on icon "close" at bounding box center [980, 29] width 11 height 11
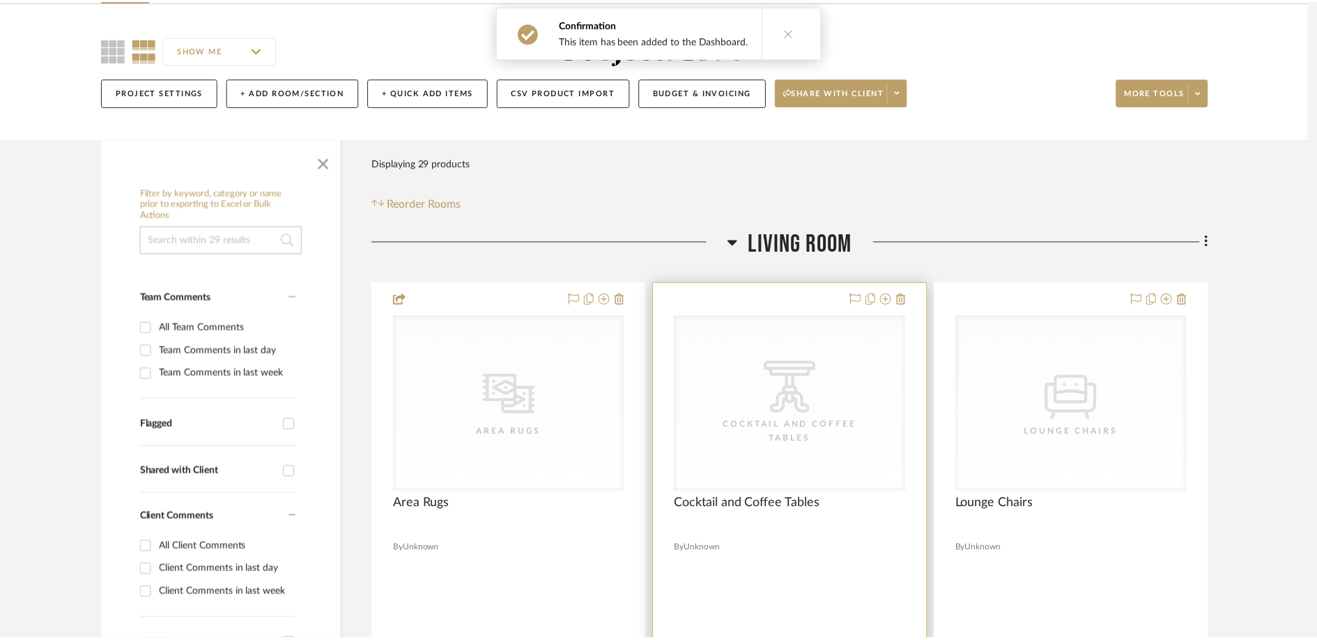
scroll to position [98, 0]
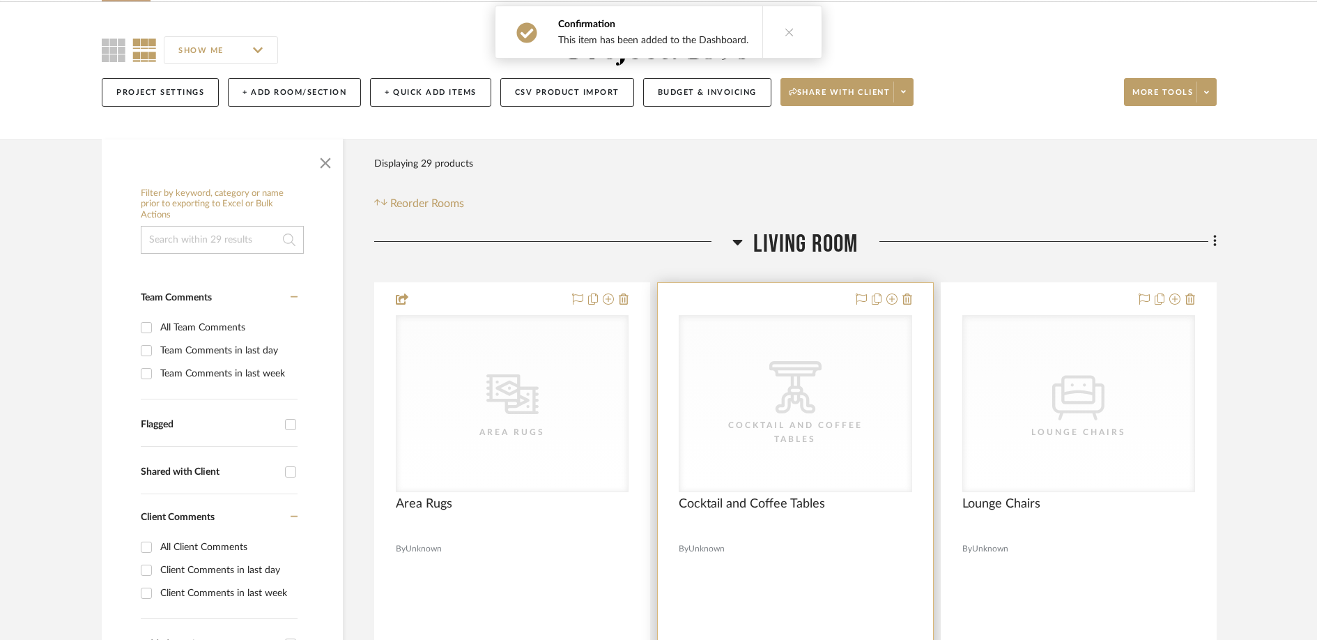
click at [0, 0] on div "CategoryIconTables Created with Sketch. Cocktail and Coffee Tables" at bounding box center [0, 0] width 0 height 0
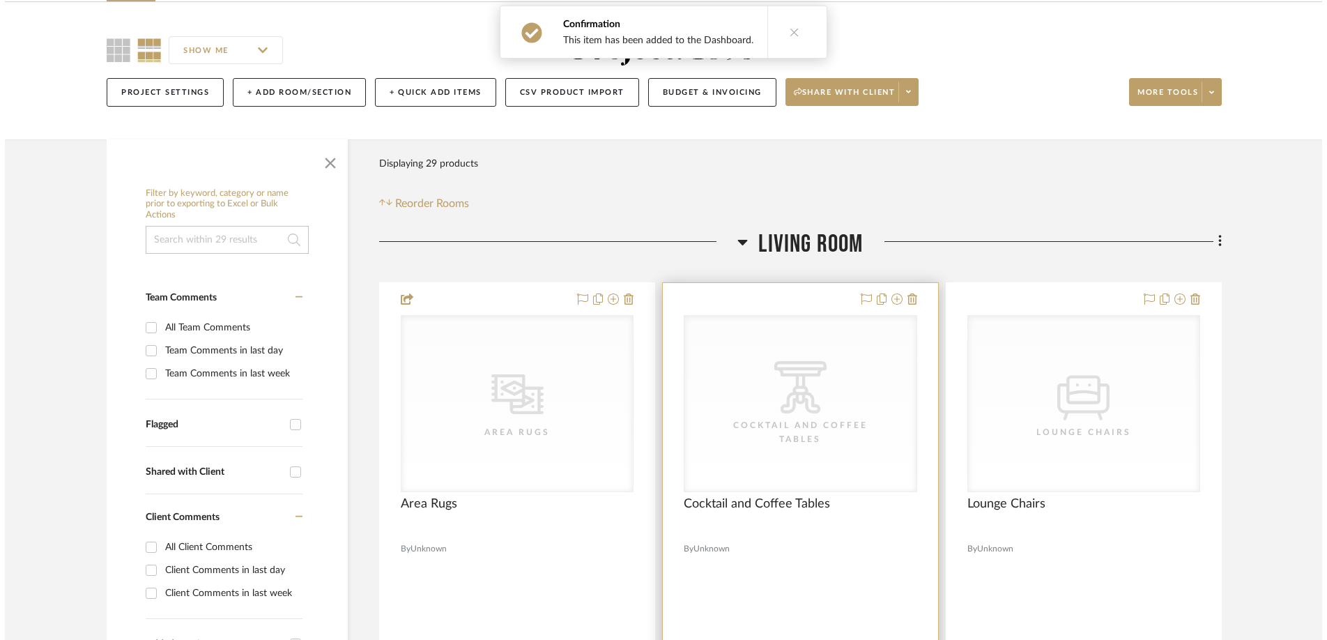
scroll to position [0, 0]
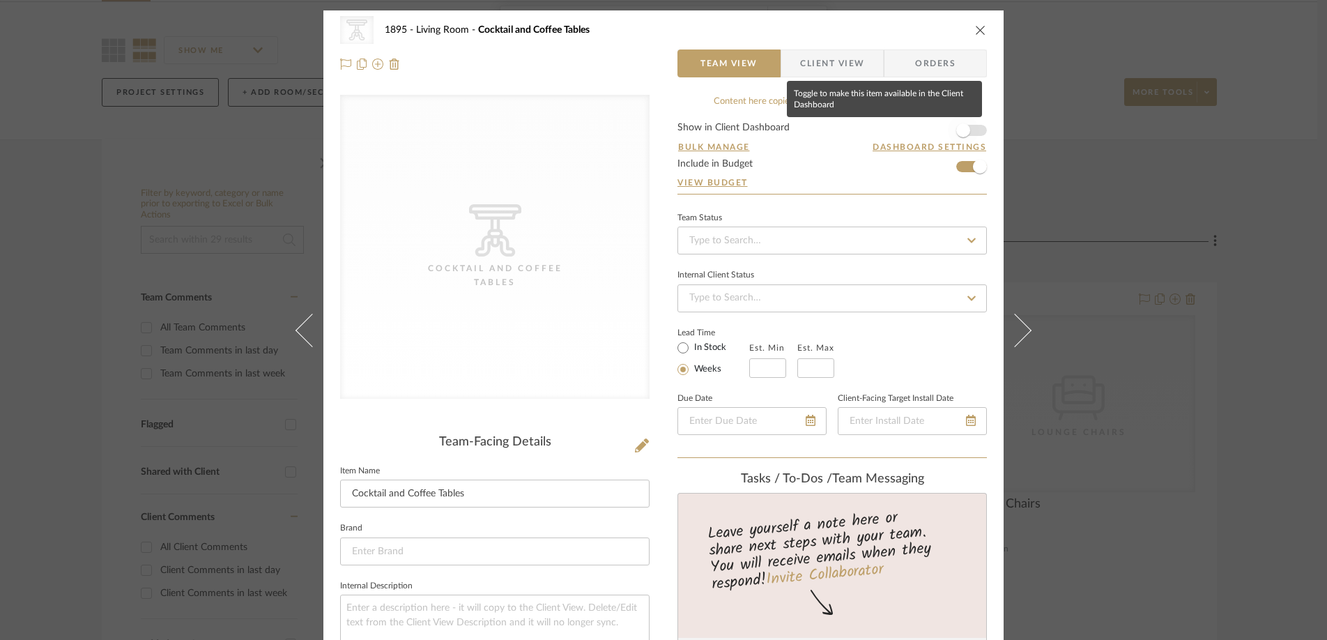
click at [957, 125] on span "button" at bounding box center [963, 130] width 14 height 14
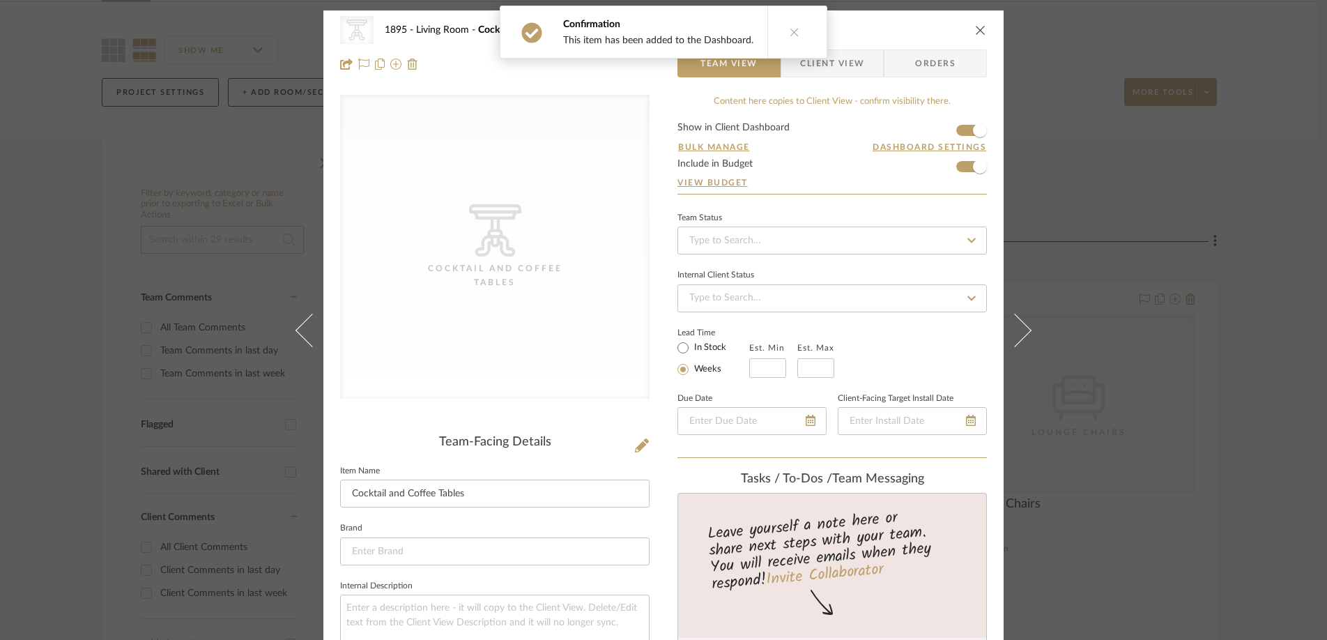
click at [975, 32] on icon "close" at bounding box center [980, 29] width 11 height 11
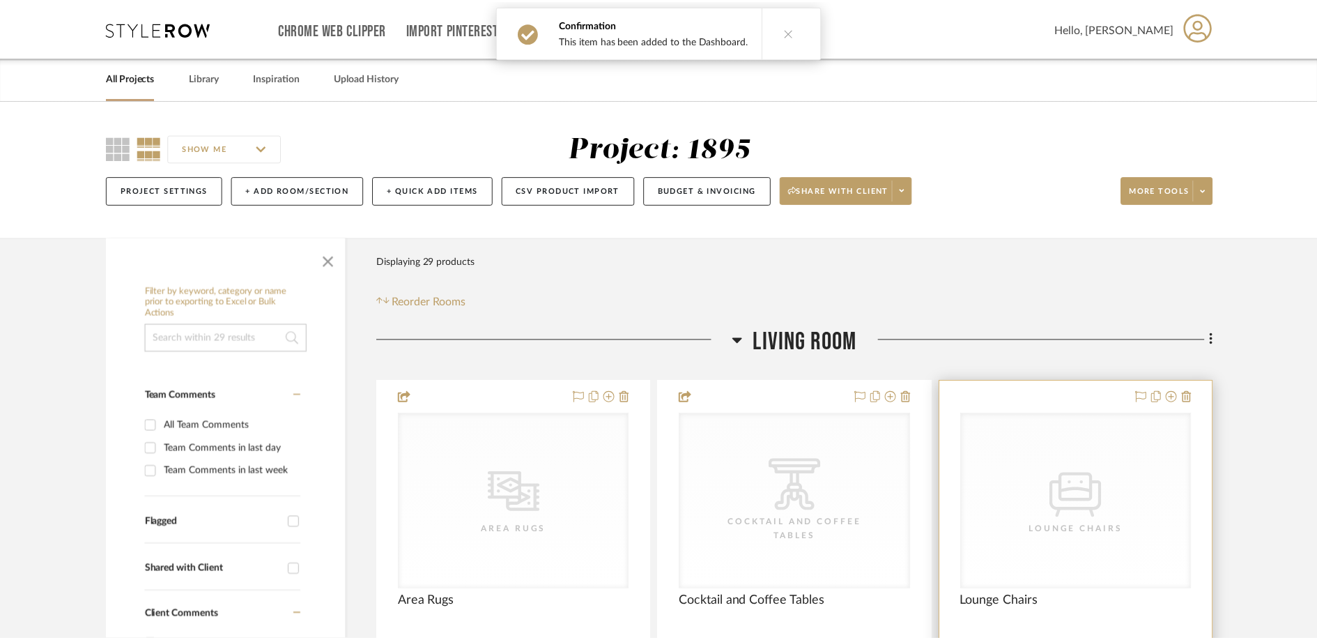
scroll to position [98, 0]
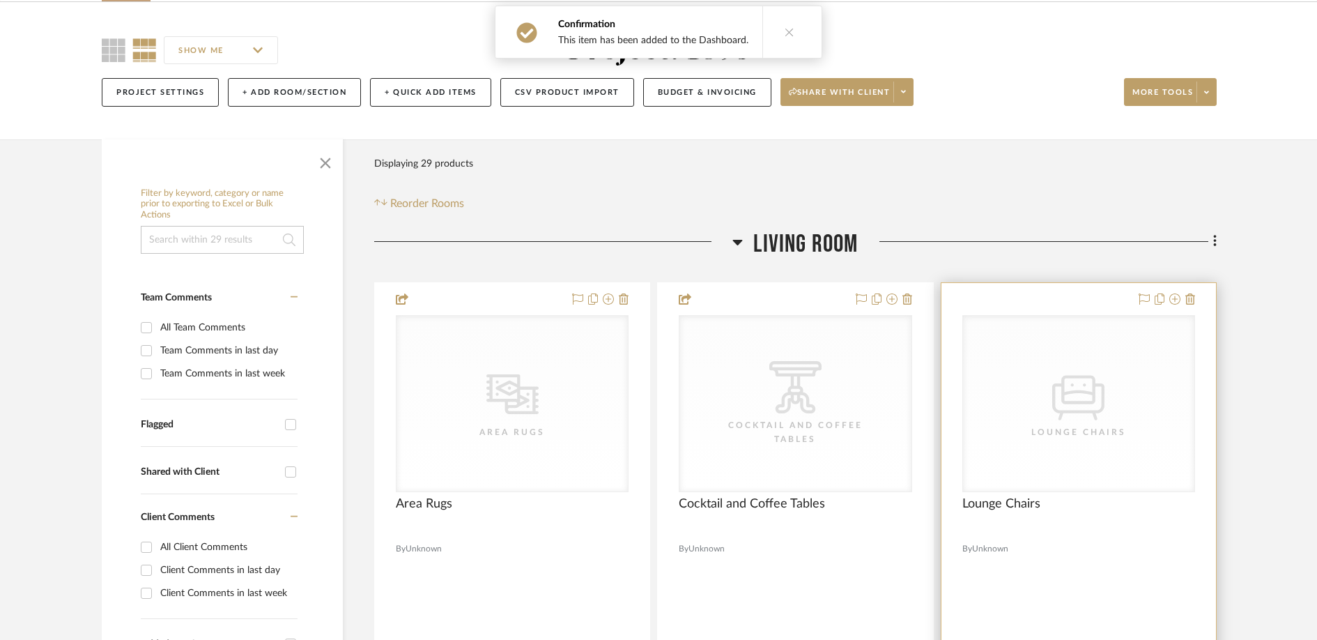
click at [0, 0] on div "CategoryIconSeating Created with Sketch. Lounge Chairs" at bounding box center [0, 0] width 0 height 0
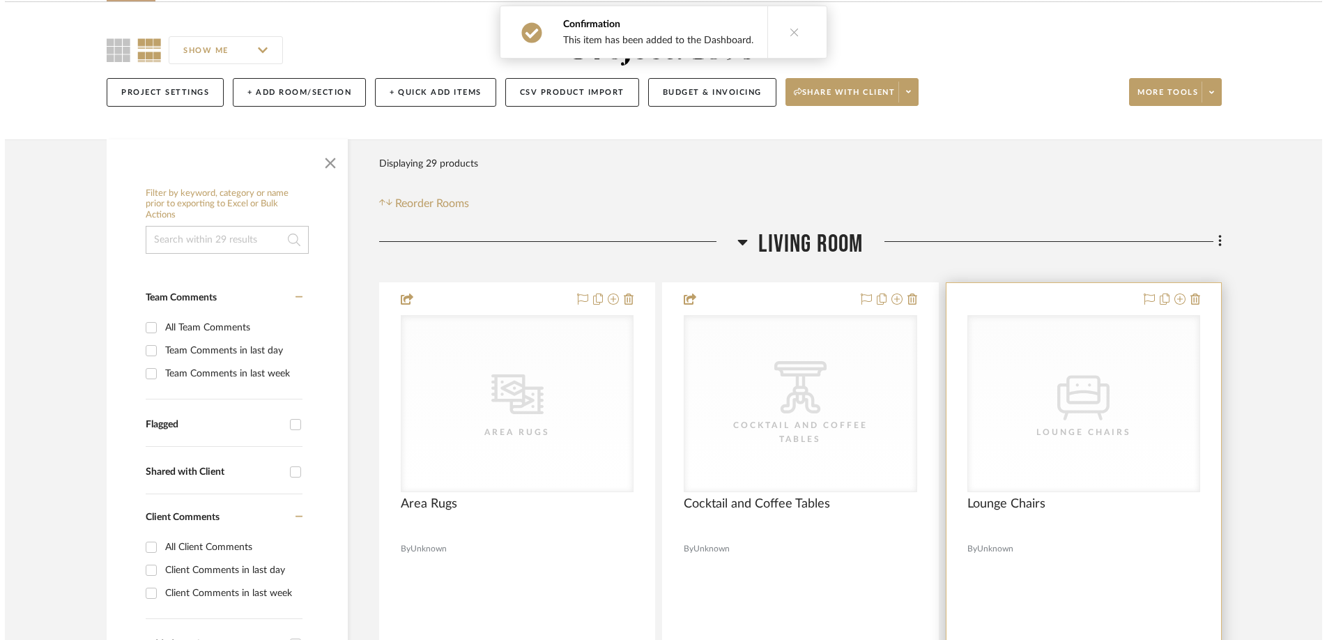
scroll to position [0, 0]
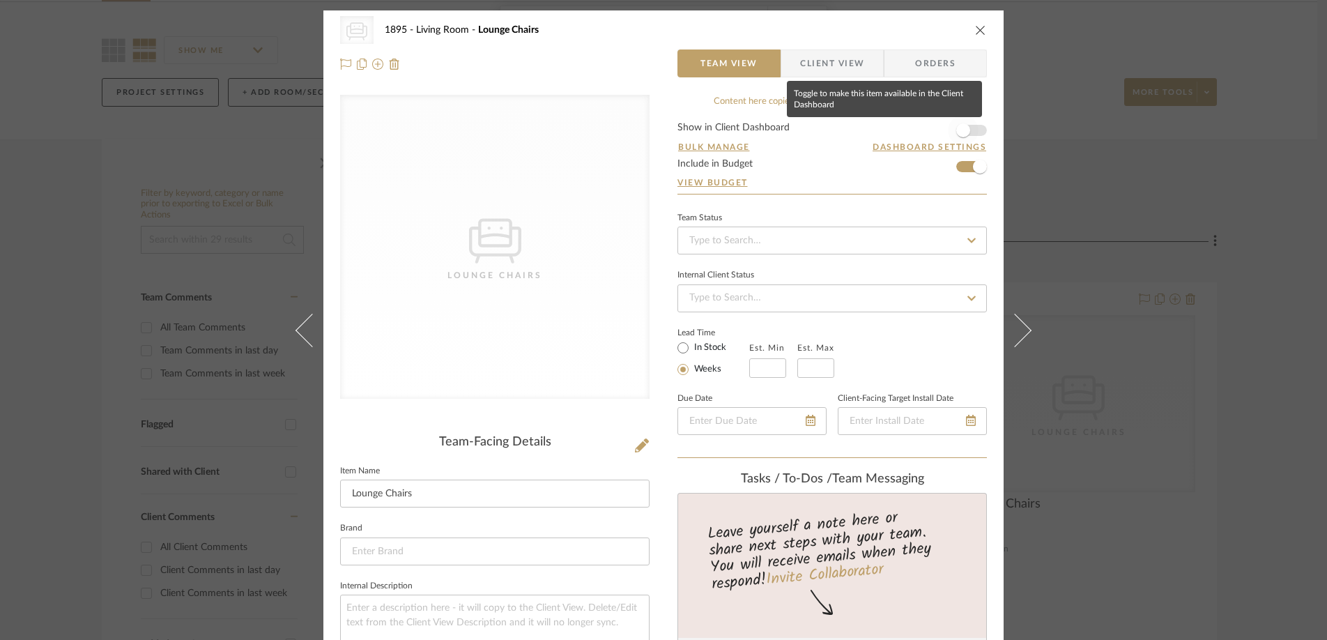
drag, startPoint x: 955, startPoint y: 128, endPoint x: 969, endPoint y: 60, distance: 69.0
click at [956, 128] on span "button" at bounding box center [963, 130] width 14 height 14
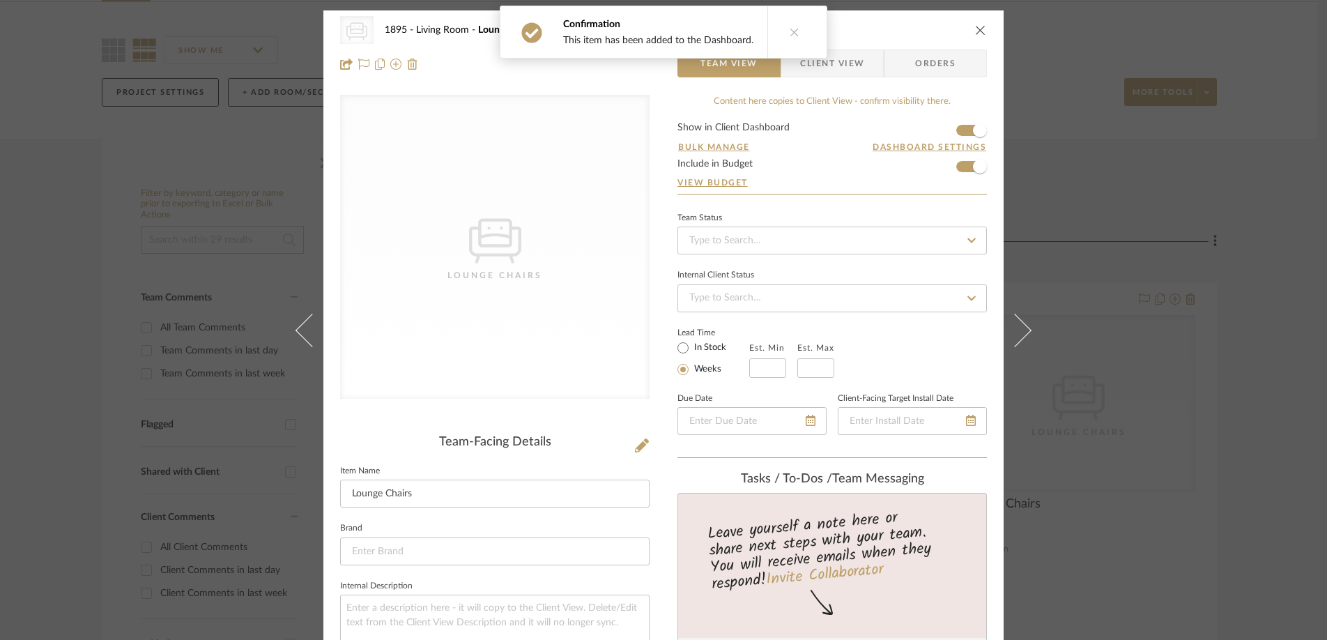
click at [977, 29] on icon "close" at bounding box center [980, 29] width 11 height 11
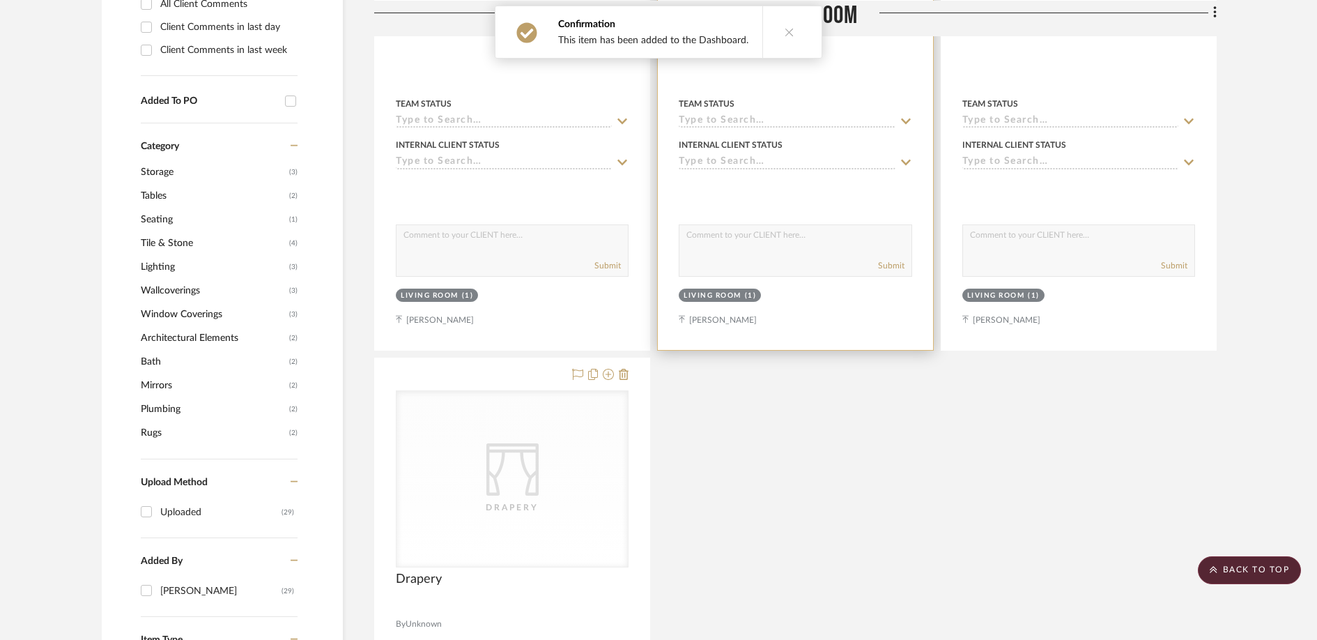
scroll to position [655, 0]
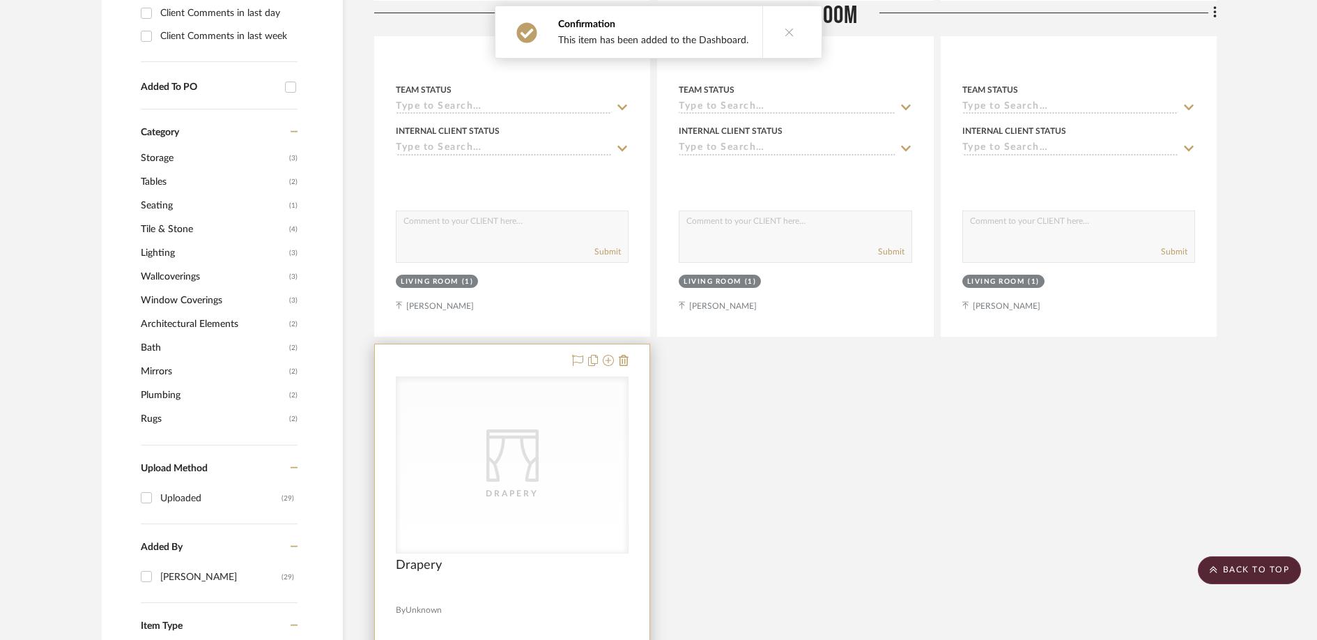
click at [0, 0] on icon at bounding box center [0, 0] width 0 height 0
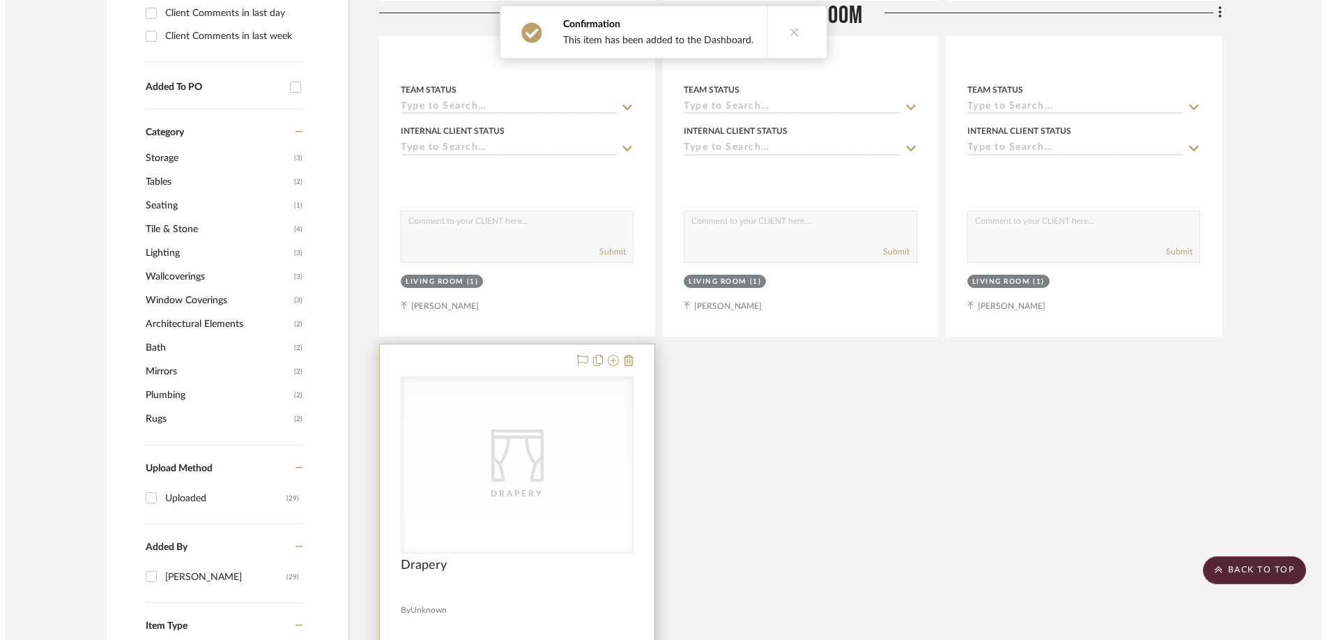
scroll to position [0, 0]
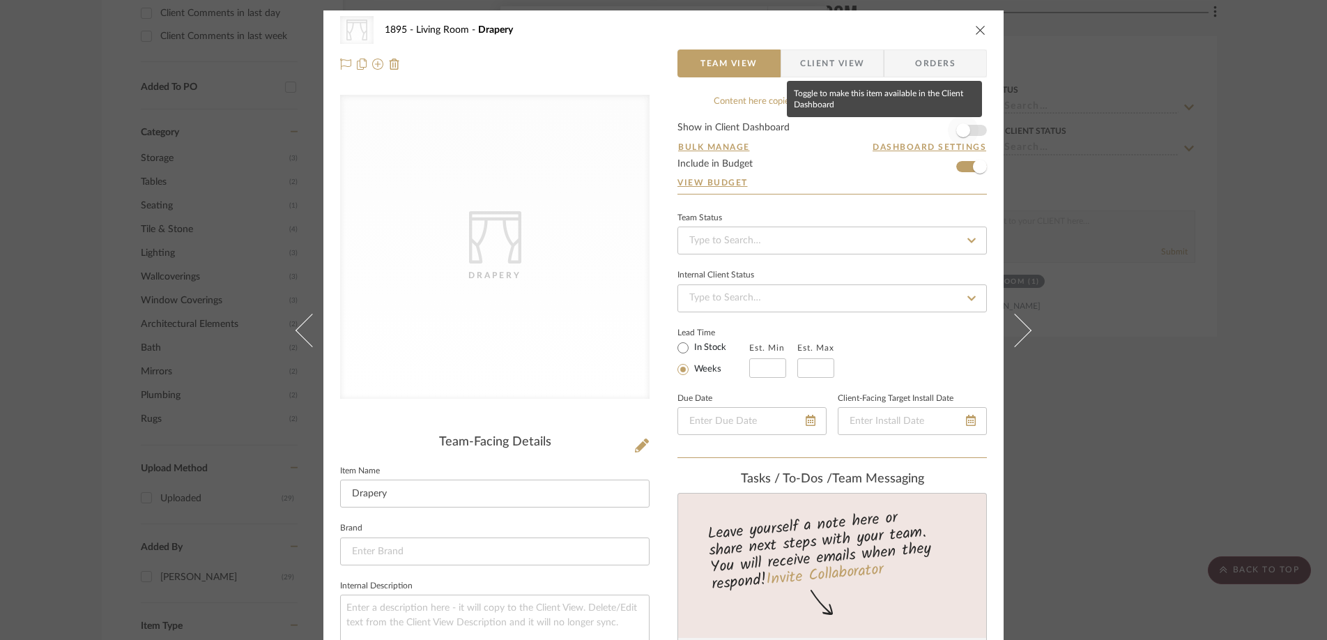
click at [965, 129] on span "button" at bounding box center [963, 130] width 31 height 31
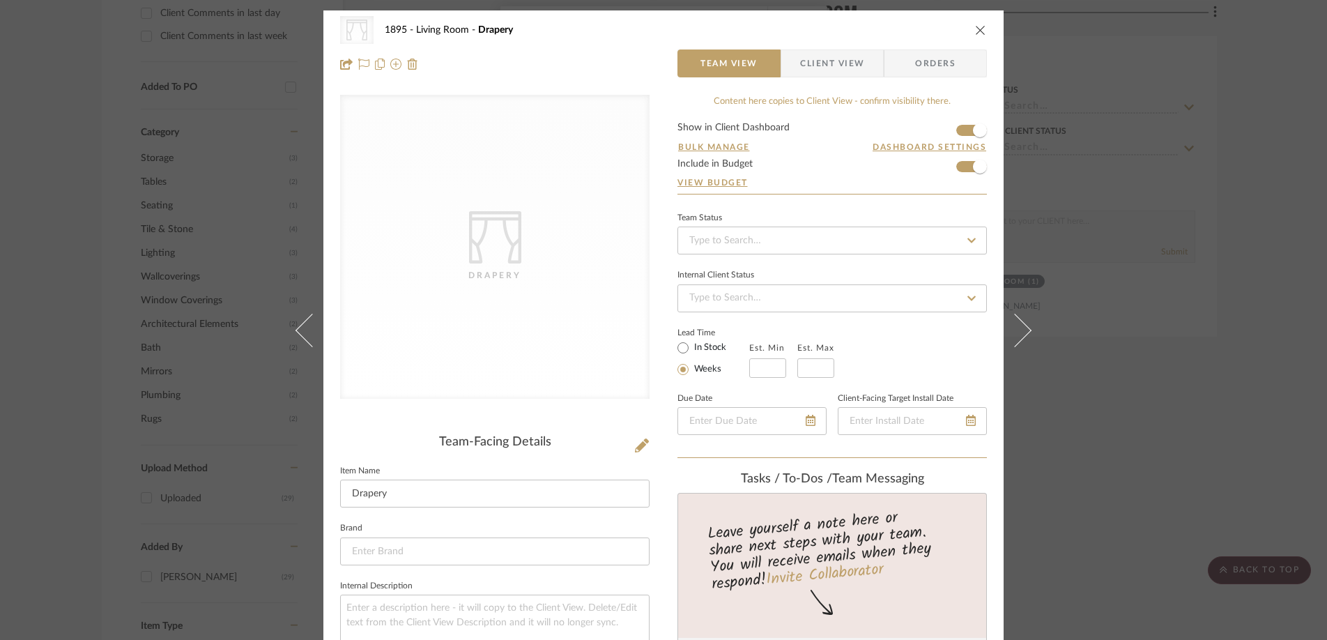
click at [976, 26] on icon "close" at bounding box center [980, 29] width 11 height 11
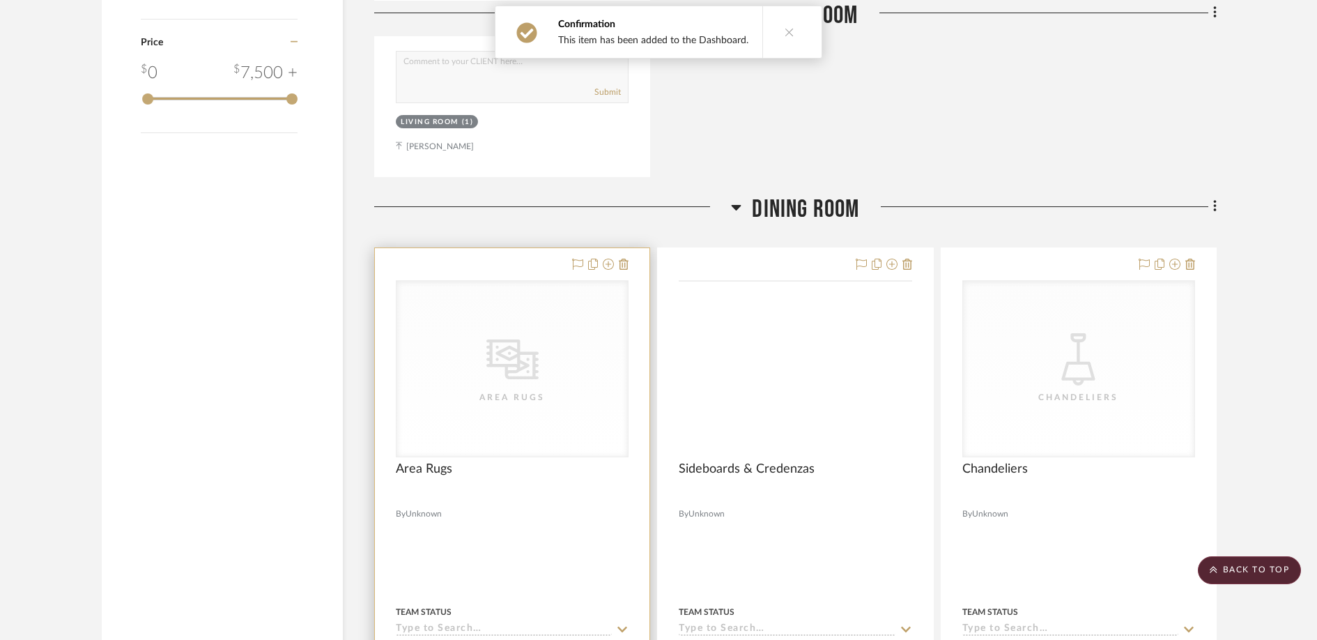
scroll to position [1444, 0]
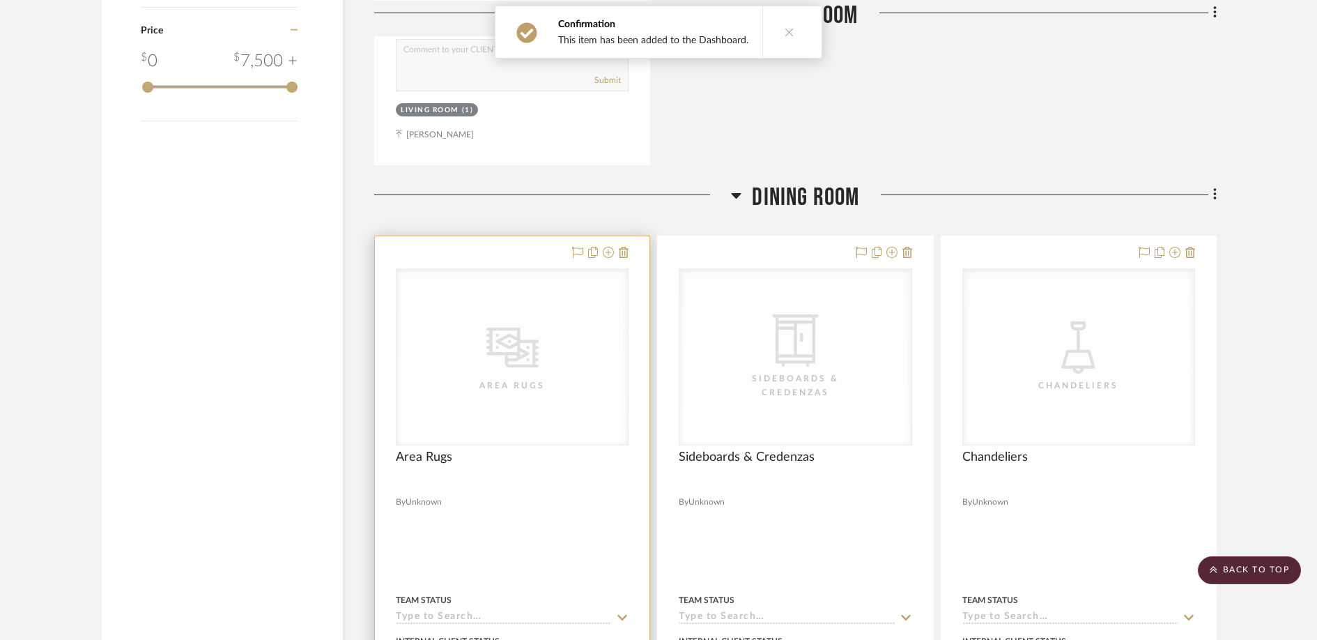
click at [0, 0] on div "CategoryIconRugs Created with Sketch. Area Rugs" at bounding box center [0, 0] width 0 height 0
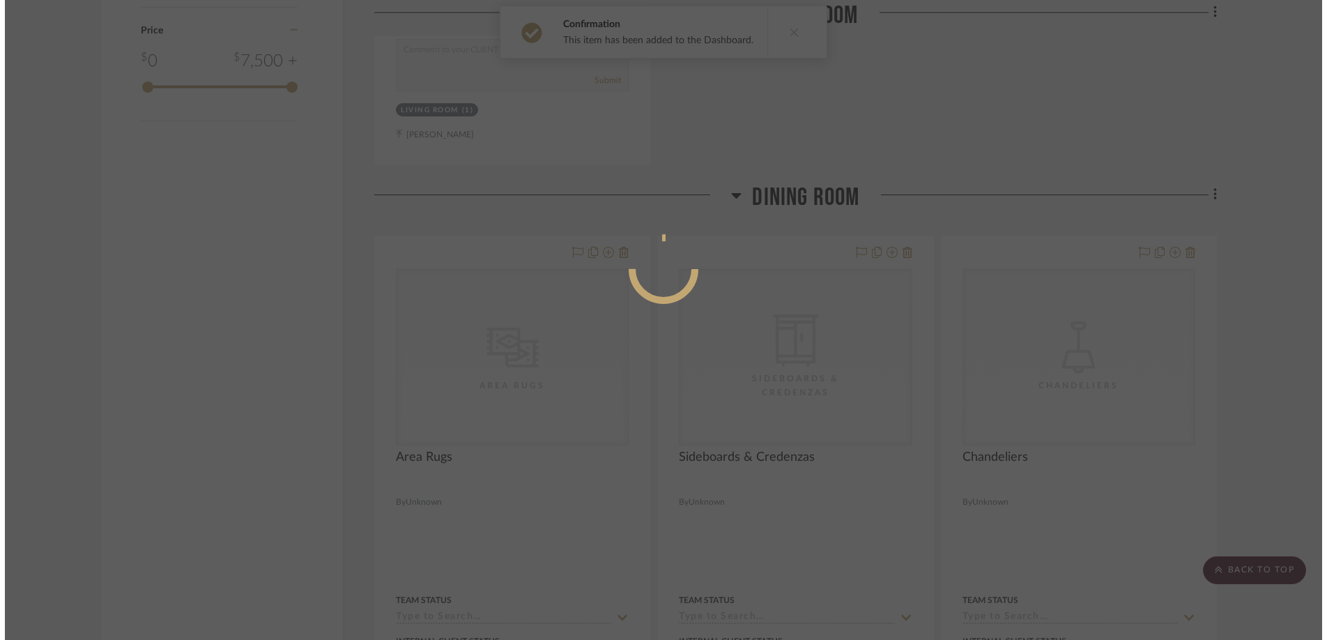
scroll to position [0, 0]
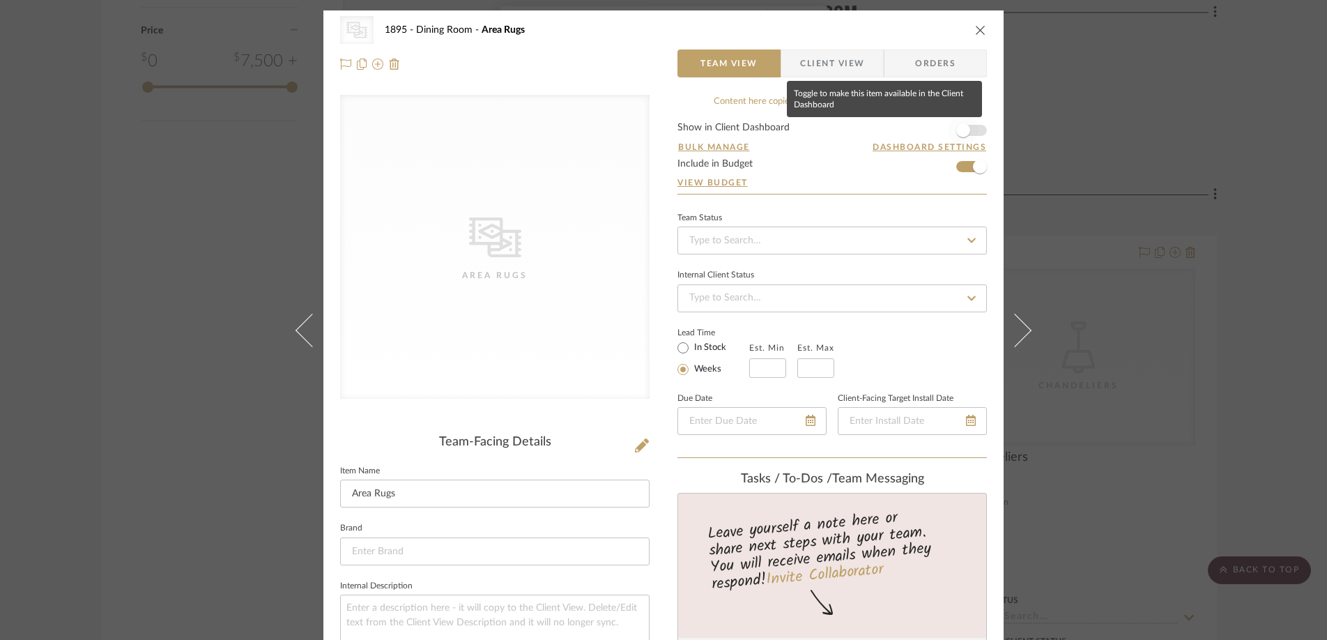
drag, startPoint x: 955, startPoint y: 125, endPoint x: 966, endPoint y: 63, distance: 63.7
click at [956, 125] on span "button" at bounding box center [963, 130] width 14 height 14
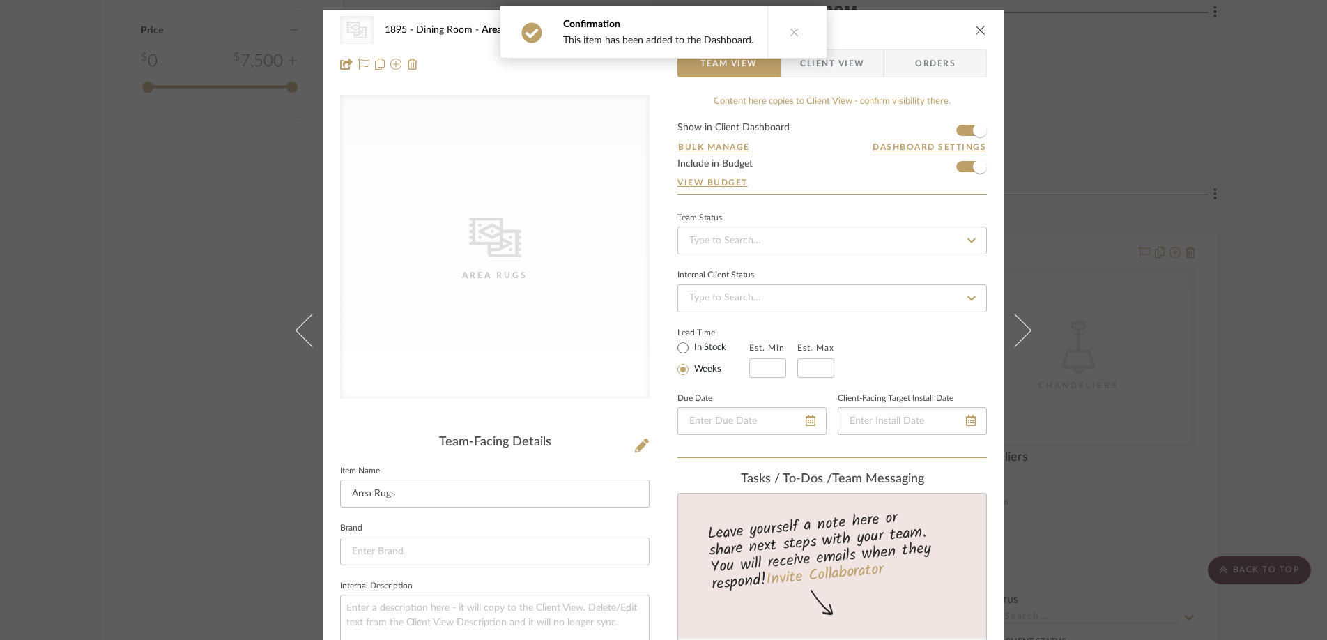
click at [978, 25] on icon "close" at bounding box center [980, 29] width 11 height 11
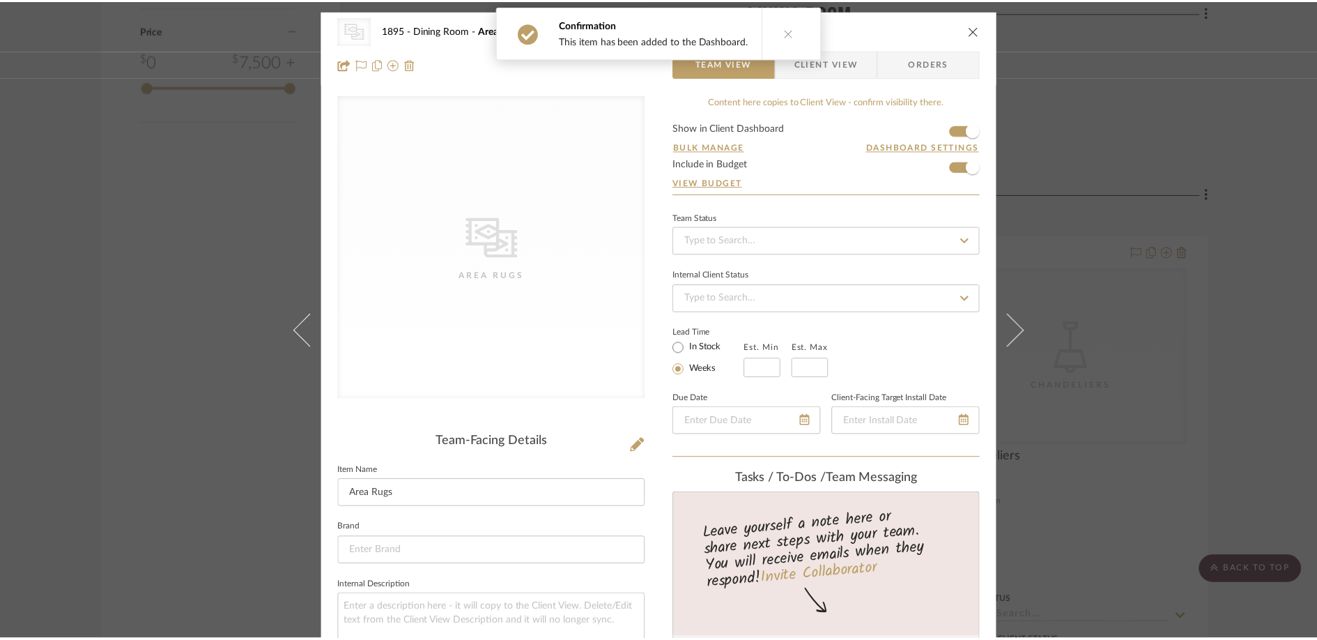
scroll to position [1444, 0]
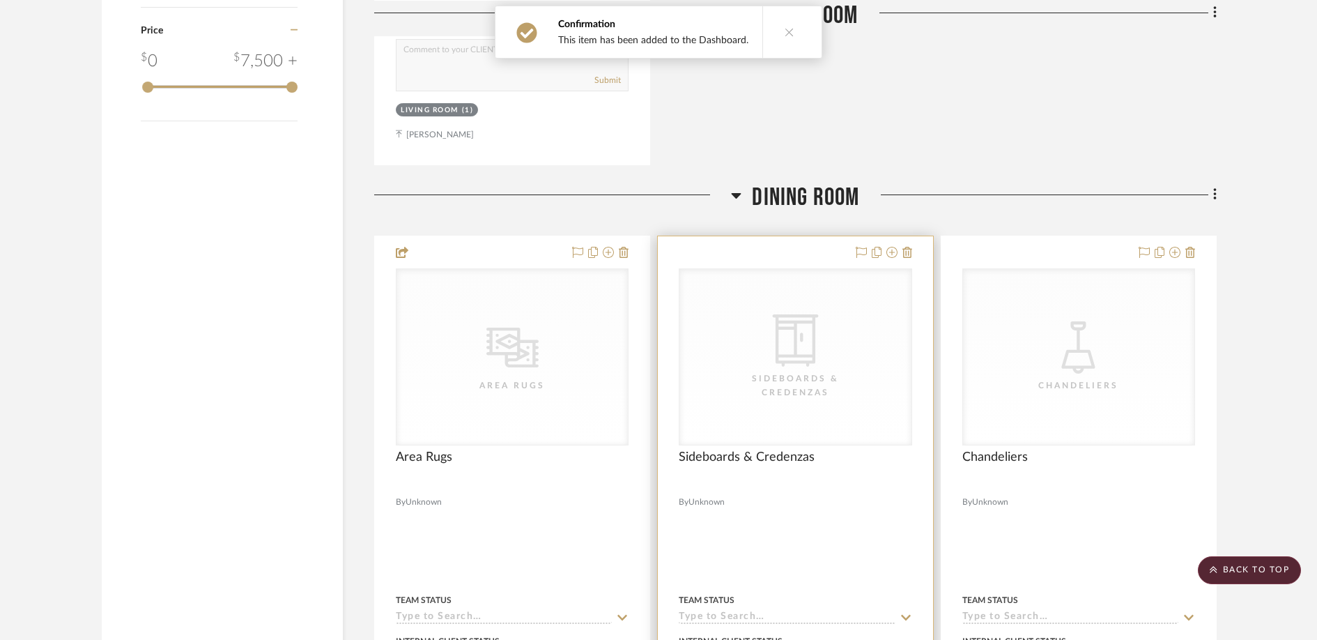
click at [808, 346] on icon "CategoryIconStorage Created with Sketch." at bounding box center [795, 340] width 52 height 52
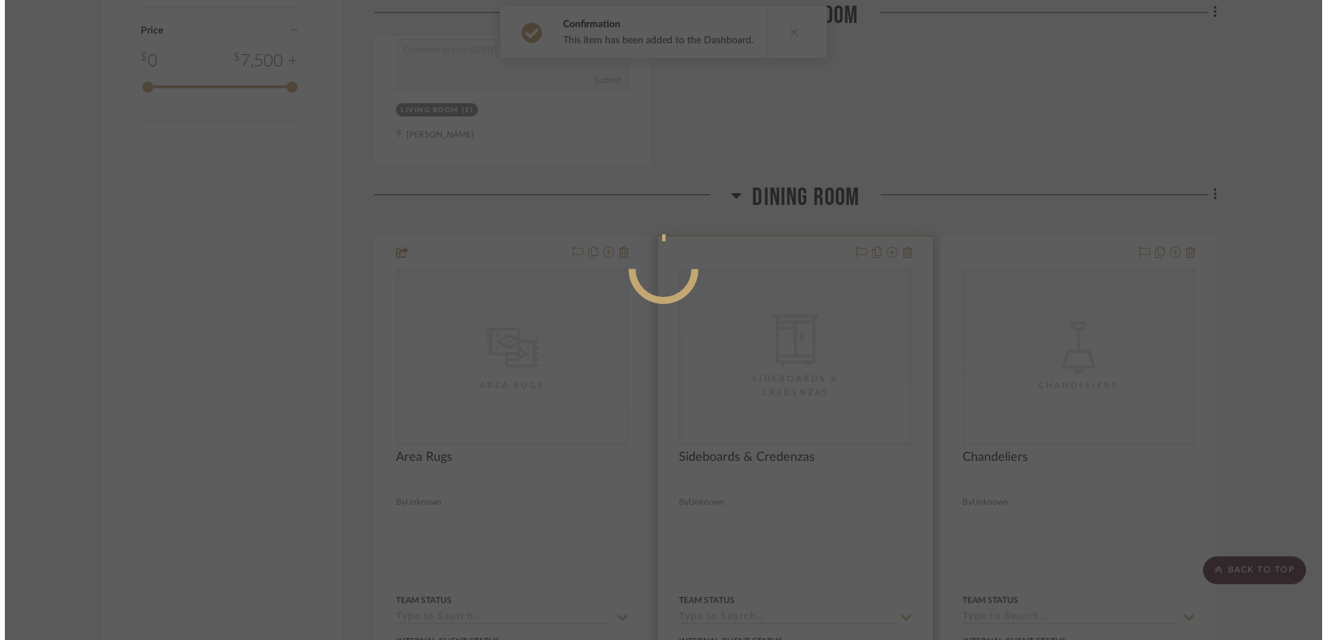
scroll to position [0, 0]
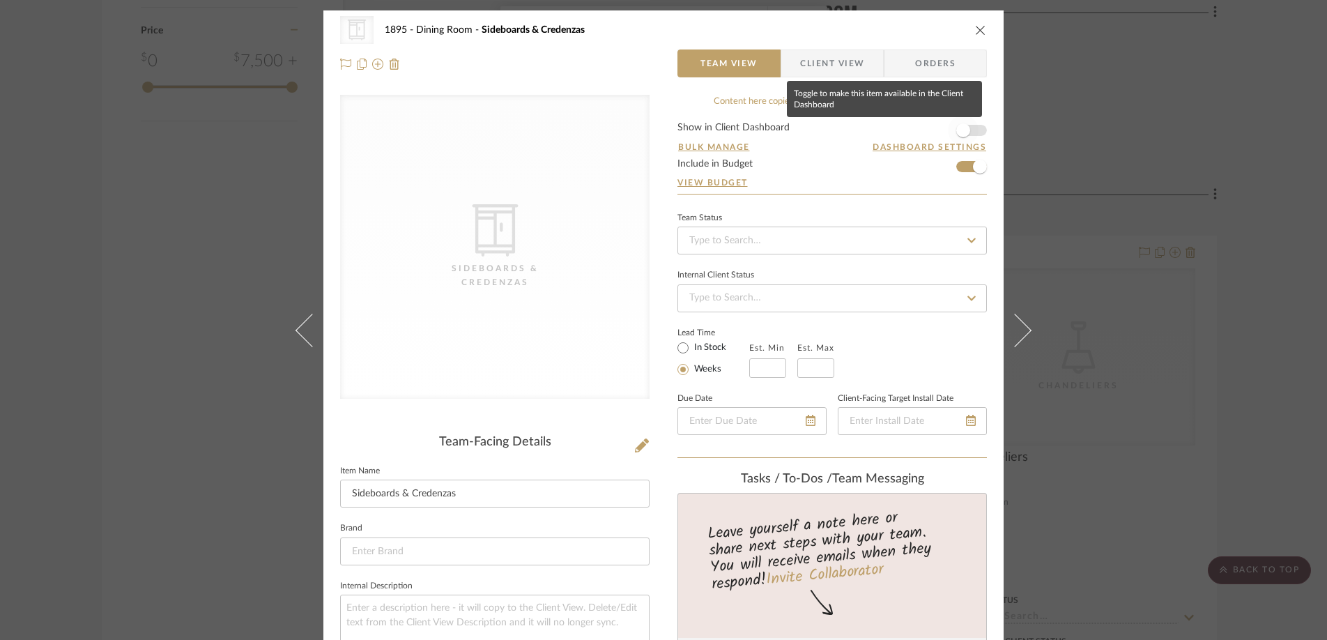
drag, startPoint x: 954, startPoint y: 130, endPoint x: 980, endPoint y: 73, distance: 62.0
click at [956, 130] on span "button" at bounding box center [963, 130] width 14 height 14
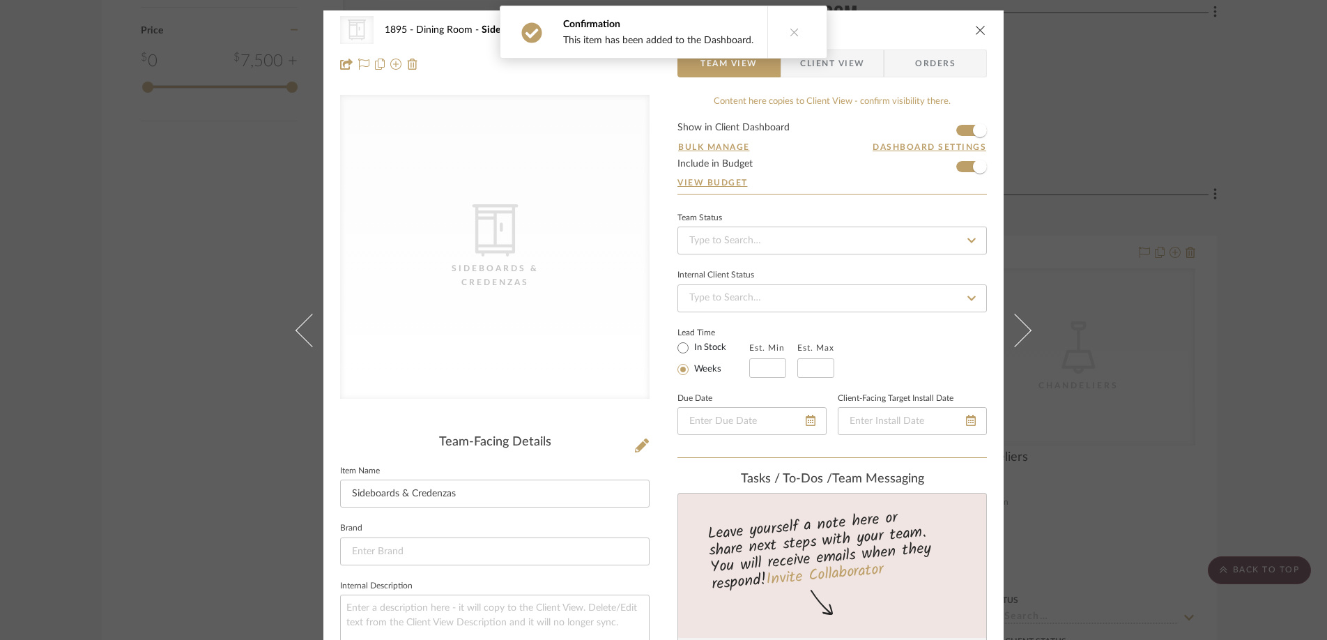
click at [975, 24] on icon "close" at bounding box center [980, 29] width 11 height 11
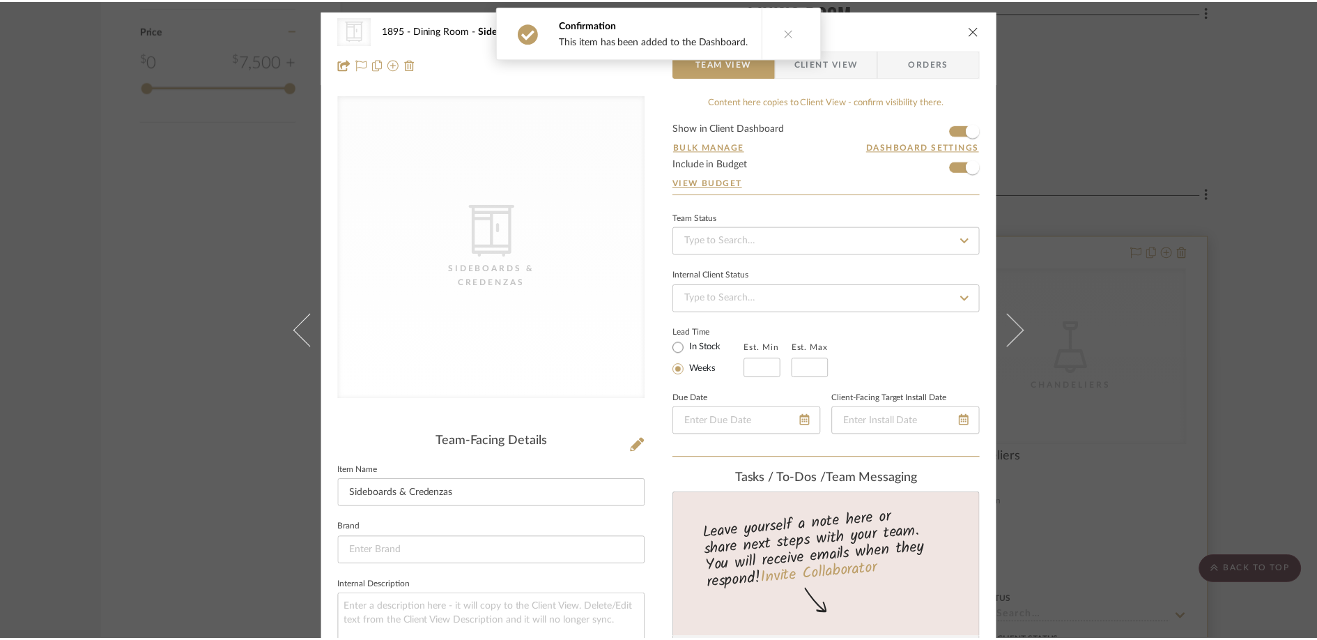
scroll to position [1444, 0]
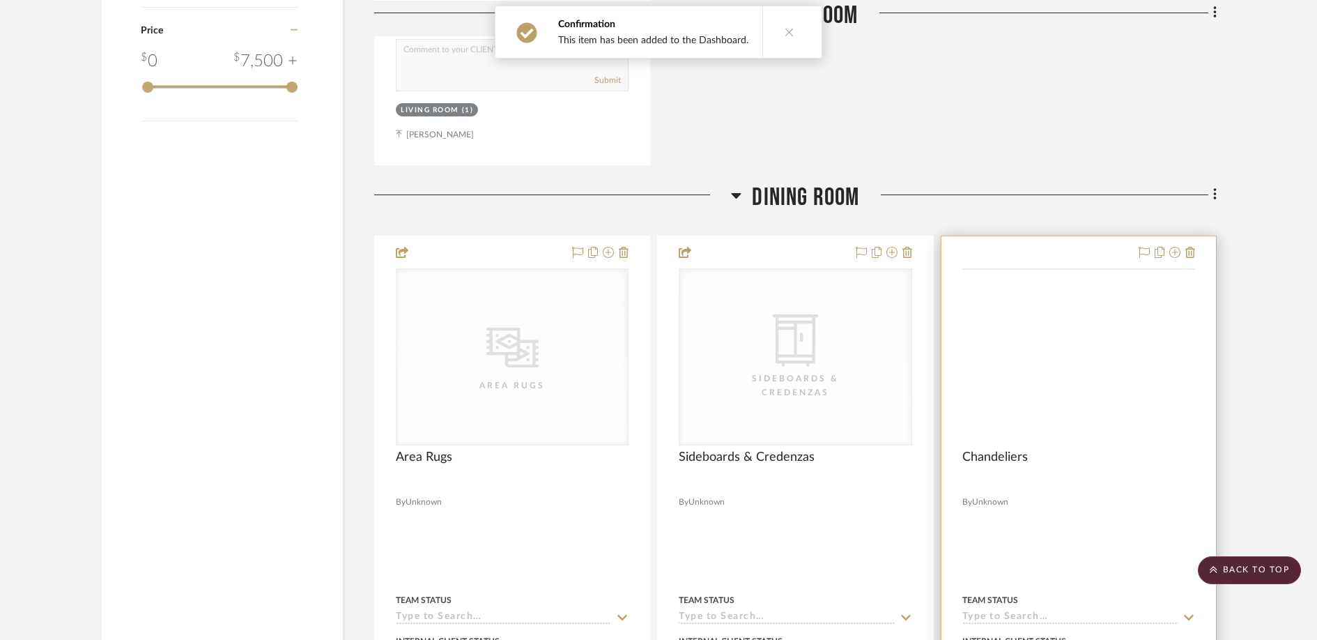
click at [0, 0] on div "CategoryIconLighting Created with Sketch. Chandeliers" at bounding box center [0, 0] width 0 height 0
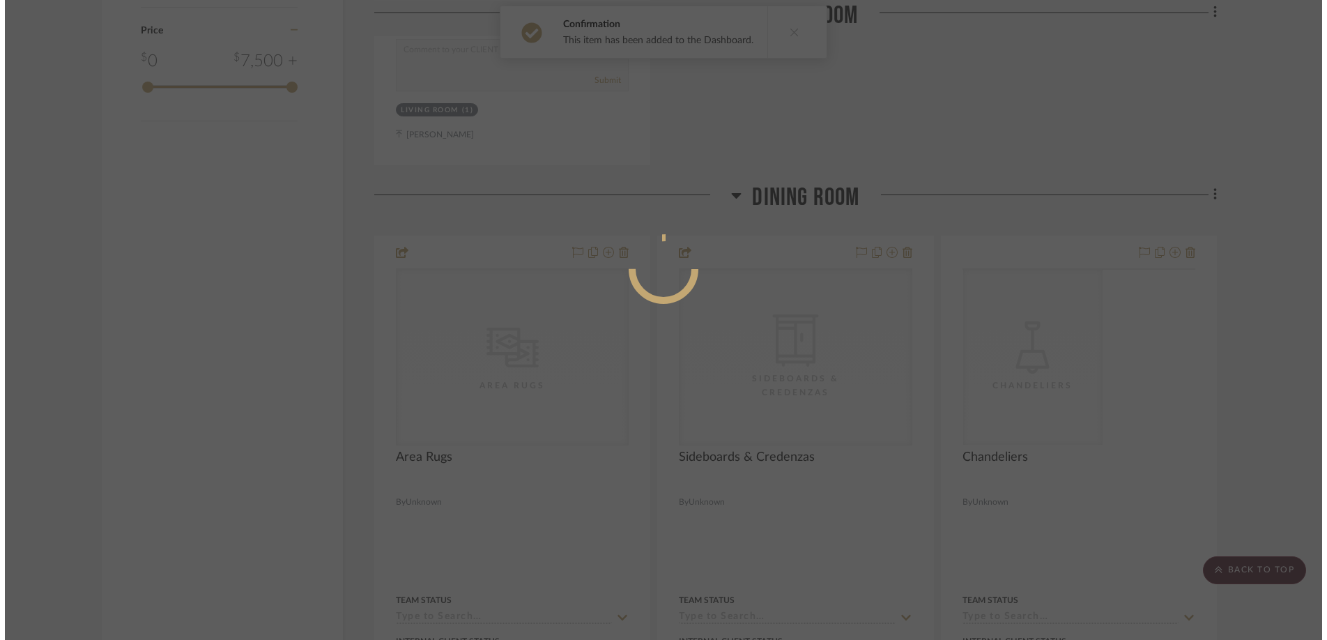
scroll to position [0, 0]
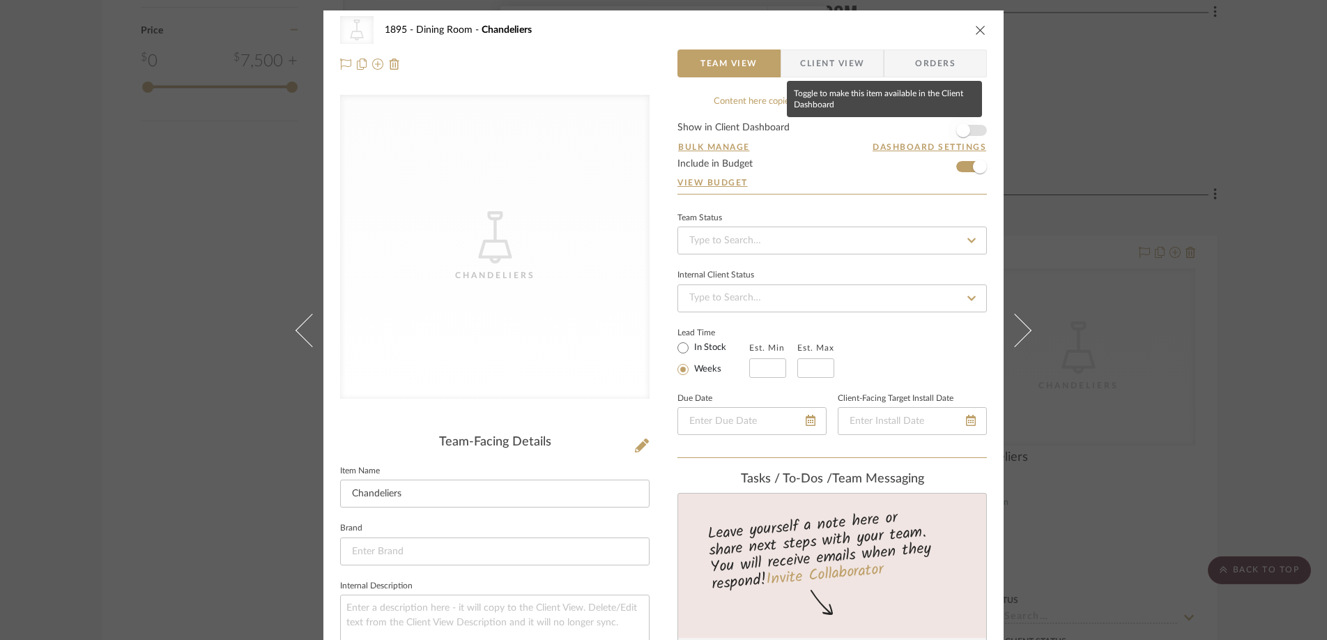
click at [959, 137] on span "button" at bounding box center [963, 130] width 31 height 31
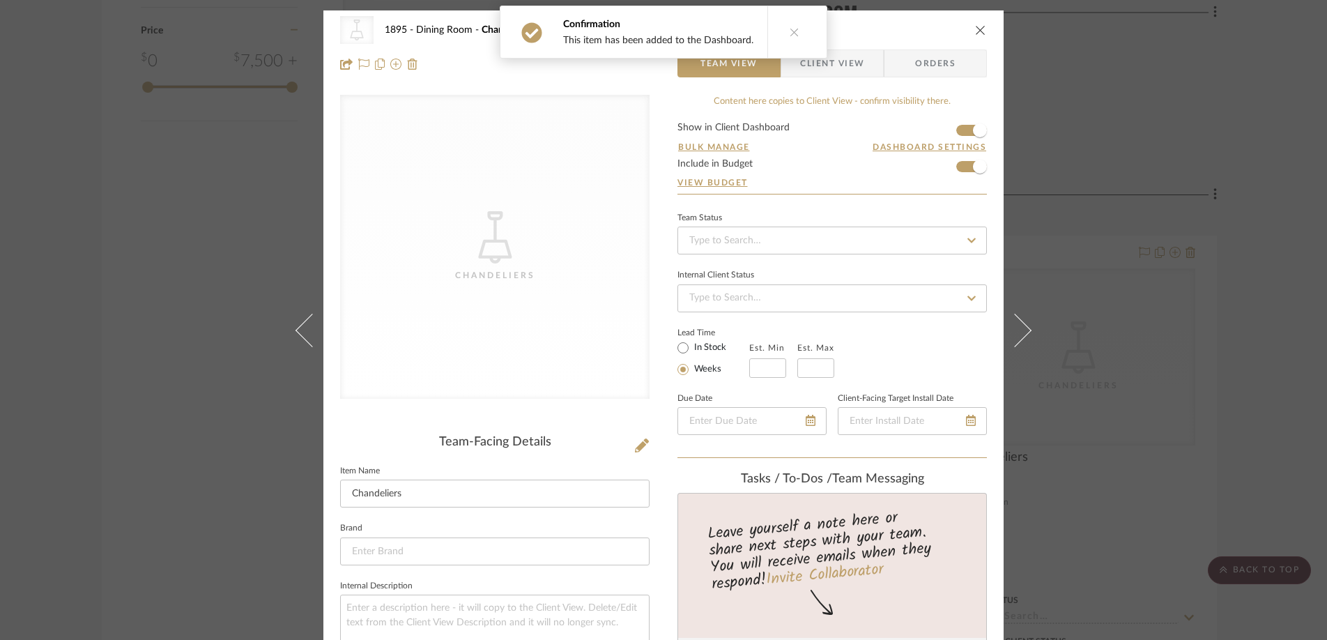
click at [975, 29] on icon "close" at bounding box center [980, 29] width 11 height 11
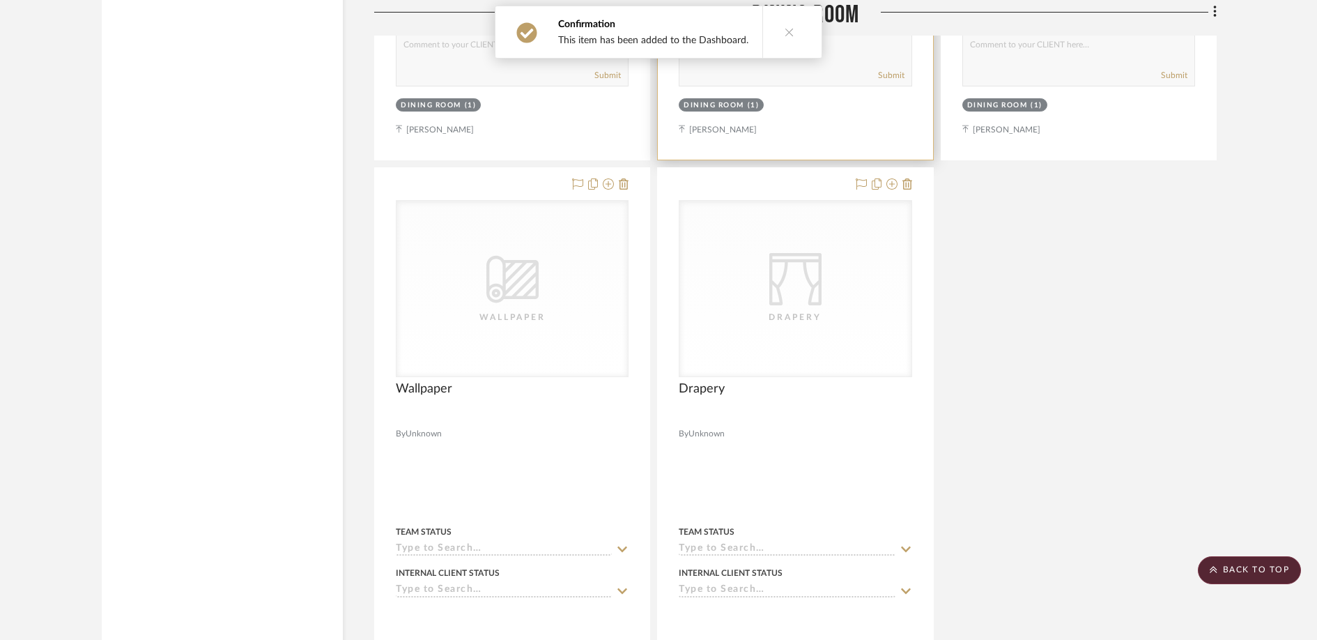
scroll to position [2136, 0]
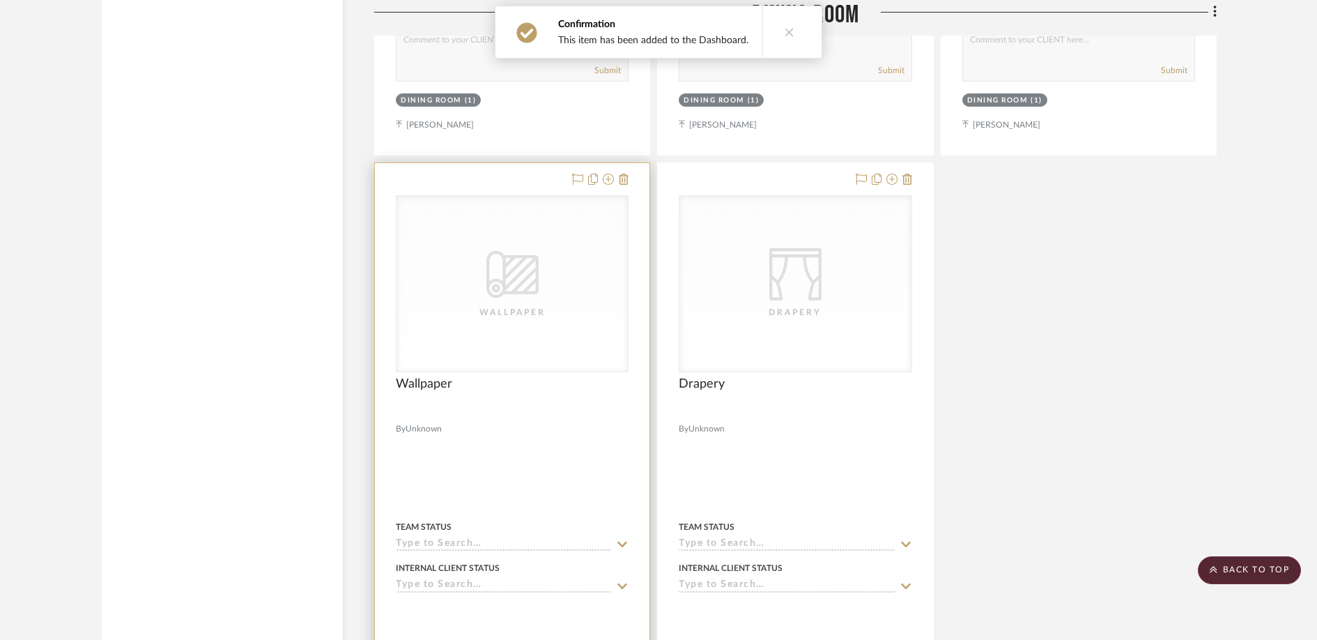
click at [0, 0] on div "CategoryIconWallcovering Created with Sketch. Wallpaper" at bounding box center [0, 0] width 0 height 0
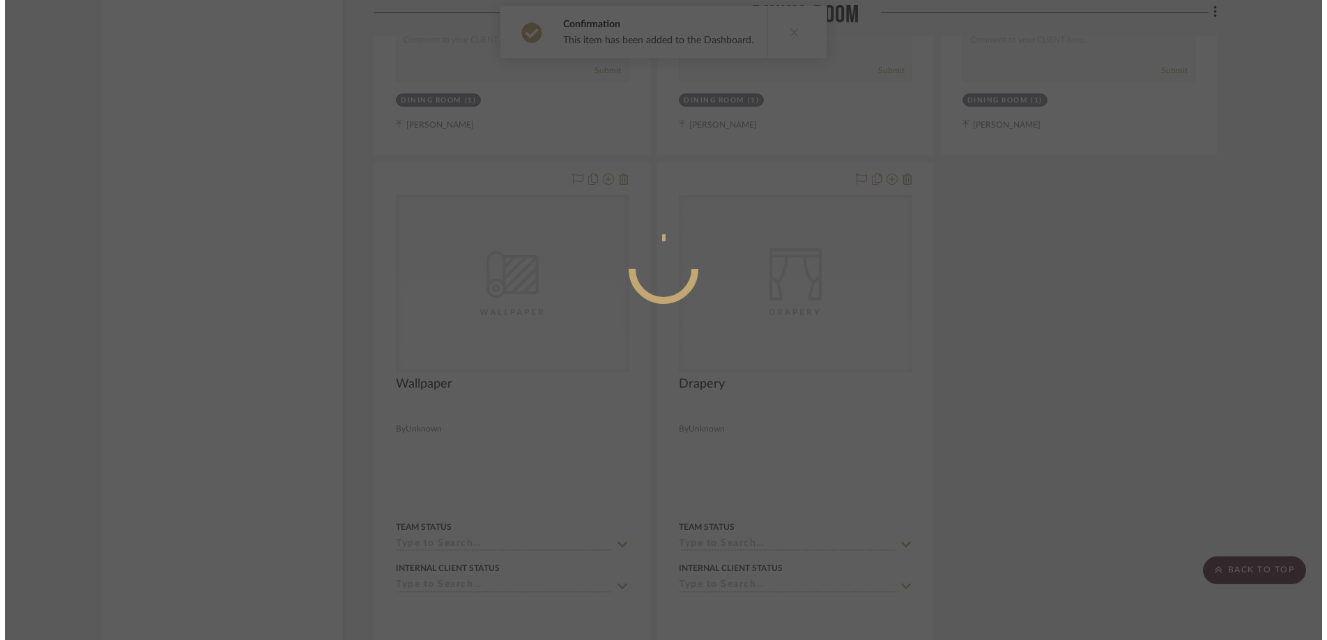
scroll to position [0, 0]
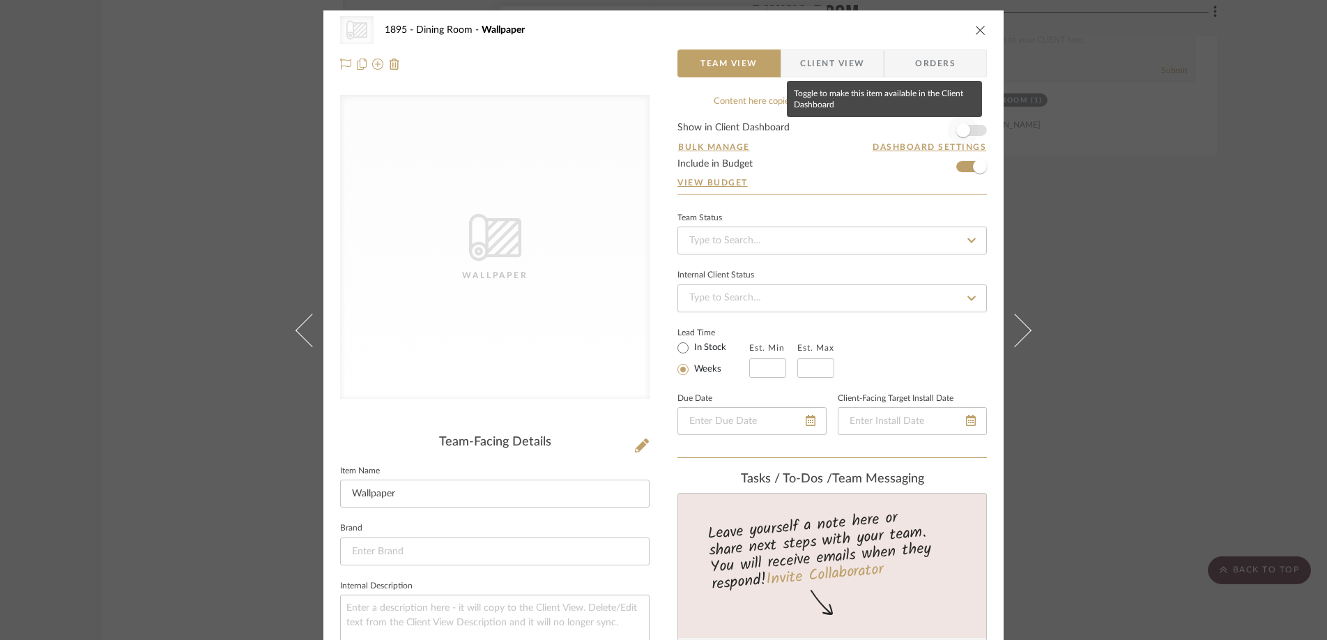
click at [956, 130] on span "button" at bounding box center [963, 130] width 14 height 14
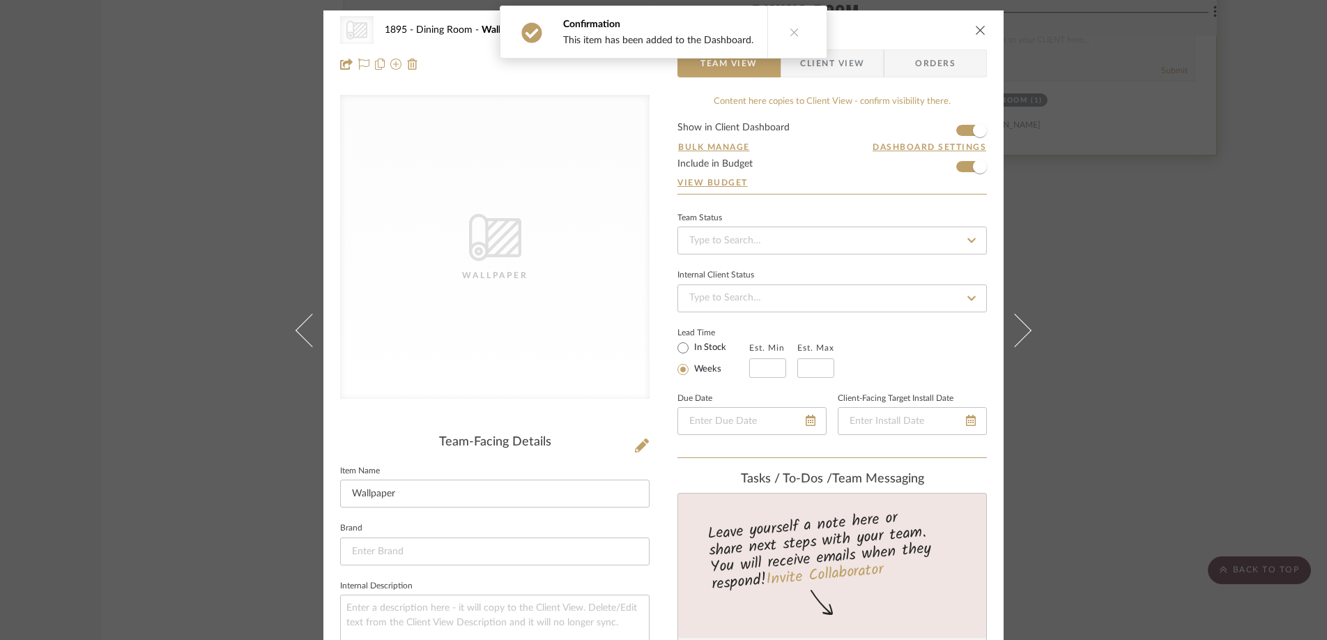
drag, startPoint x: 978, startPoint y: 29, endPoint x: 978, endPoint y: 59, distance: 29.3
click at [978, 29] on icon "close" at bounding box center [980, 29] width 11 height 11
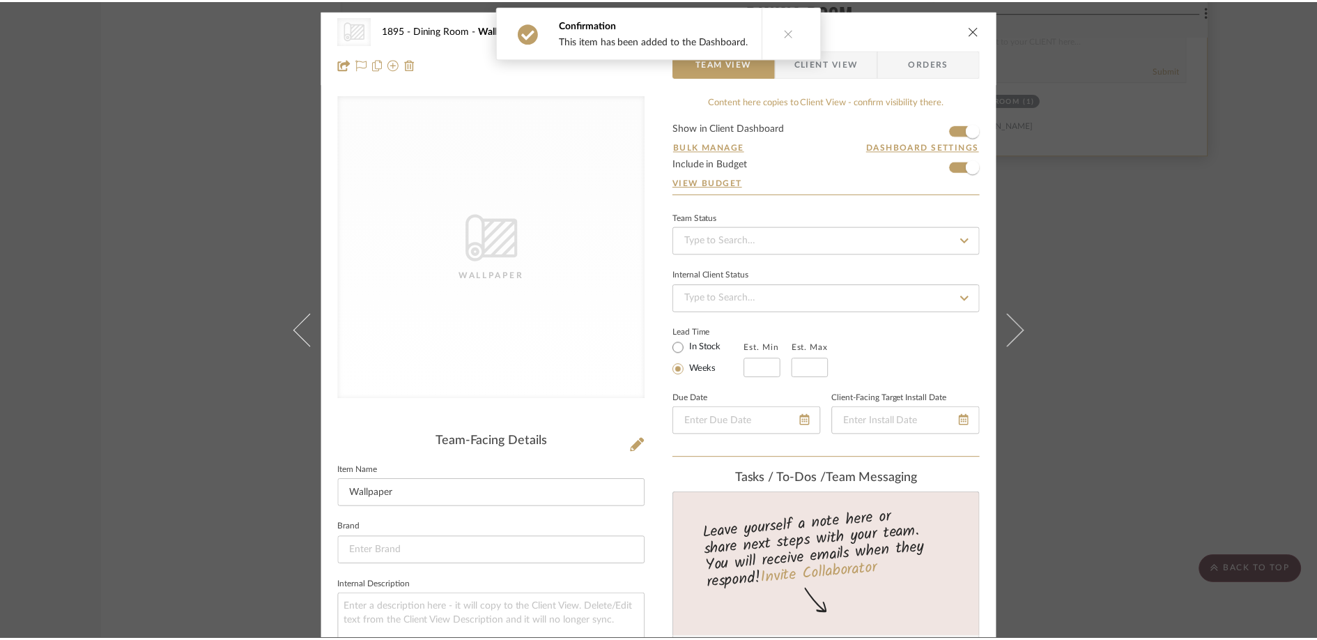
scroll to position [2136, 0]
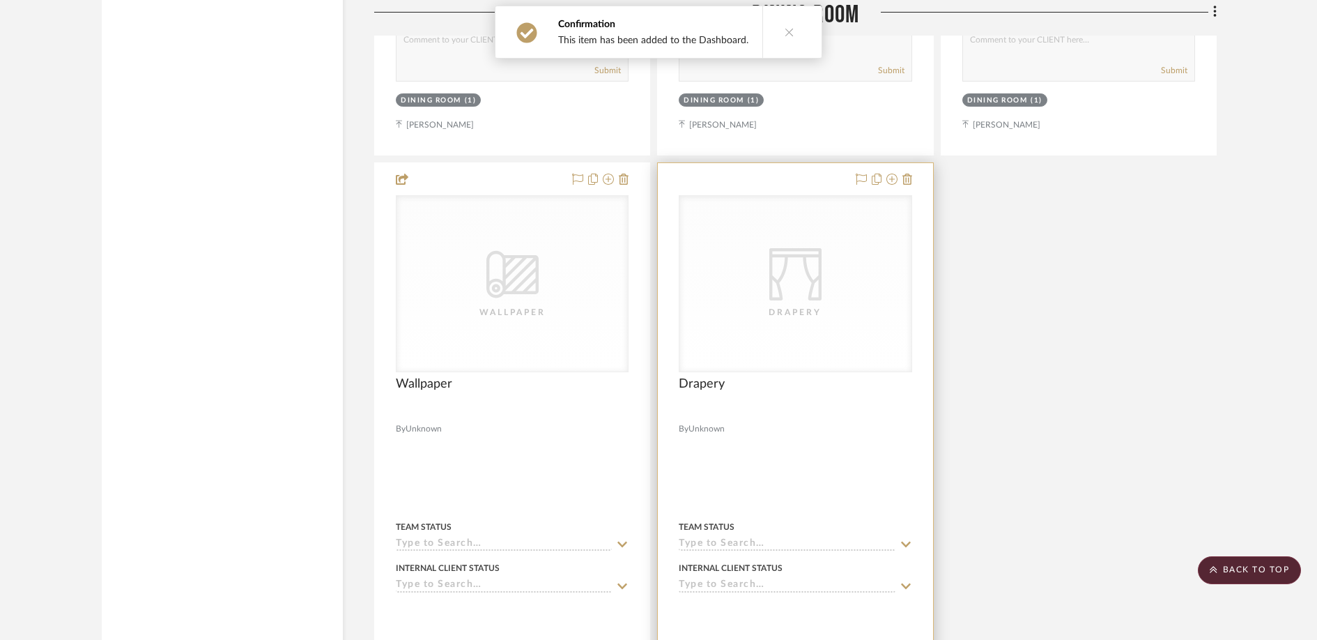
click at [752, 438] on div at bounding box center [795, 468] width 275 height 610
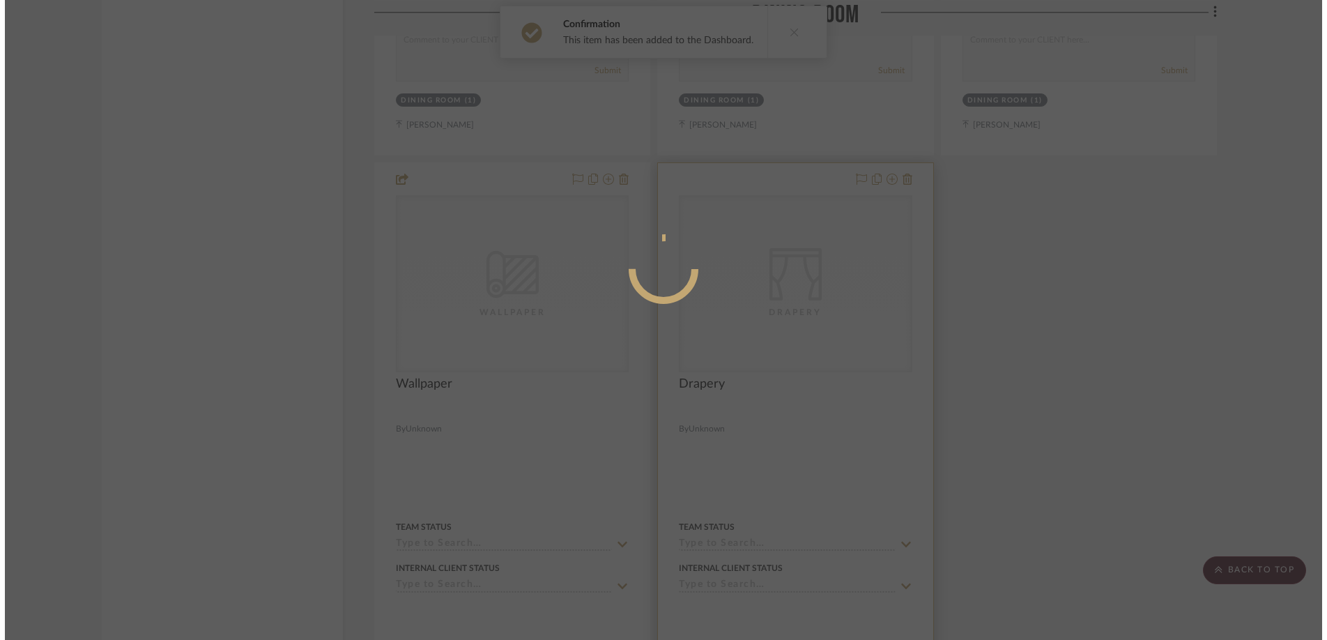
scroll to position [0, 0]
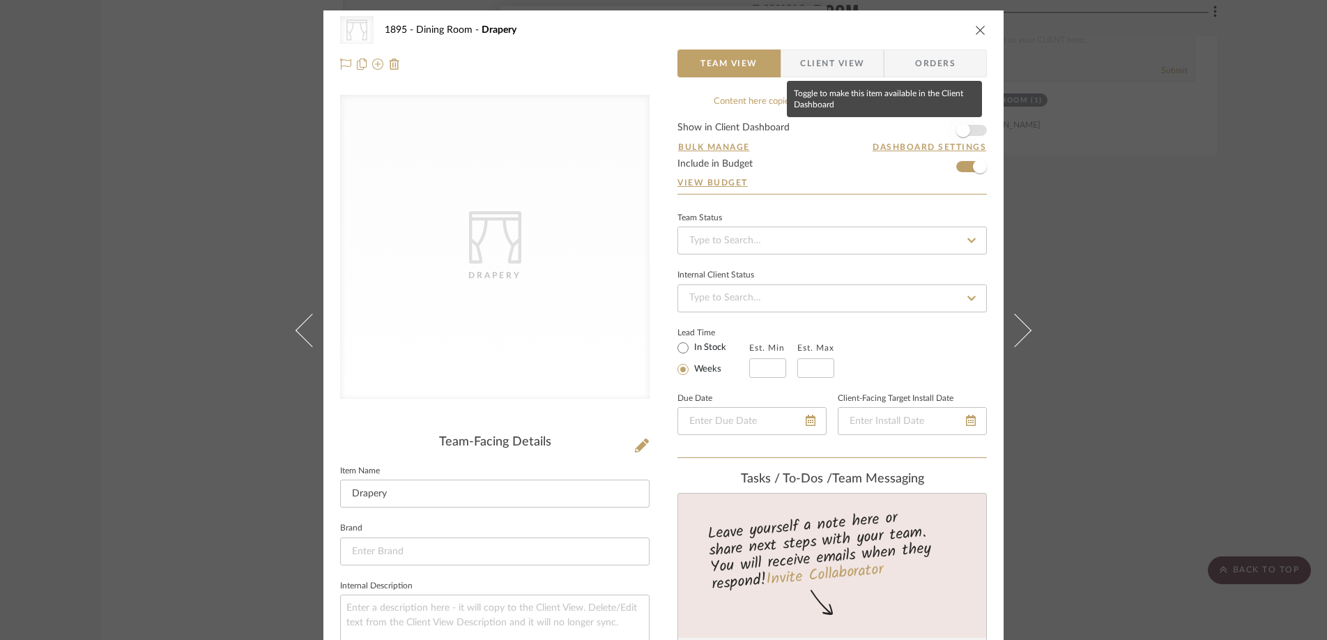
click at [956, 125] on span "button" at bounding box center [963, 130] width 14 height 14
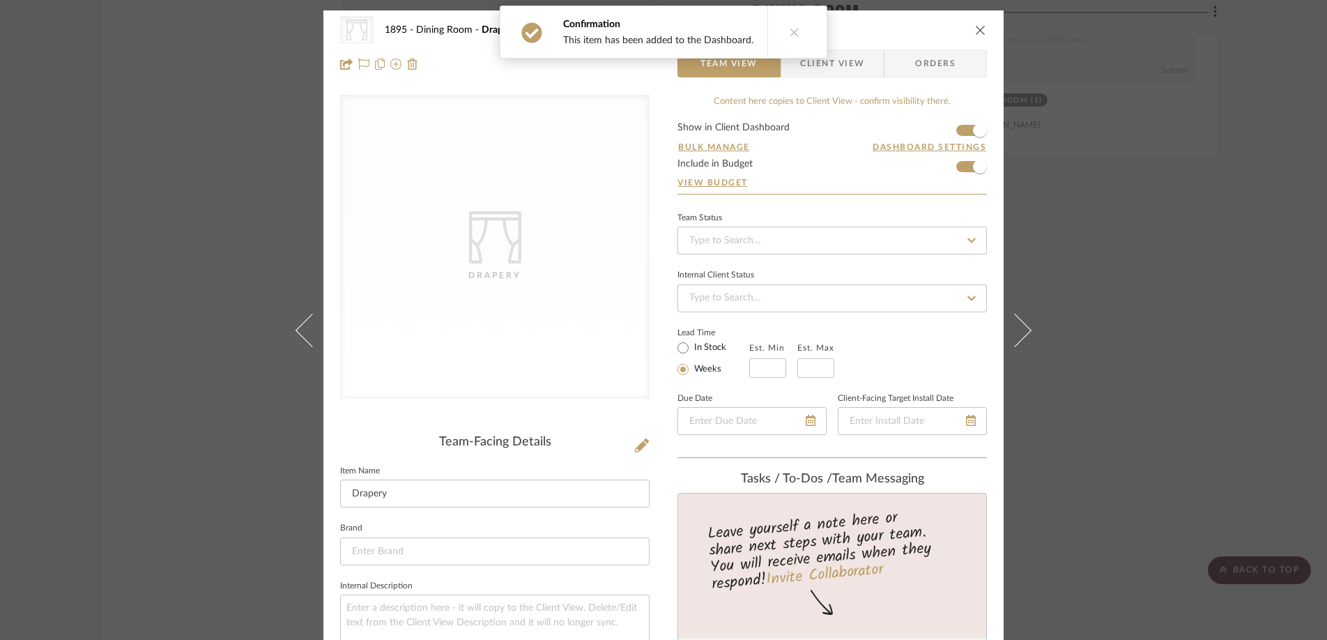
click at [824, 69] on span "Client View" at bounding box center [832, 63] width 64 height 28
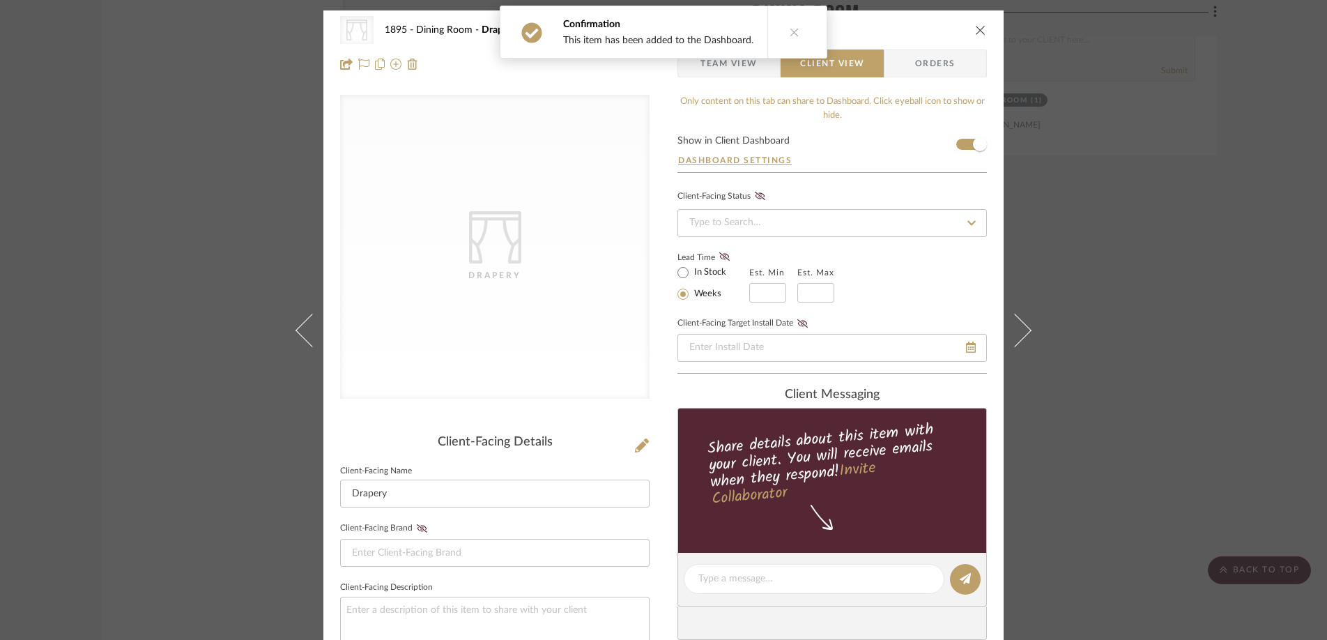
click at [975, 31] on icon "close" at bounding box center [980, 29] width 11 height 11
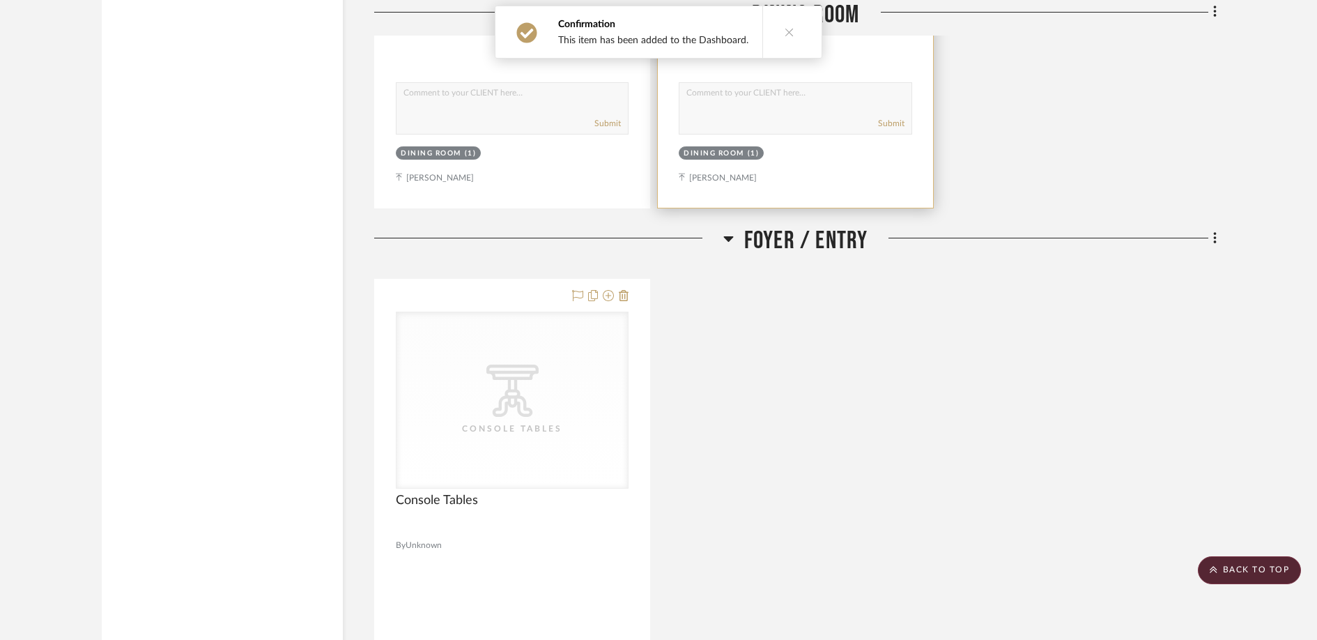
scroll to position [2832, 0]
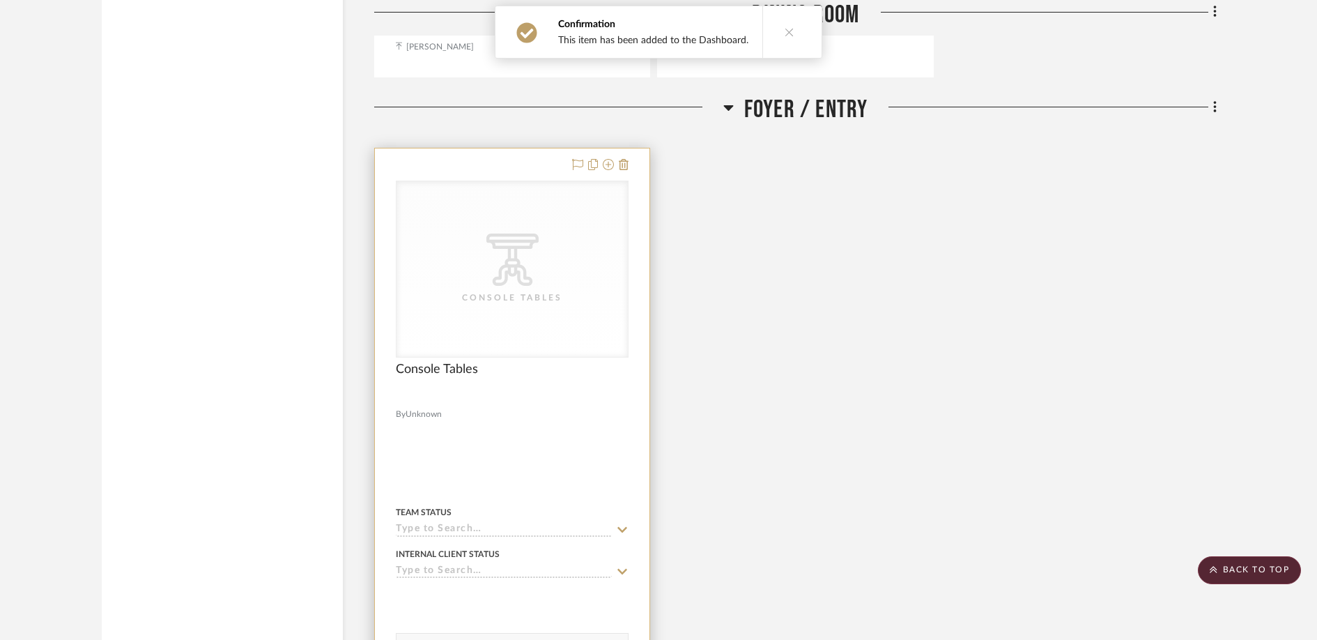
click at [0, 0] on icon at bounding box center [0, 0] width 0 height 0
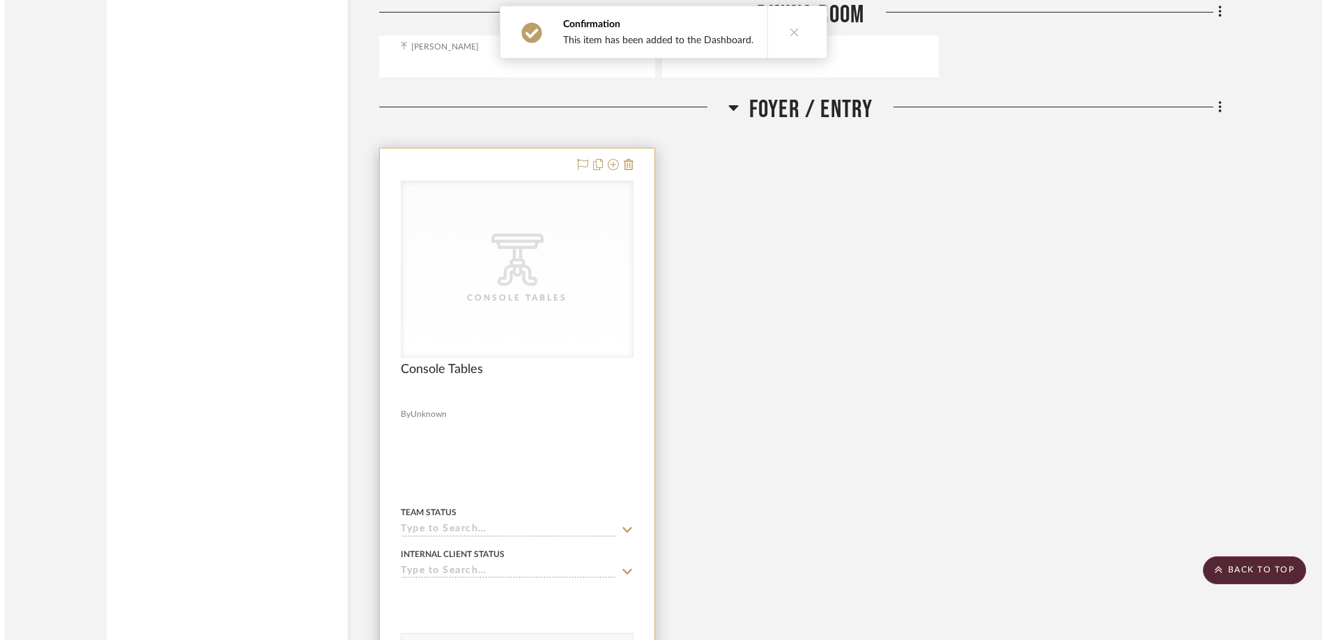
scroll to position [0, 0]
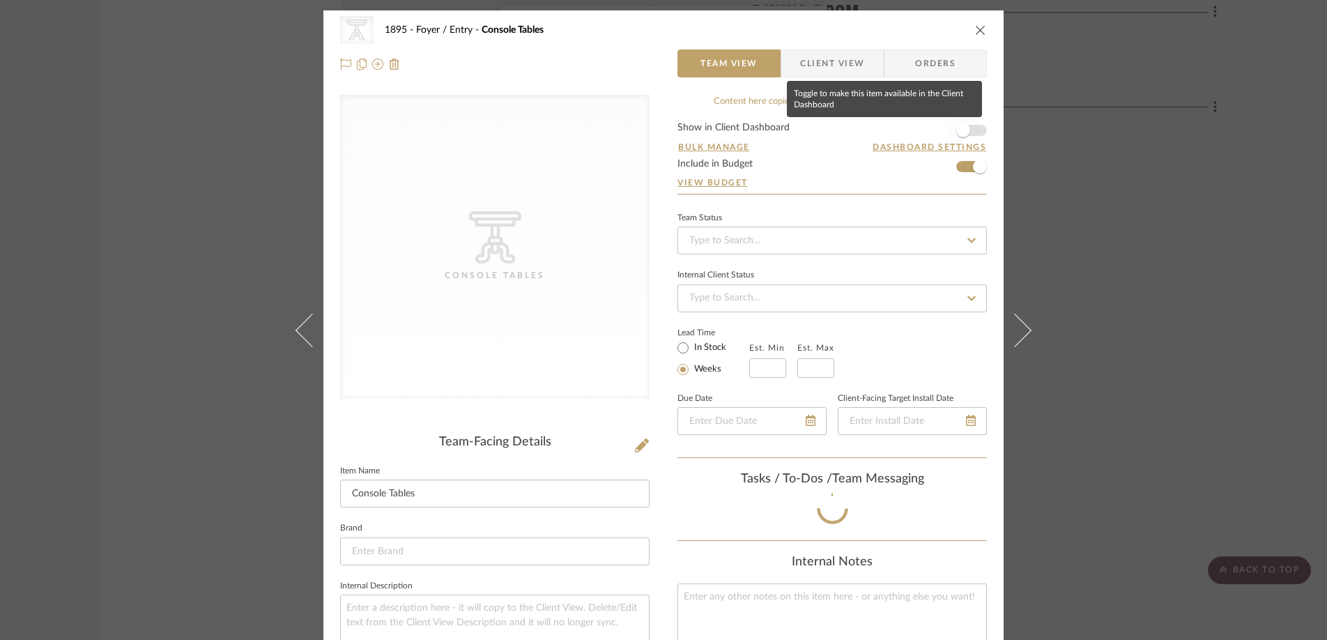
click at [956, 126] on span "button" at bounding box center [963, 130] width 14 height 14
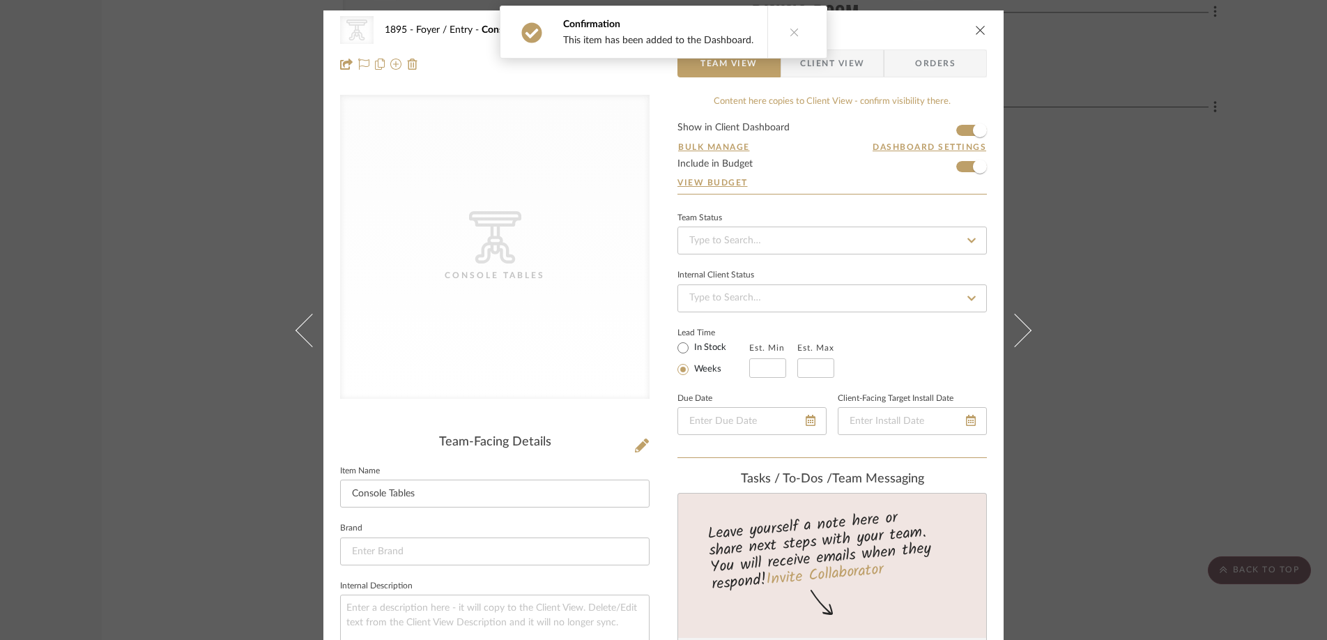
click at [978, 28] on icon "close" at bounding box center [980, 29] width 11 height 11
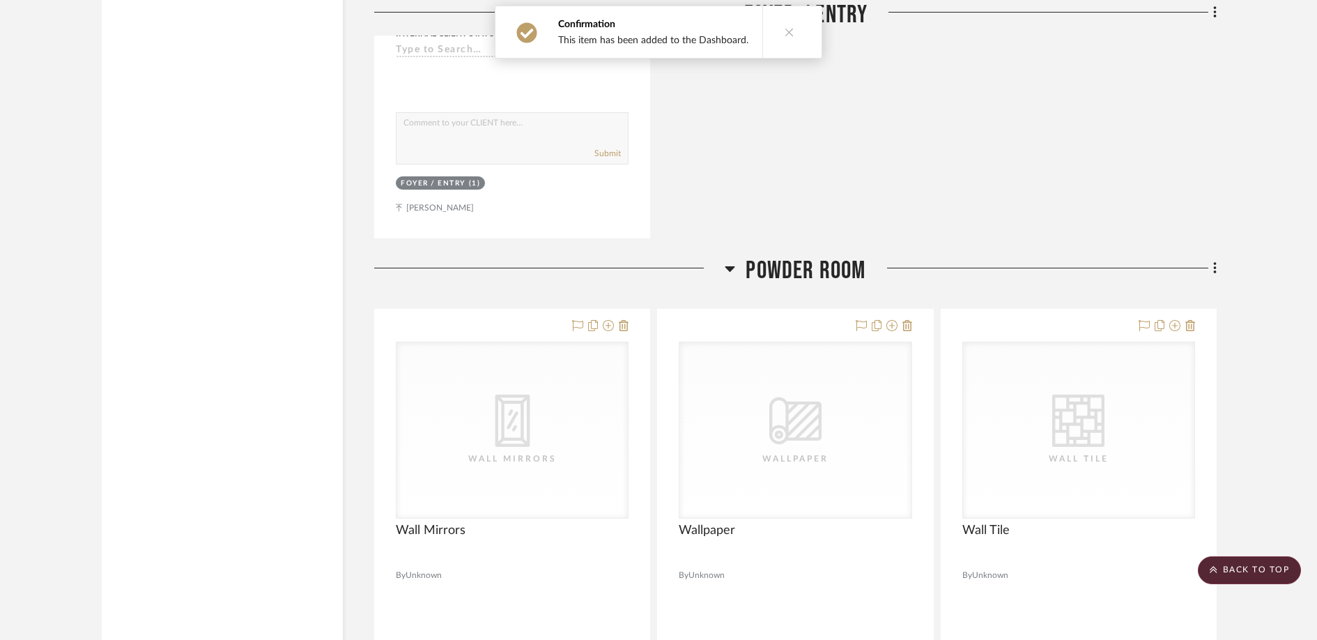
scroll to position [3453, 0]
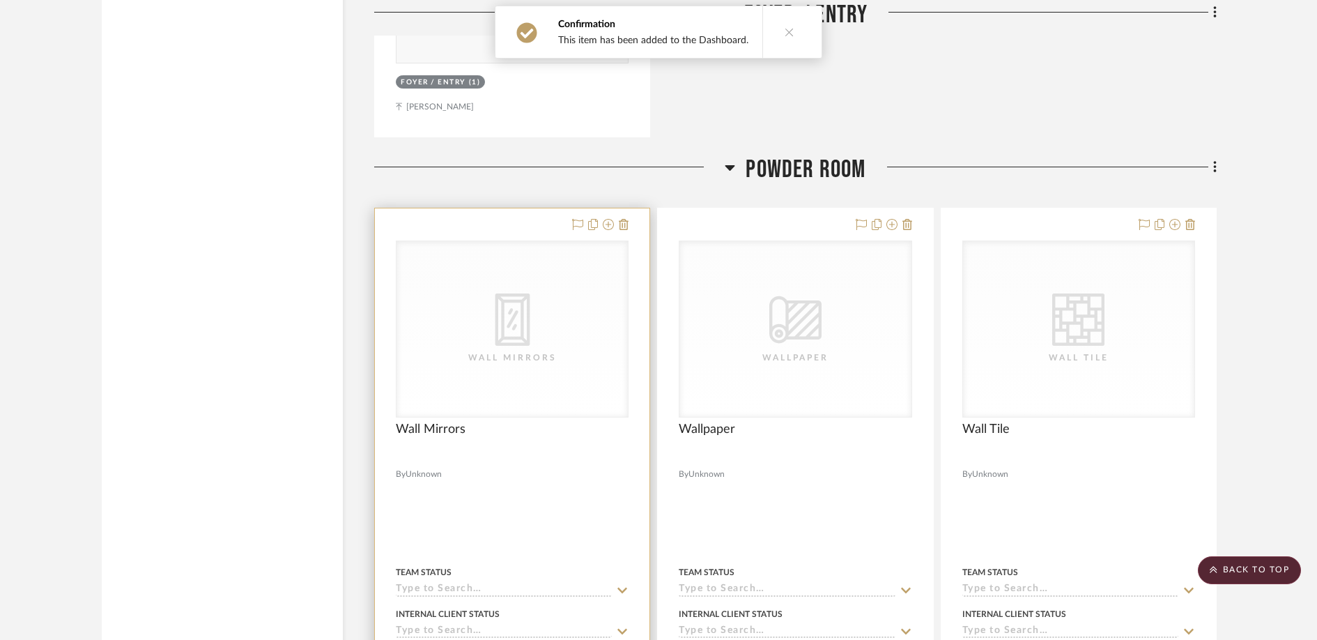
click at [0, 0] on div "CategoryIconMirrors Created with Sketch. Wall Mirrors" at bounding box center [0, 0] width 0 height 0
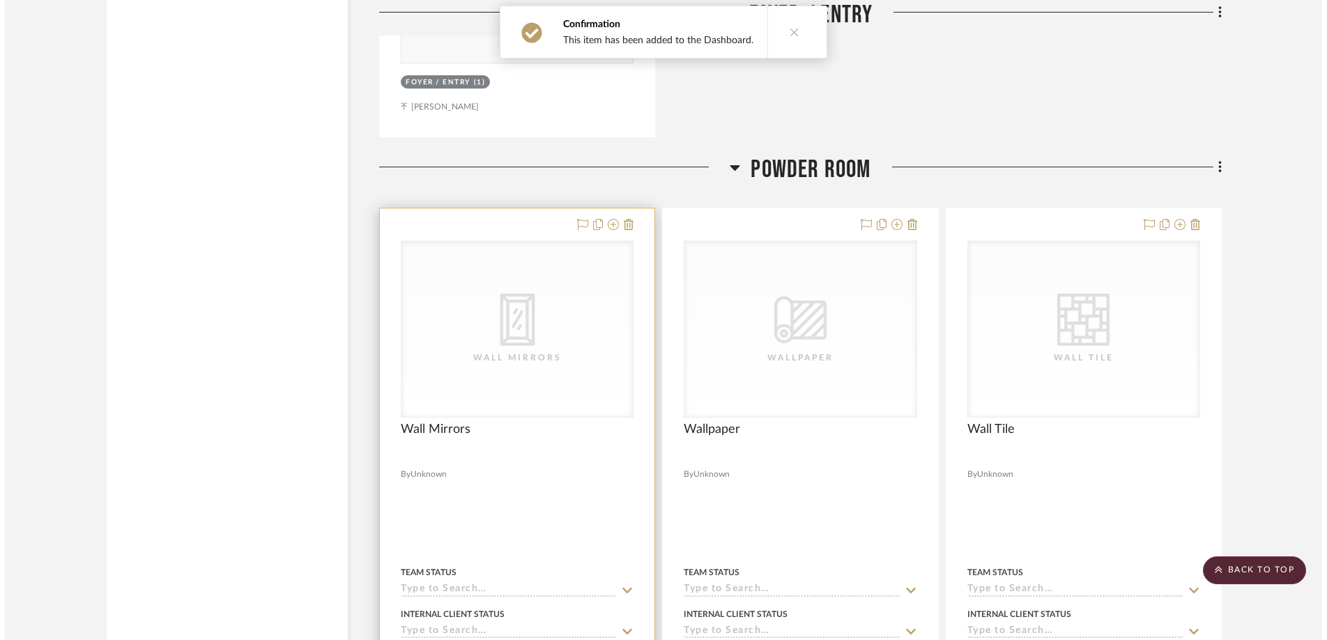
scroll to position [0, 0]
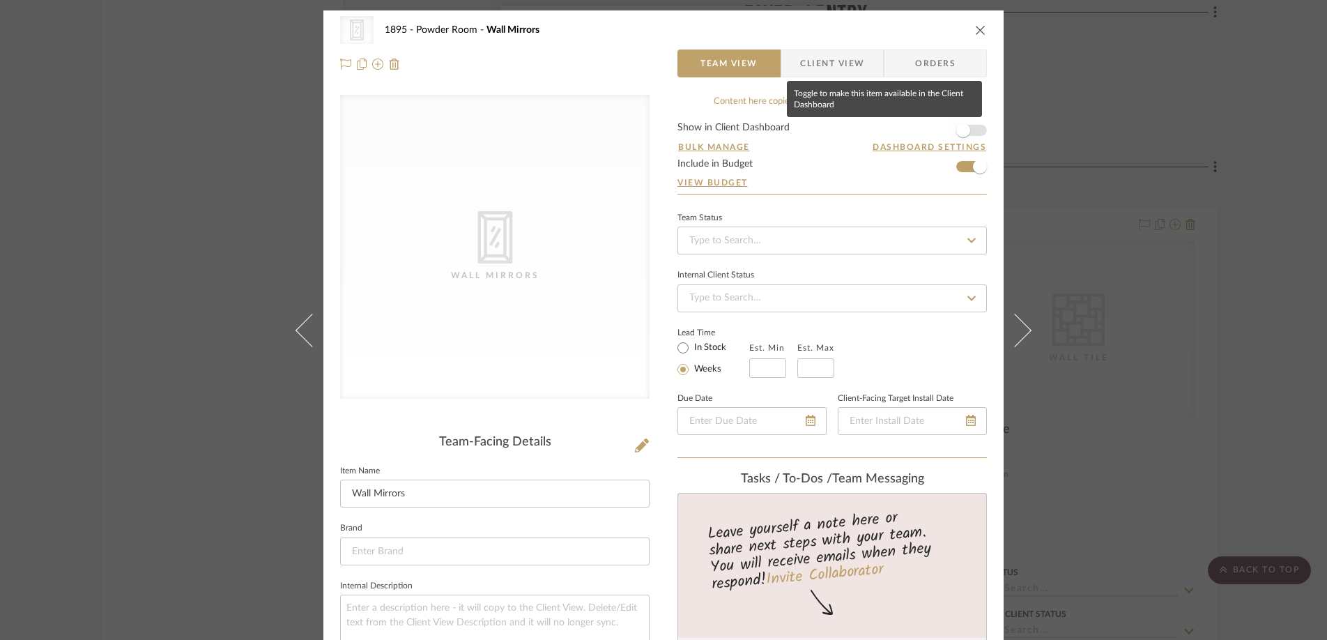
click at [961, 140] on span "button" at bounding box center [963, 130] width 31 height 31
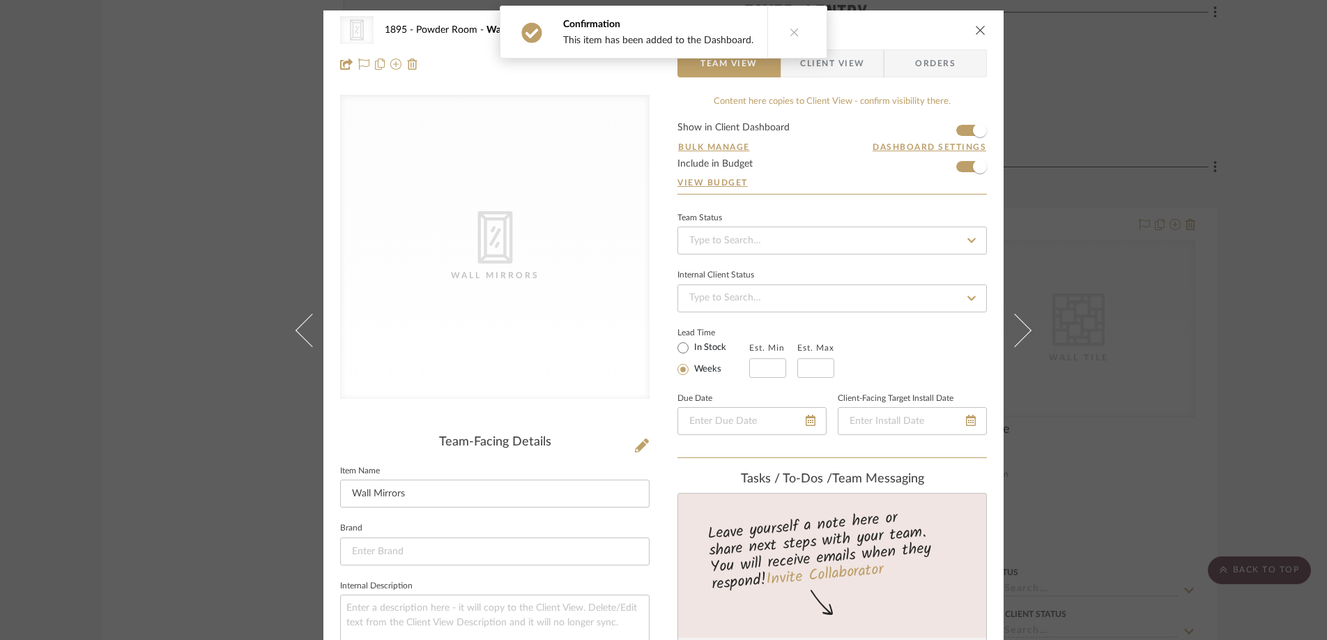
click at [977, 31] on icon "close" at bounding box center [980, 29] width 11 height 11
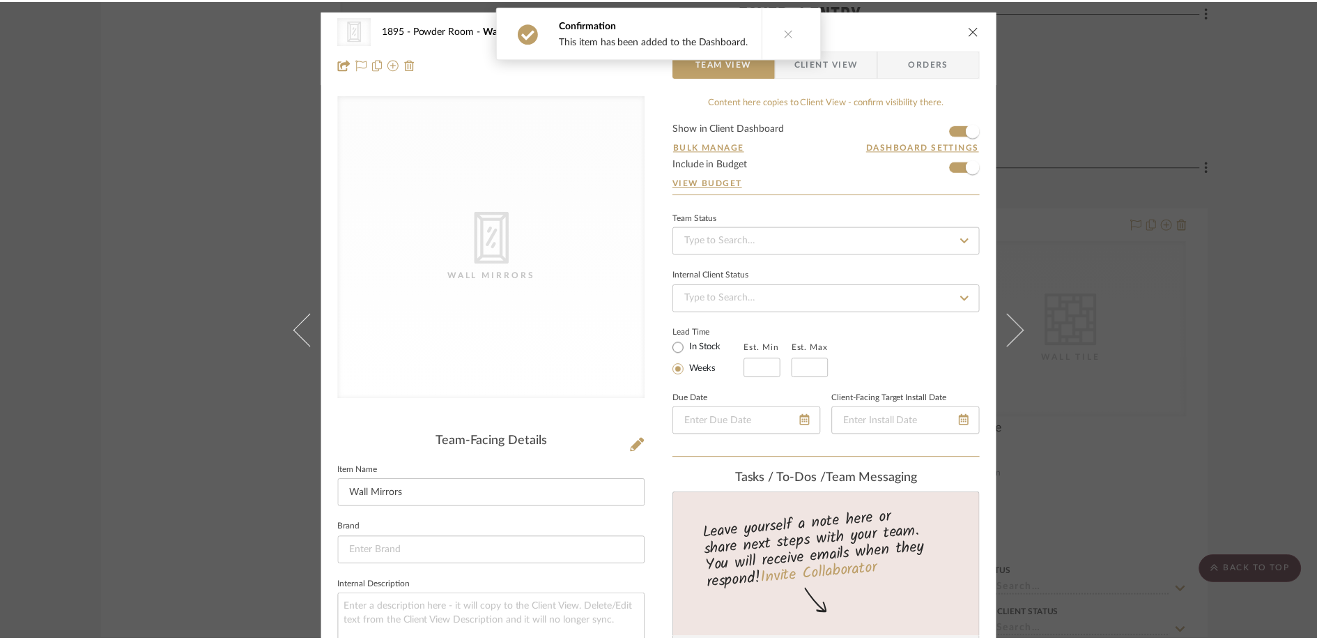
scroll to position [3453, 0]
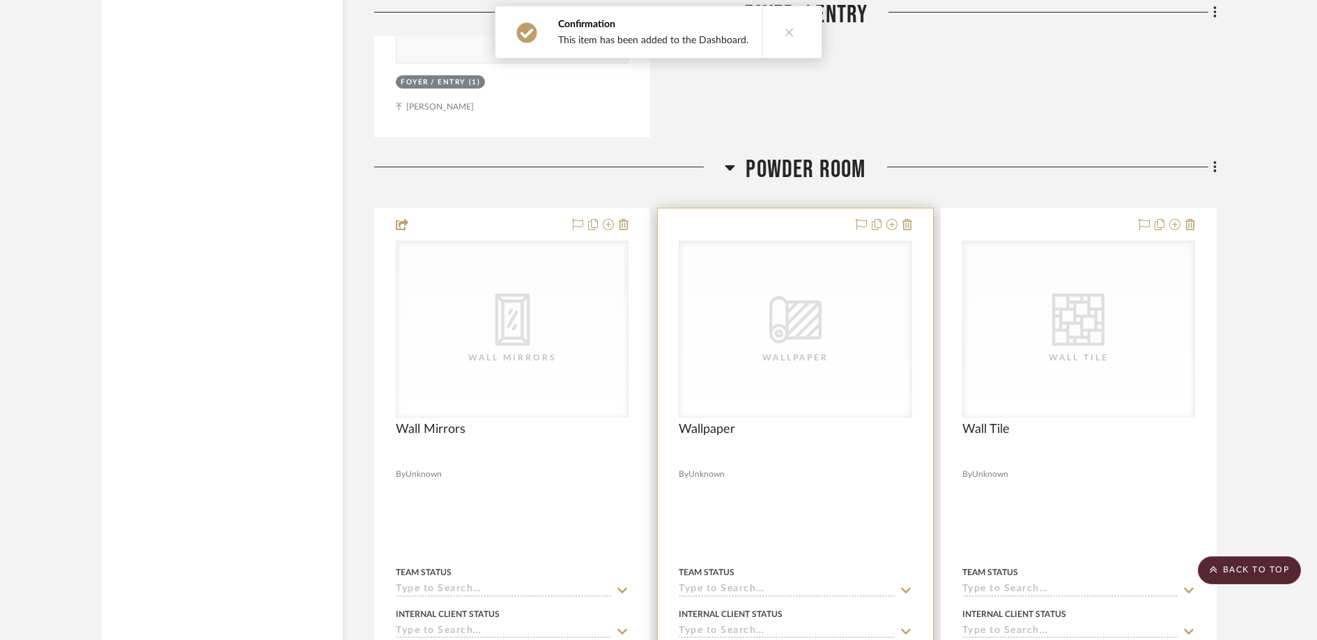
click at [827, 322] on div "CategoryIconWallcovering Created with Sketch. Wallpaper" at bounding box center [794, 329] width 231 height 176
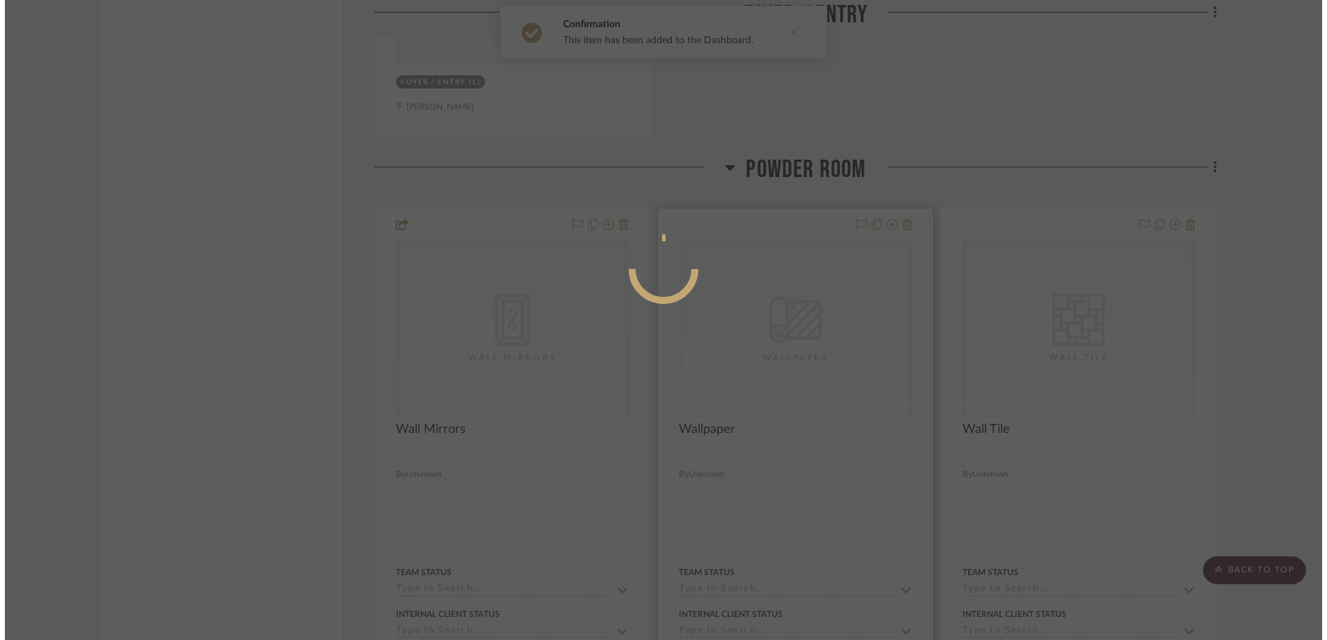
scroll to position [0, 0]
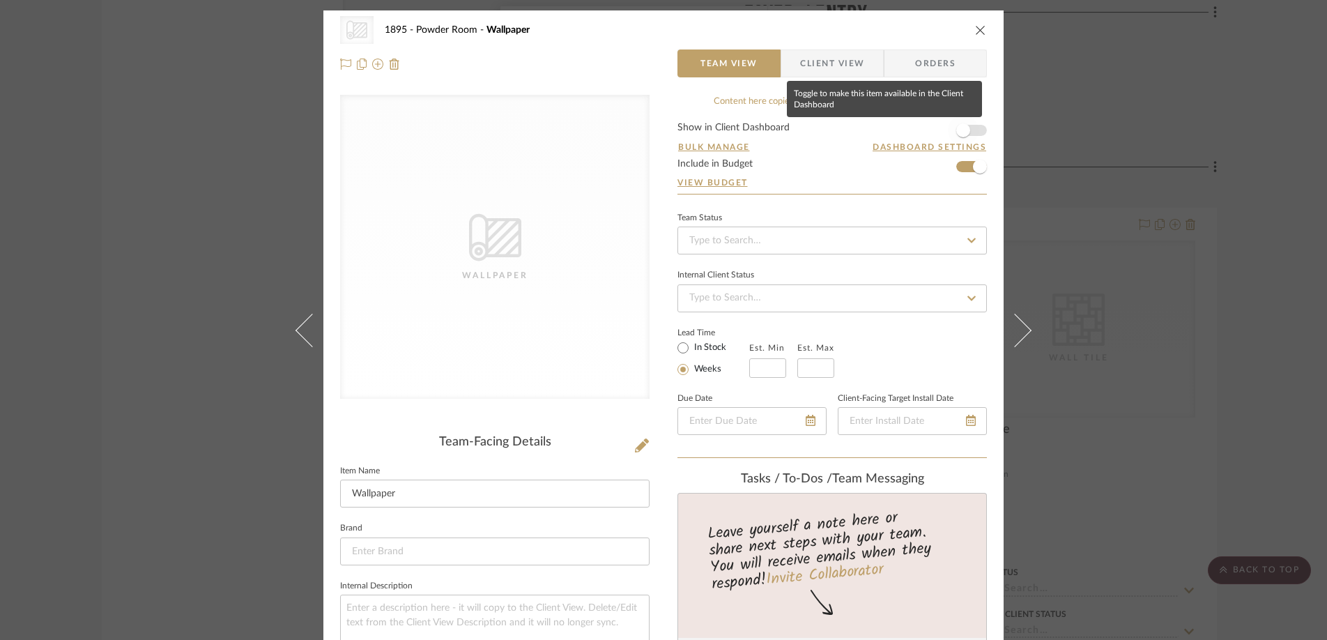
click at [961, 125] on span "button" at bounding box center [963, 130] width 14 height 14
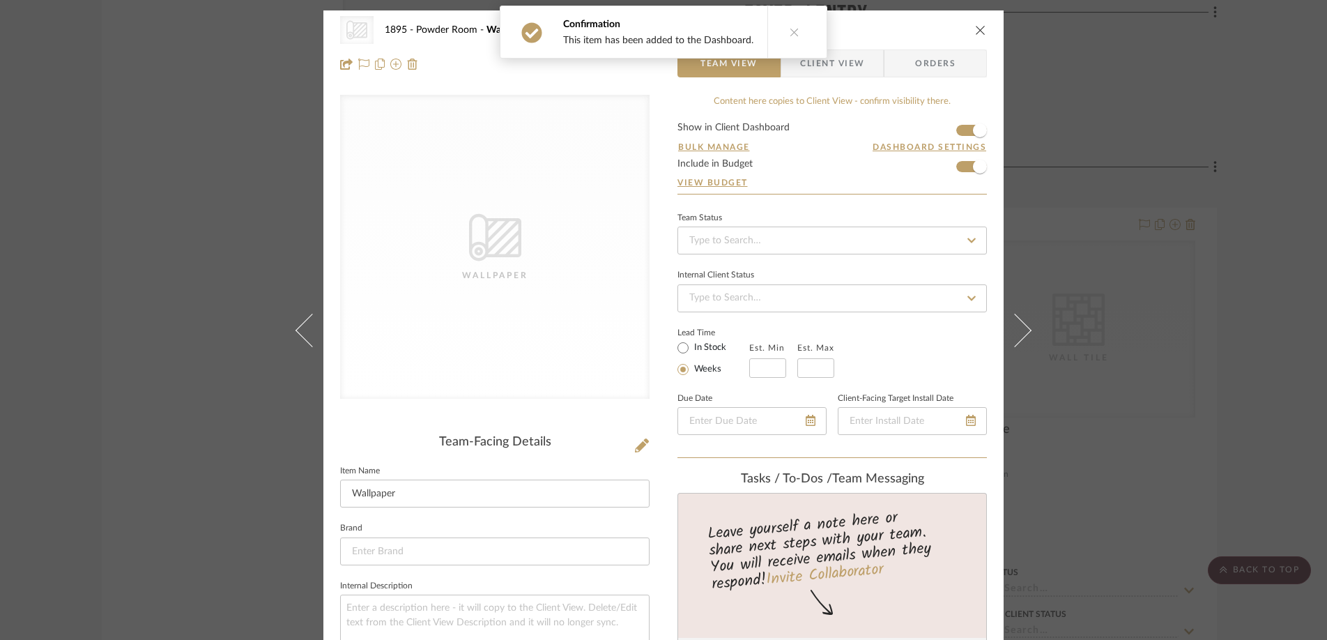
click at [974, 22] on div "CategoryIconWallcovering Created with Sketch. Wallpaper 1895 Powder Room Wallpa…" at bounding box center [663, 30] width 647 height 28
click at [978, 32] on icon "close" at bounding box center [980, 29] width 11 height 11
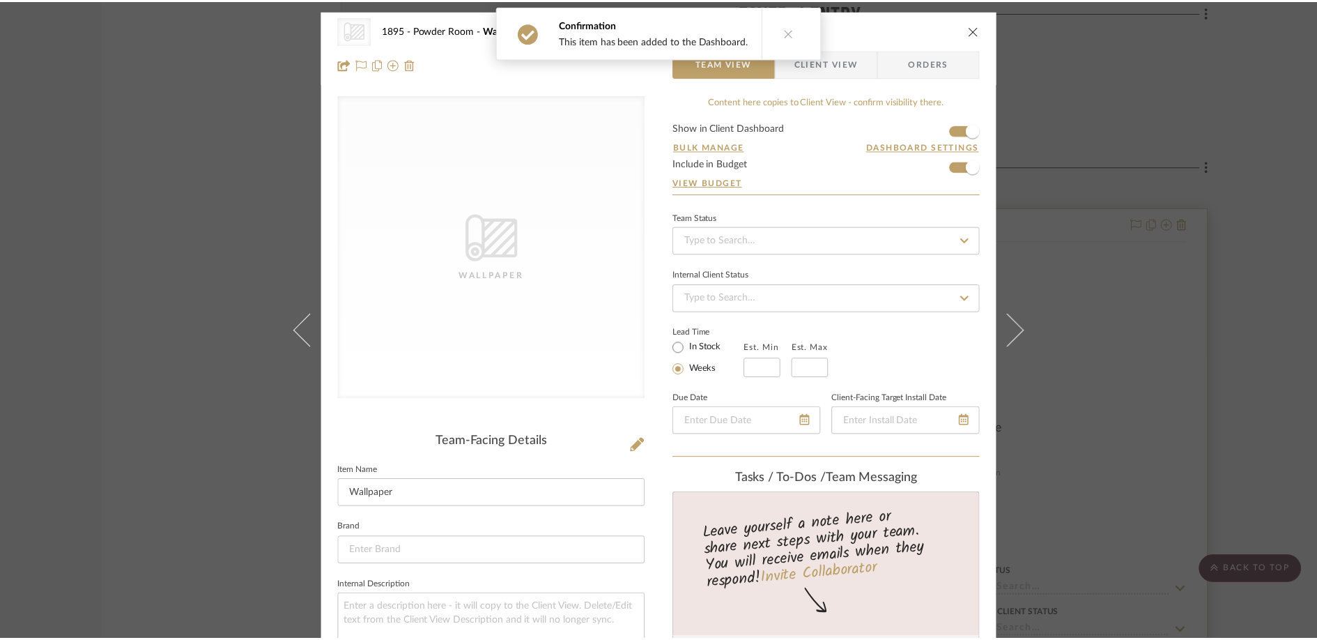
scroll to position [3453, 0]
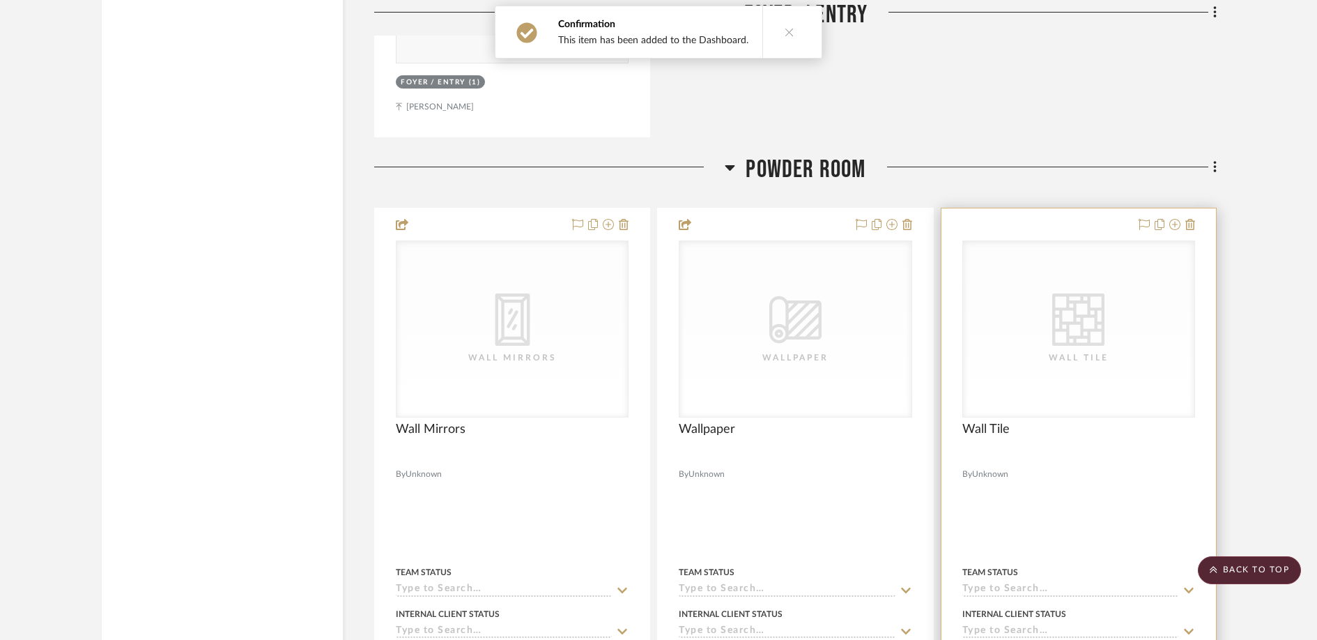
click at [0, 0] on icon at bounding box center [0, 0] width 0 height 0
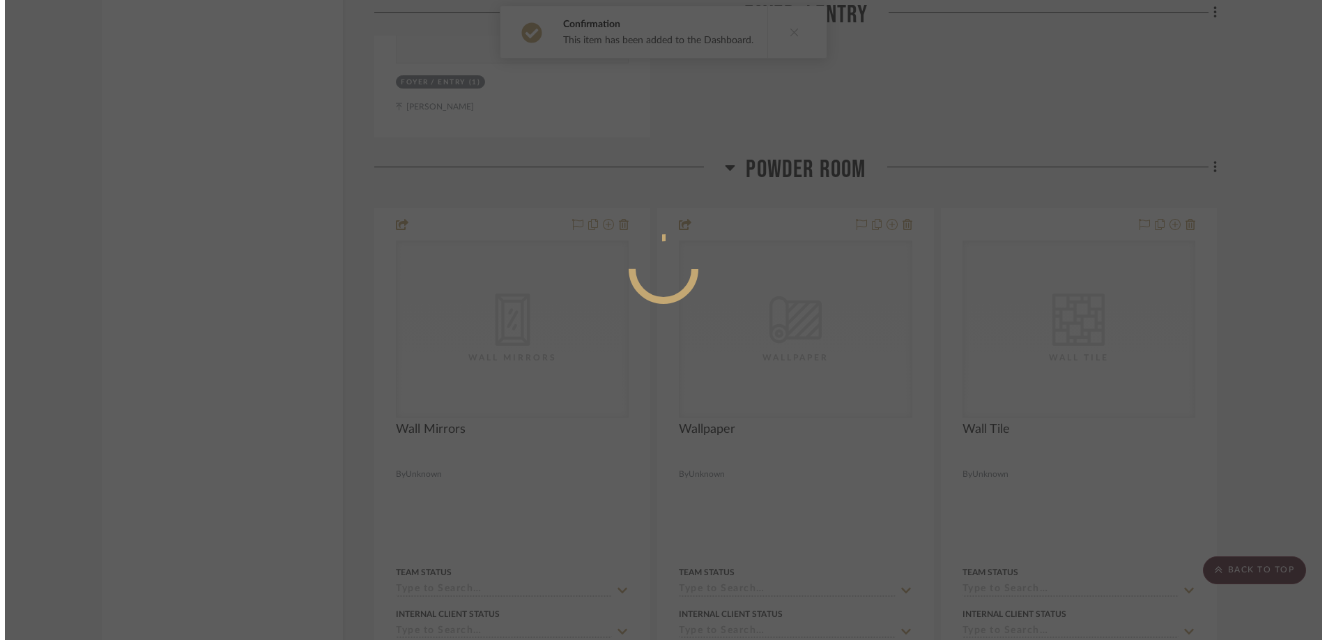
scroll to position [0, 0]
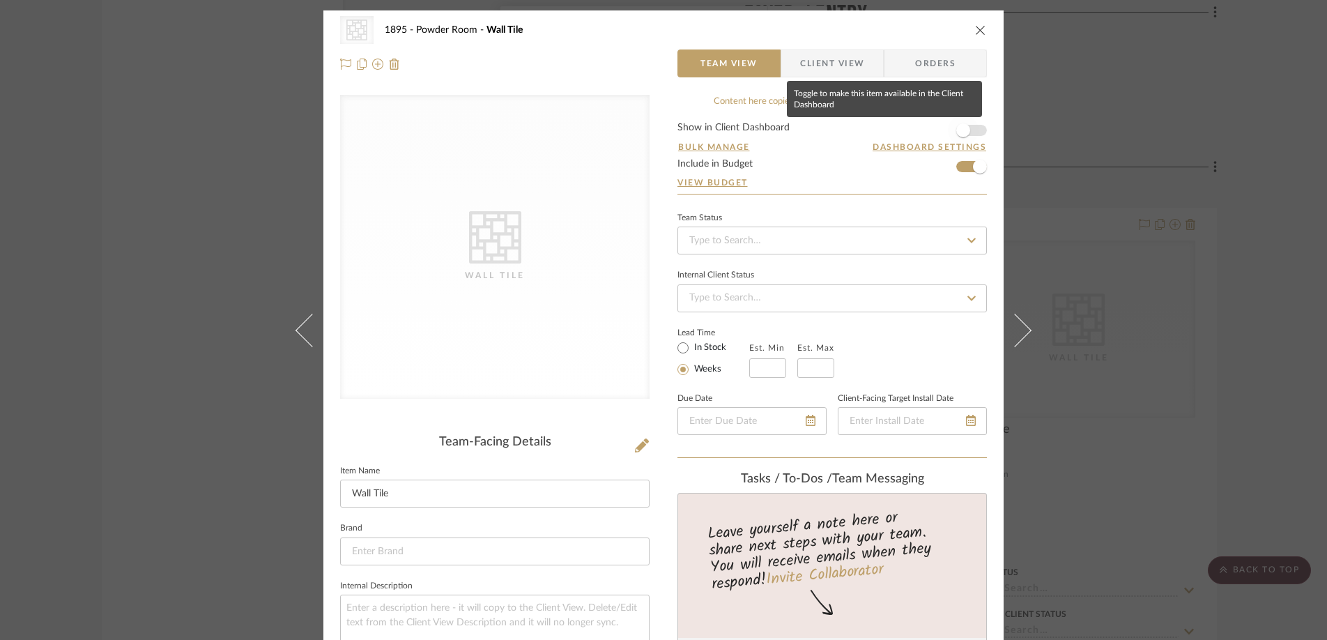
click at [965, 126] on span "button" at bounding box center [963, 130] width 31 height 31
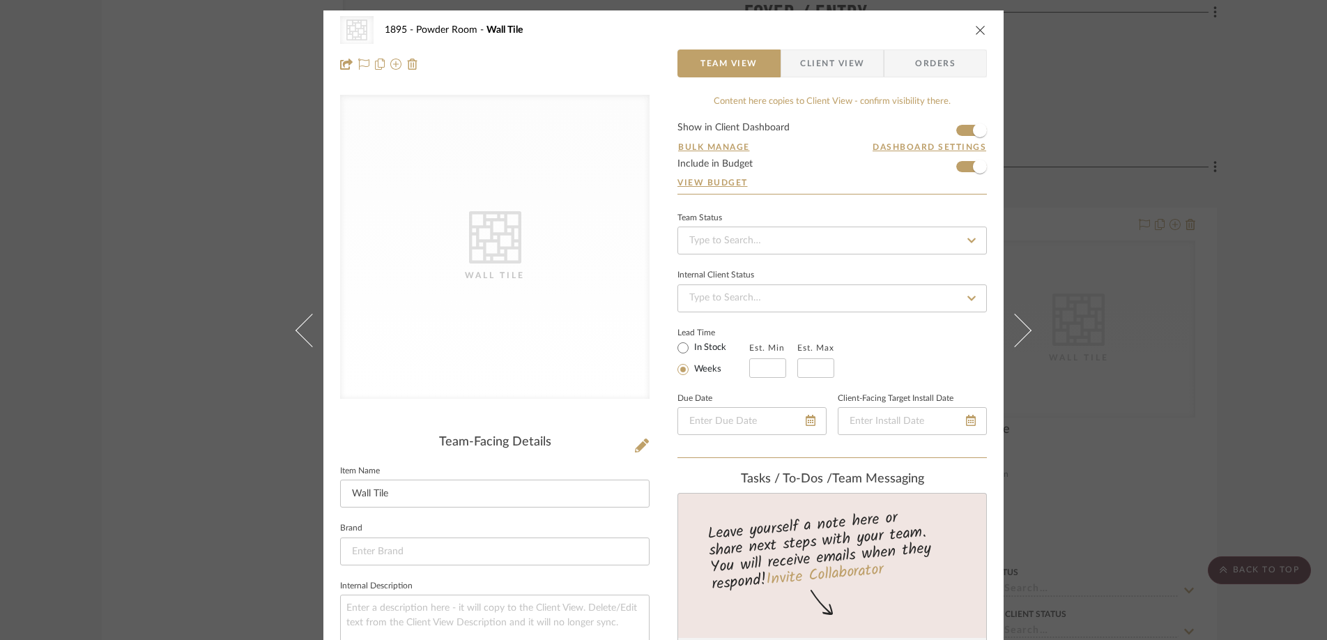
click at [975, 29] on icon "close" at bounding box center [980, 29] width 11 height 11
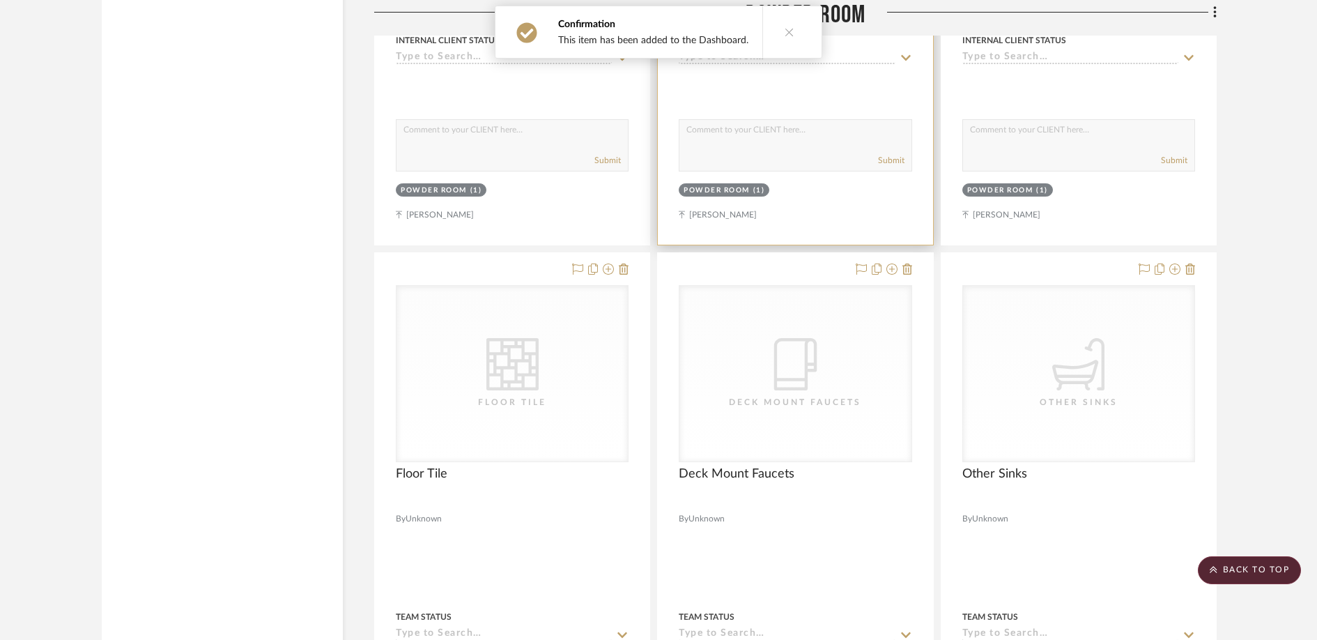
scroll to position [4106, 0]
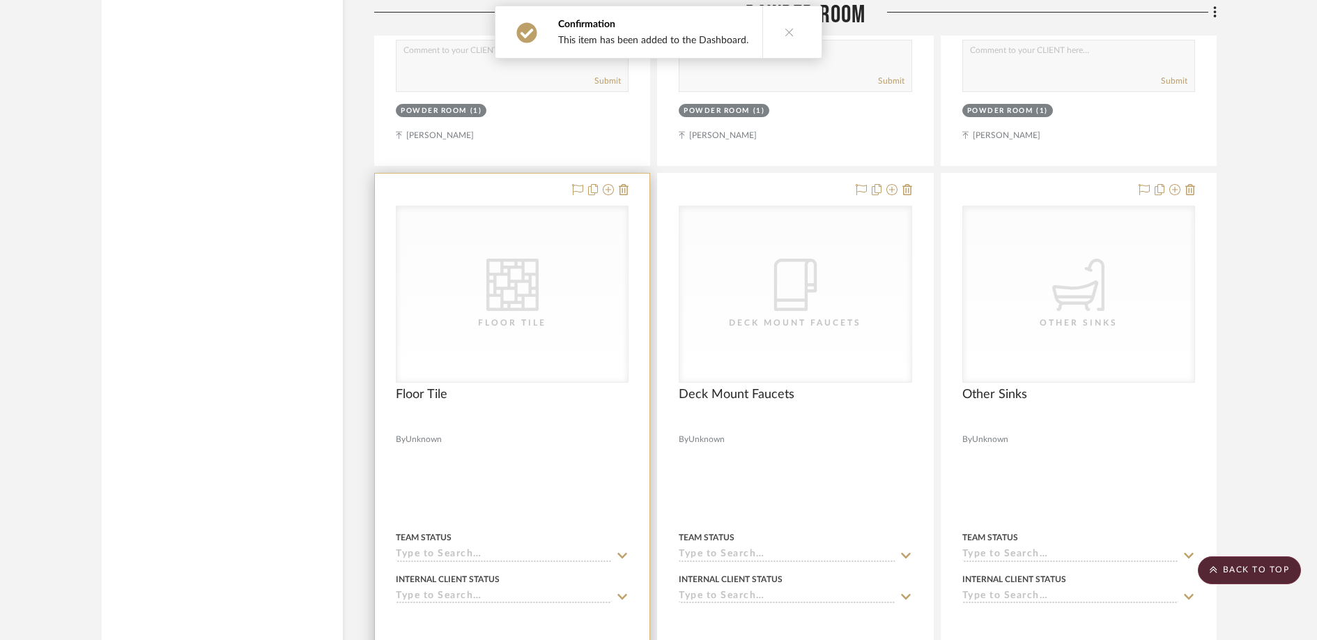
click at [0, 0] on div "Floor Tile" at bounding box center [0, 0] width 0 height 0
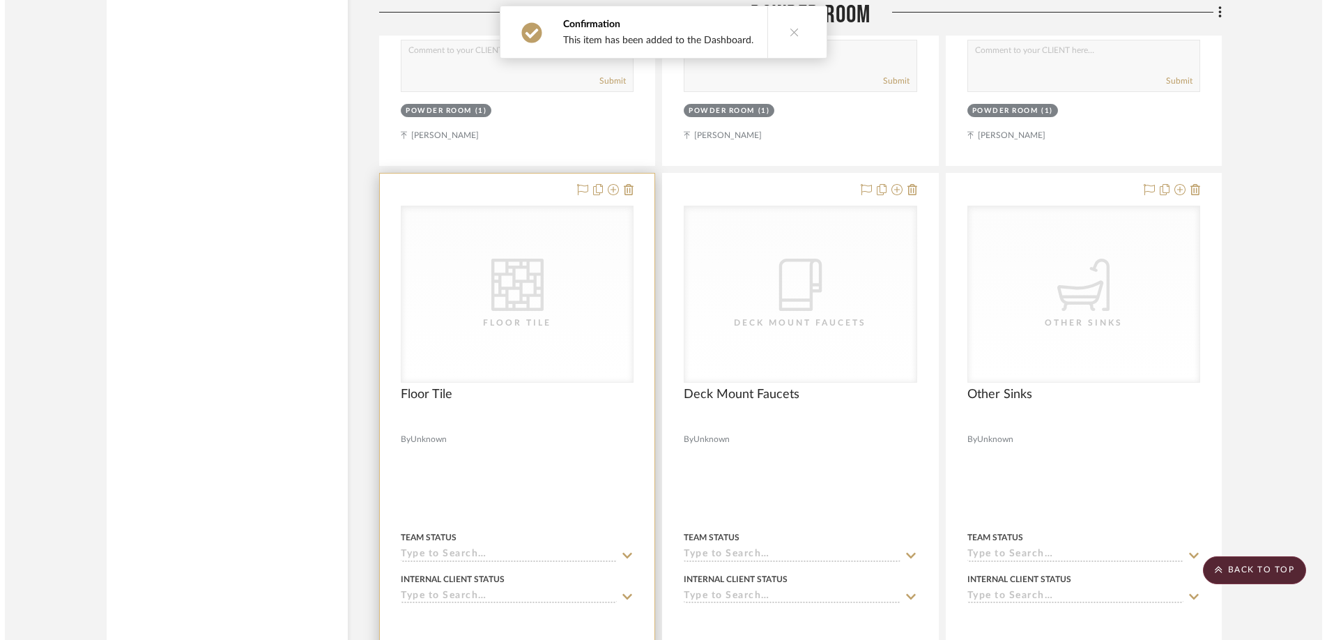
scroll to position [0, 0]
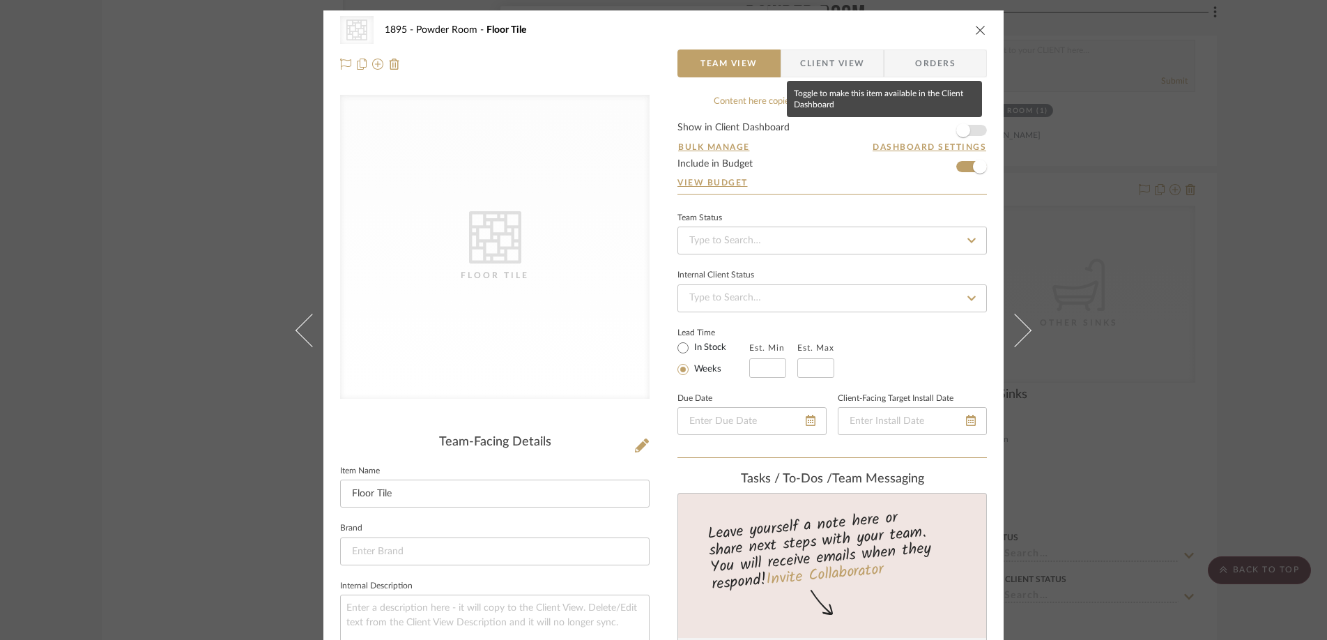
click at [957, 125] on span "button" at bounding box center [963, 130] width 14 height 14
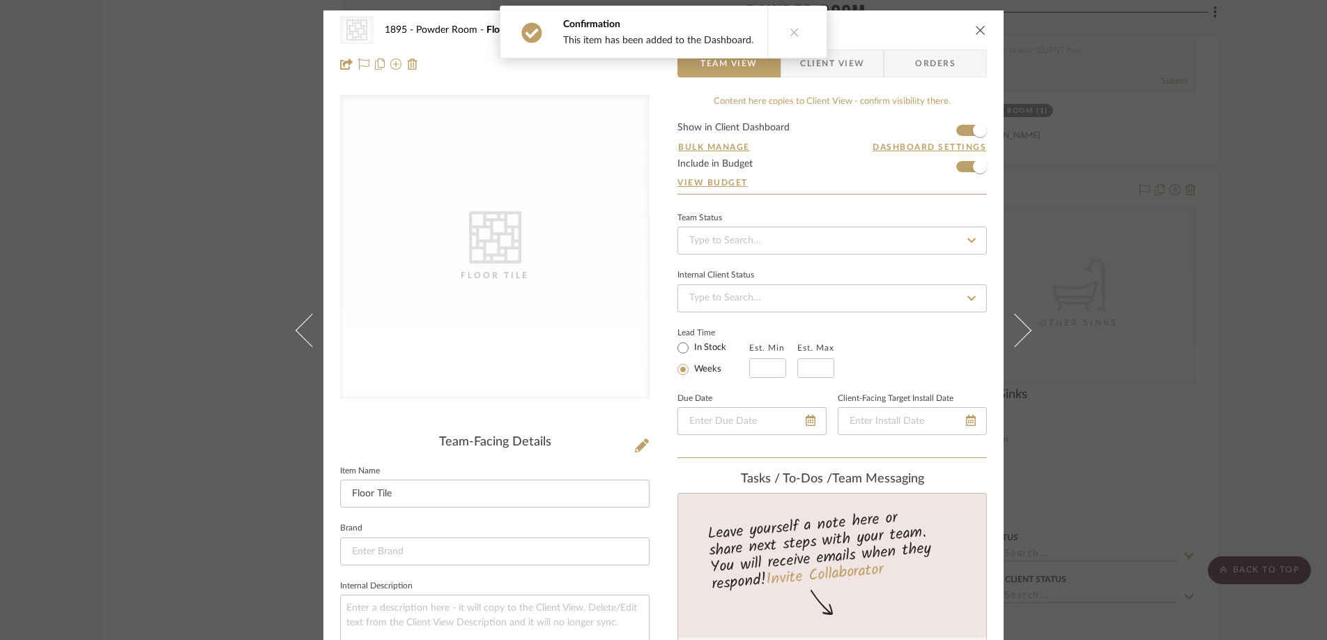
click at [975, 27] on icon "close" at bounding box center [980, 29] width 11 height 11
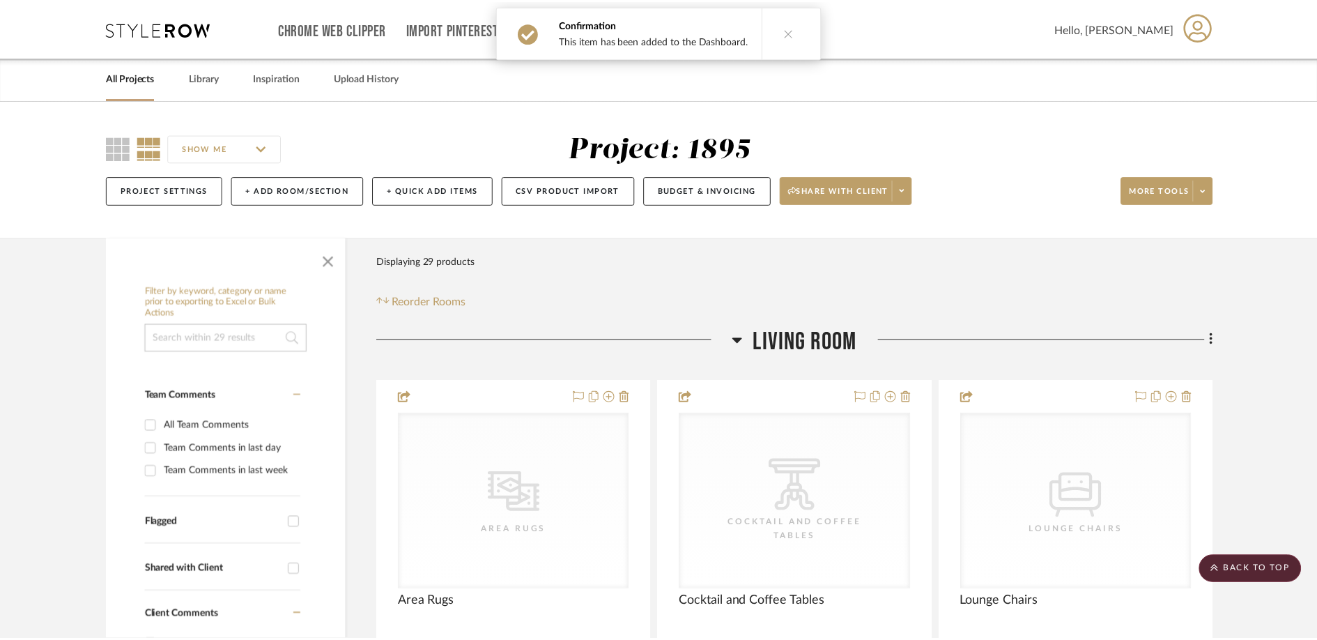
scroll to position [4106, 0]
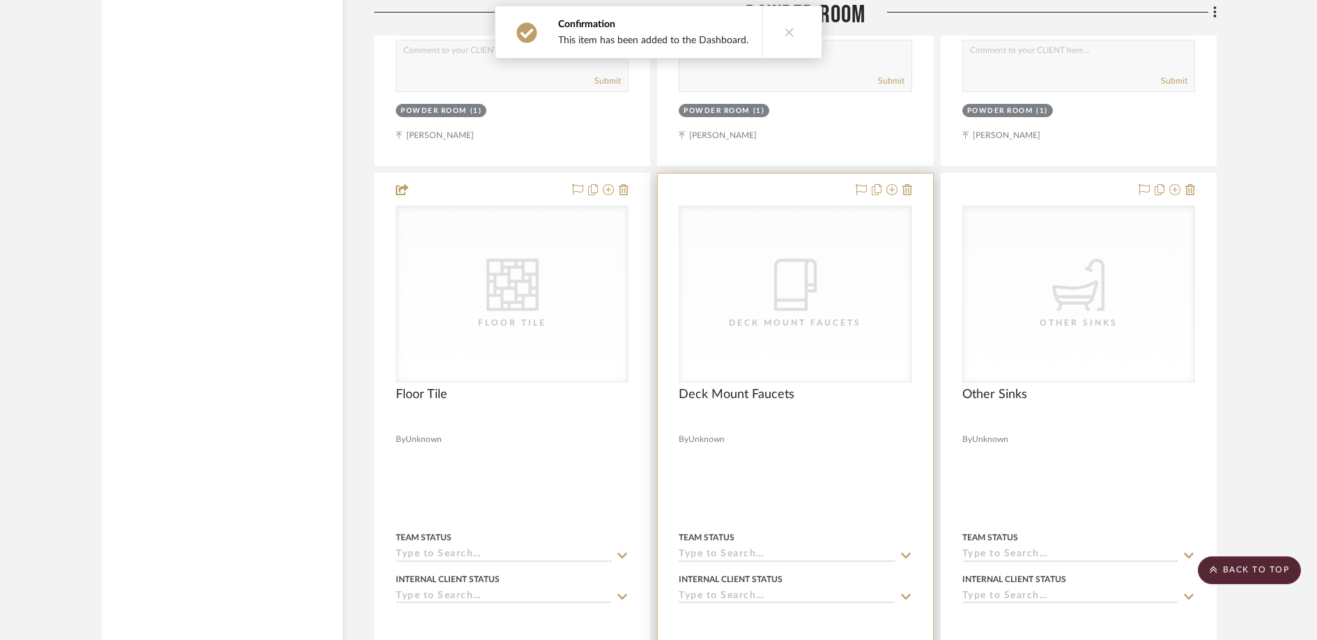
click at [801, 310] on icon "0" at bounding box center [795, 285] width 43 height 52
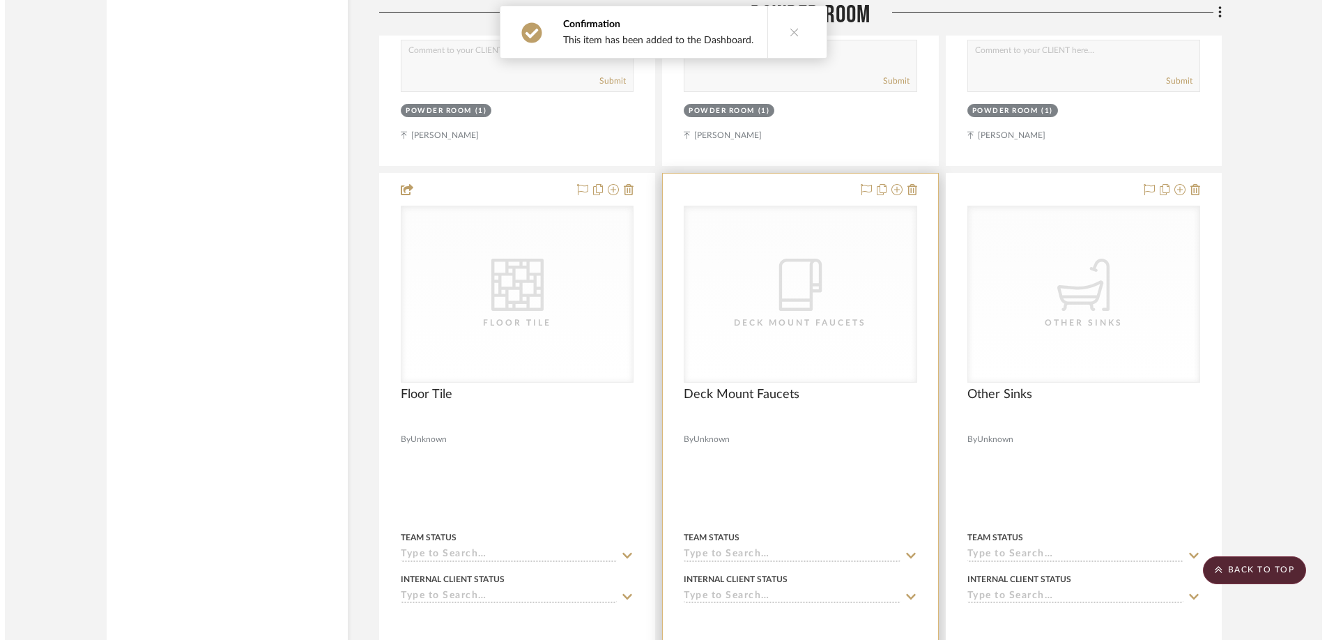
scroll to position [0, 0]
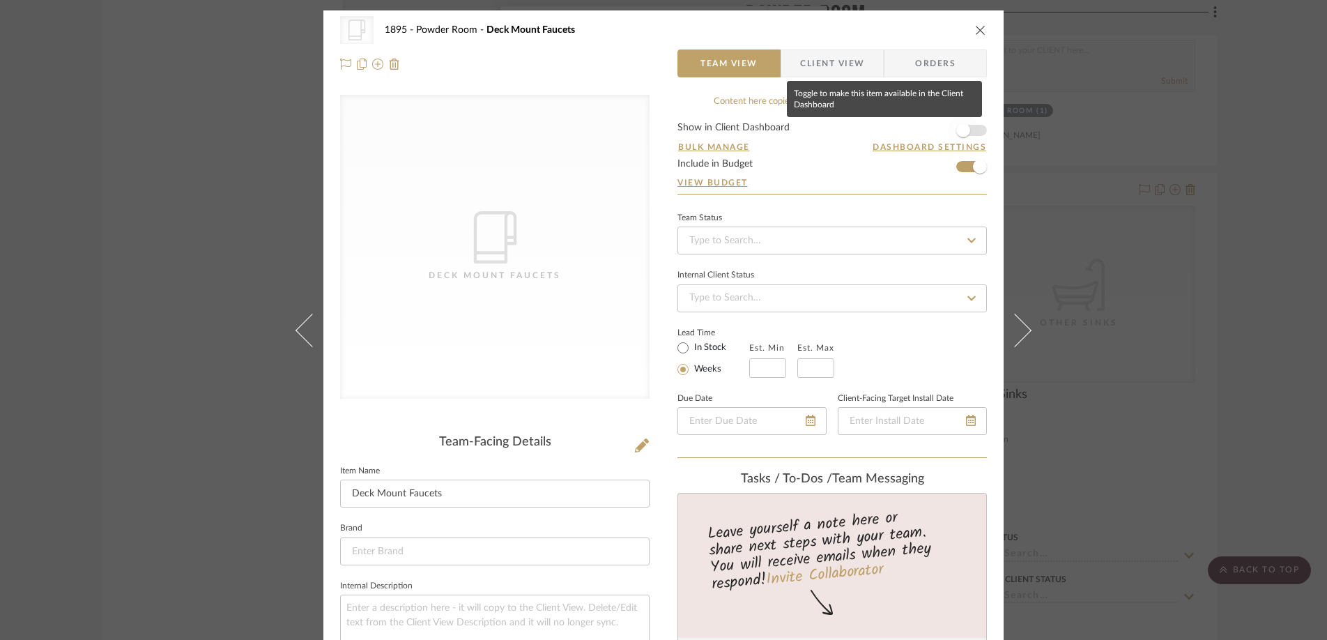
click at [966, 134] on span "button" at bounding box center [963, 130] width 31 height 31
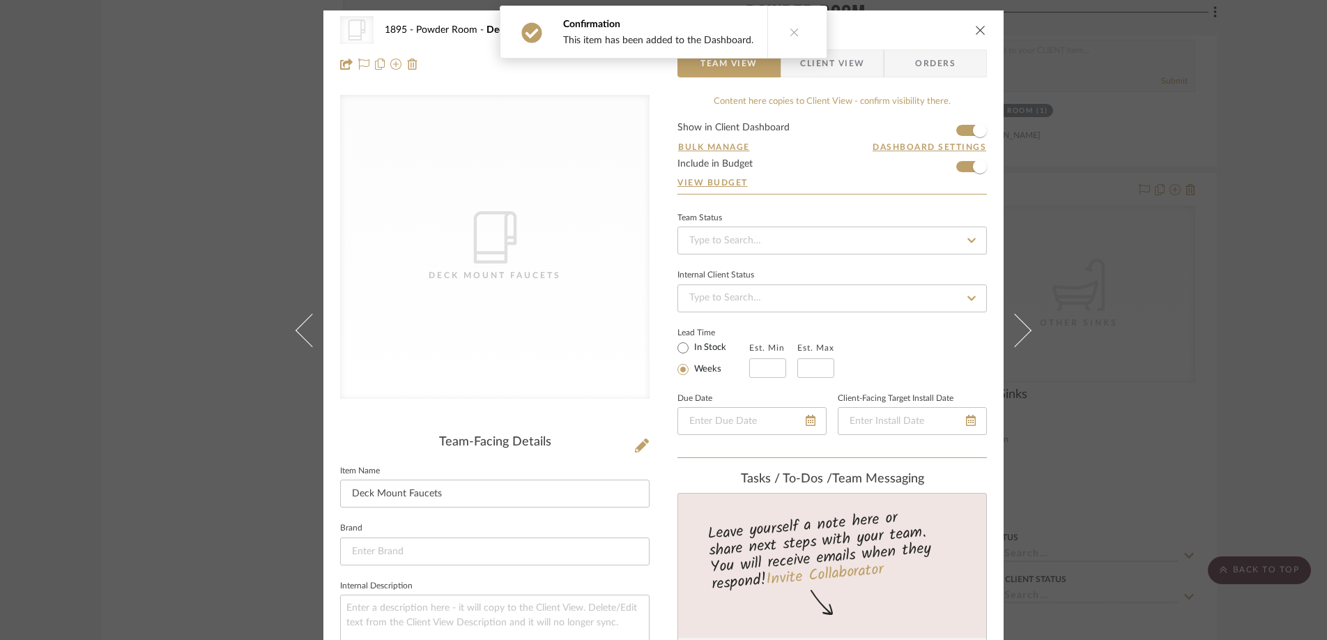
click at [975, 27] on icon "close" at bounding box center [980, 29] width 11 height 11
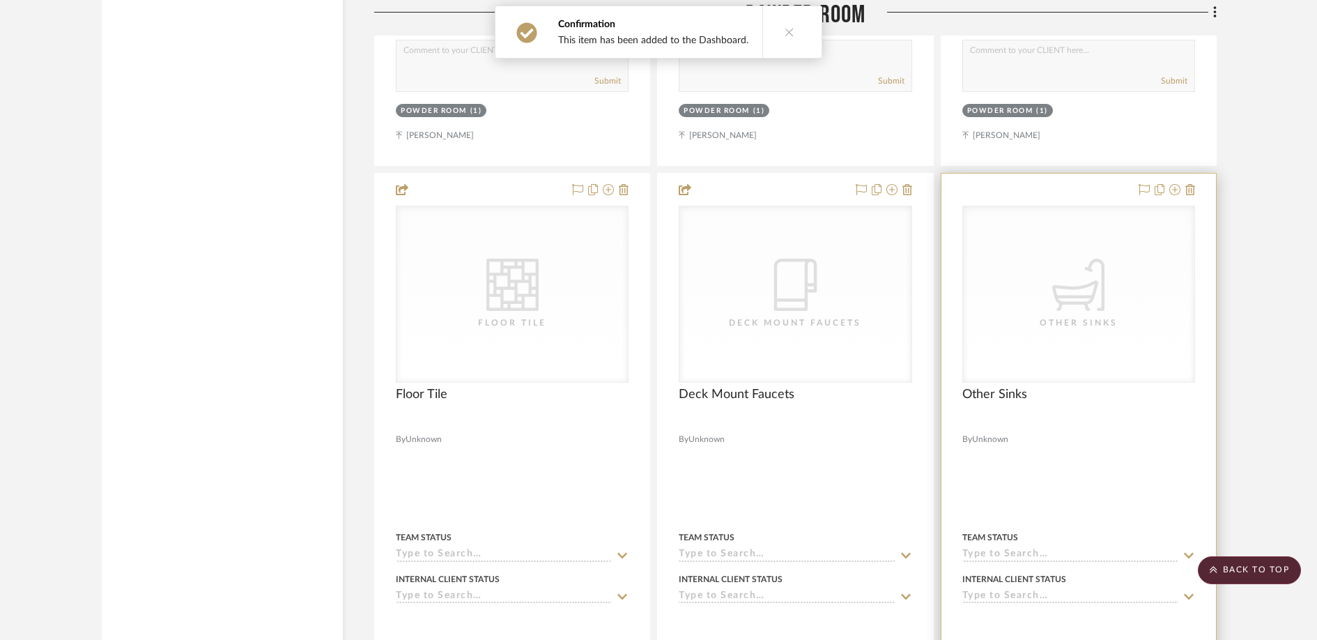
click at [0, 0] on div "CategoryIconPlumbing Created with Sketch. Other Sinks" at bounding box center [0, 0] width 0 height 0
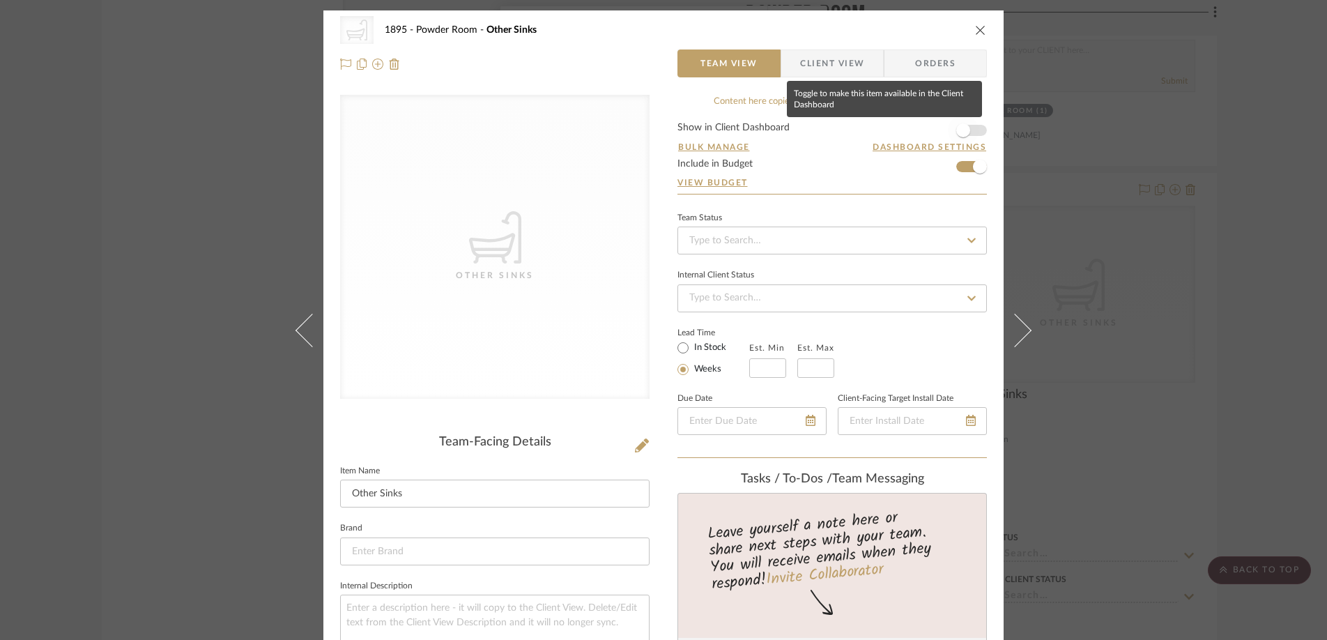
click at [957, 134] on span "button" at bounding box center [963, 130] width 14 height 14
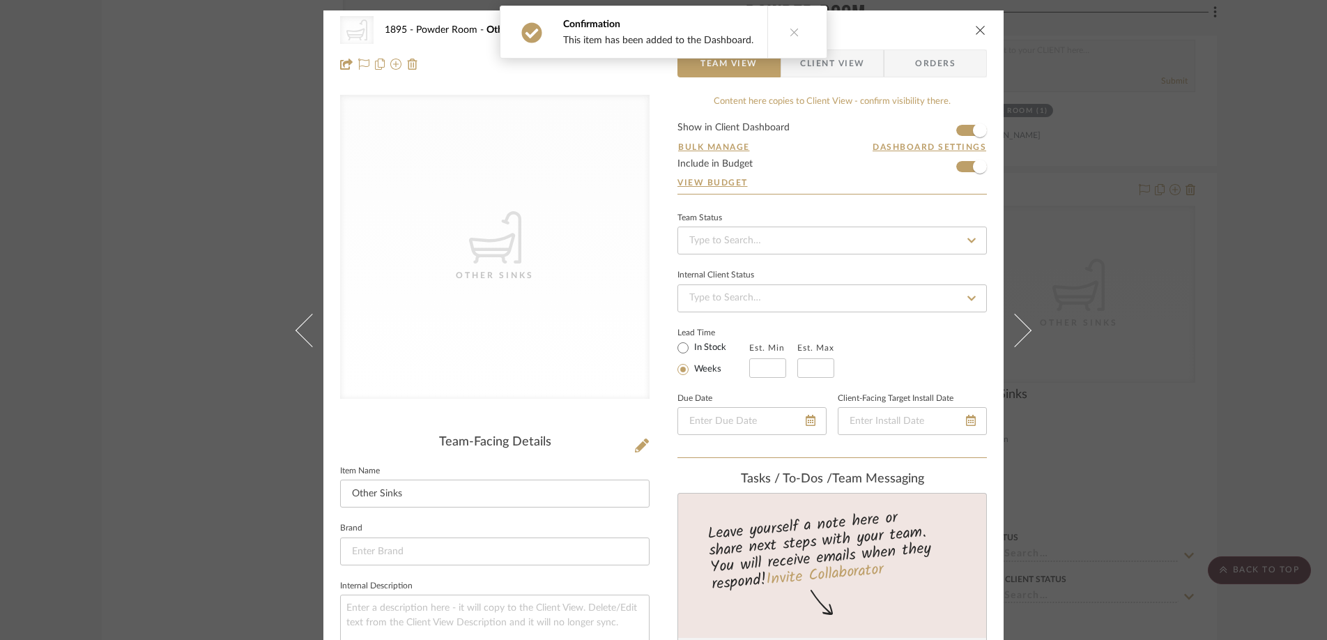
click at [975, 32] on icon "close" at bounding box center [980, 29] width 11 height 11
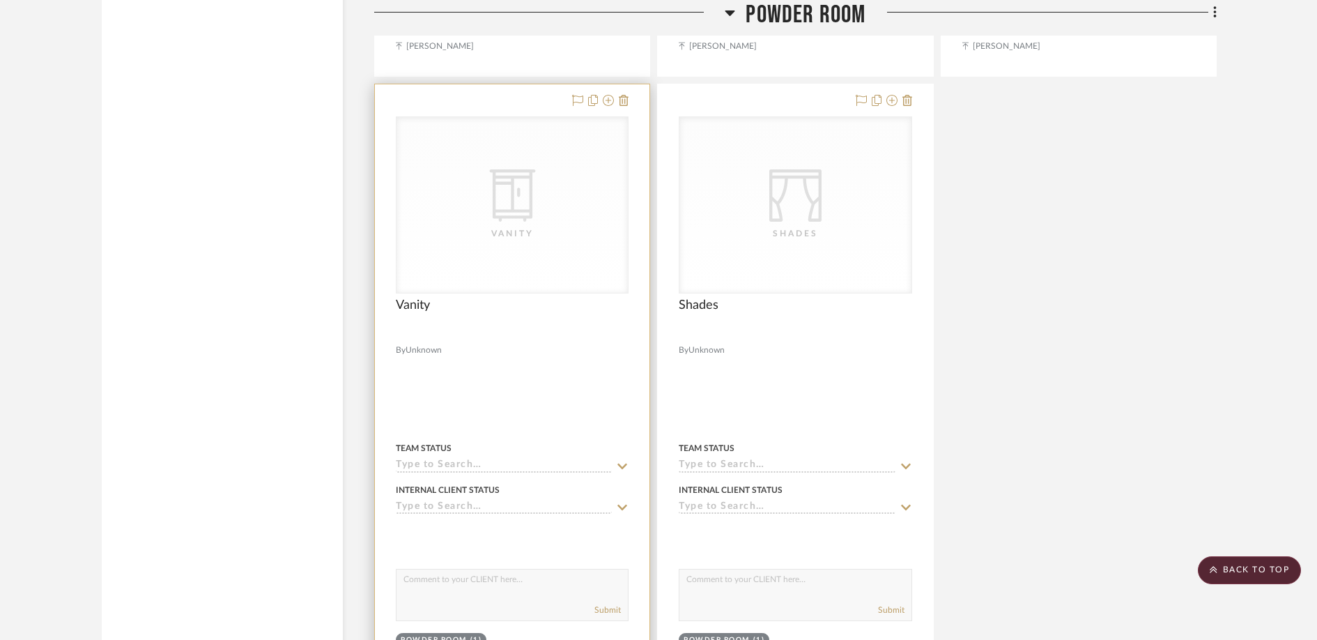
click at [0, 0] on div "Vanity" at bounding box center [0, 0] width 0 height 0
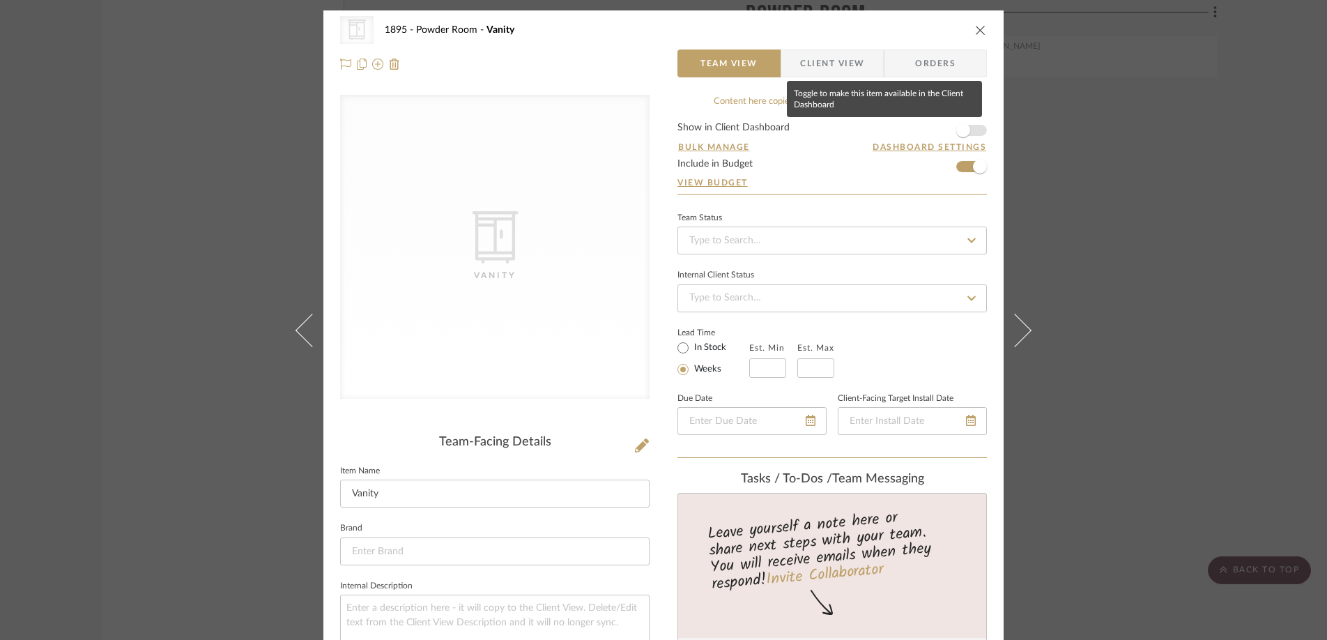
drag, startPoint x: 960, startPoint y: 129, endPoint x: 975, endPoint y: 84, distance: 46.9
click at [961, 129] on span "button" at bounding box center [963, 130] width 14 height 14
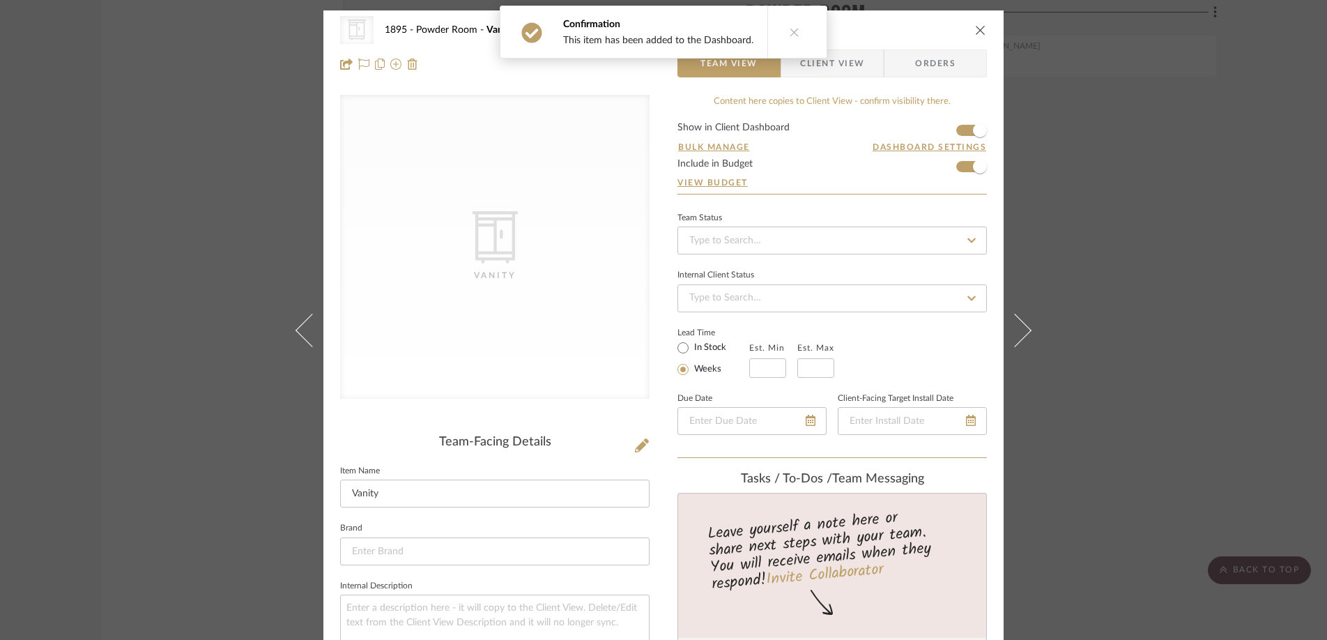
click at [975, 24] on button "close" at bounding box center [980, 30] width 13 height 13
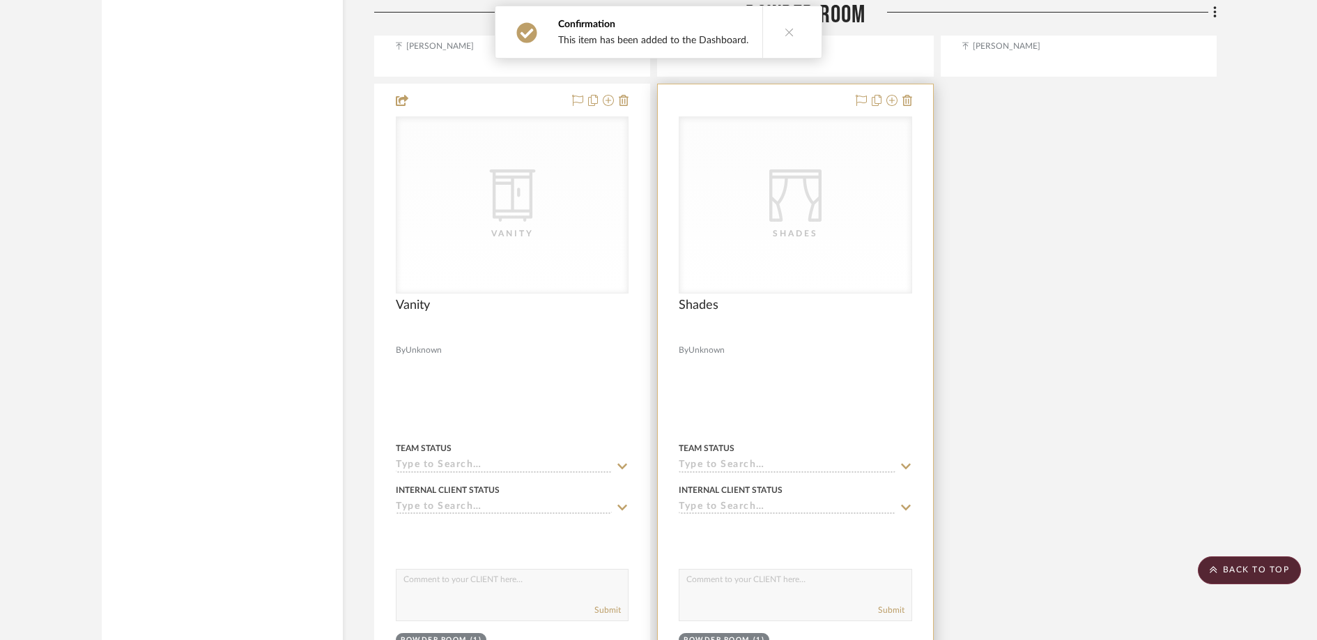
click at [0, 0] on div "CategoryIconFabrics Created with Sketch. Shades" at bounding box center [0, 0] width 0 height 0
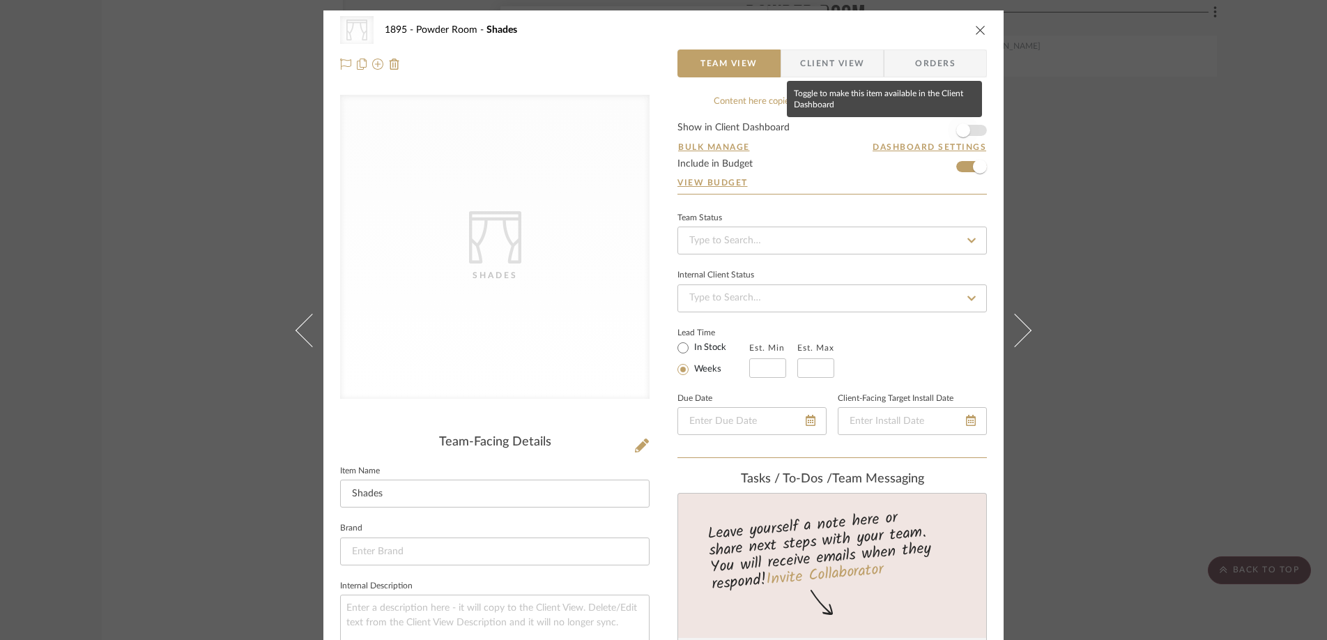
click at [965, 129] on span "button" at bounding box center [963, 130] width 31 height 31
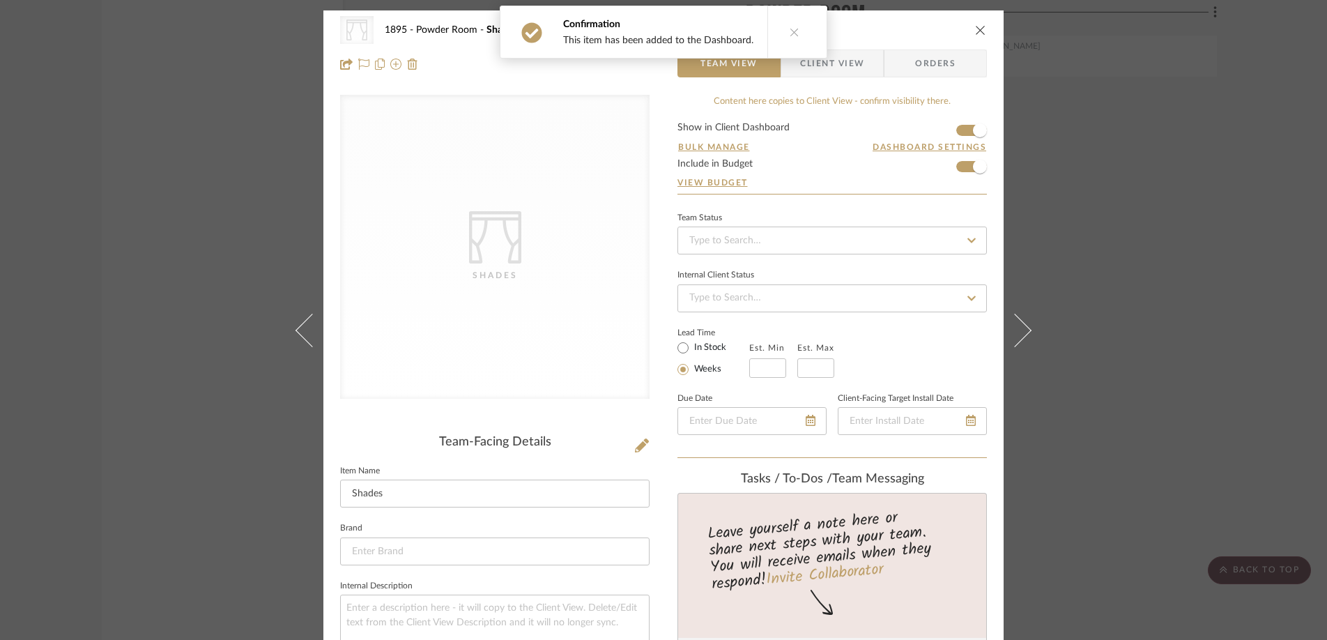
drag, startPoint x: 976, startPoint y: 31, endPoint x: 962, endPoint y: 74, distance: 45.6
click at [976, 31] on icon "close" at bounding box center [980, 29] width 11 height 11
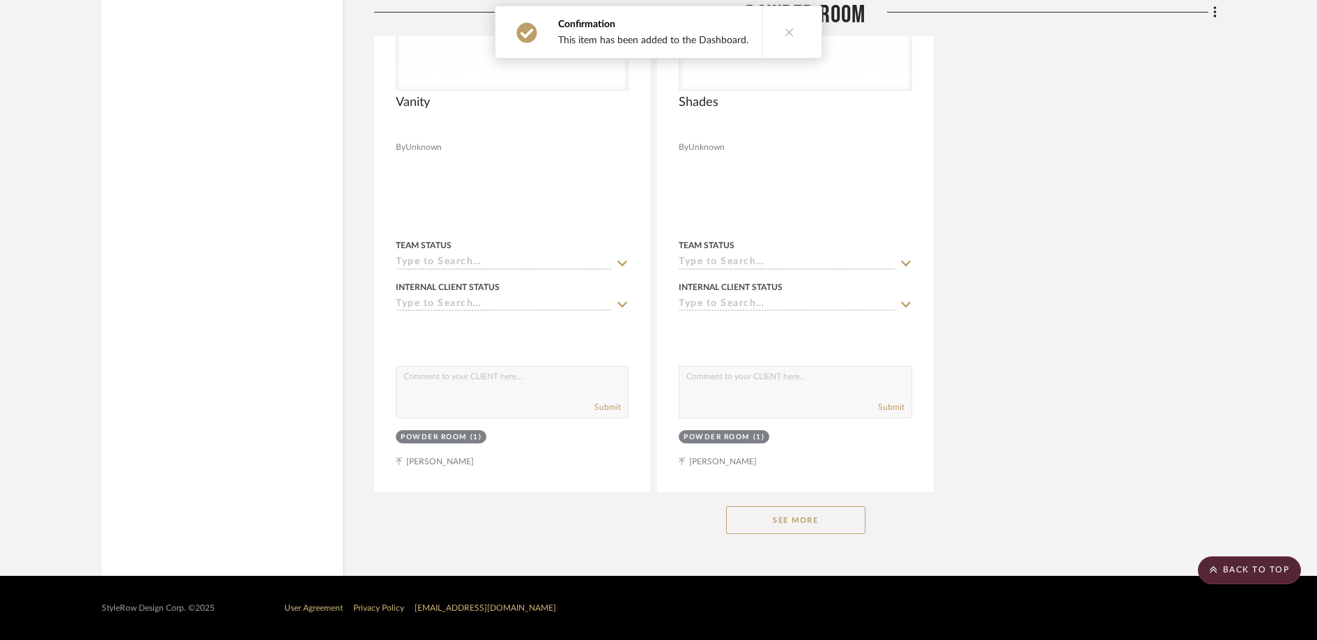
click at [777, 521] on button "See More" at bounding box center [795, 520] width 139 height 28
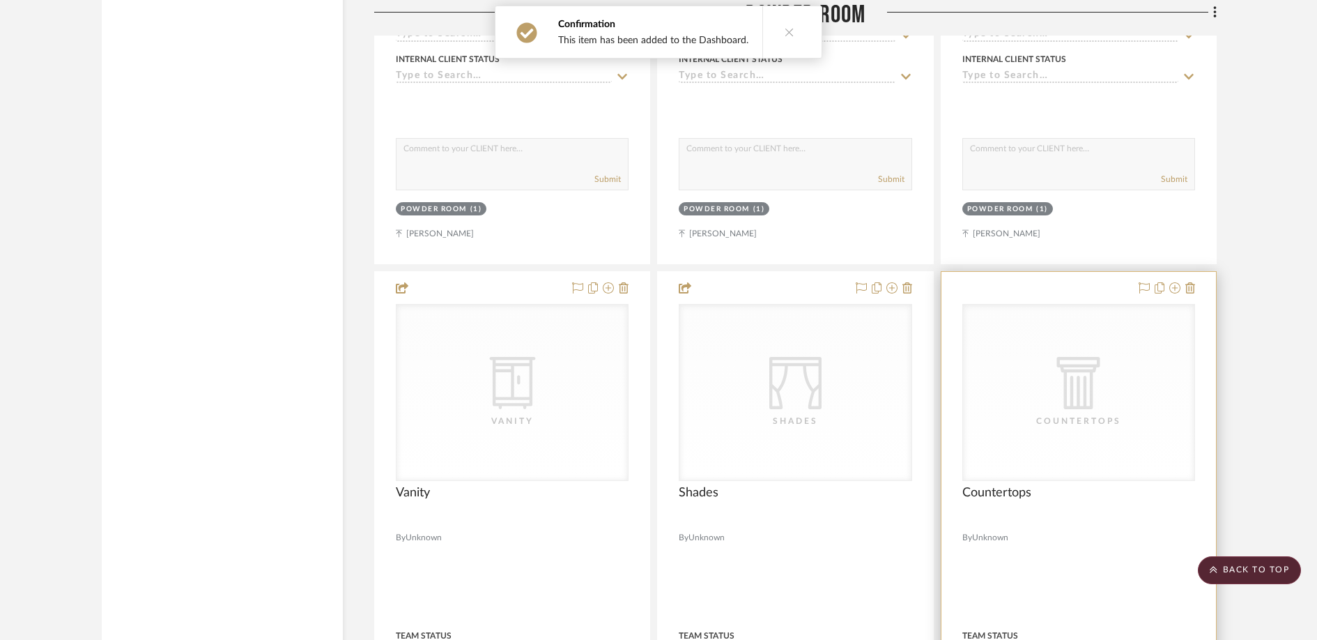
click at [0, 0] on div "CategoryIconArchitectural Created with Sketch. Countertops" at bounding box center [0, 0] width 0 height 0
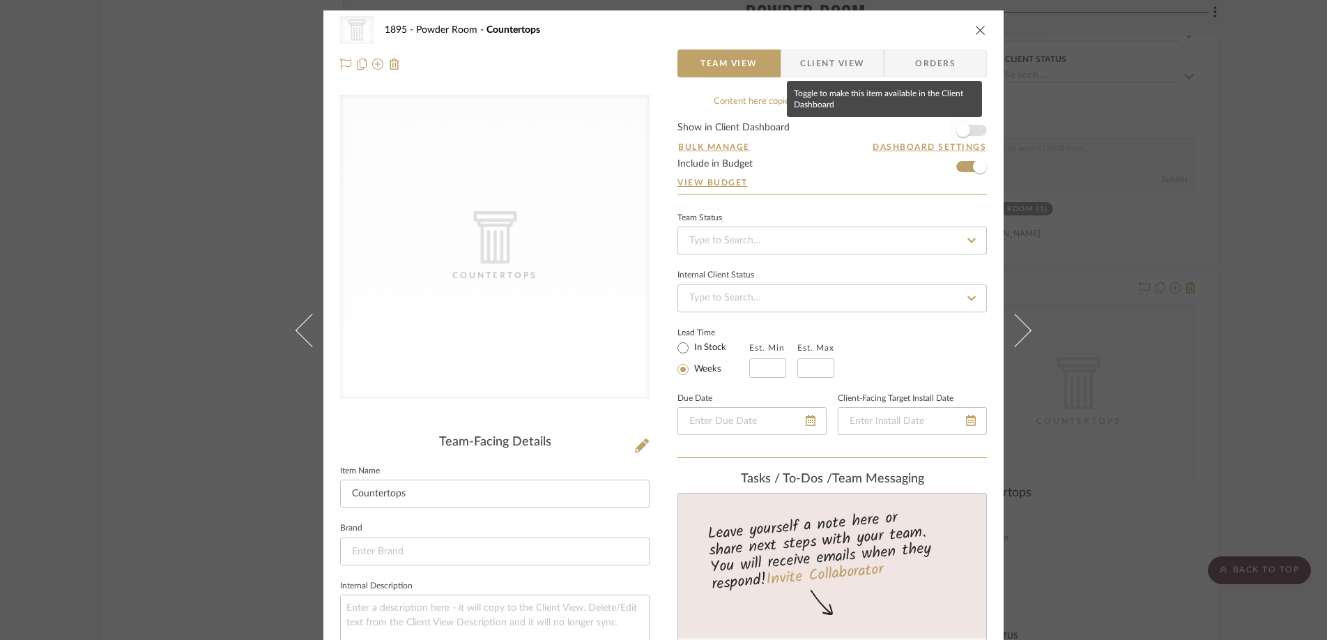
click at [948, 130] on span "button" at bounding box center [963, 130] width 31 height 31
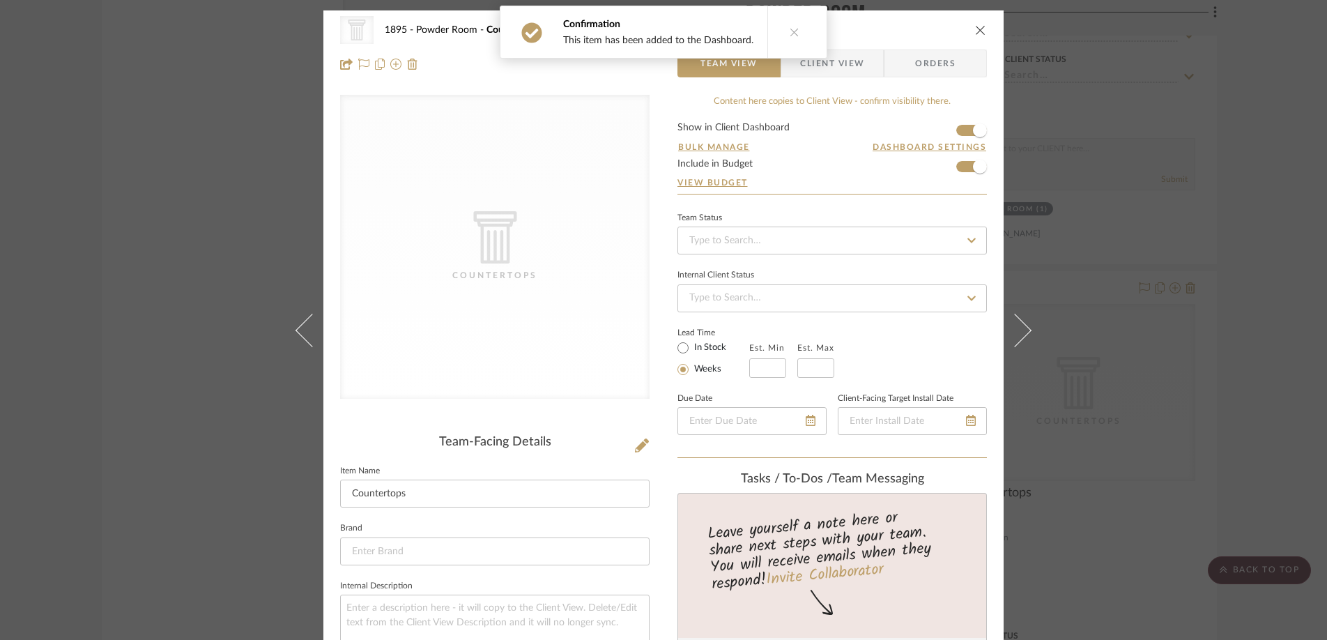
click at [978, 24] on button "close" at bounding box center [980, 30] width 13 height 13
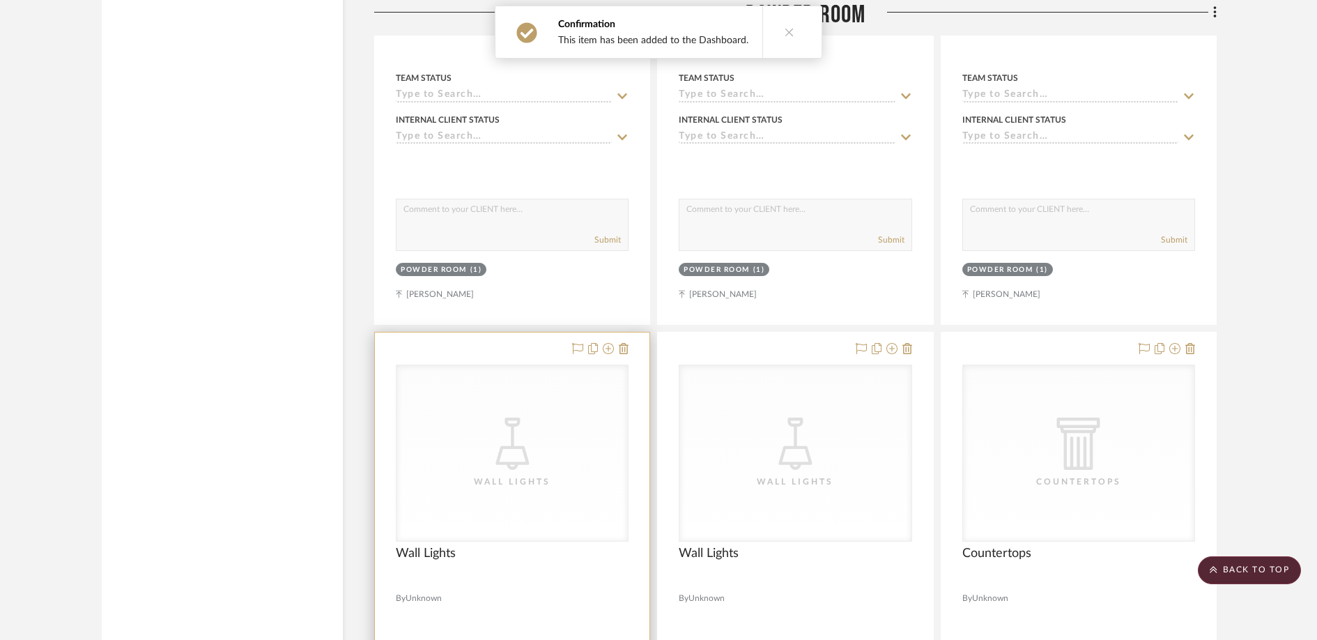
click at [0, 0] on div "CategoryIconLighting Created with Sketch. Wall Lights" at bounding box center [0, 0] width 0 height 0
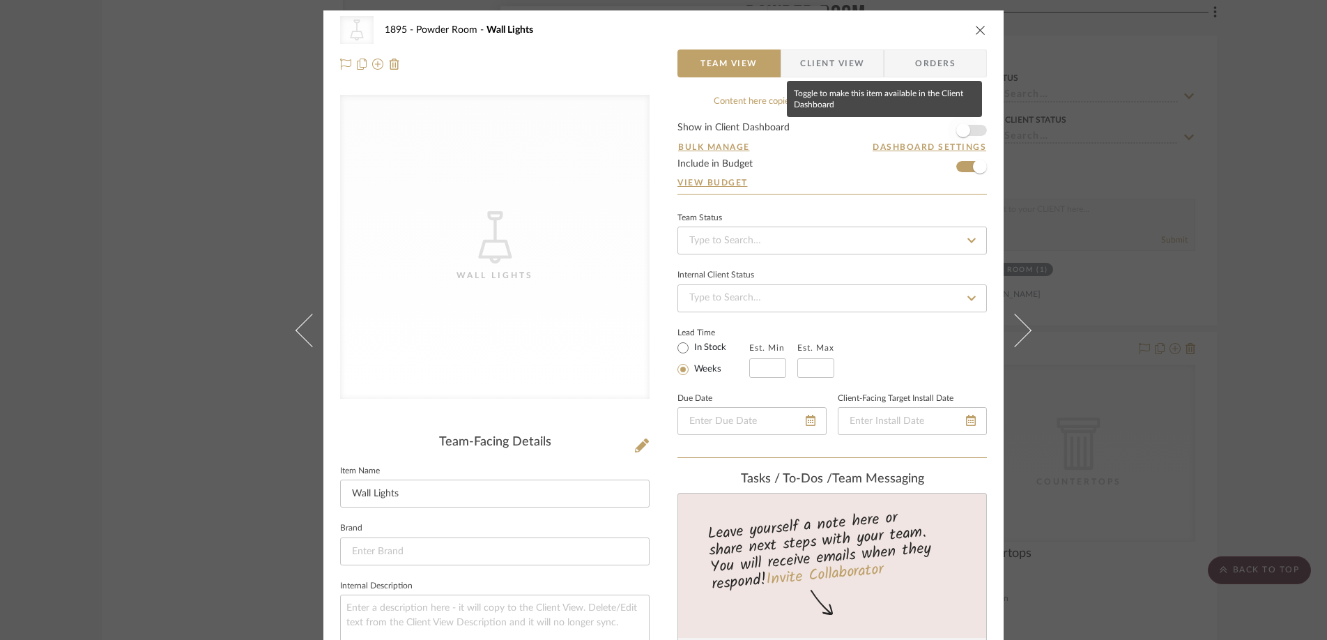
click at [957, 126] on span "button" at bounding box center [963, 130] width 14 height 14
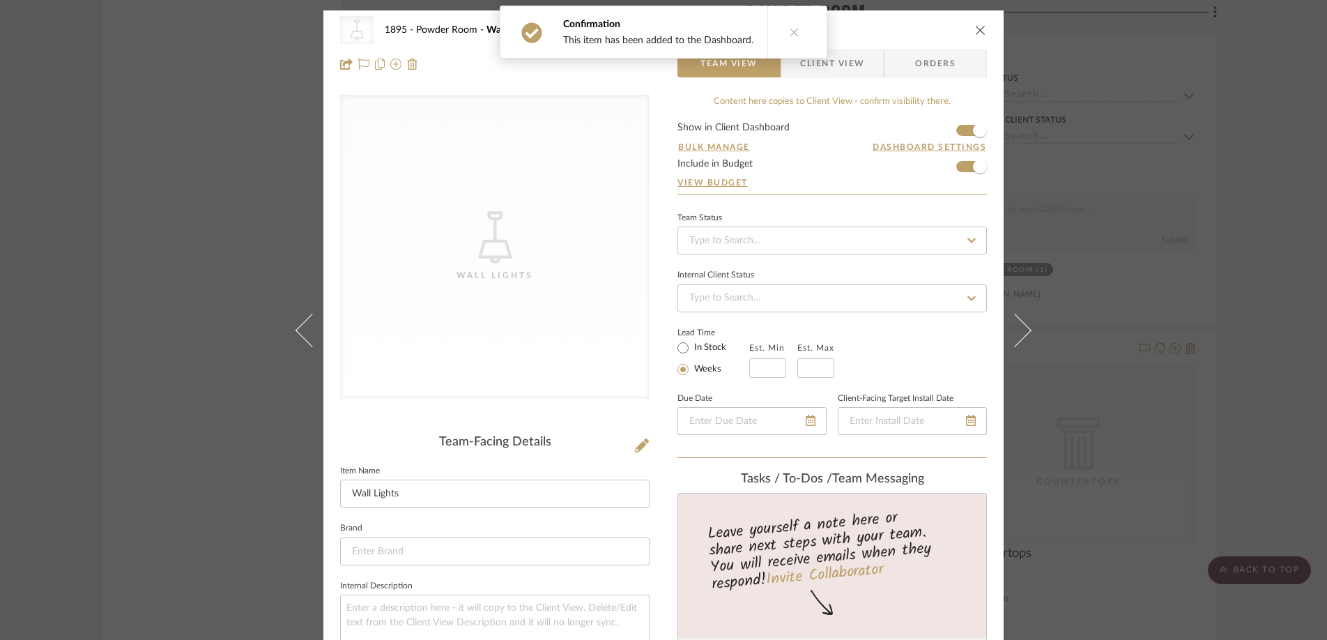
click at [979, 28] on icon "close" at bounding box center [980, 29] width 11 height 11
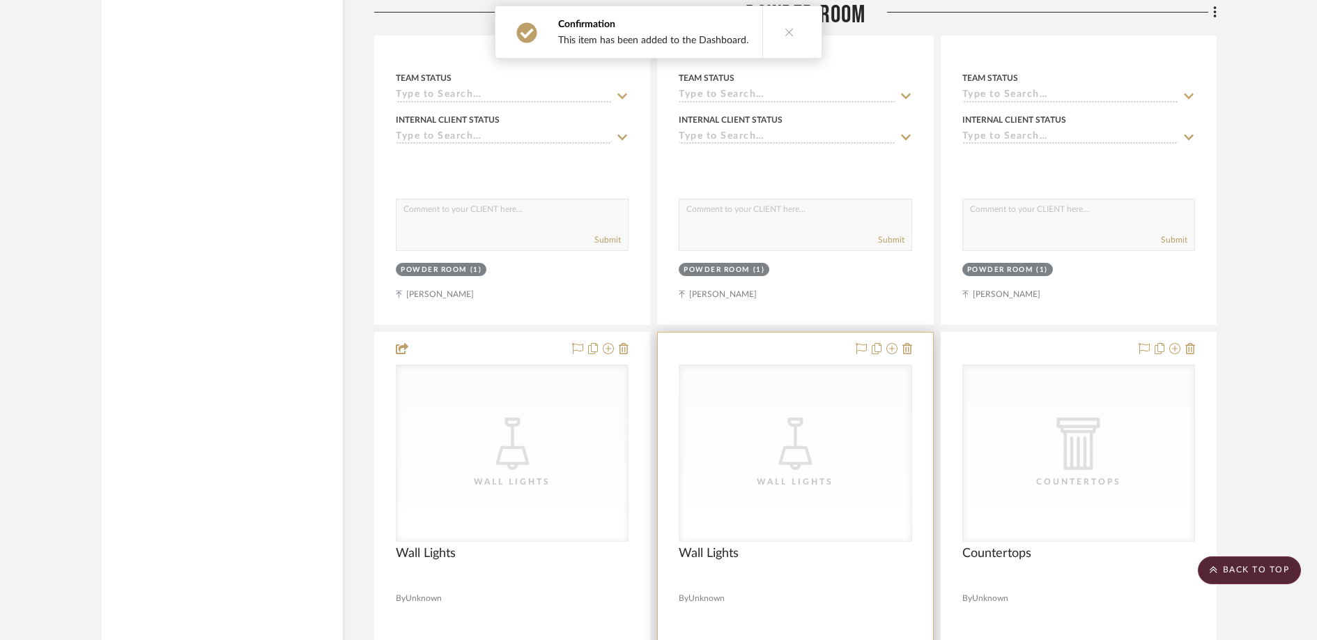
click at [812, 441] on icon "CategoryIconLighting Created with Sketch." at bounding box center [795, 443] width 52 height 52
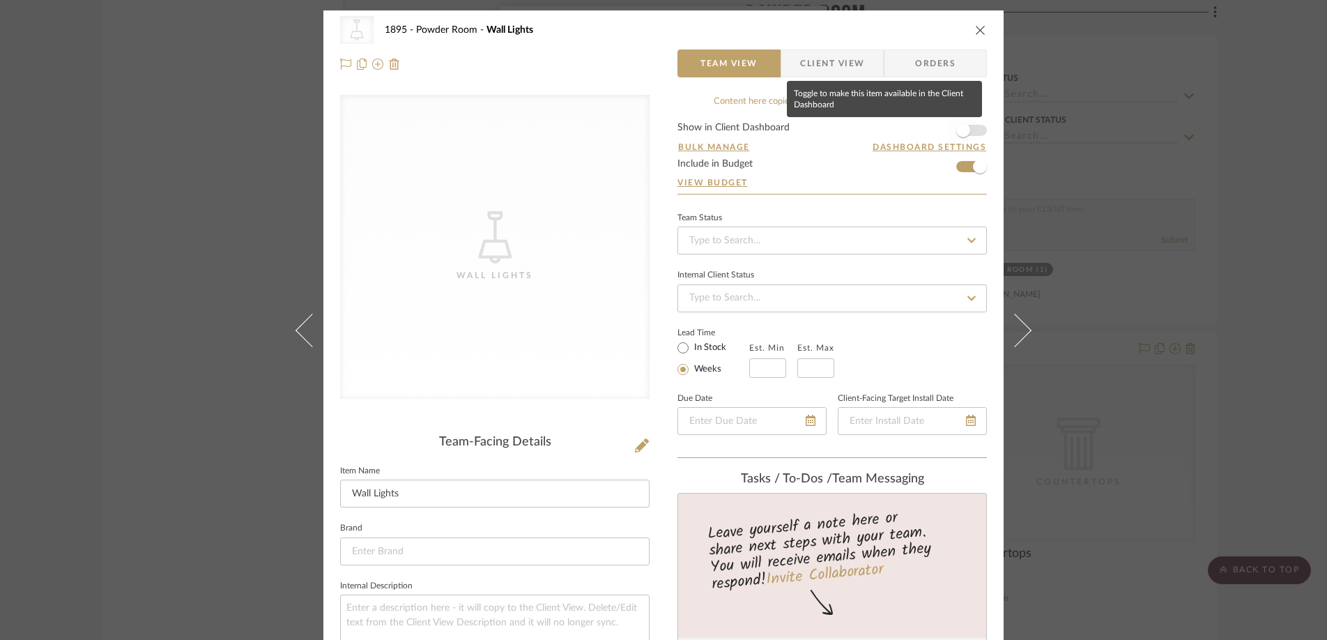
click at [959, 129] on span "button" at bounding box center [963, 130] width 14 height 14
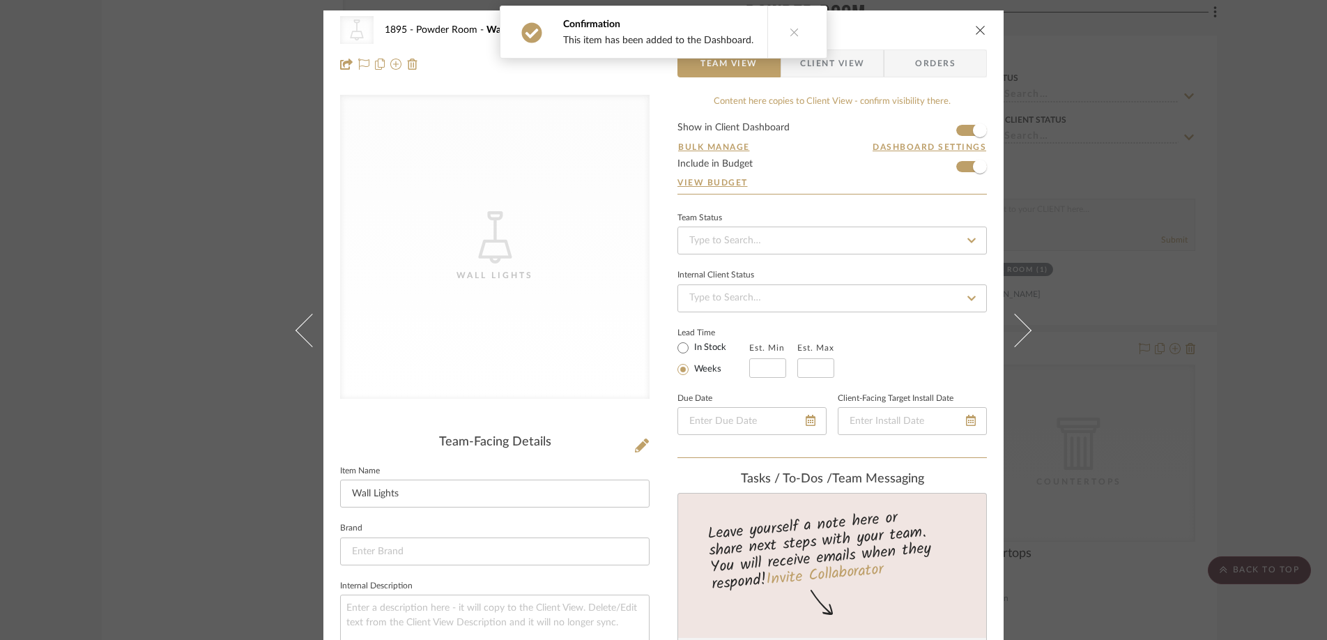
click at [962, 13] on div "CategoryIconLighting Created with Sketch. Wall Lights 1895 Powder Room Wall Lig…" at bounding box center [663, 46] width 680 height 73
click at [975, 31] on icon "close" at bounding box center [980, 29] width 11 height 11
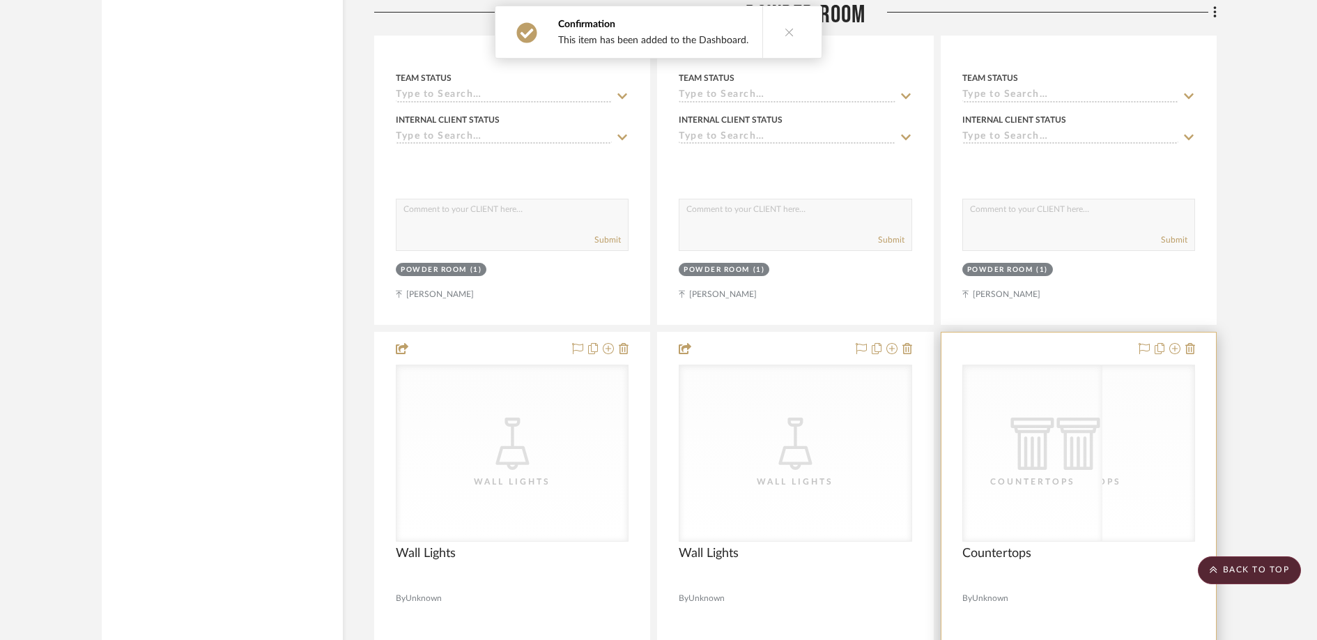
click at [1077, 493] on div "CategoryIconArchitectural Created with Sketch. Countertops" at bounding box center [1032, 453] width 139 height 176
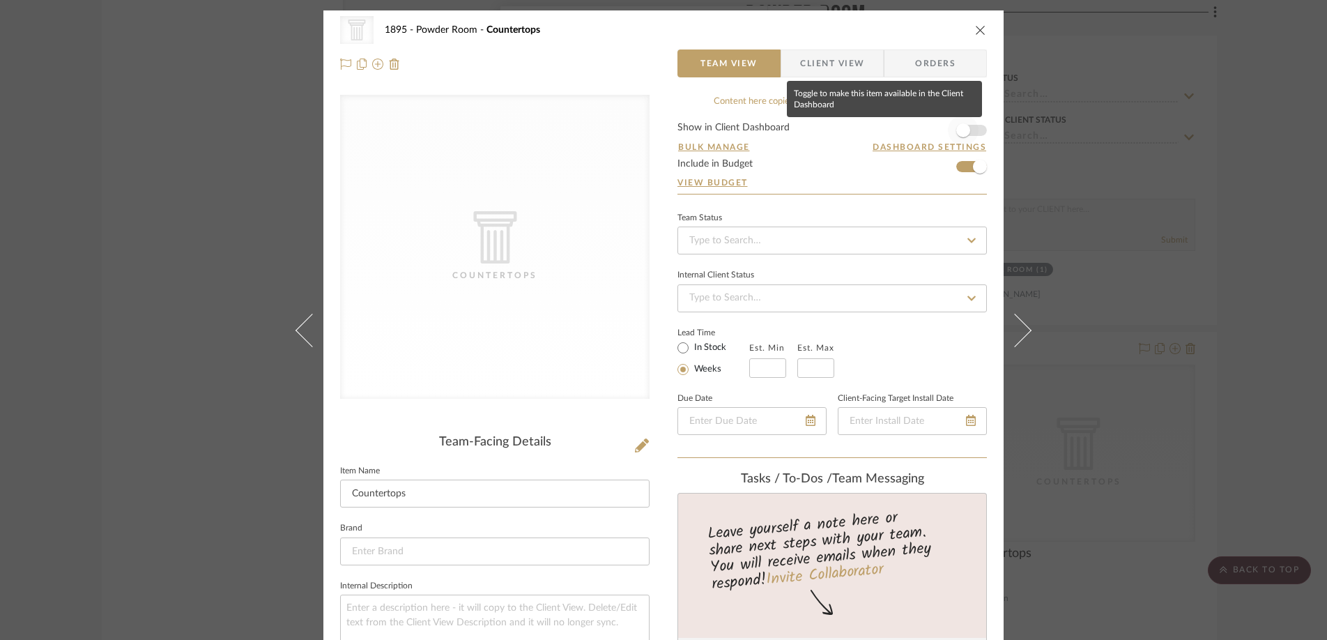
click at [958, 132] on span "button" at bounding box center [963, 130] width 14 height 14
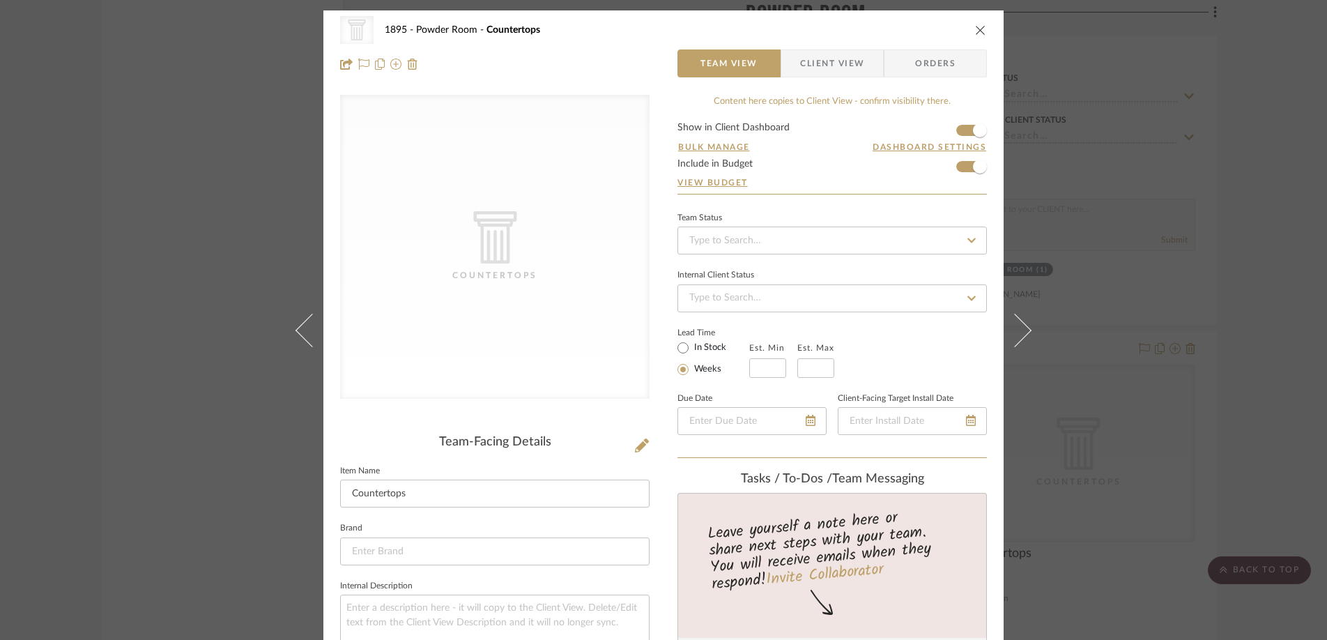
click at [978, 29] on icon "close" at bounding box center [980, 29] width 11 height 11
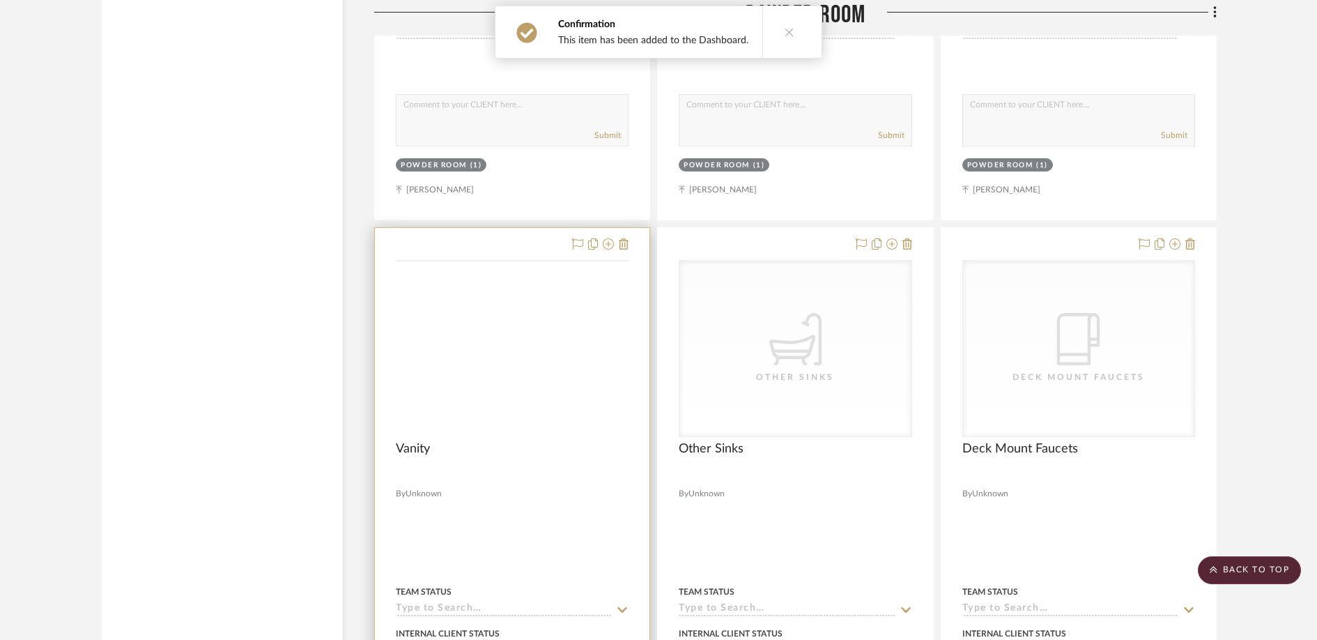
click at [0, 0] on div "CategoryIconStorage Created with Sketch. Vanity" at bounding box center [0, 0] width 0 height 0
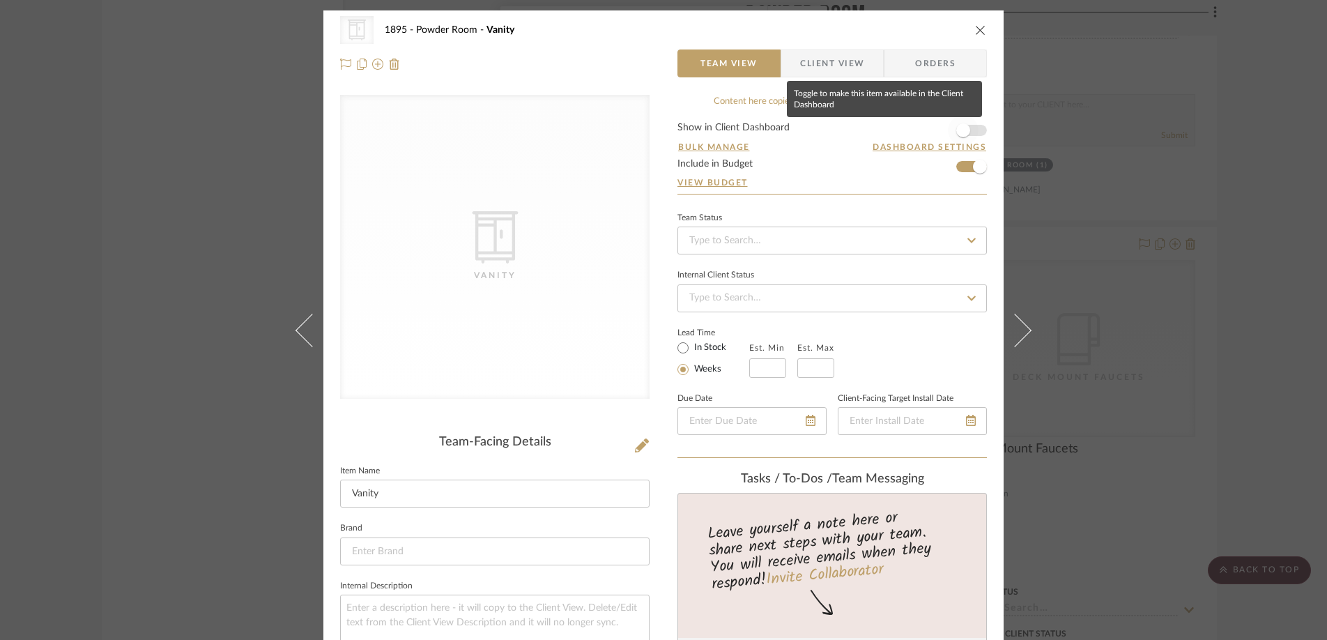
drag, startPoint x: 950, startPoint y: 129, endPoint x: 966, endPoint y: 72, distance: 59.5
click at [950, 129] on span "button" at bounding box center [963, 130] width 31 height 31
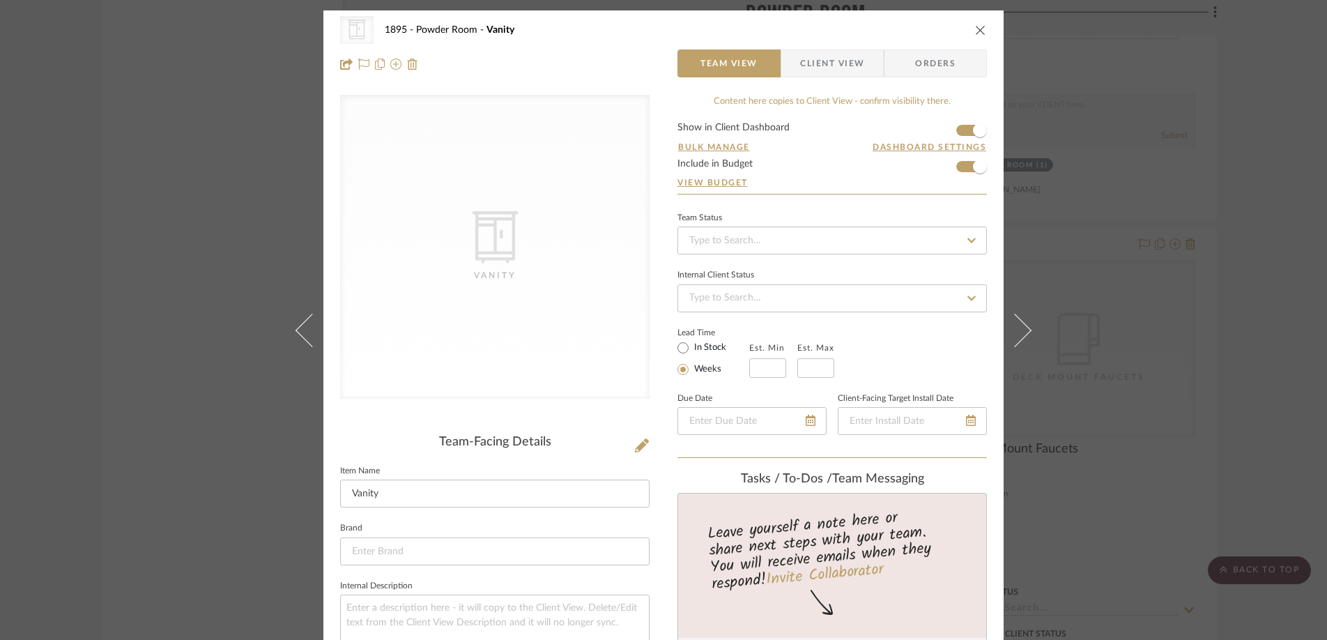
click at [975, 29] on icon "close" at bounding box center [980, 29] width 11 height 11
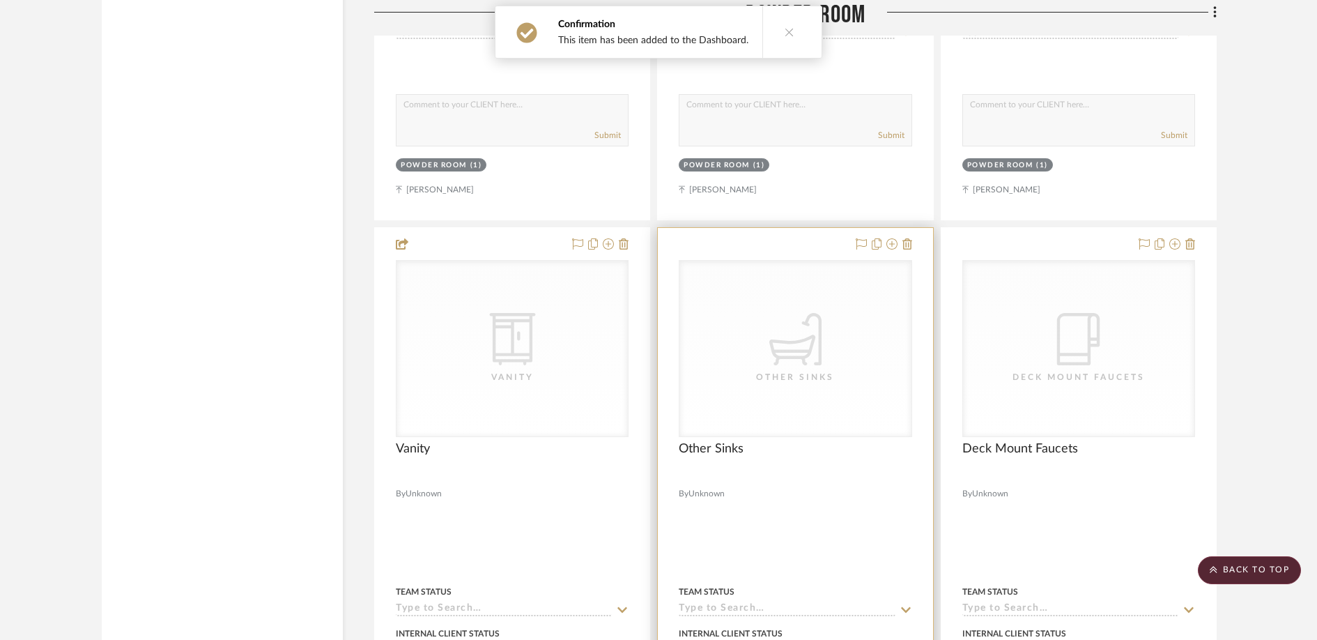
click at [817, 359] on icon "CategoryIconPlumbing Created with Sketch." at bounding box center [795, 339] width 52 height 52
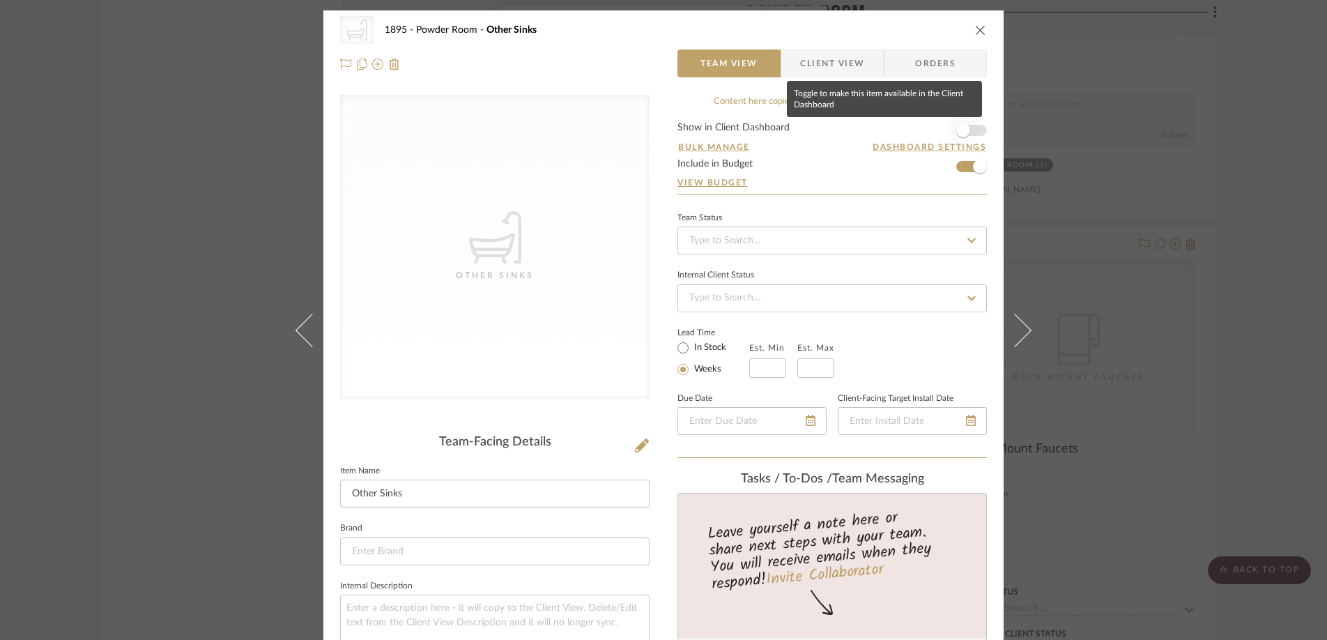
click at [963, 129] on span "button" at bounding box center [963, 130] width 14 height 14
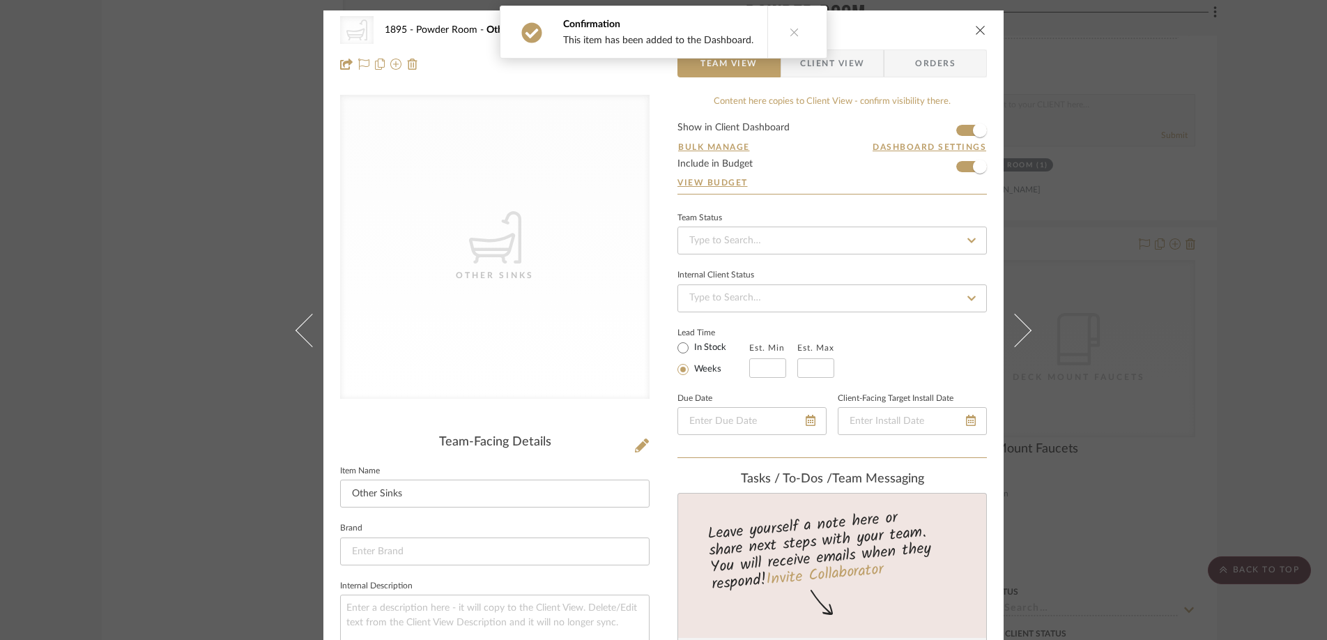
click at [978, 30] on icon "close" at bounding box center [980, 29] width 11 height 11
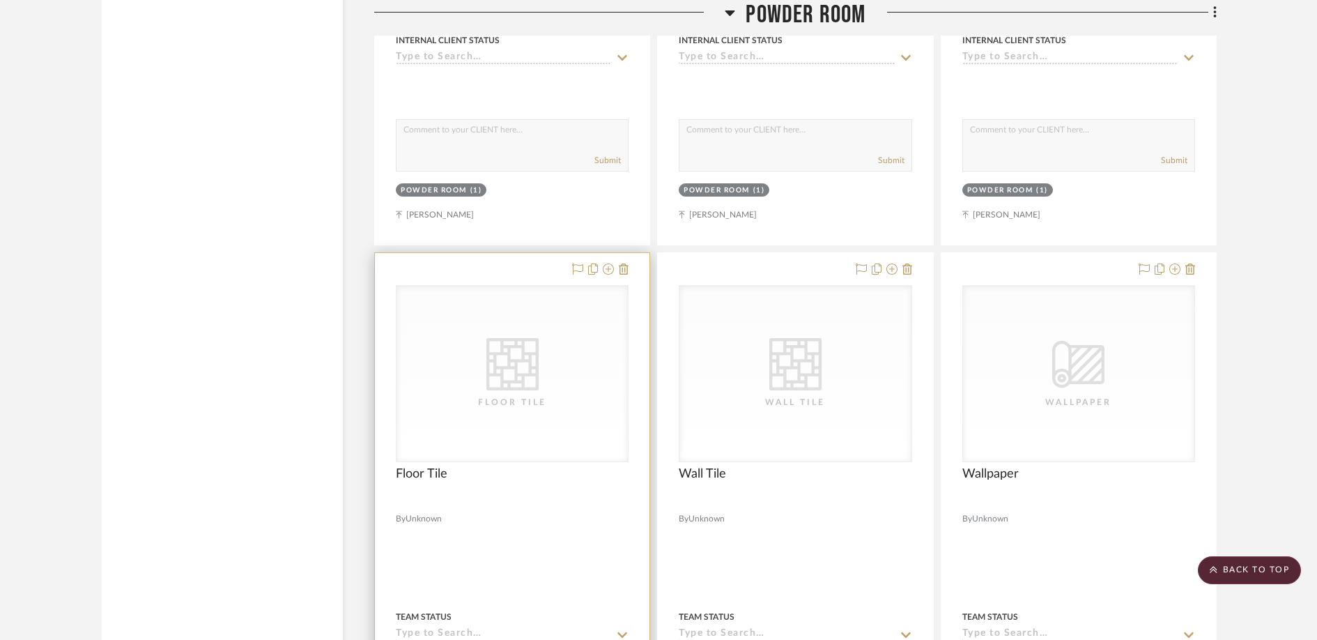
click at [0, 0] on div "CategoryIconTile Created with Sketch. Floor Tile" at bounding box center [0, 0] width 0 height 0
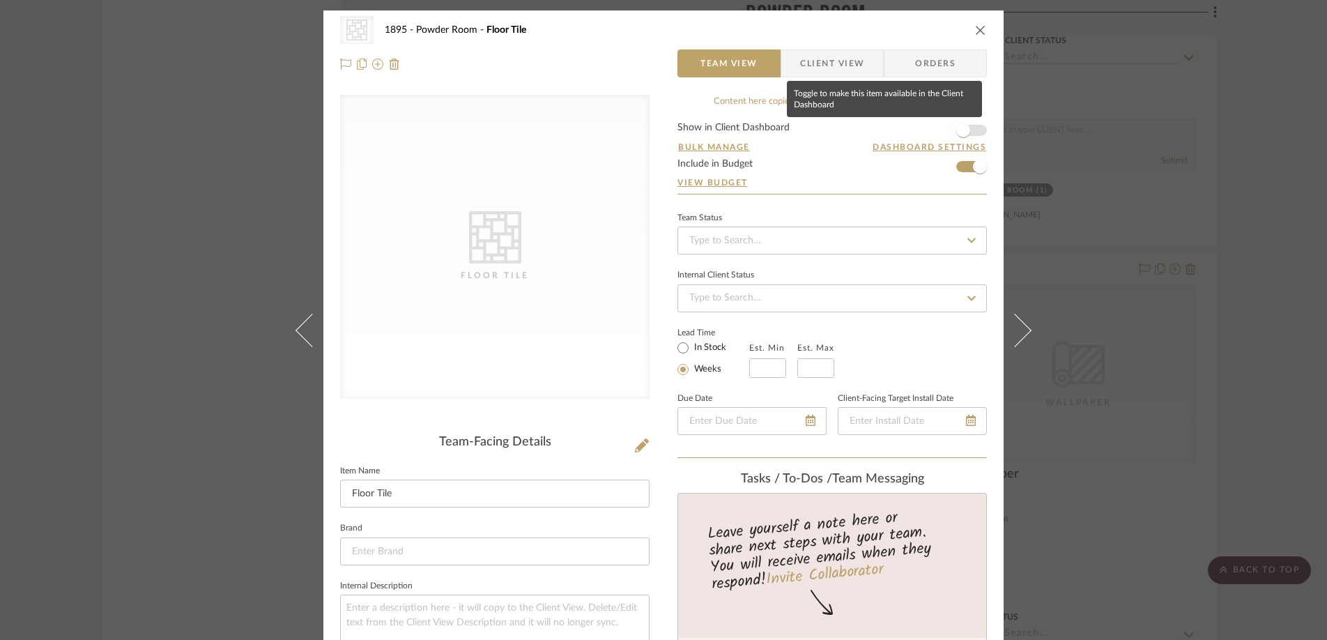
click at [962, 128] on span "button" at bounding box center [963, 130] width 14 height 14
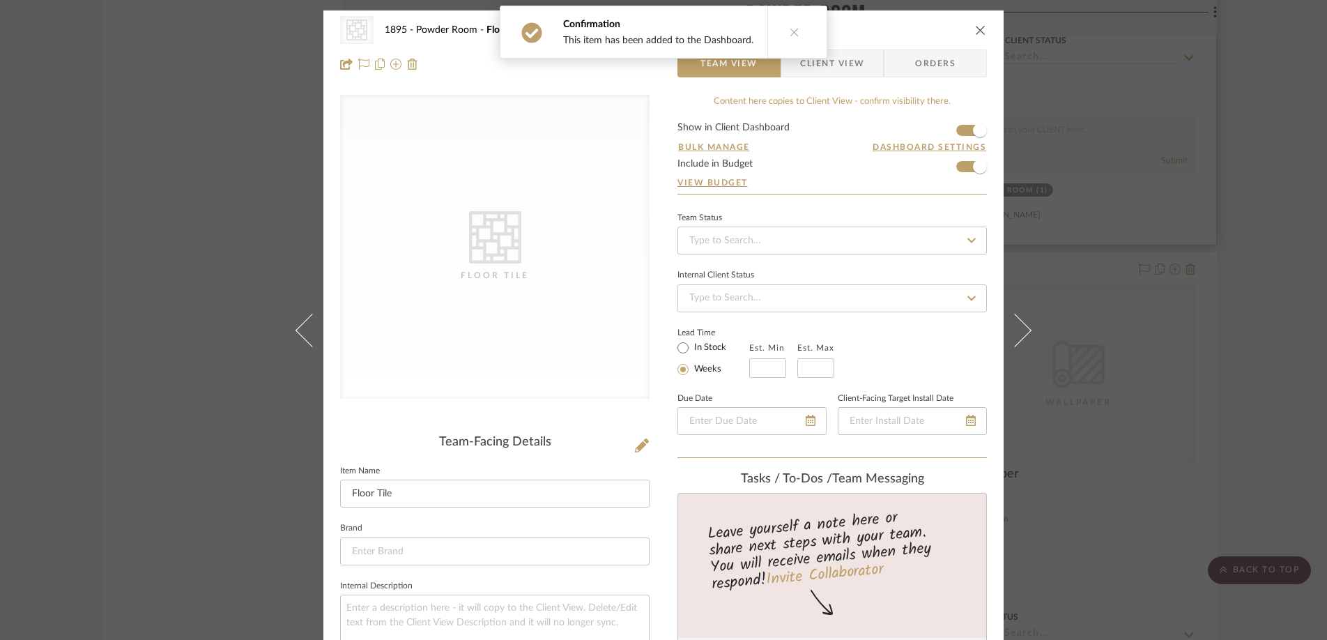
drag, startPoint x: 975, startPoint y: 23, endPoint x: 960, endPoint y: 54, distance: 34.9
click at [975, 24] on button "close" at bounding box center [980, 30] width 13 height 13
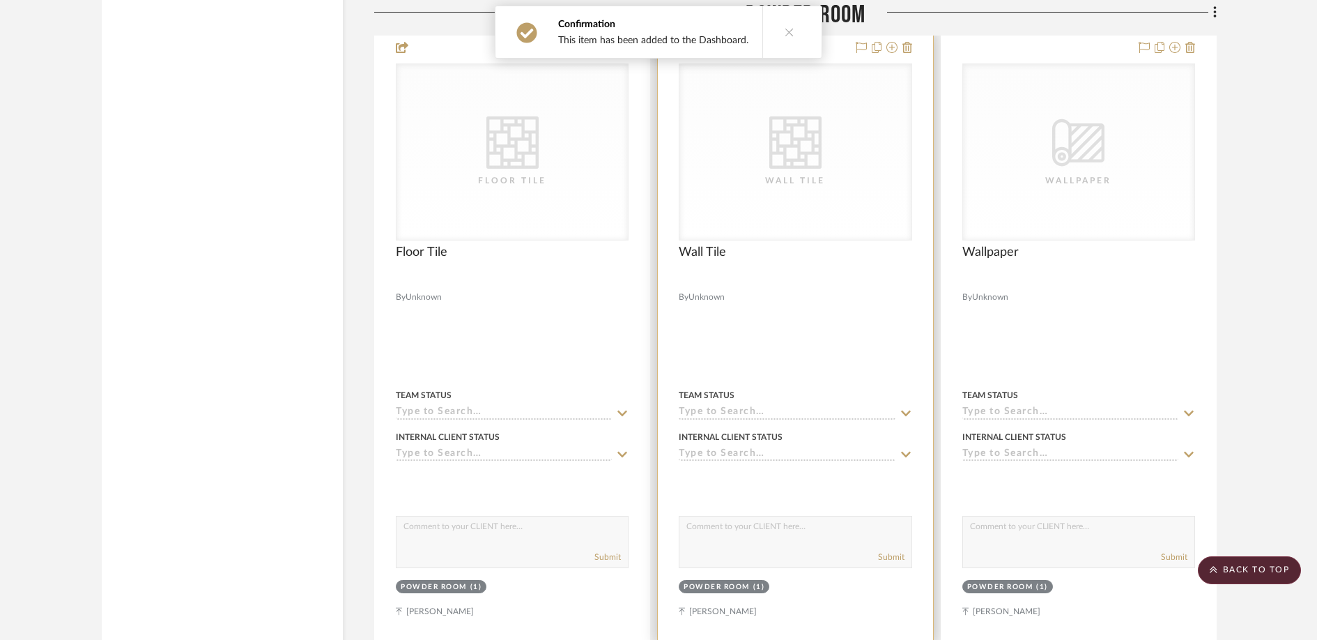
click at [813, 178] on div "Wall Tile" at bounding box center [794, 180] width 139 height 14
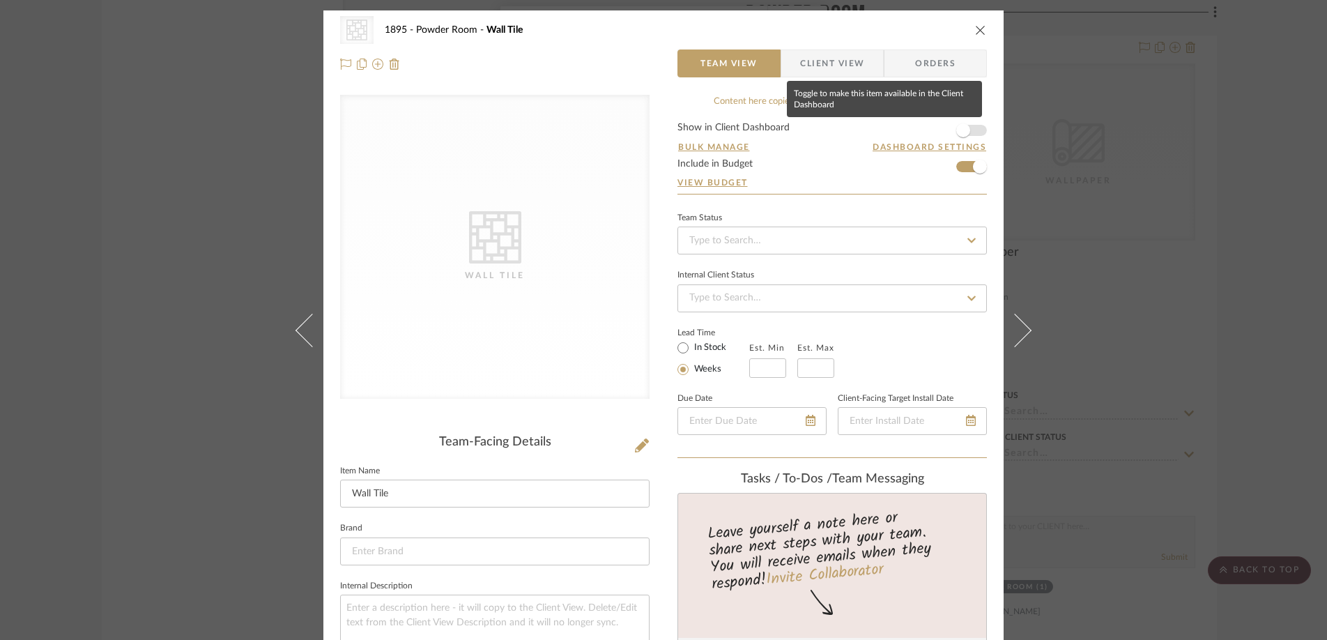
click at [964, 128] on span "button" at bounding box center [963, 130] width 14 height 14
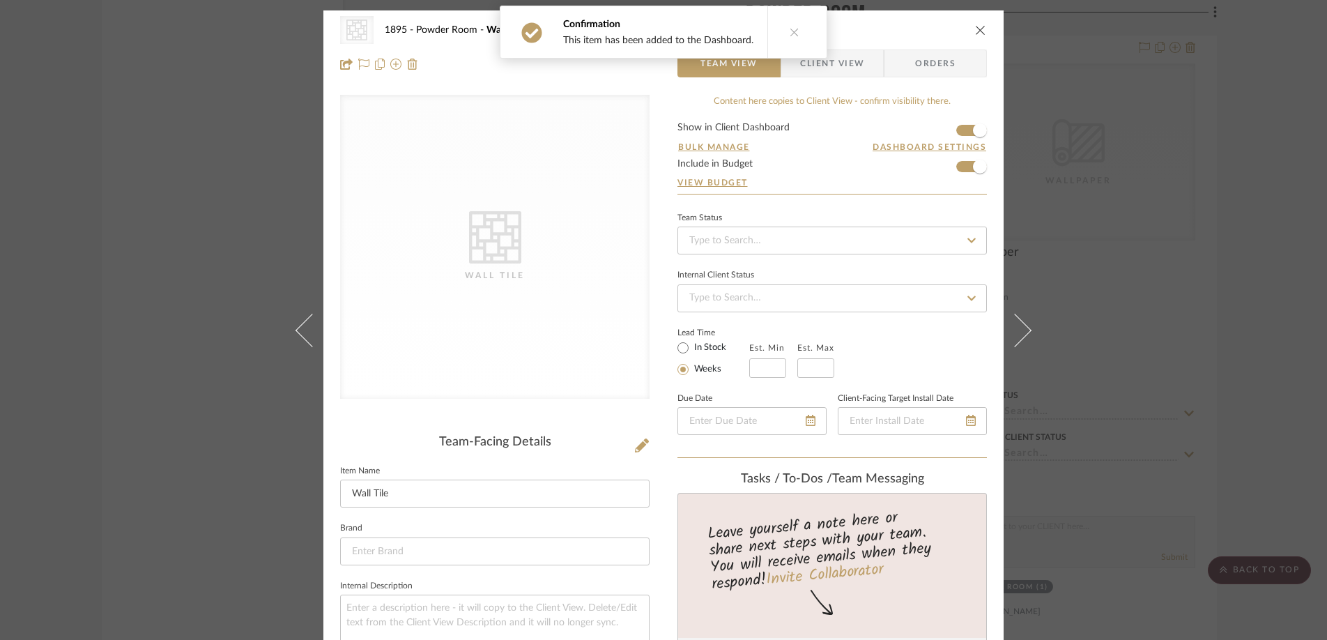
click at [981, 20] on div "CategoryIconTile Created with Sketch. Wall Tile 1895 Powder Room Wall Tile Team…" at bounding box center [663, 46] width 680 height 73
click at [975, 30] on icon "close" at bounding box center [980, 29] width 11 height 11
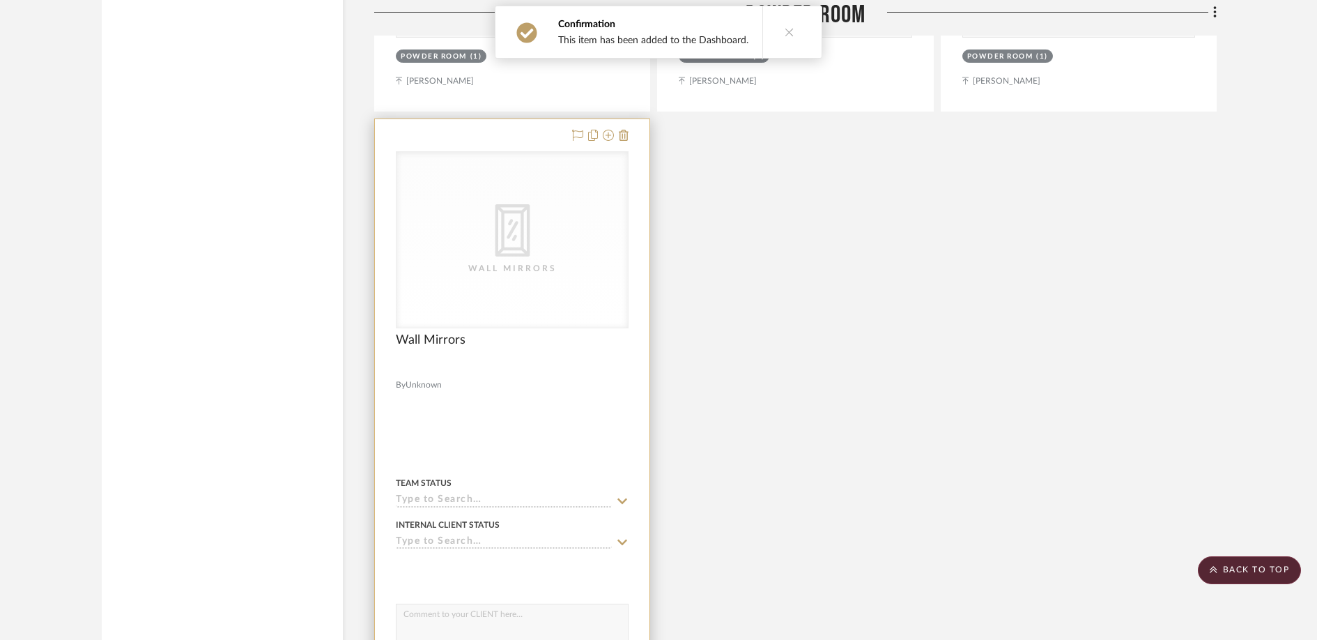
click at [0, 0] on div "CategoryIconMirrors Created with Sketch. Wall Mirrors" at bounding box center [0, 0] width 0 height 0
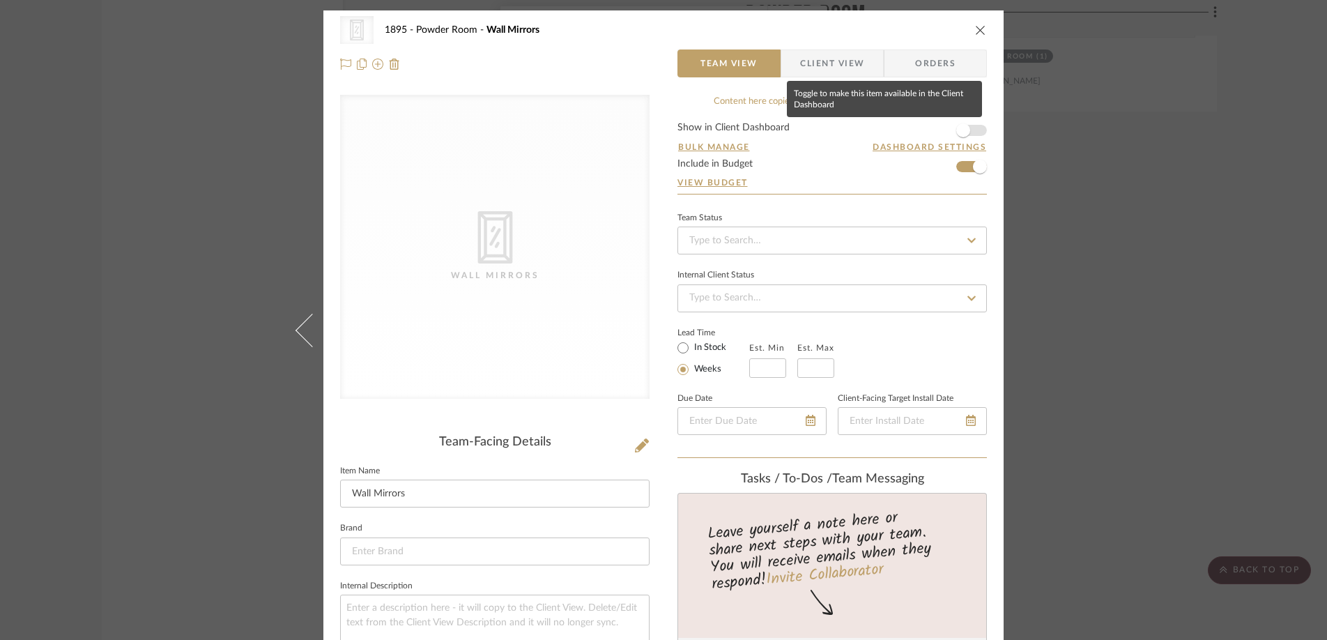
click at [964, 130] on span "button" at bounding box center [963, 130] width 14 height 14
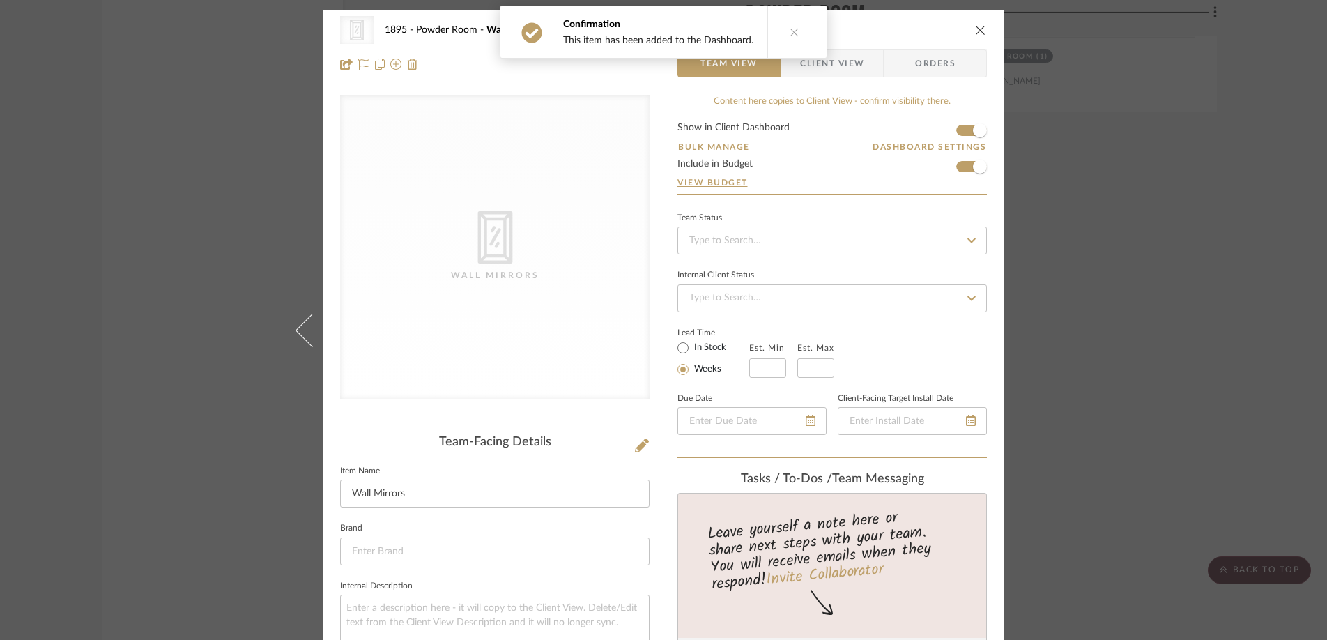
click at [975, 31] on icon "close" at bounding box center [980, 29] width 11 height 11
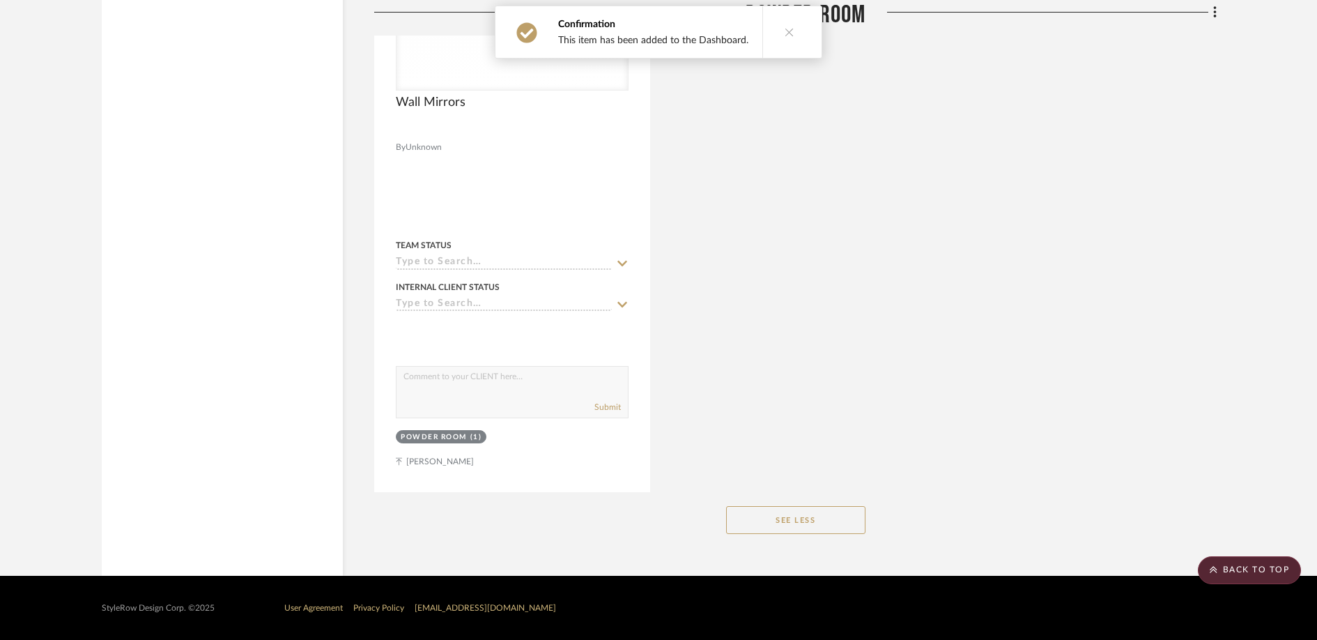
click at [776, 518] on button "See Less" at bounding box center [795, 520] width 139 height 28
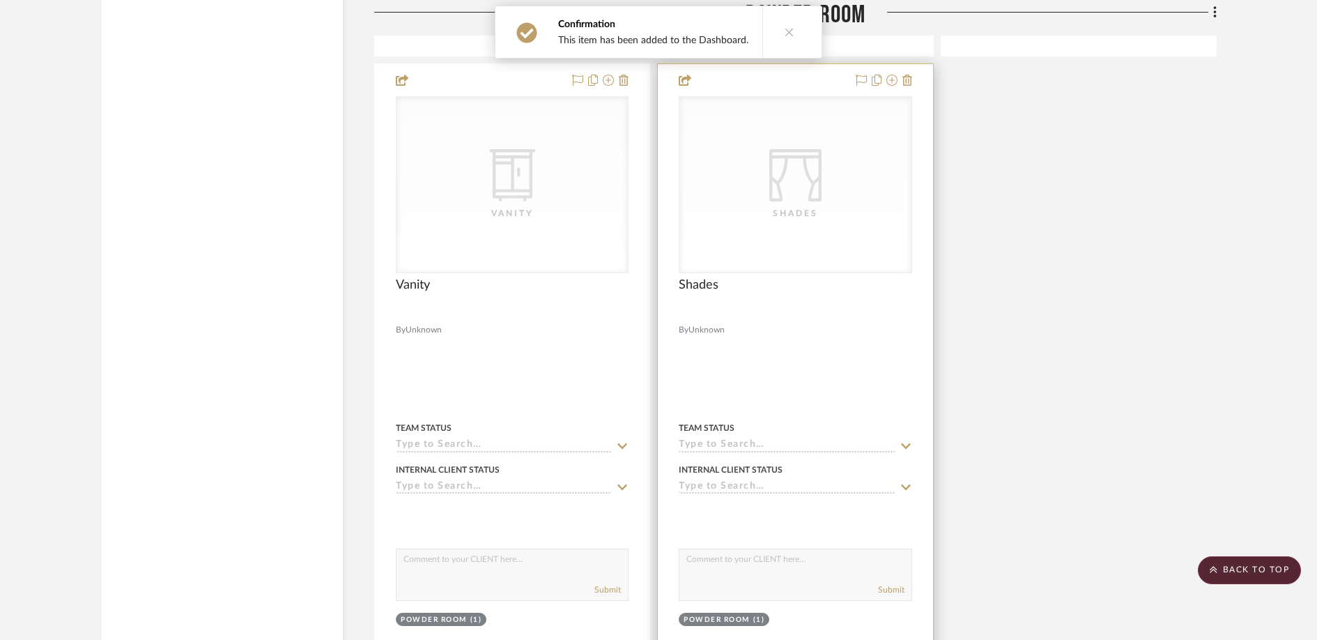
scroll to position [5016, 0]
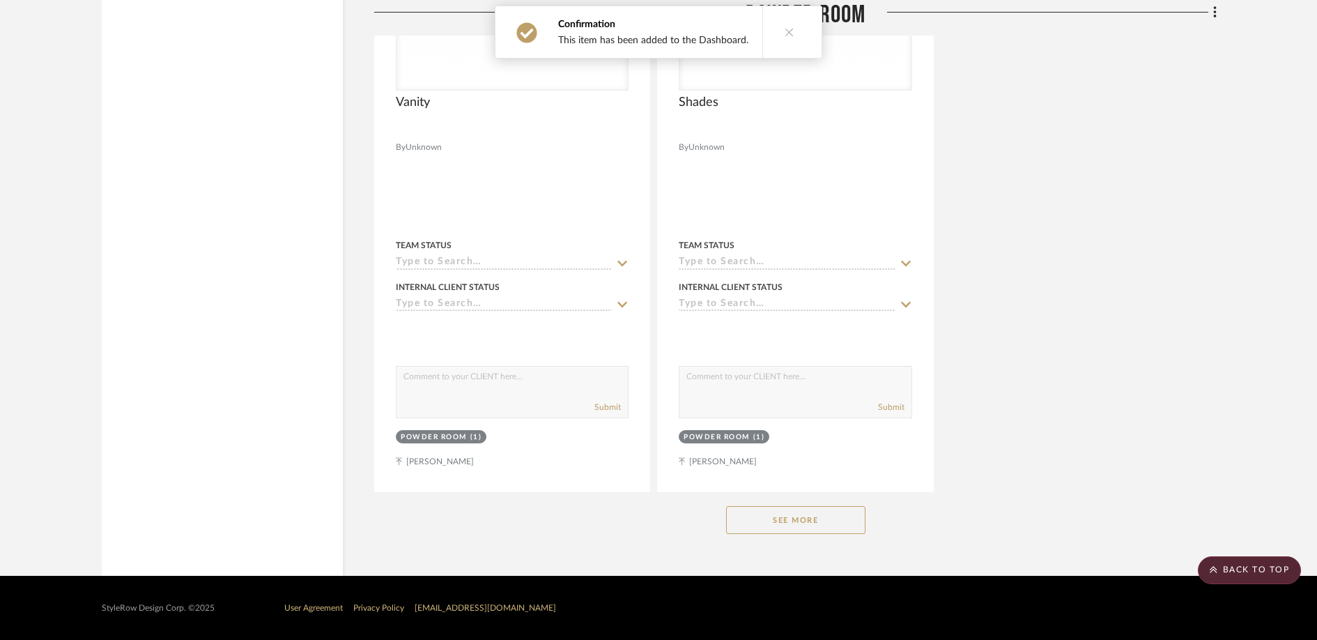
click at [773, 536] on div "See More" at bounding box center [795, 520] width 842 height 56
click at [778, 509] on button "See More" at bounding box center [795, 520] width 139 height 28
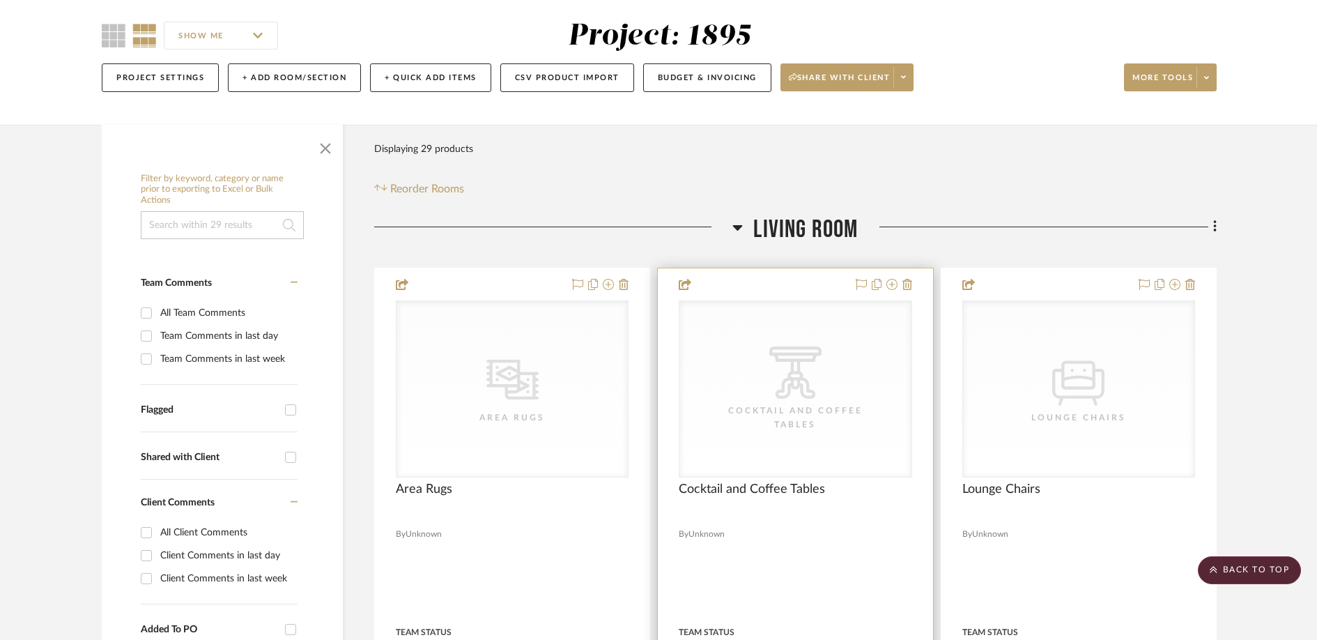
scroll to position [0, 0]
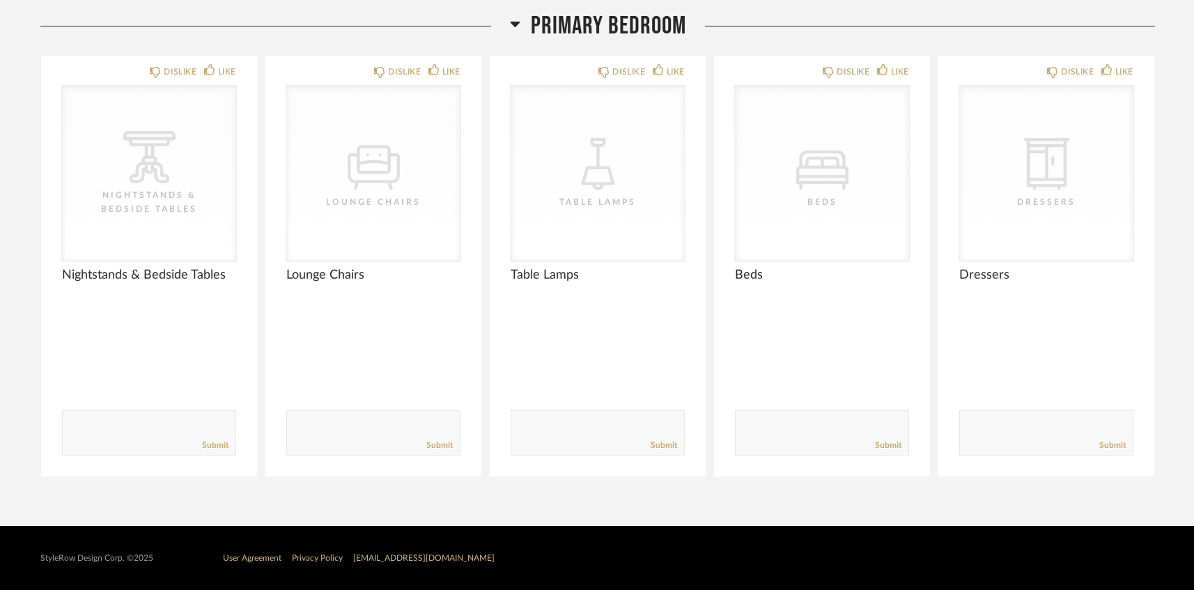
scroll to position [2018, 0]
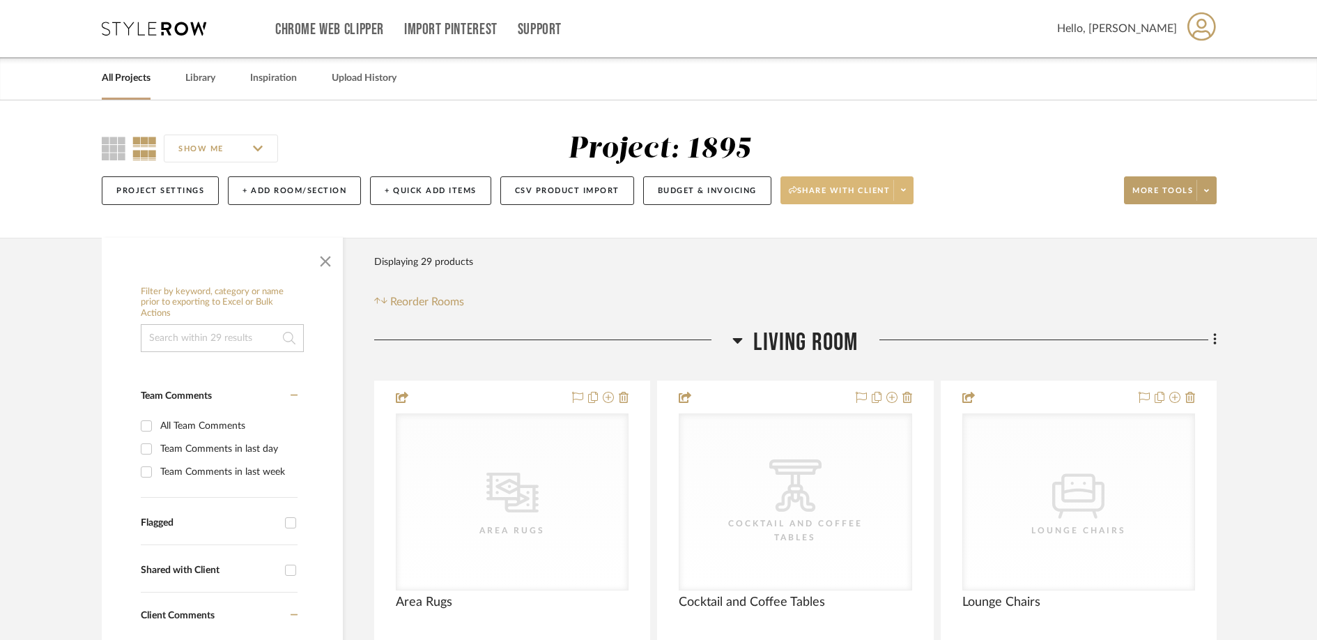
click at [851, 193] on span "Share with client" at bounding box center [840, 195] width 102 height 21
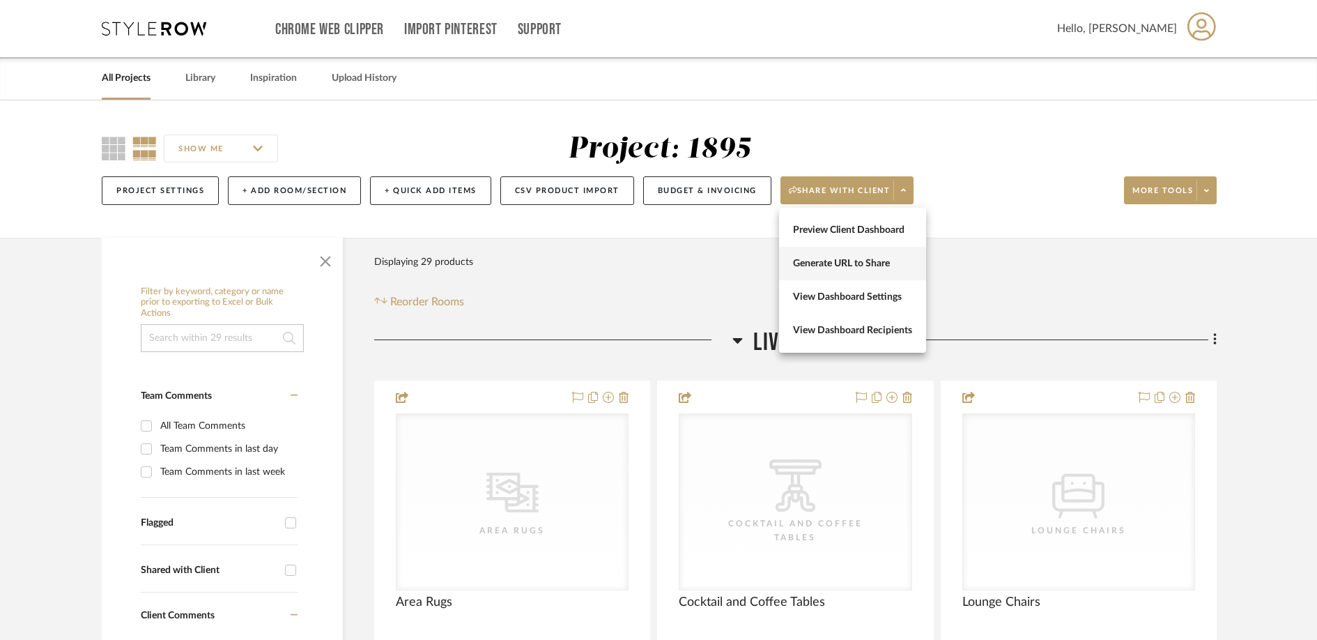
click at [847, 260] on span "Generate URL to Share" at bounding box center [852, 264] width 119 height 12
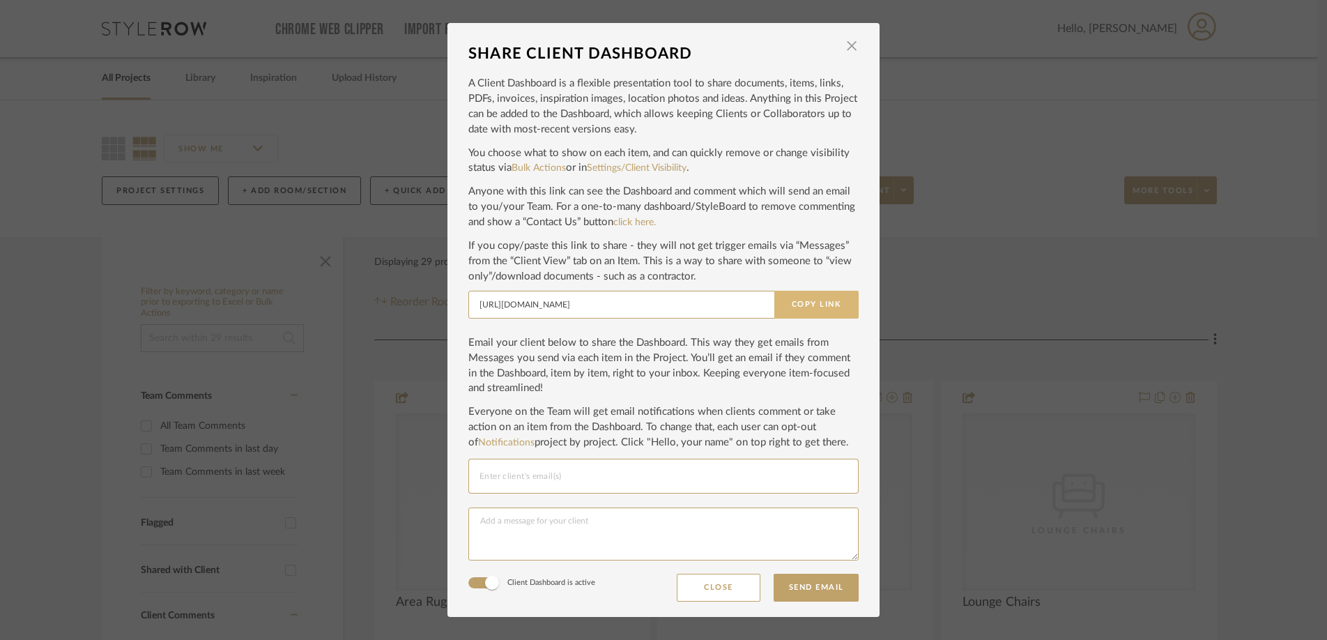
click at [815, 303] on button "Copy Link" at bounding box center [816, 305] width 84 height 28
click at [759, 477] on input "Email selection" at bounding box center [663, 476] width 368 height 17
paste input "kkhaining@gmail.com"
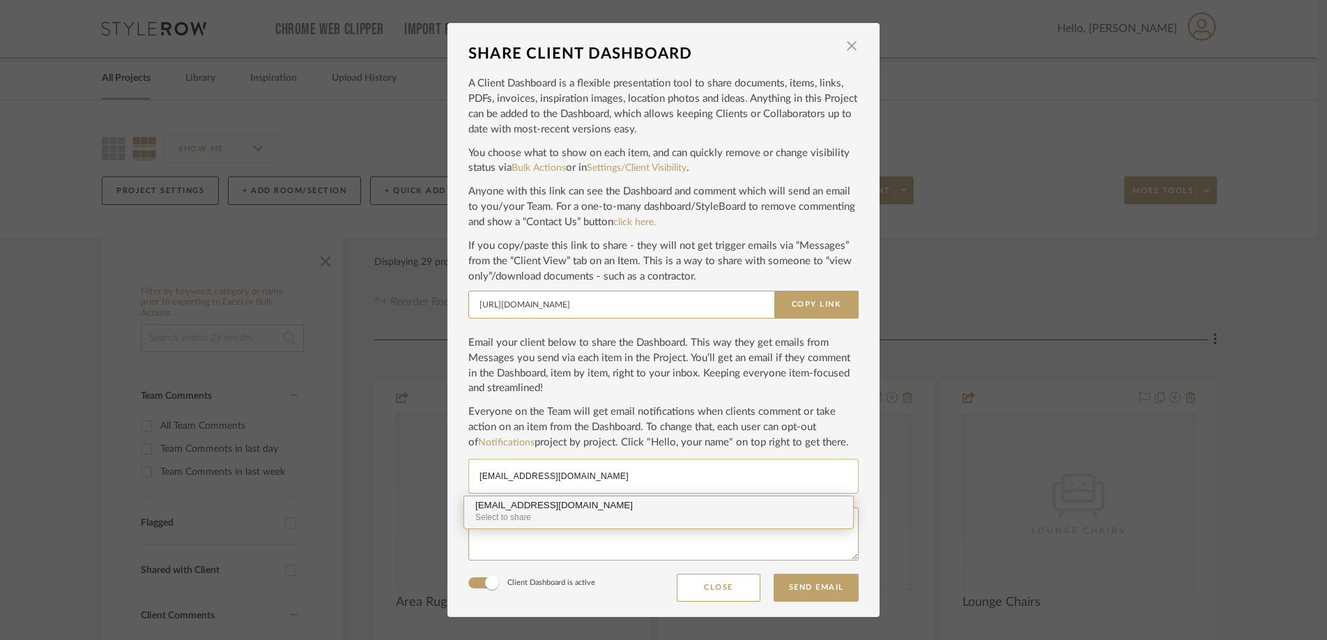
type input "kkhaining@gmail.com"
click at [575, 515] on div "Select to share" at bounding box center [658, 517] width 366 height 13
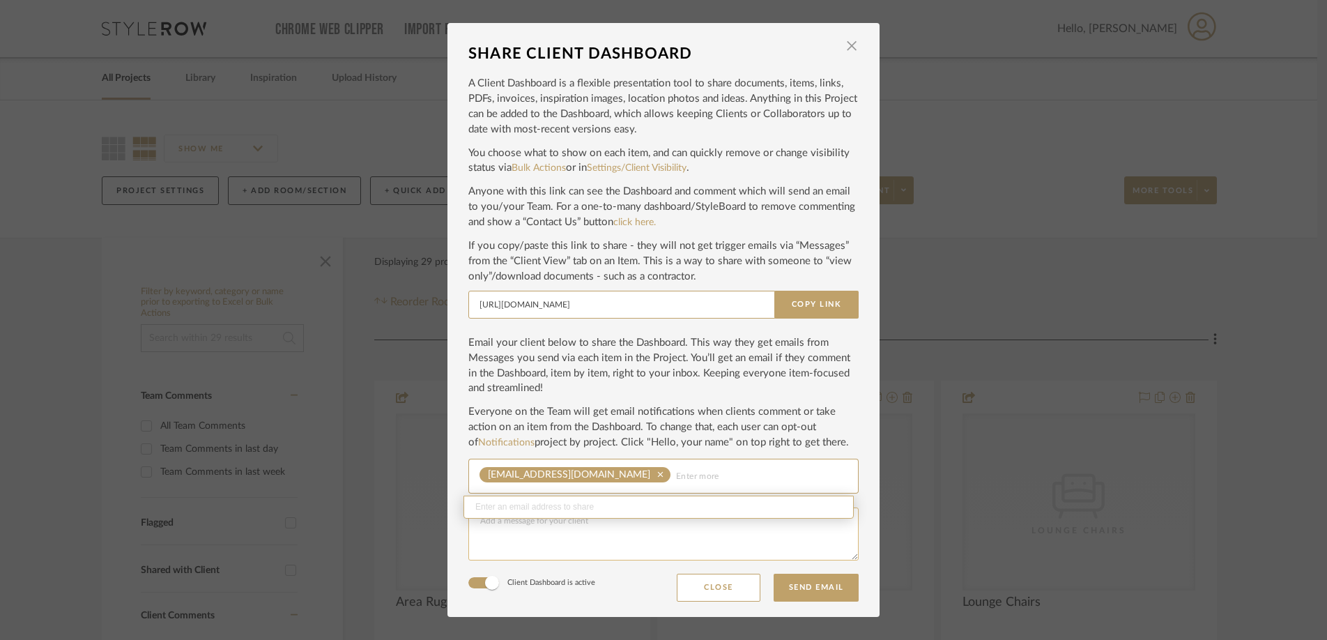
click at [561, 534] on textarea at bounding box center [663, 533] width 390 height 53
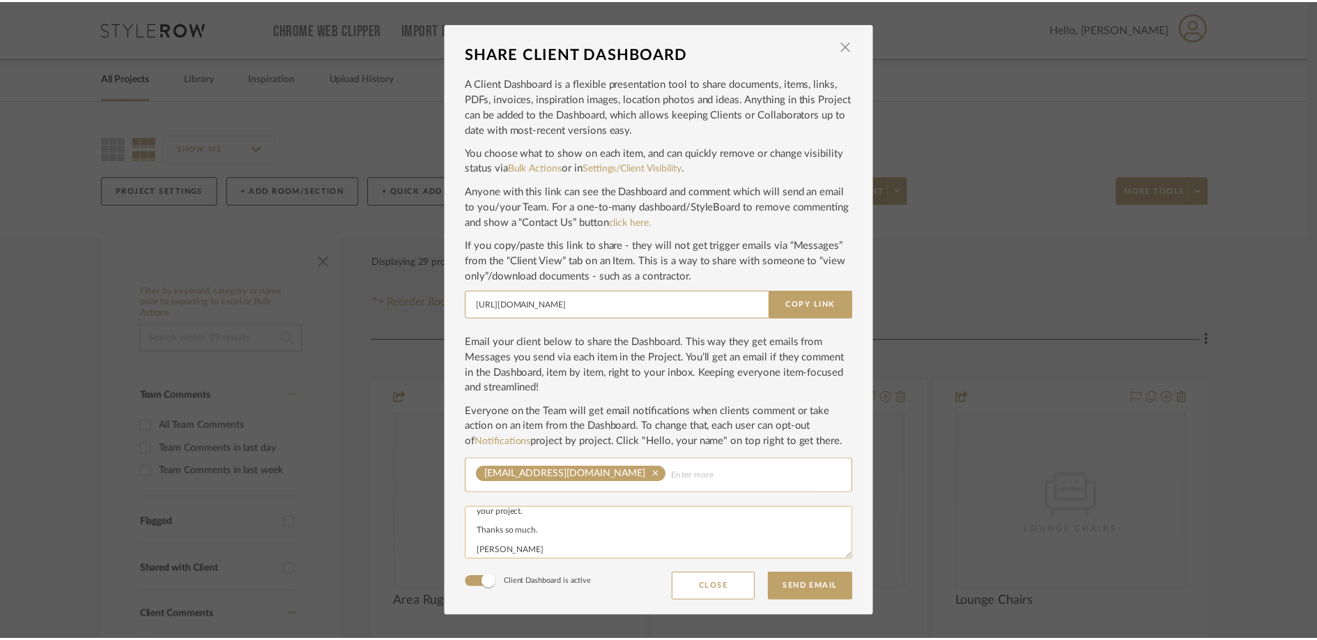
scroll to position [49, 0]
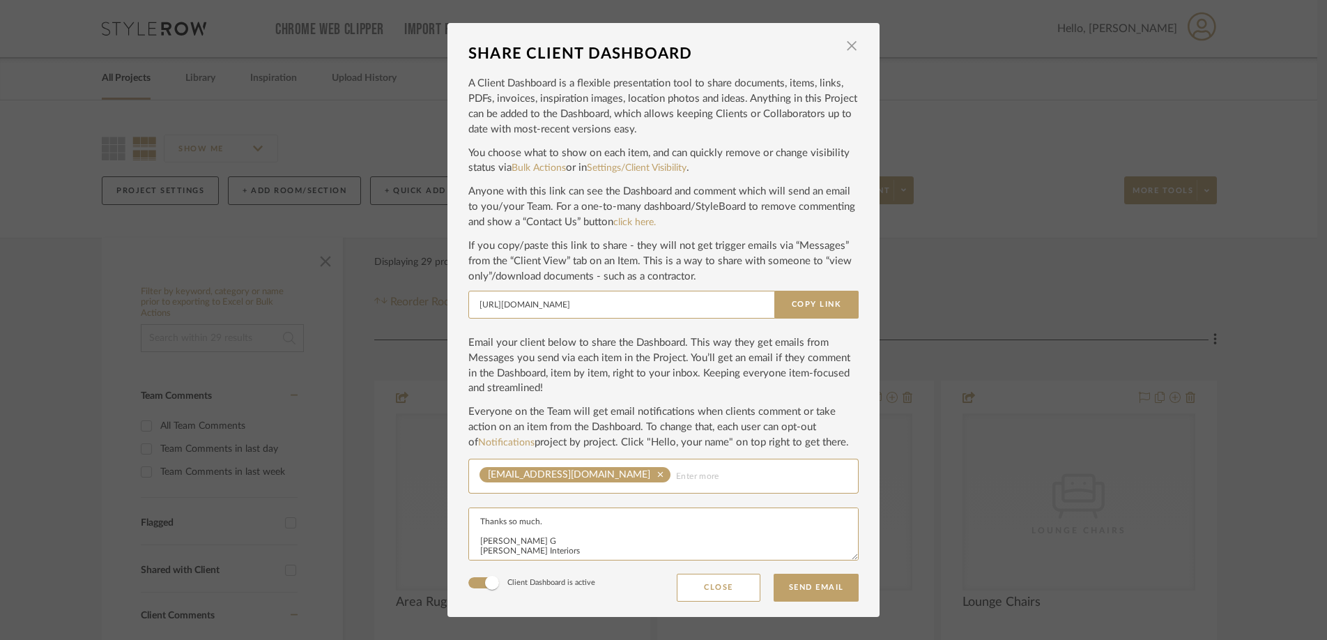
type textarea "Hi Kara. Here is the invitation to StyleRow, that I mentioned a few moments ago…"
click at [798, 587] on button "Send Email" at bounding box center [815, 587] width 85 height 28
click at [798, 587] on mat-dialog-content "SHARE CLIENT DASHBOARD × A Client Dashboard is a flexible presentation tool to …" at bounding box center [663, 319] width 390 height 563
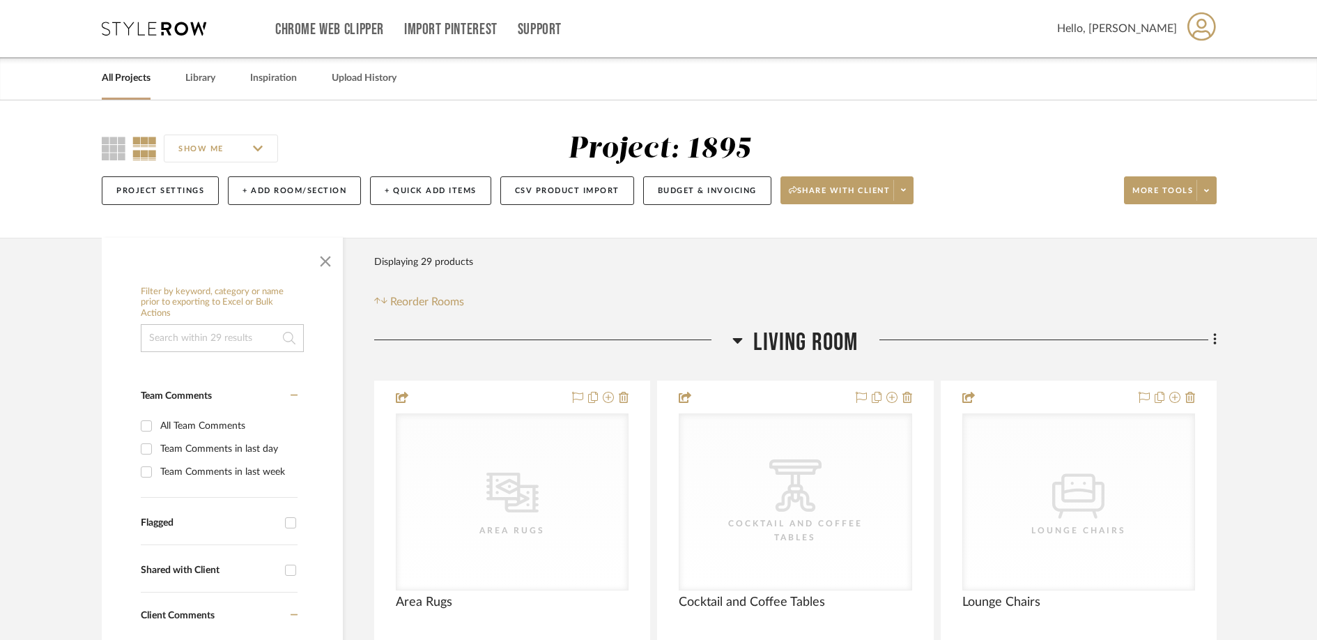
click at [1201, 30] on icon at bounding box center [1201, 26] width 29 height 29
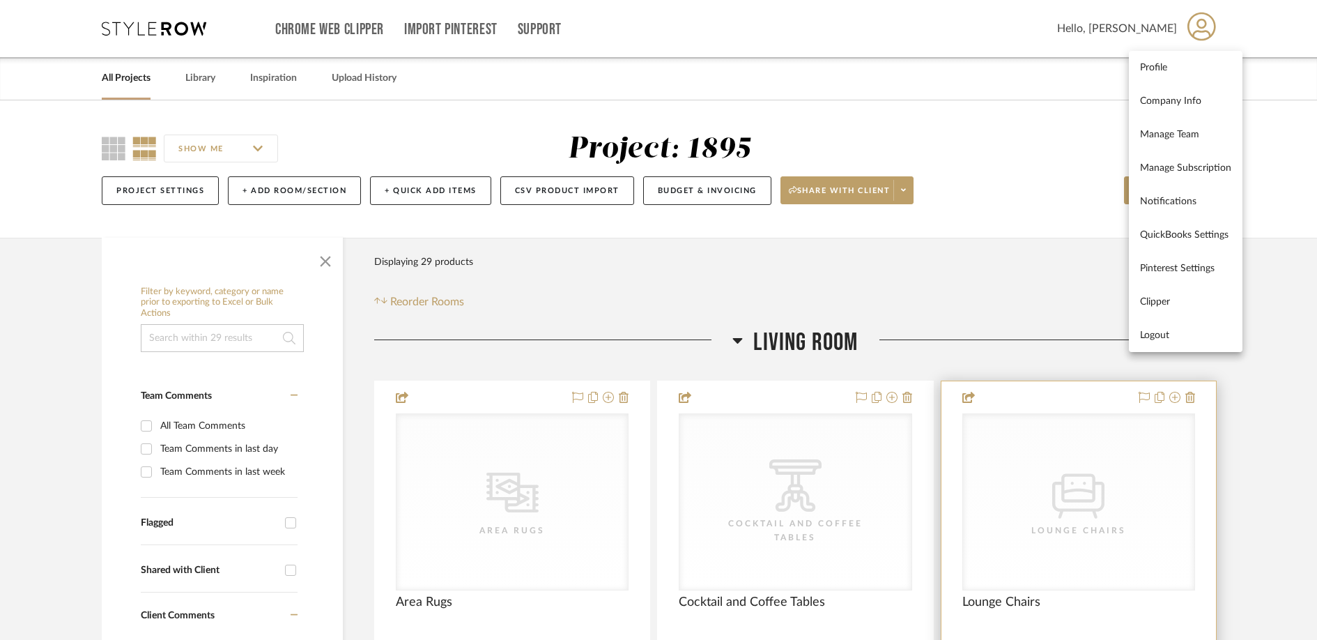
click at [1153, 344] on button "Logout" at bounding box center [1186, 334] width 114 height 33
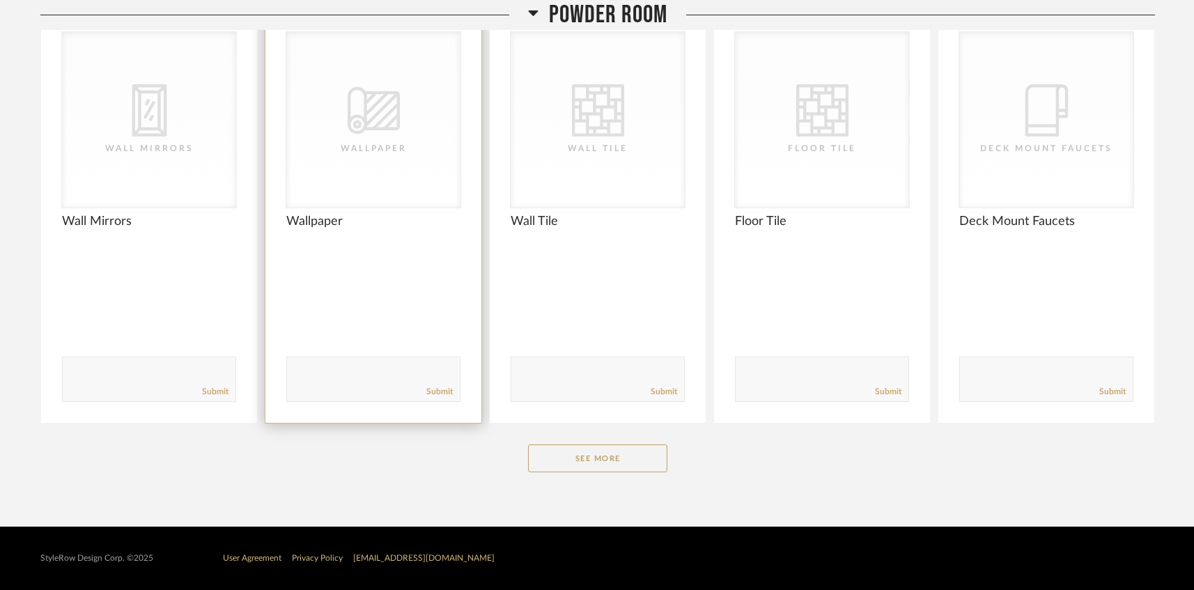
scroll to position [1716, 0]
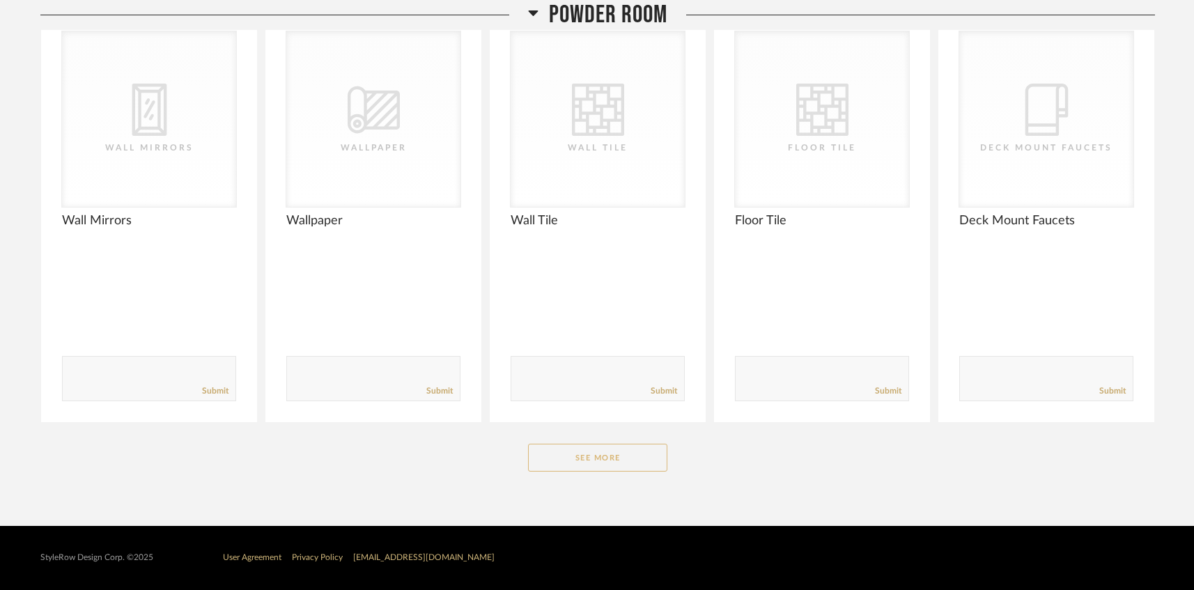
click at [601, 464] on button "See More" at bounding box center [597, 458] width 139 height 28
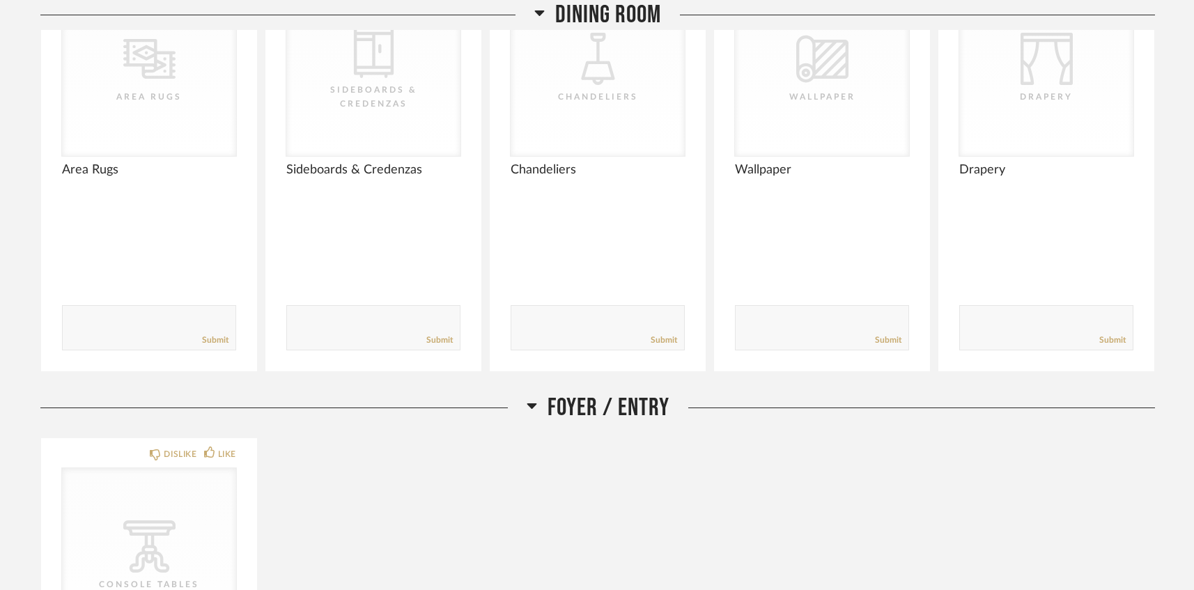
scroll to position [0, 0]
